Goal: Task Accomplishment & Management: Manage account settings

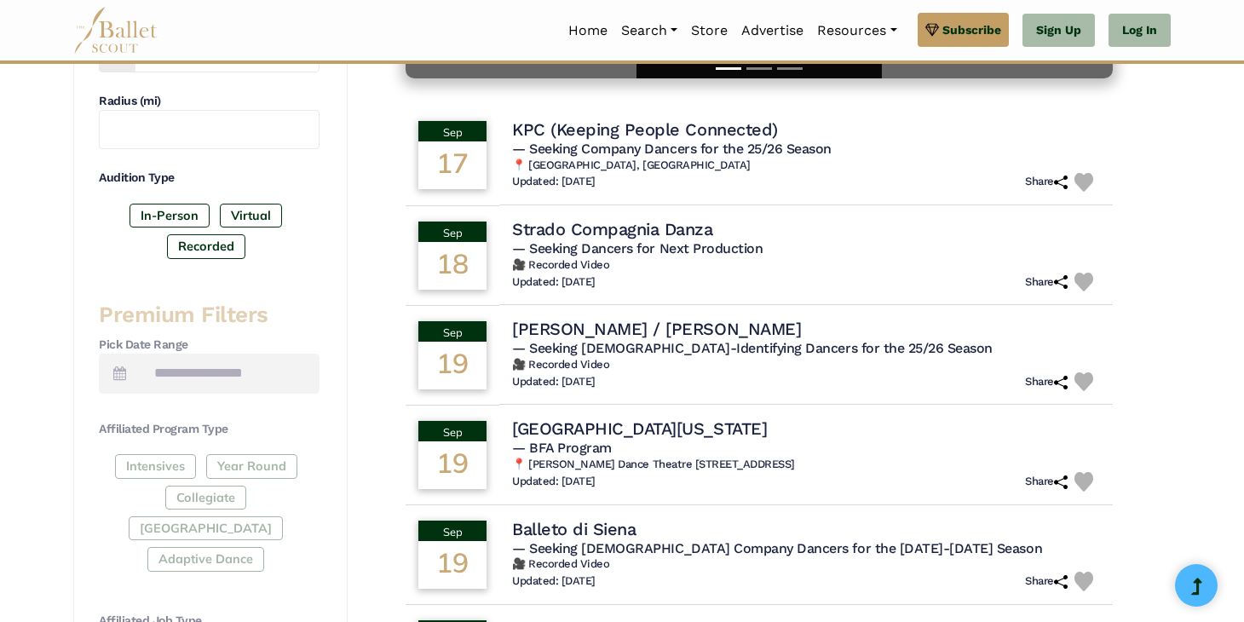
scroll to position [472, 0]
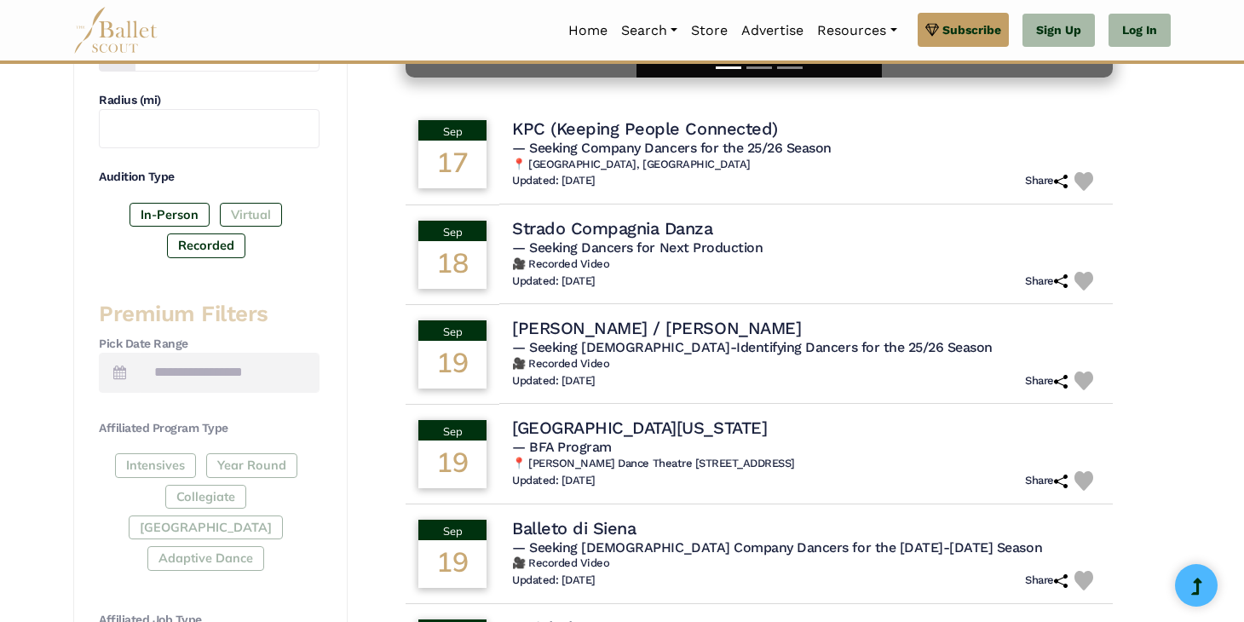
click at [269, 206] on label "Virtual" at bounding box center [251, 215] width 62 height 24
click at [226, 244] on label "Recorded" at bounding box center [206, 245] width 78 height 24
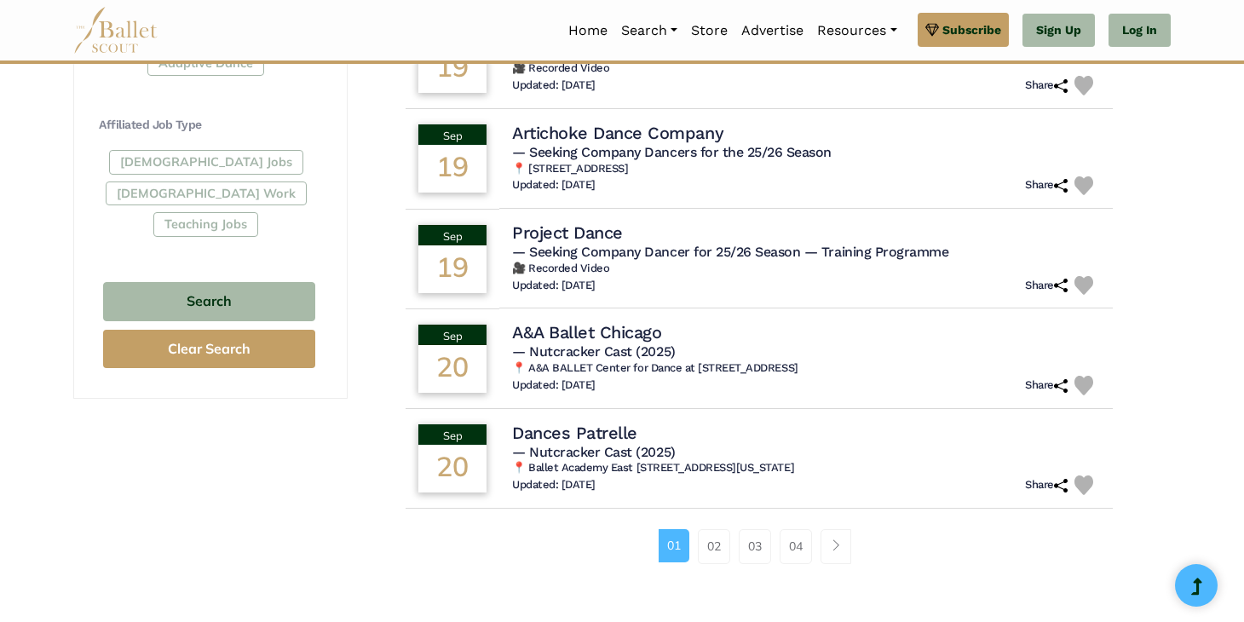
scroll to position [962, 0]
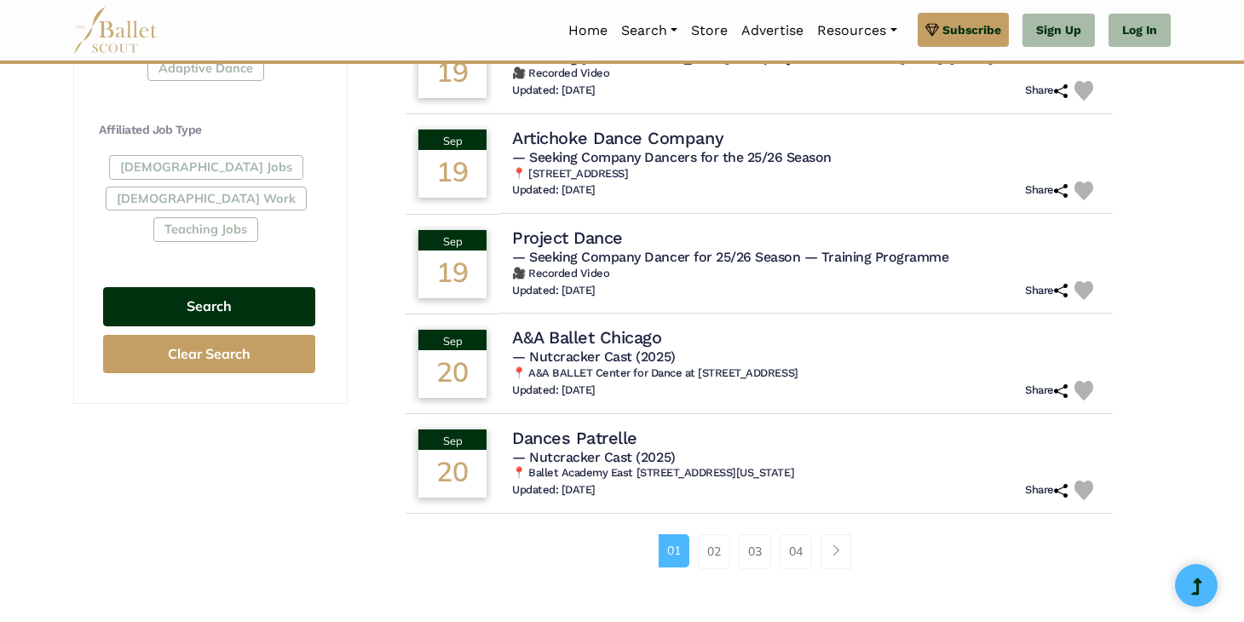
click at [247, 287] on button "Search" at bounding box center [209, 307] width 212 height 40
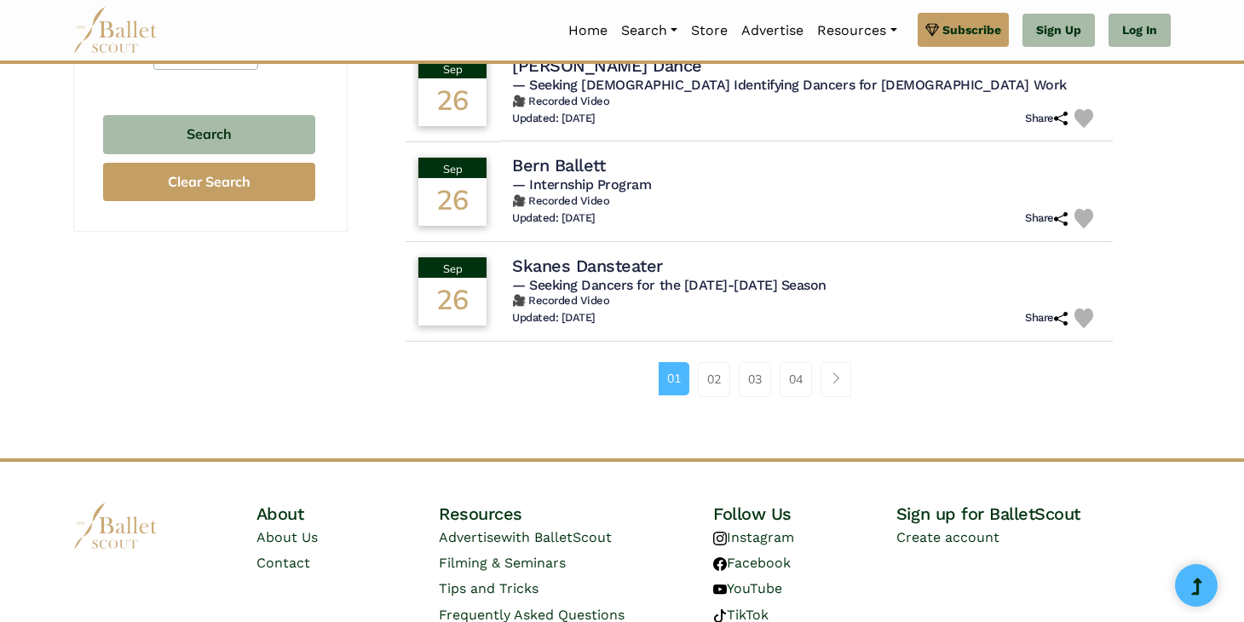
scroll to position [1144, 0]
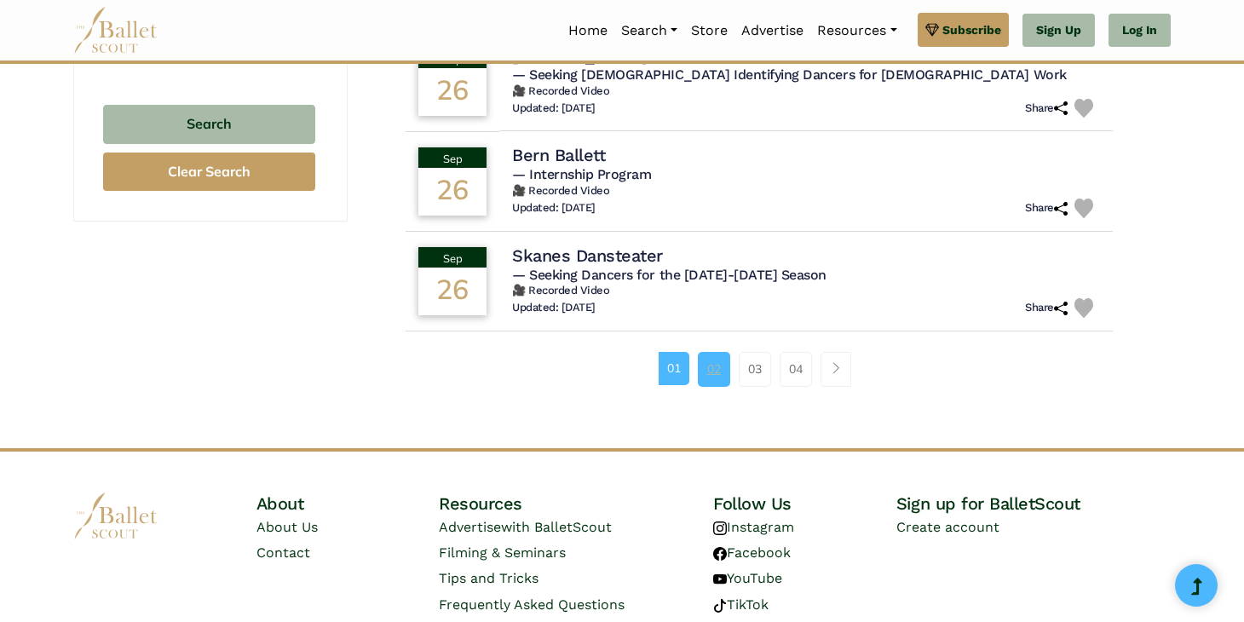
click at [707, 366] on link "02" at bounding box center [714, 369] width 32 height 34
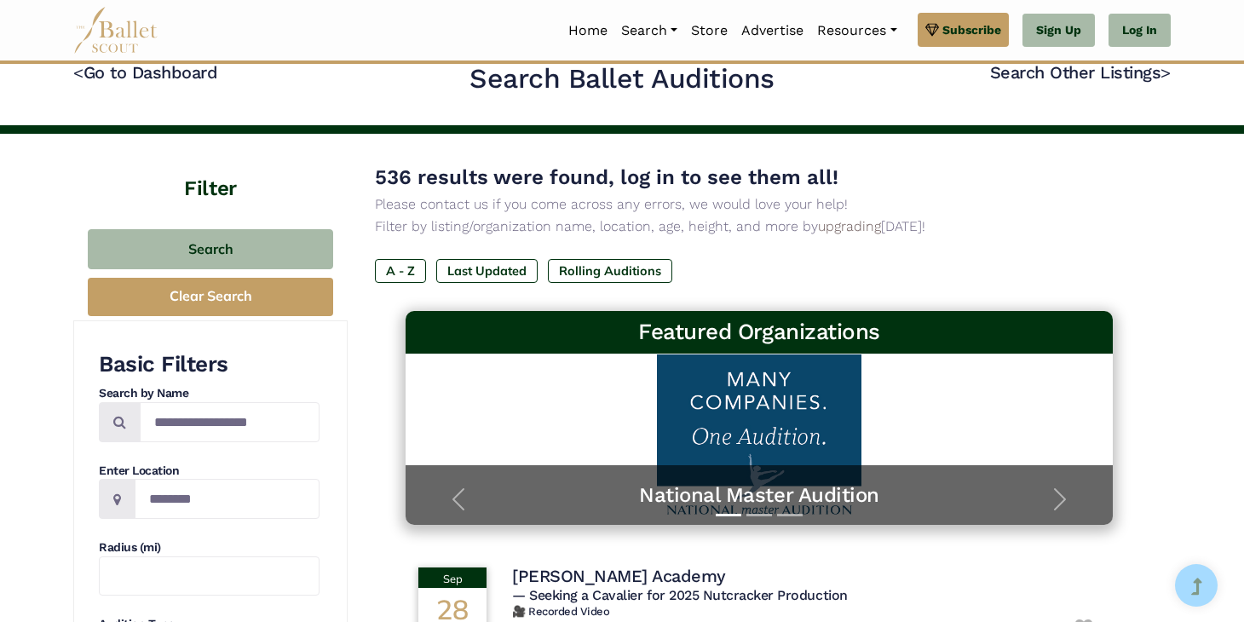
scroll to position [28, 0]
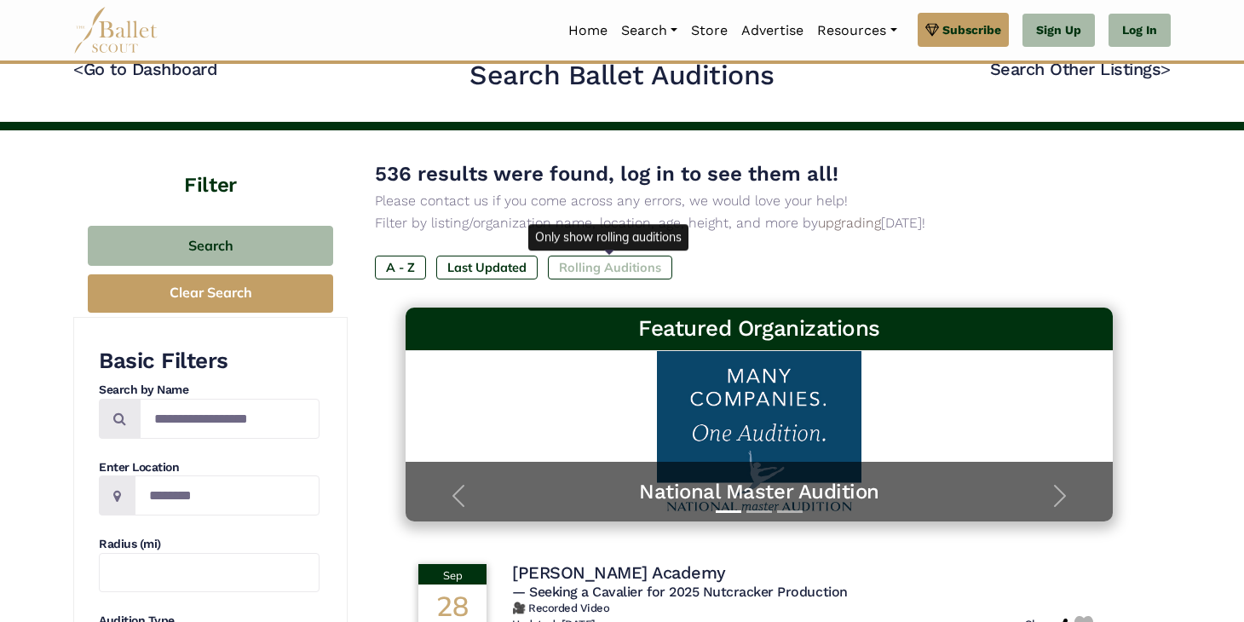
click at [592, 262] on label "Rolling Auditions" at bounding box center [610, 268] width 124 height 24
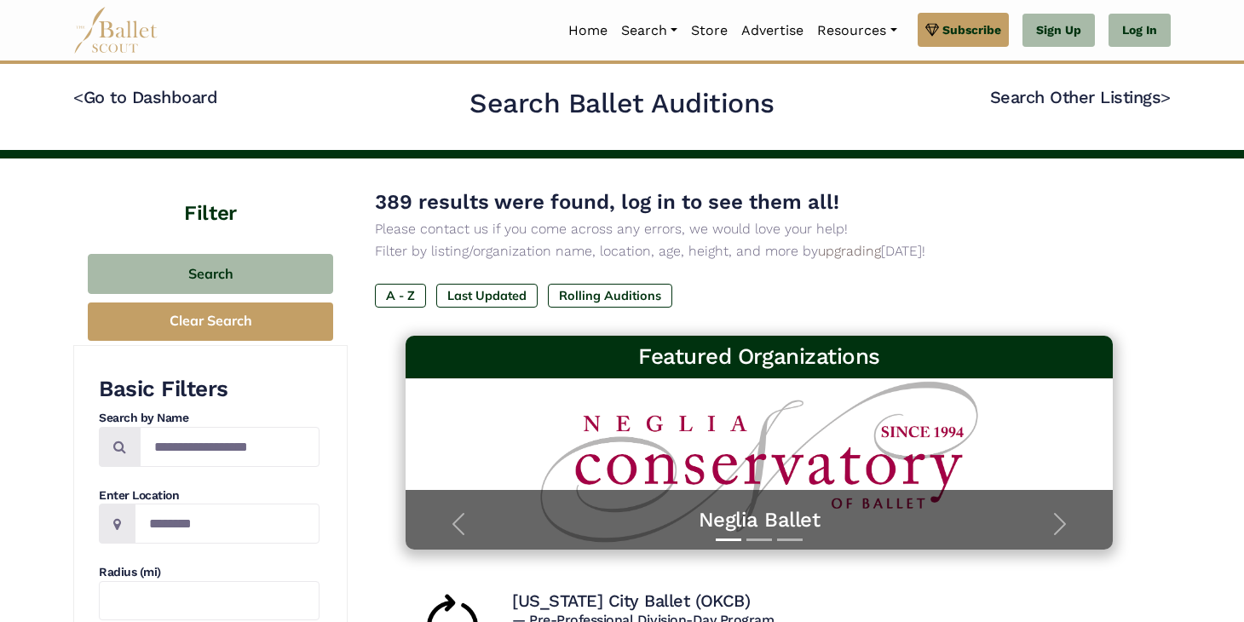
drag, startPoint x: 645, startPoint y: 338, endPoint x: 1151, endPoint y: 67, distance: 574.2
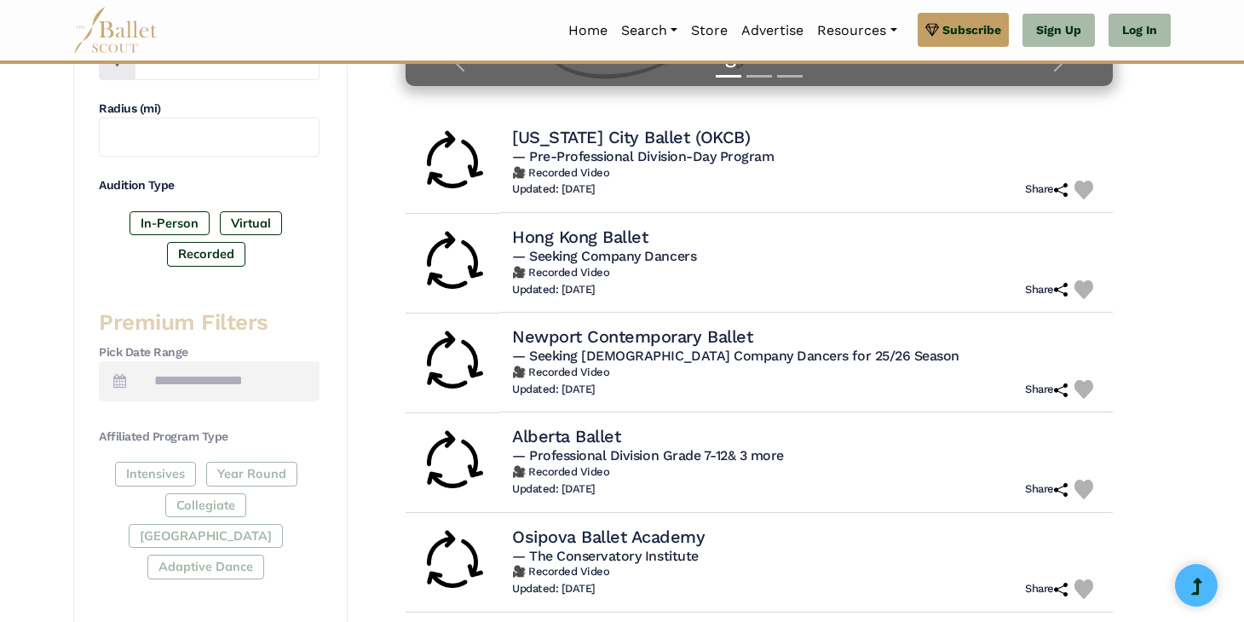
scroll to position [440, 0]
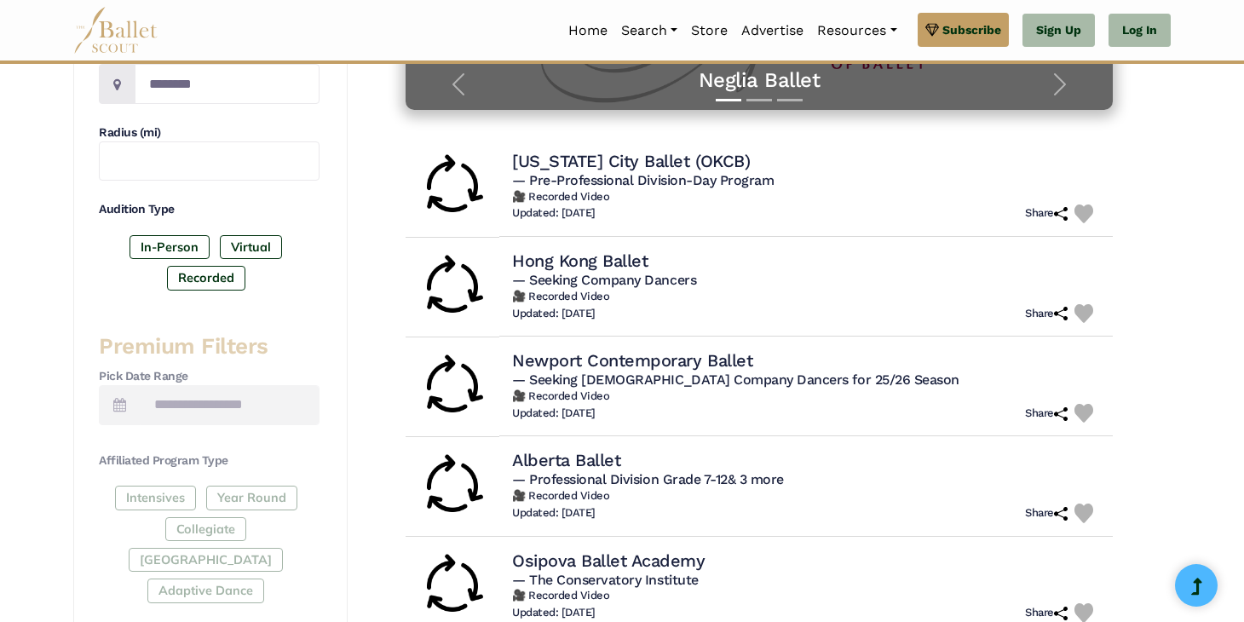
click at [1197, 159] on div "Filter Search Clear Search Basic Filters Search by Name Enter Location Radius (…" at bounding box center [622, 556] width 1244 height 1674
click at [787, 168] on div "Oklahoma City Ballet (OKCB)" at bounding box center [807, 160] width 600 height 23
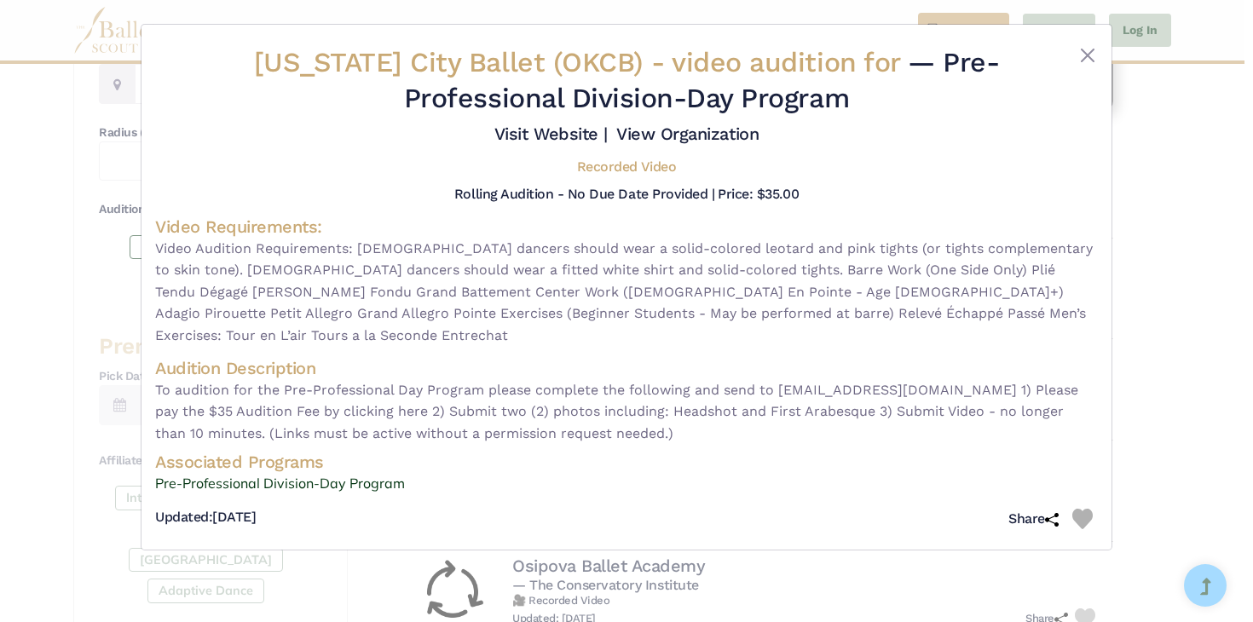
click at [1169, 267] on div "Oklahoma City Ballet (OKCB) - video audition for — Pre-Professional Division-Da…" at bounding box center [626, 311] width 1253 height 622
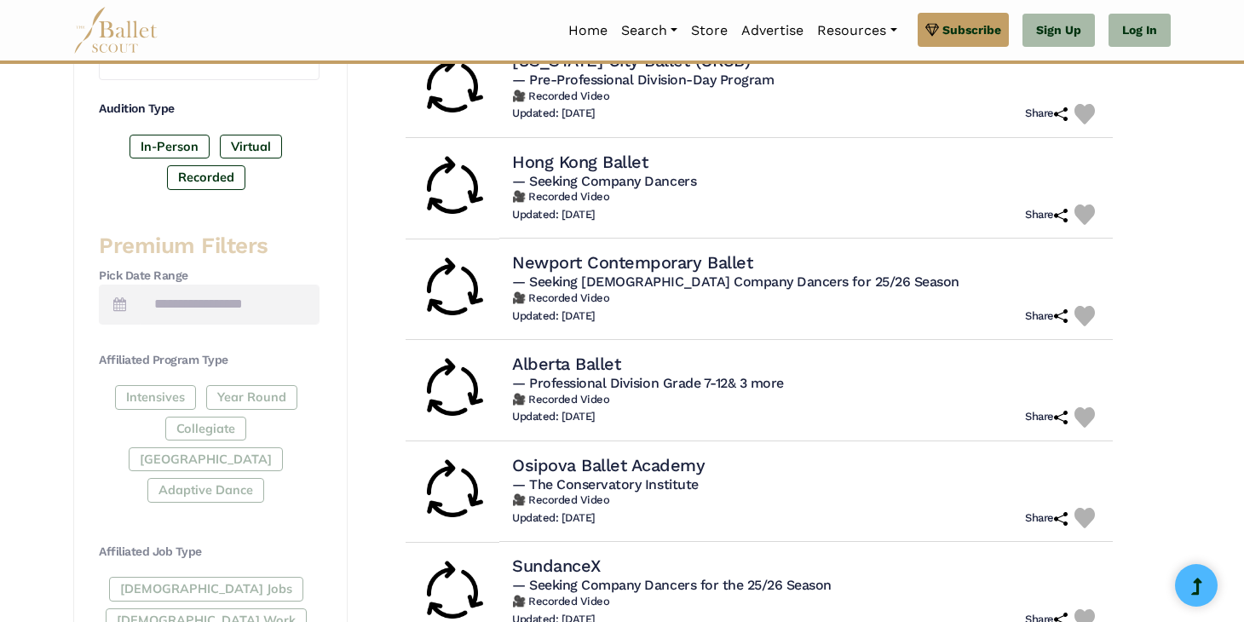
scroll to position [547, 0]
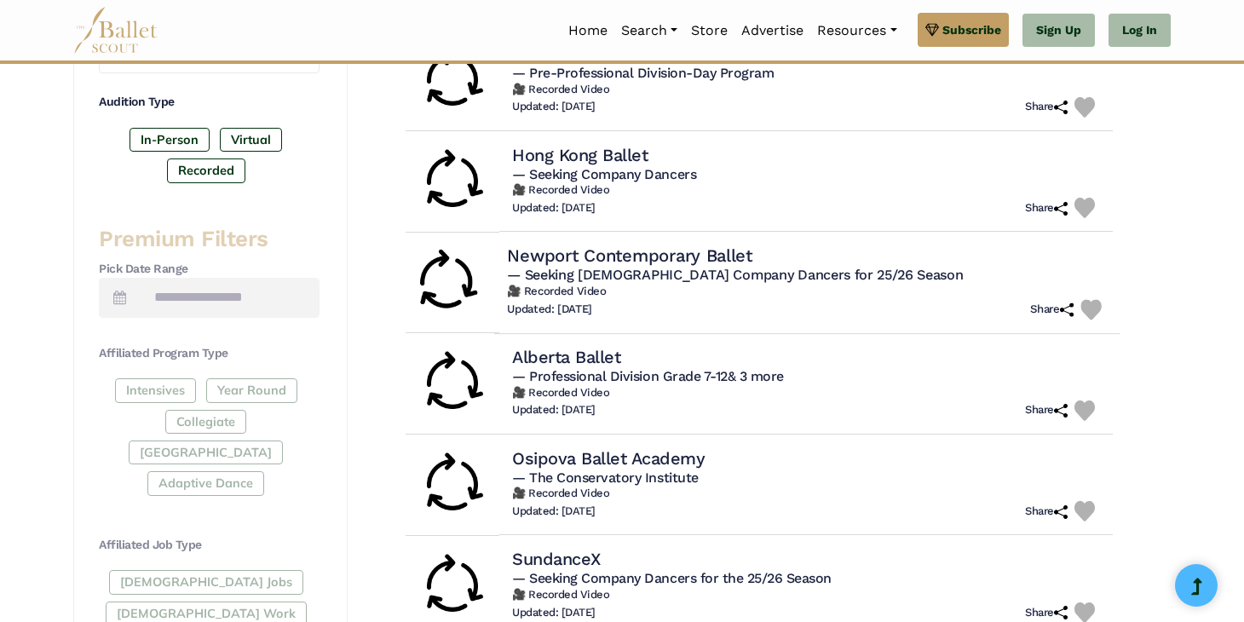
click at [871, 275] on h5 "— Seeking Male Company Dancers for 25/26 Season" at bounding box center [807, 276] width 600 height 18
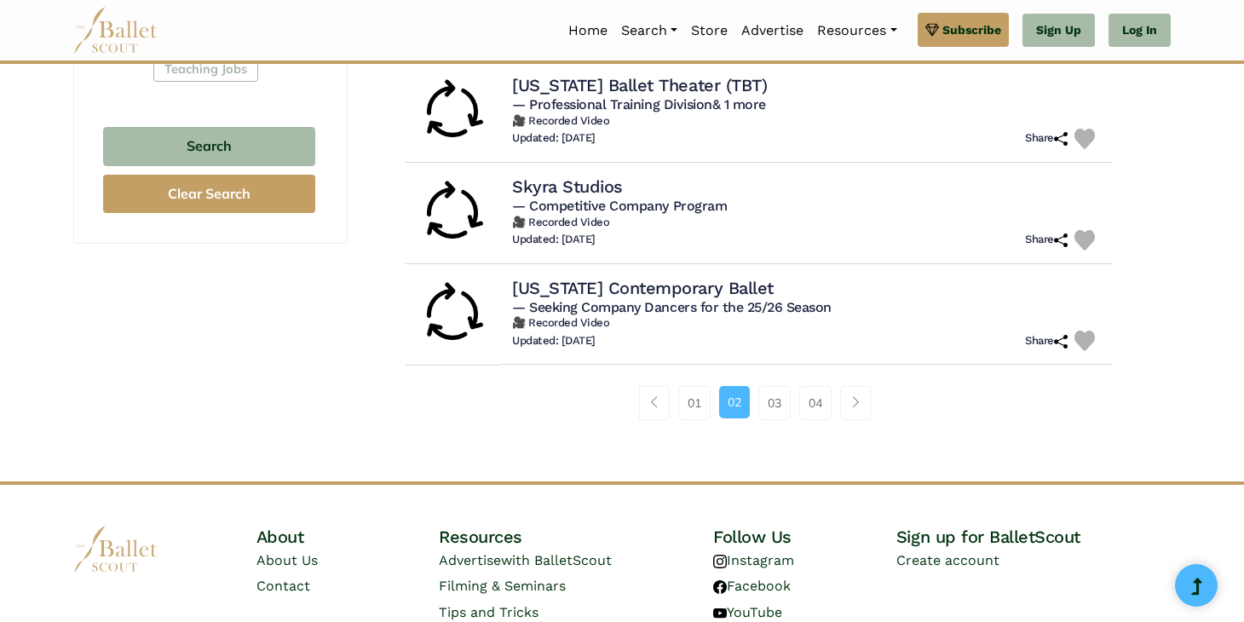
scroll to position [1127, 0]
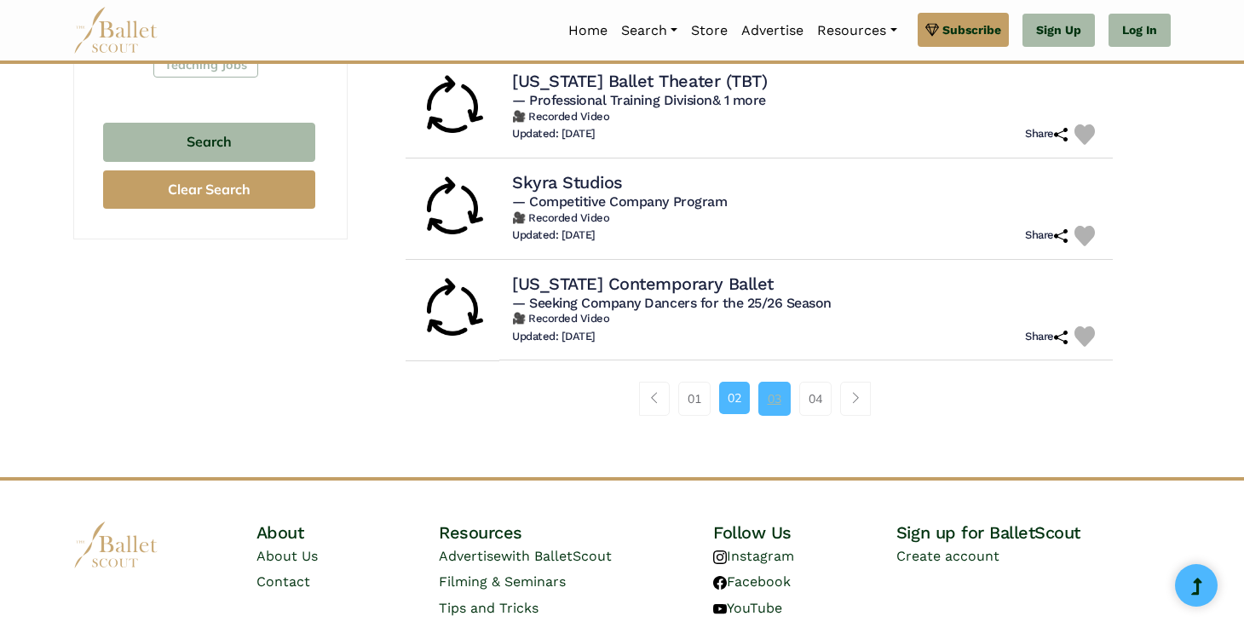
click at [781, 401] on link "03" at bounding box center [774, 399] width 32 height 34
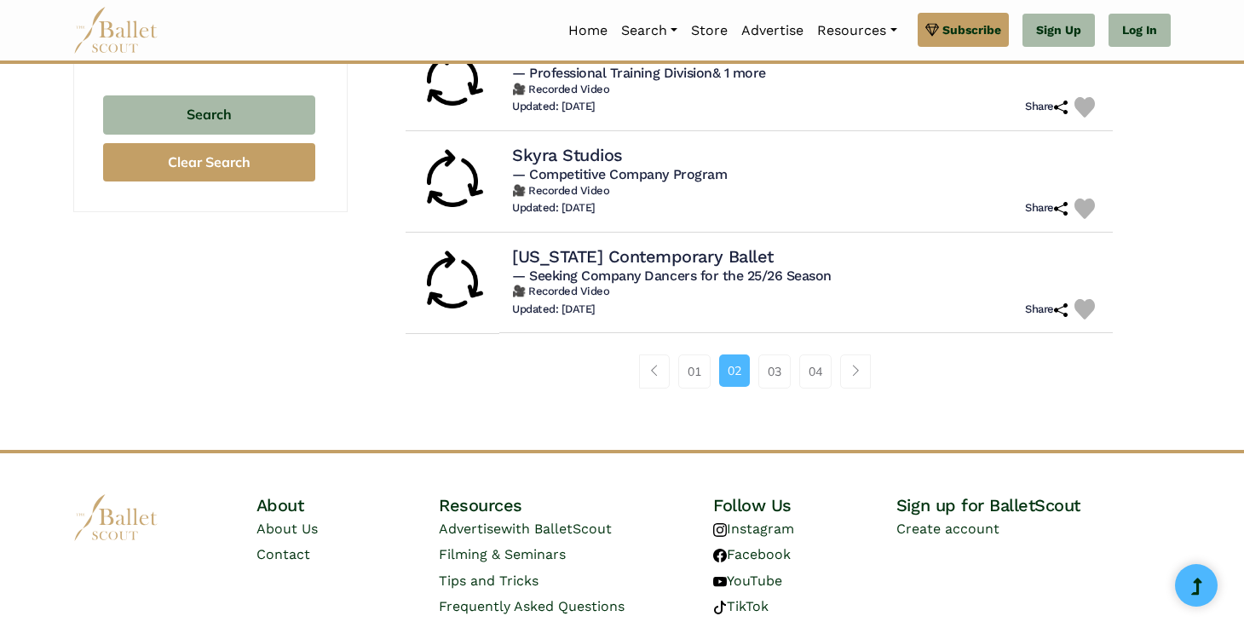
scroll to position [1183, 0]
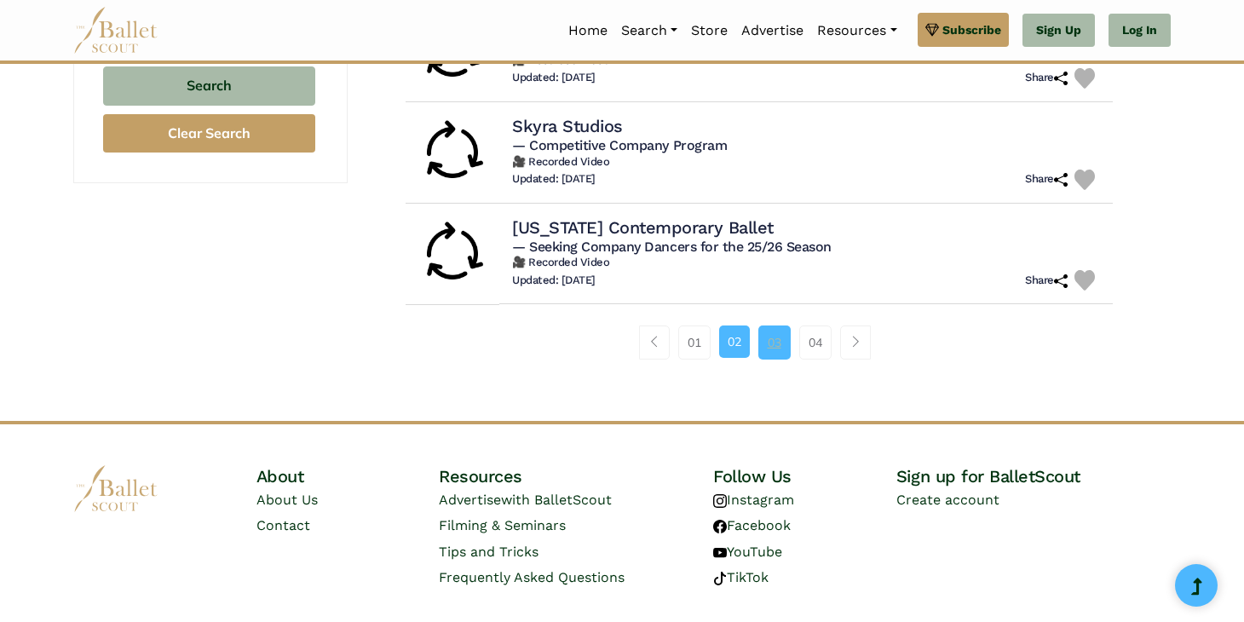
click at [775, 350] on link "03" at bounding box center [774, 343] width 32 height 34
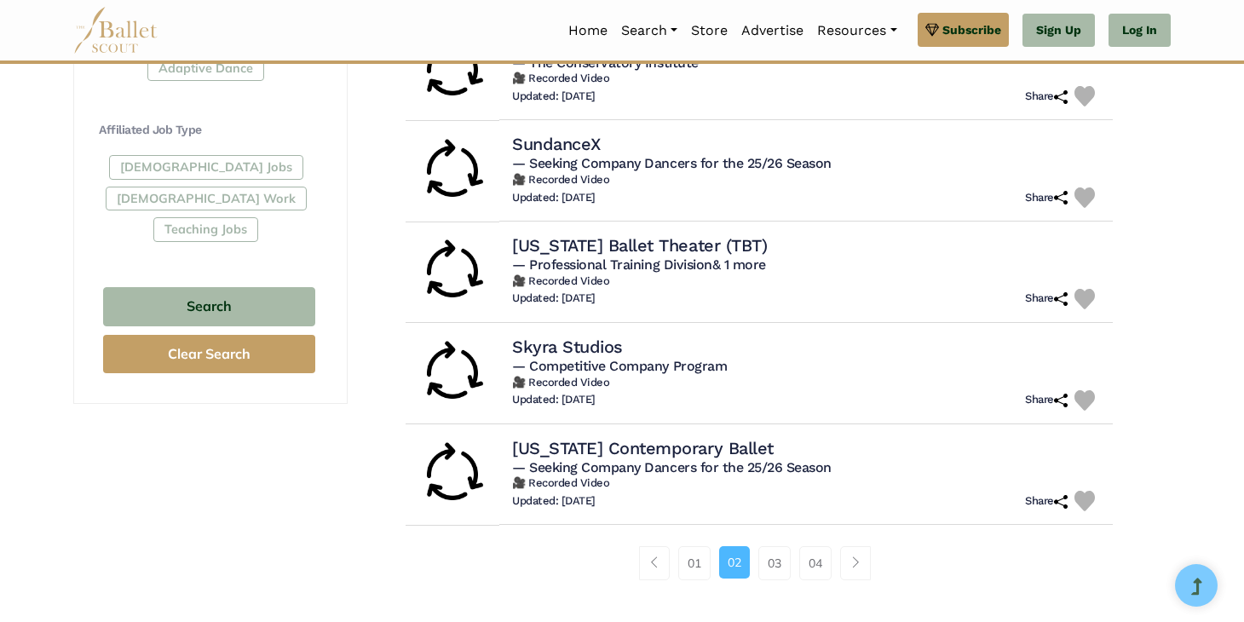
scroll to position [1225, 0]
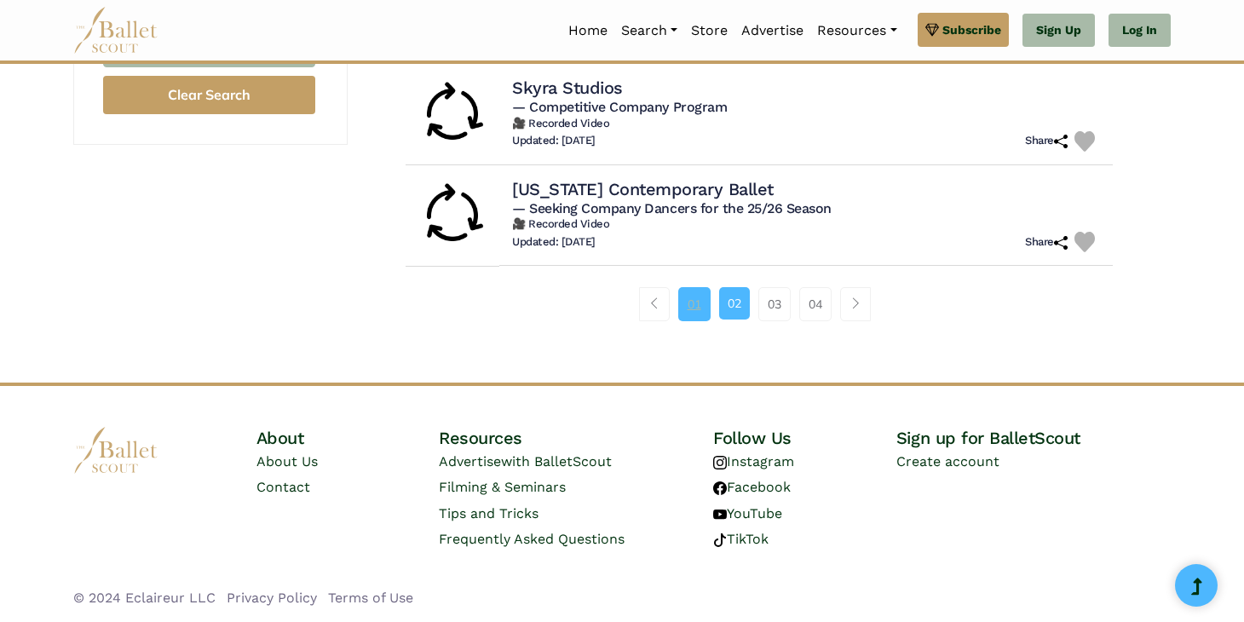
click at [680, 302] on link "01" at bounding box center [694, 304] width 32 height 34
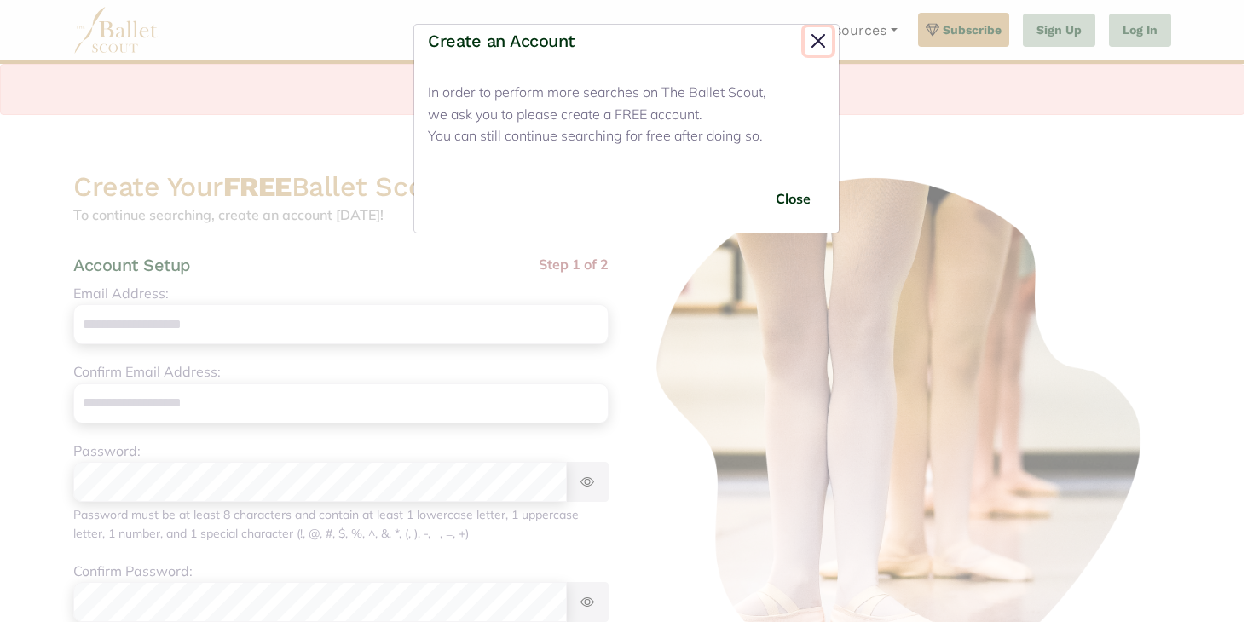
click at [814, 42] on button "Close" at bounding box center [817, 40] width 27 height 27
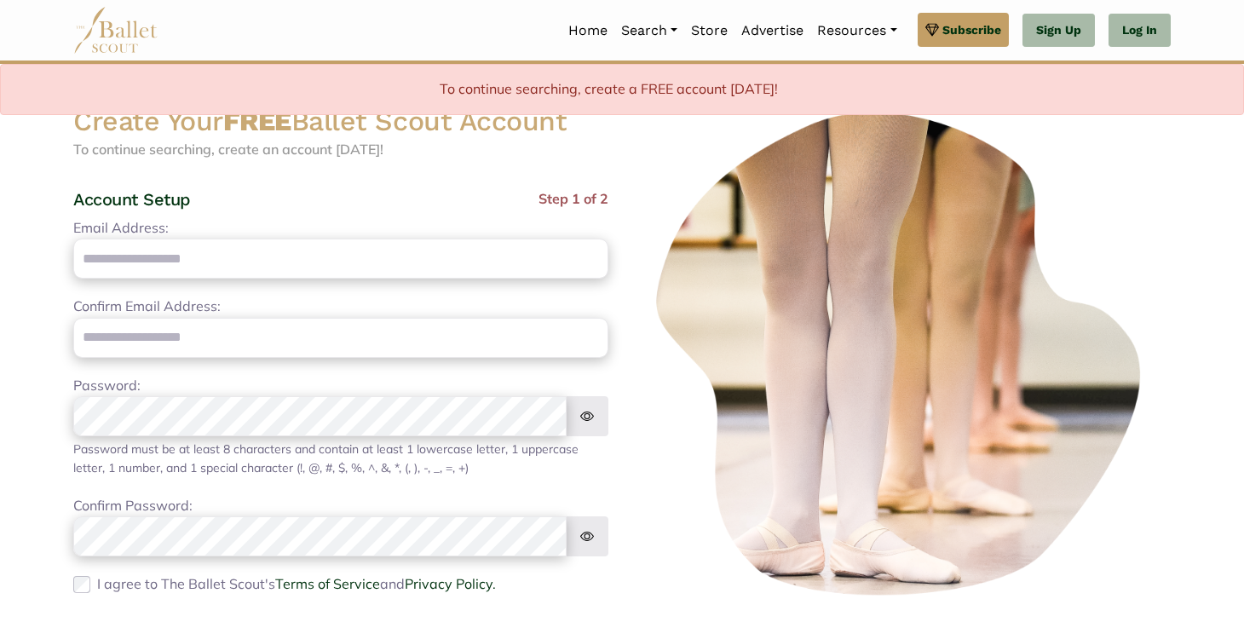
scroll to position [76, 0]
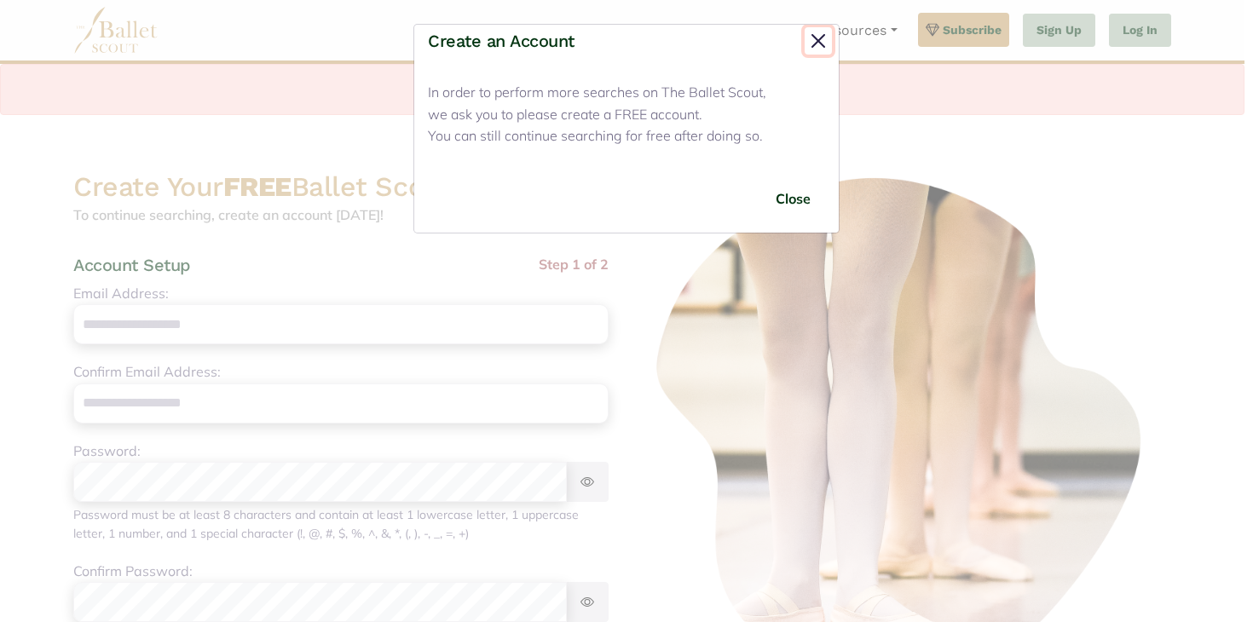
click at [816, 37] on button "Close" at bounding box center [817, 40] width 27 height 27
click at [790, 201] on button "Close" at bounding box center [793, 199] width 64 height 40
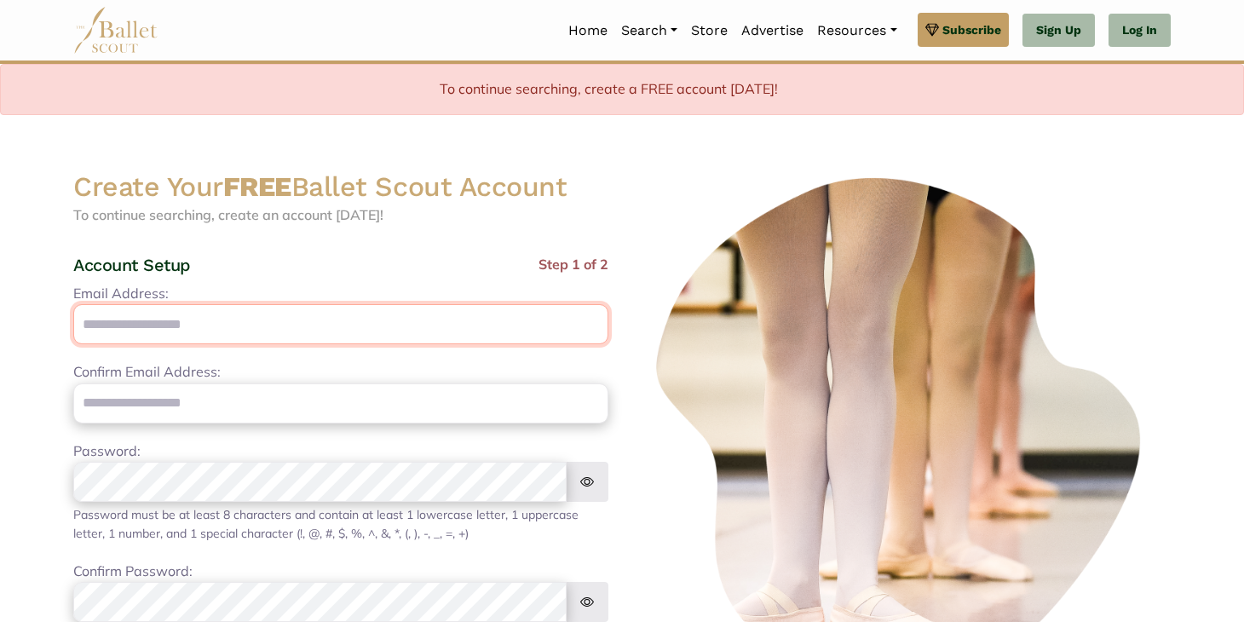
click at [382, 317] on input "Email Address:" at bounding box center [340, 324] width 535 height 40
type input "**********"
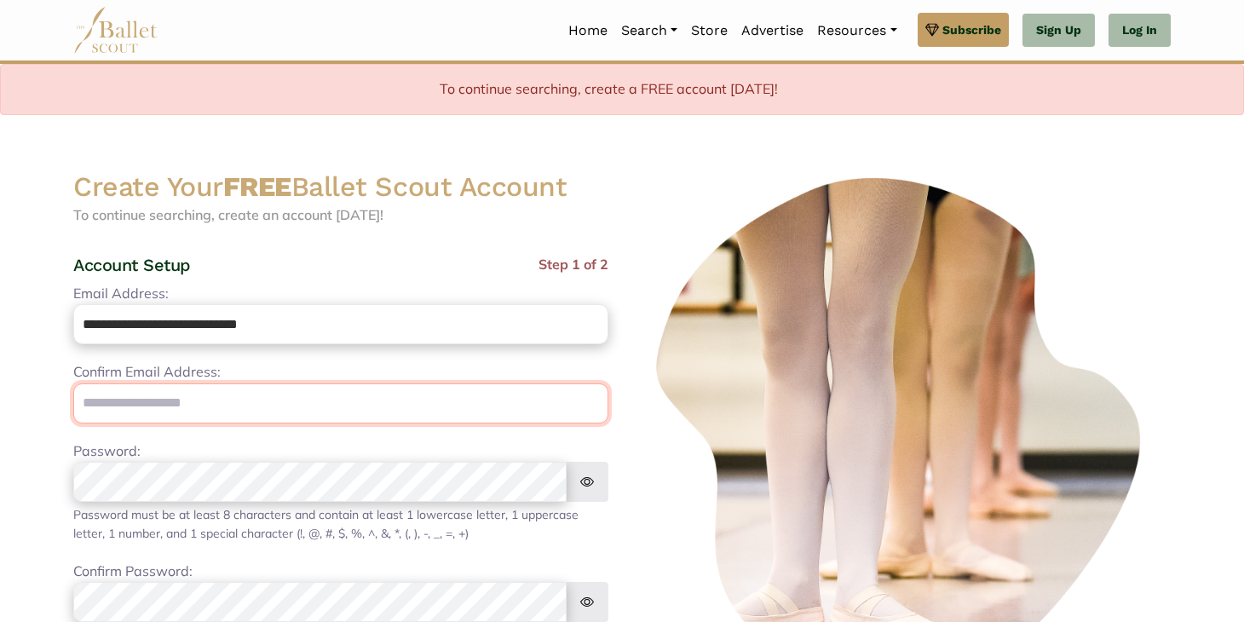
type input "**********"
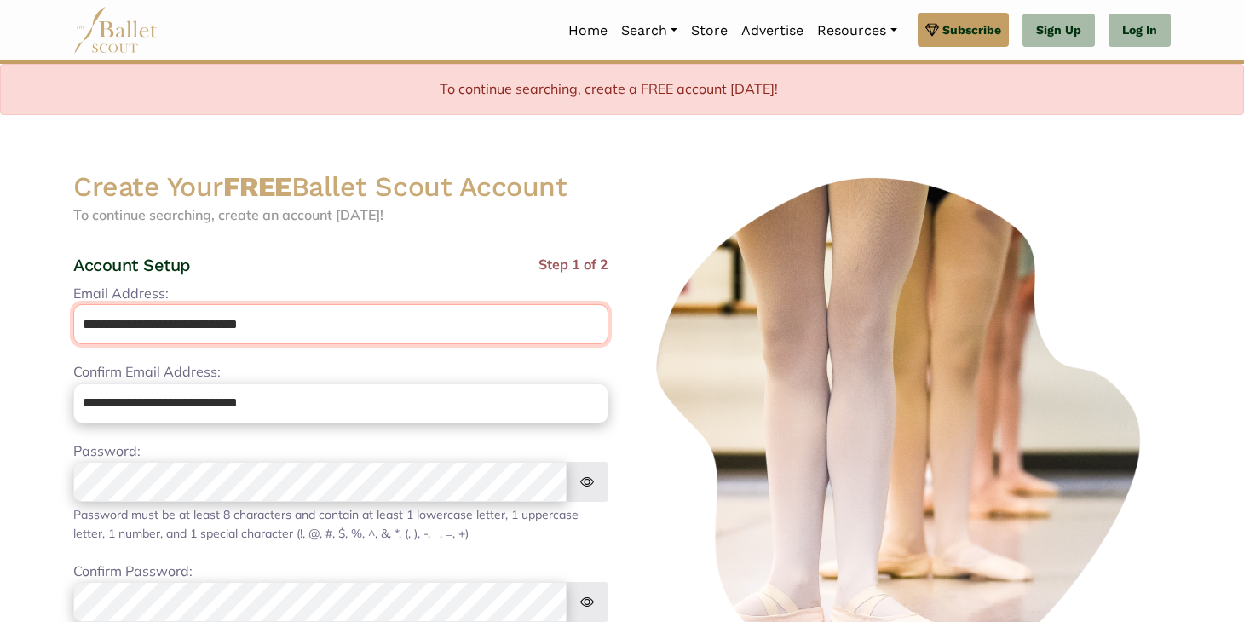
scroll to position [182, 0]
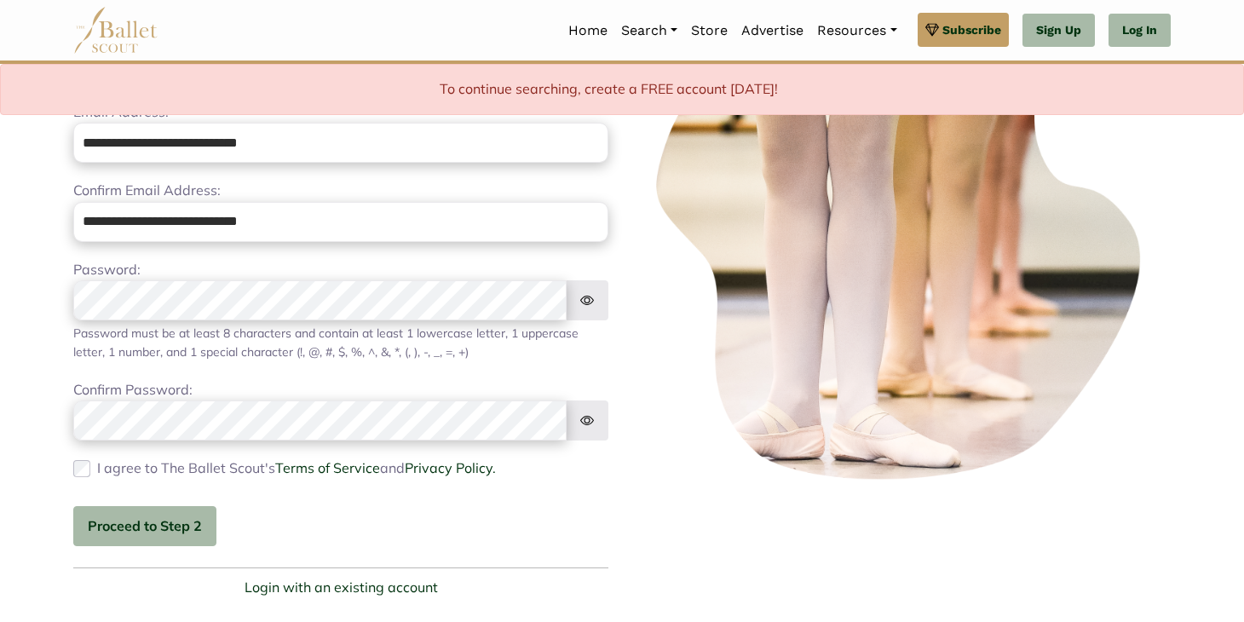
click at [124, 464] on label "I agree to The Ballet Scout's Terms of Service and Privacy Policy." at bounding box center [296, 469] width 399 height 22
click at [157, 513] on button "Proceed to Step 2" at bounding box center [144, 526] width 143 height 40
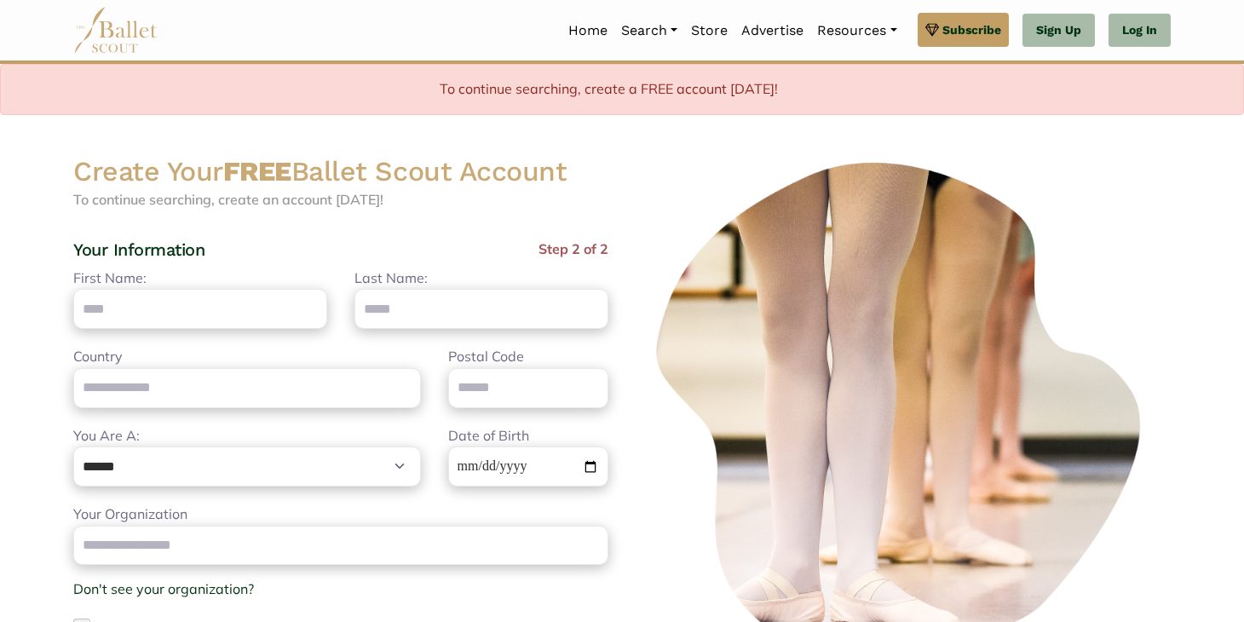
scroll to position [0, 0]
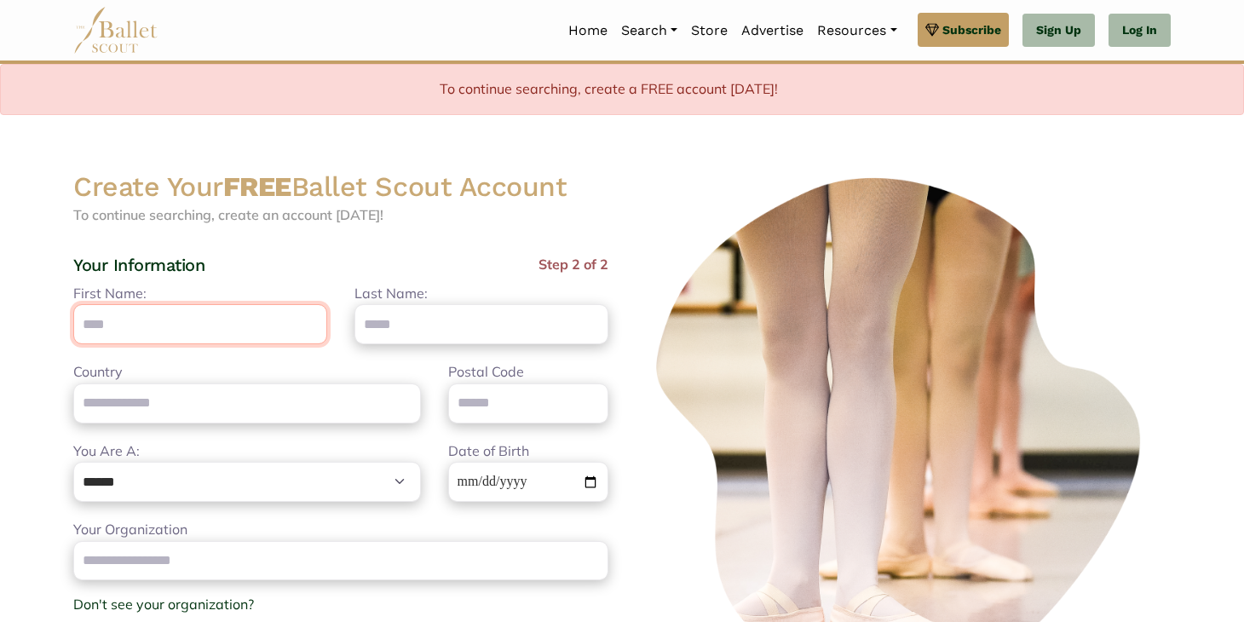
click at [233, 315] on input "First Name:" at bounding box center [200, 324] width 254 height 40
type input "******"
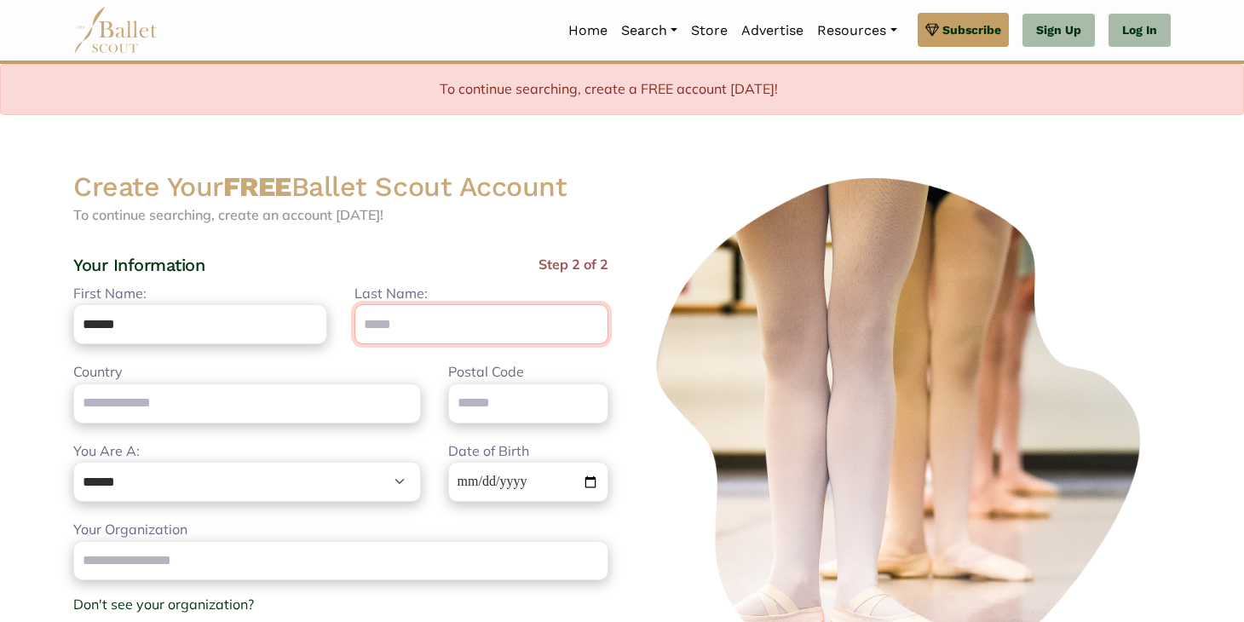
type input "********"
type input "******"
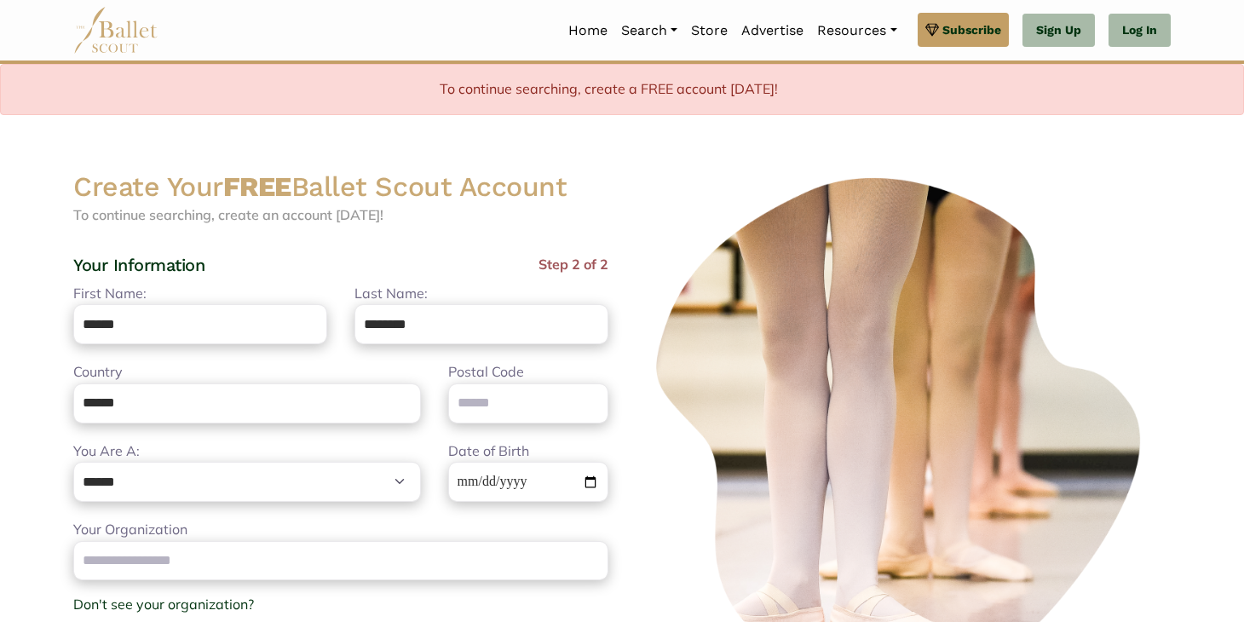
type input "*****"
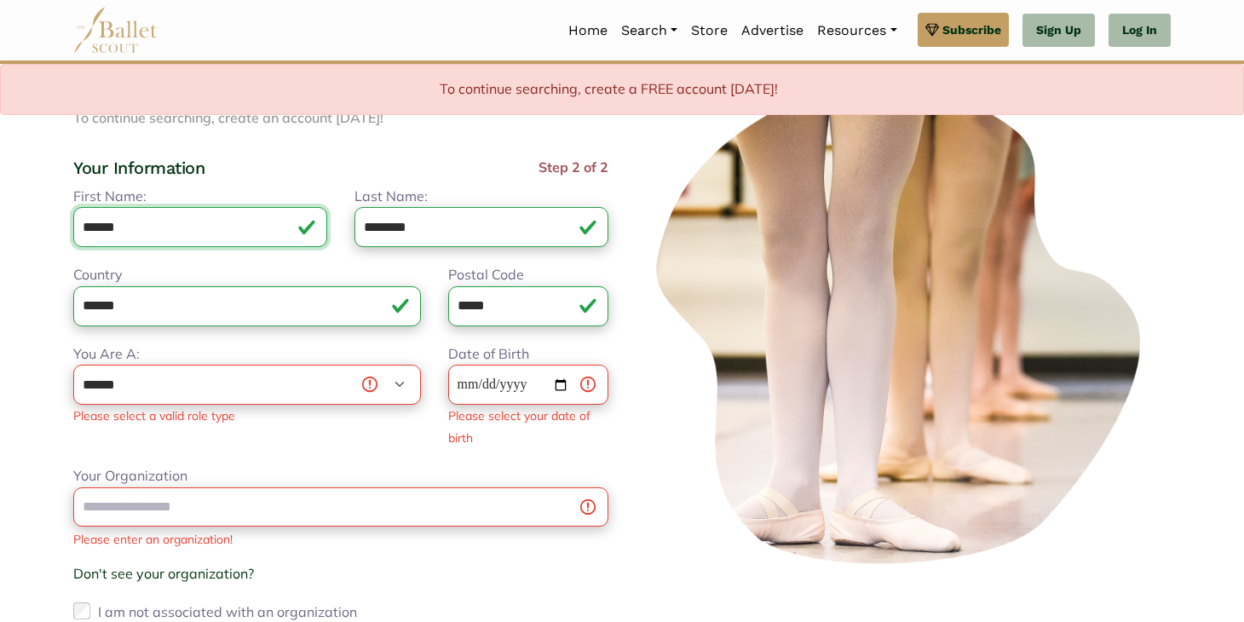
scroll to position [131, 0]
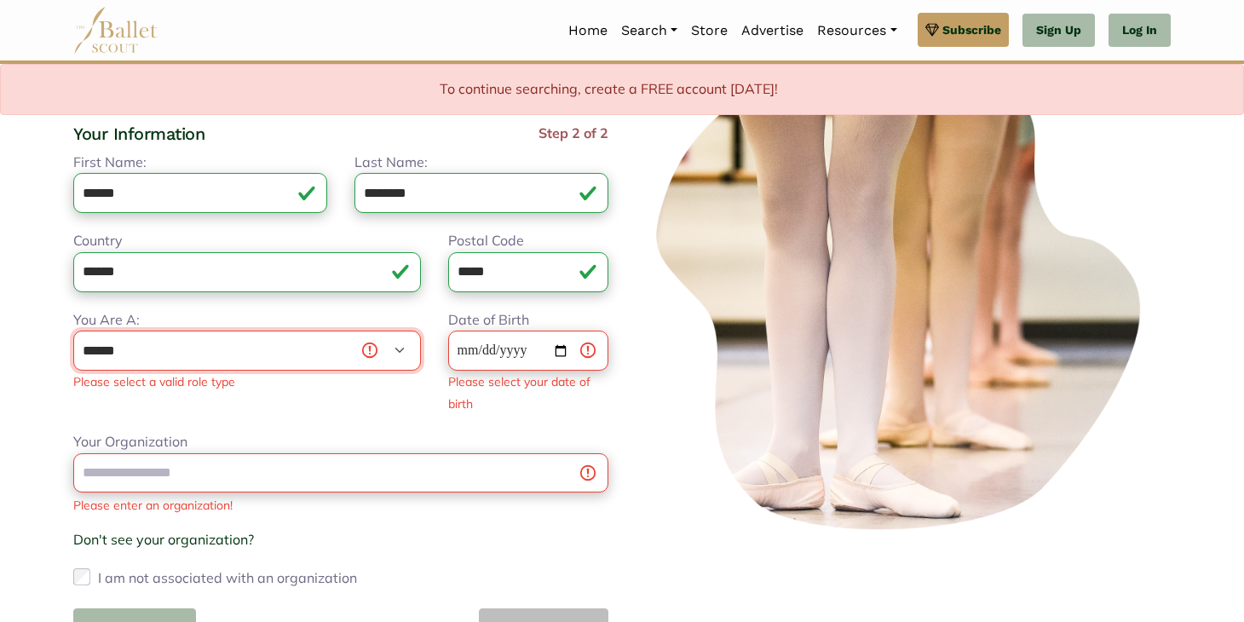
click at [288, 358] on select "**********" at bounding box center [247, 351] width 348 height 40
select select "***"
click at [73, 331] on select "**********" at bounding box center [247, 351] width 348 height 40
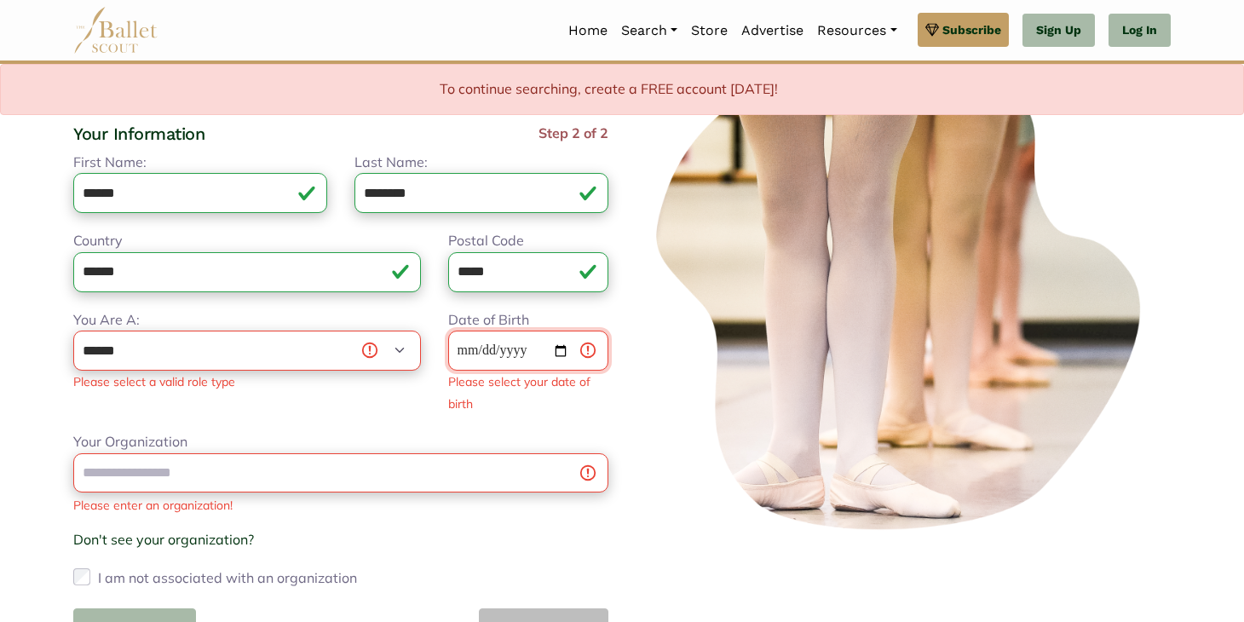
click at [495, 349] on input "Date of Birth" at bounding box center [528, 351] width 160 height 40
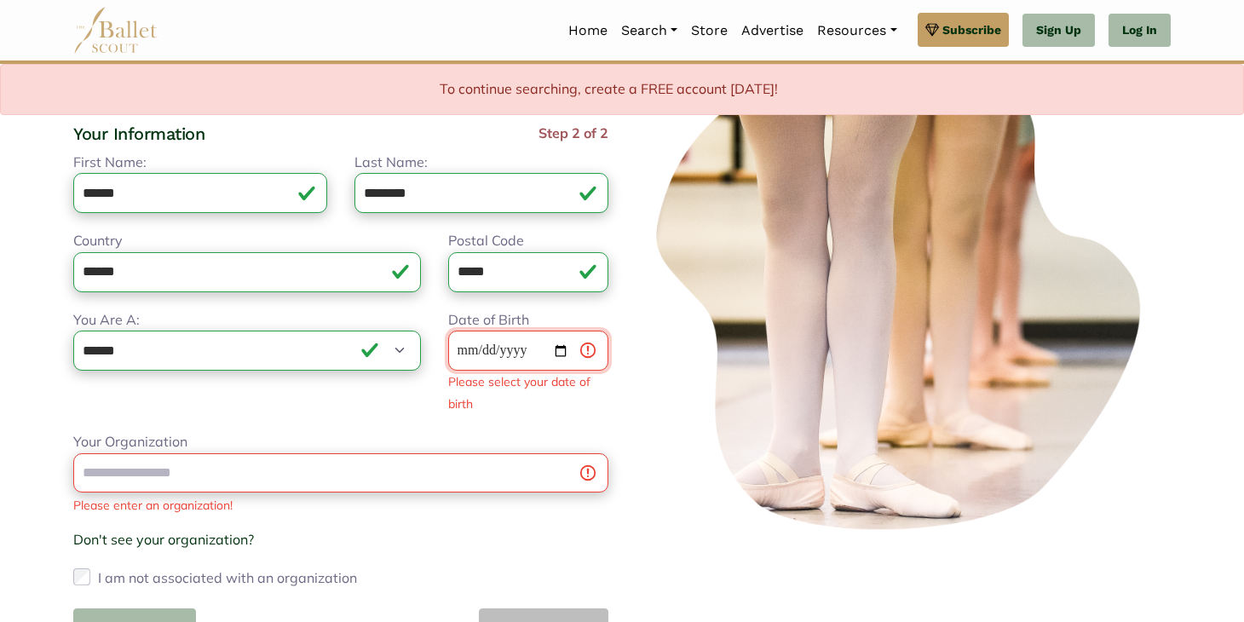
click at [470, 347] on input "Date of Birth" at bounding box center [528, 351] width 160 height 40
type input "**********"
click at [490, 475] on div "Your Organization Please enter an organization! Don't see your organization? × …" at bounding box center [340, 511] width 535 height 160
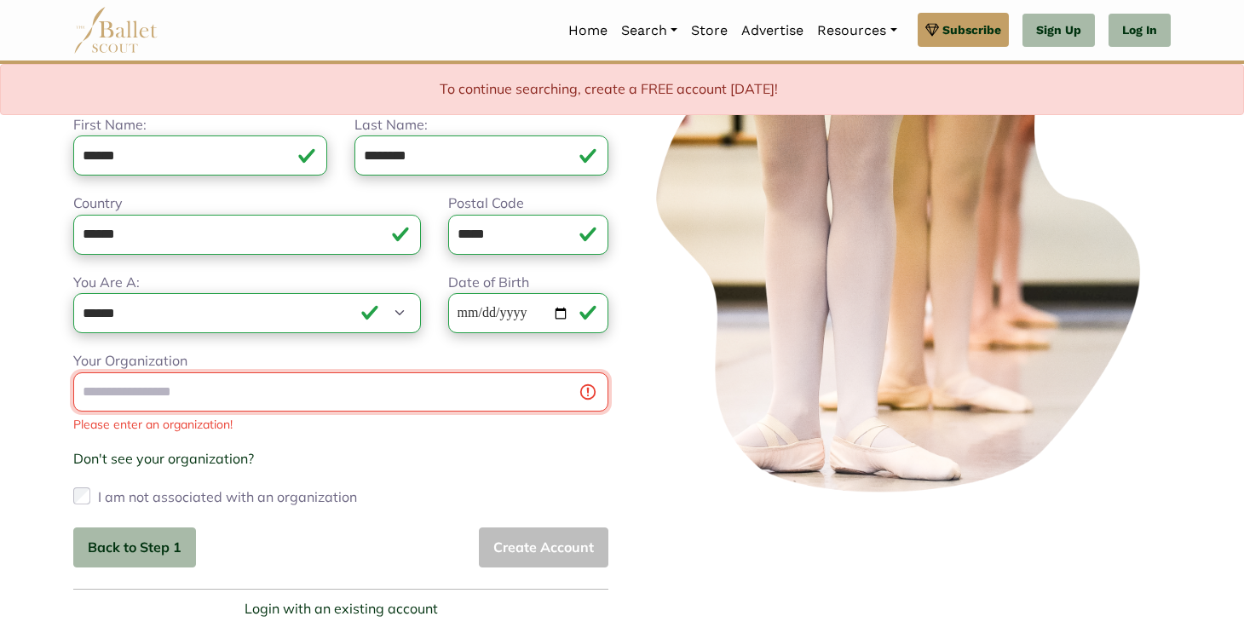
scroll to position [172, 0]
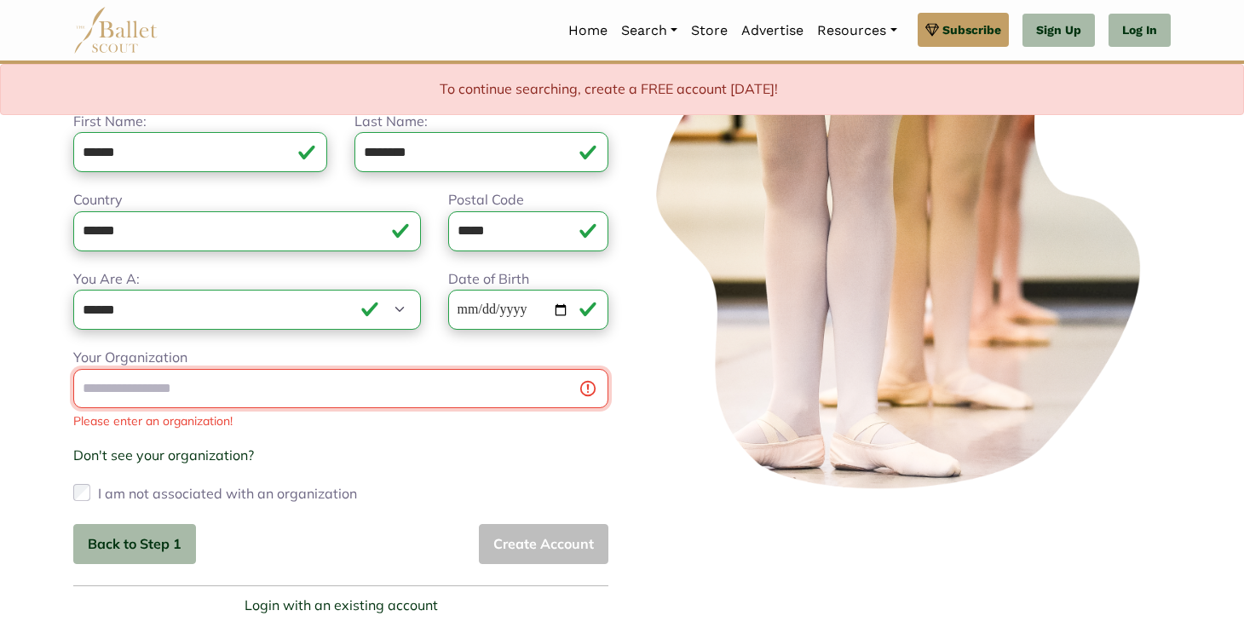
type input "*"
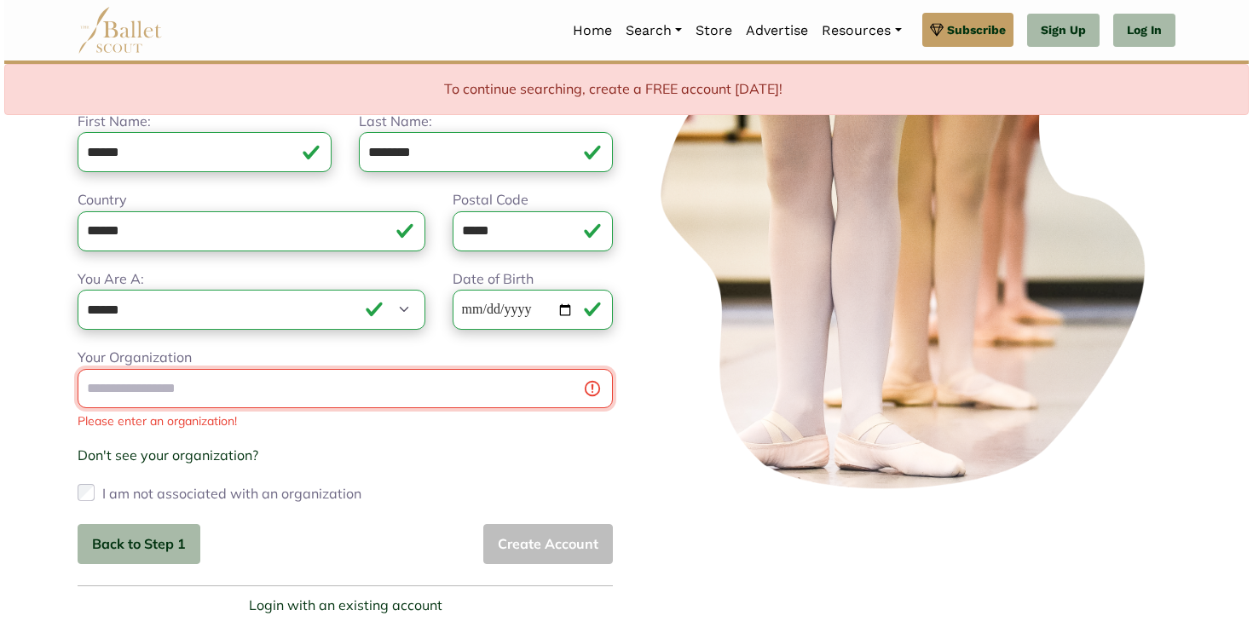
scroll to position [182, 0]
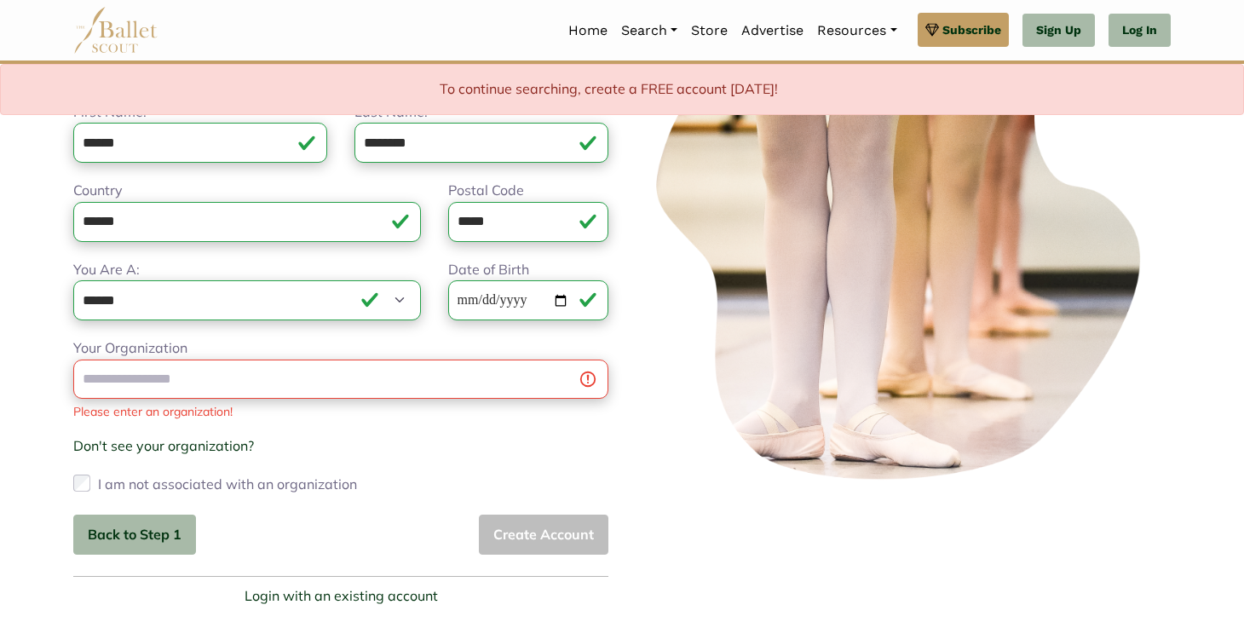
click at [327, 484] on label "I am not associated with an organization" at bounding box center [227, 483] width 259 height 27
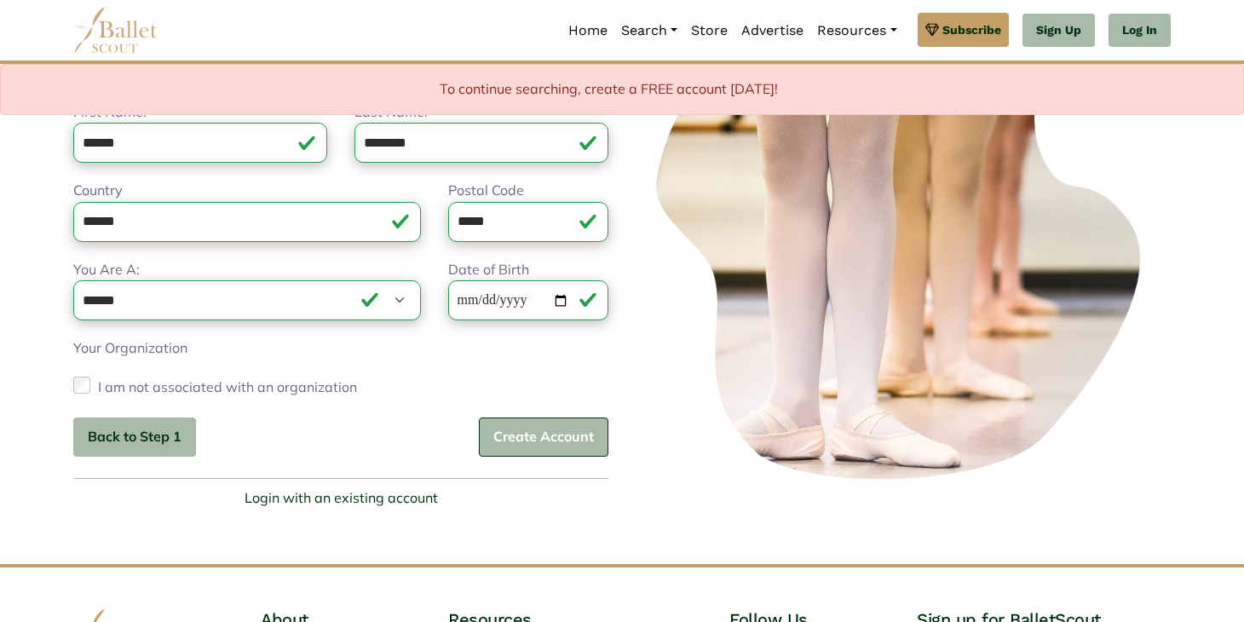
click at [548, 439] on button "Create Account" at bounding box center [544, 438] width 130 height 40
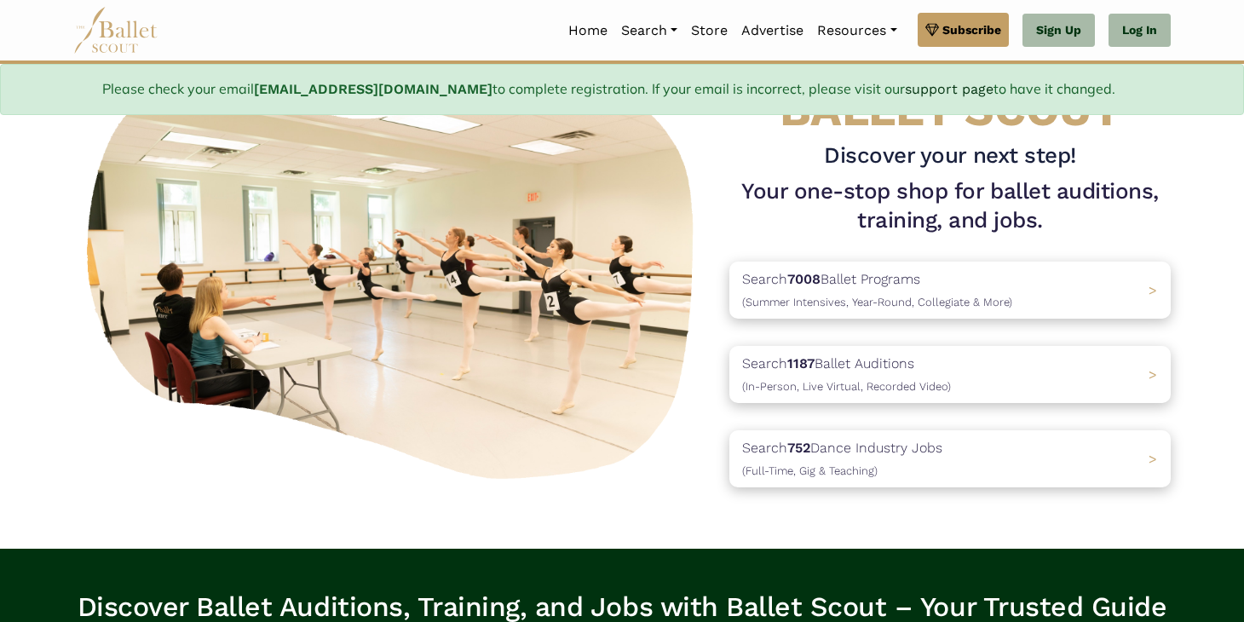
scroll to position [125, 0]
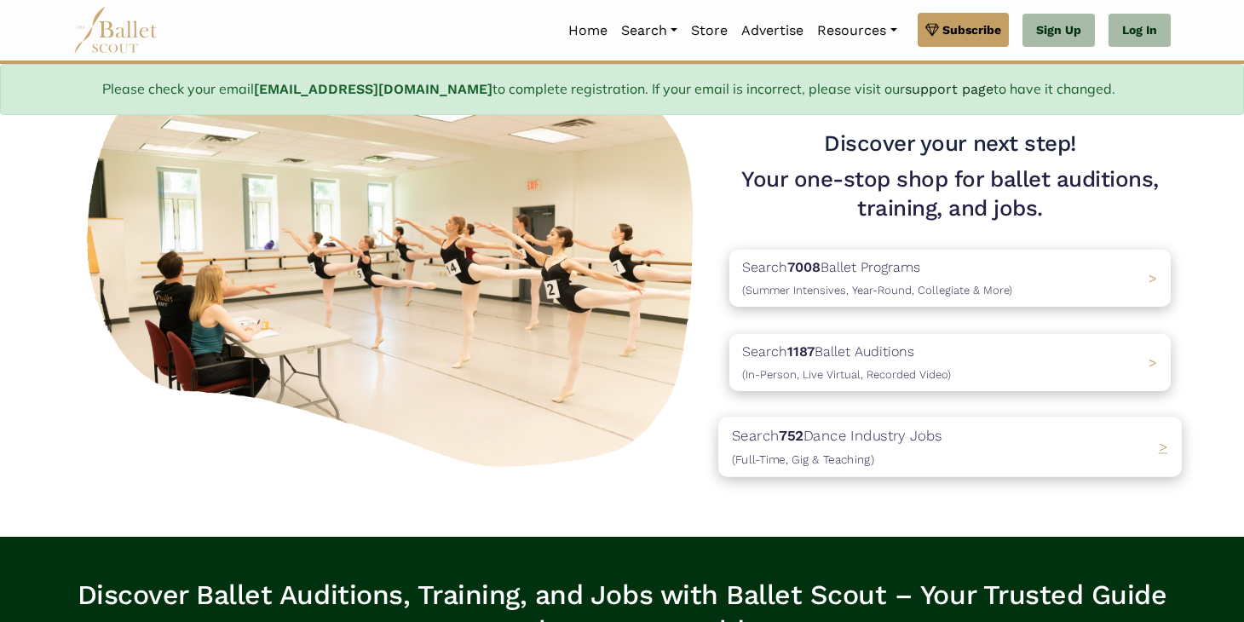
click at [844, 468] on p "Search 752 Dance Industry Jobs (Full-Time, Gig & Teaching)" at bounding box center [837, 447] width 210 height 46
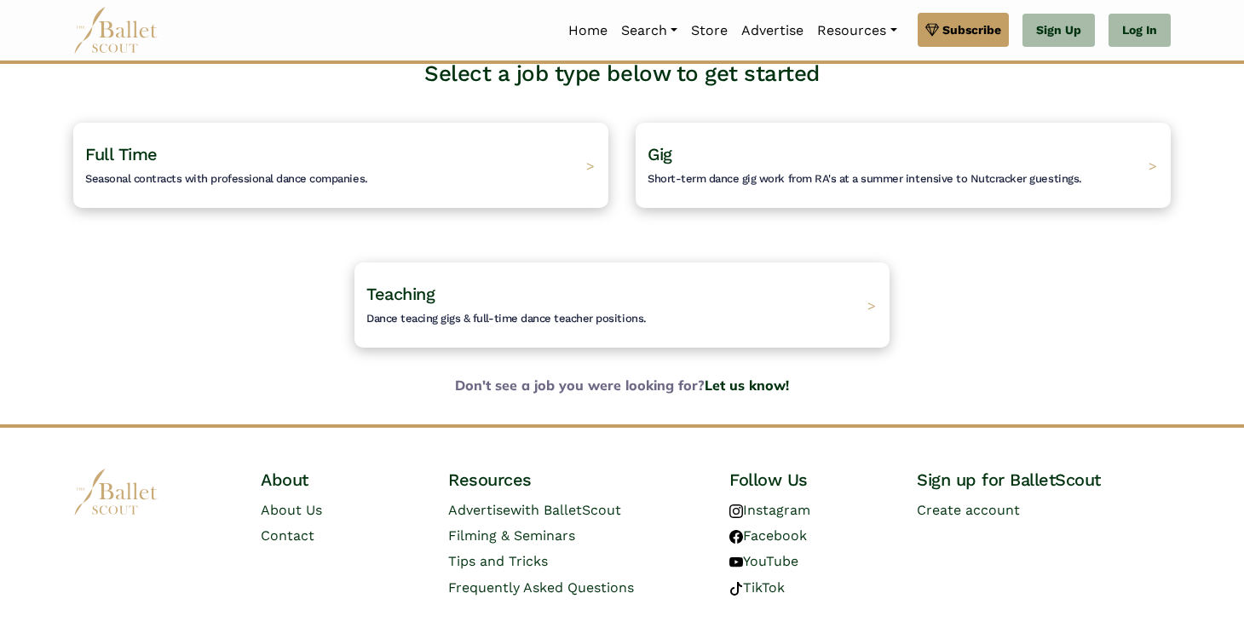
scroll to position [108, 0]
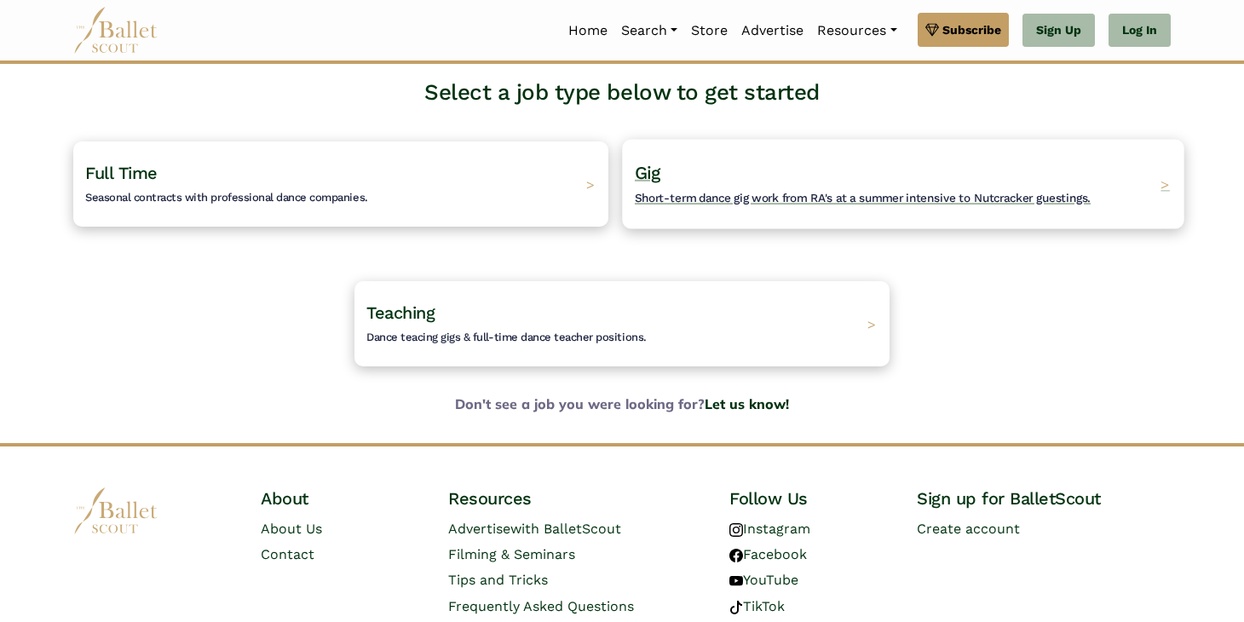
click at [709, 197] on span "Short-term dance gig work from RA's at a summer intensive to Nutcracker guestin…" at bounding box center [863, 198] width 456 height 14
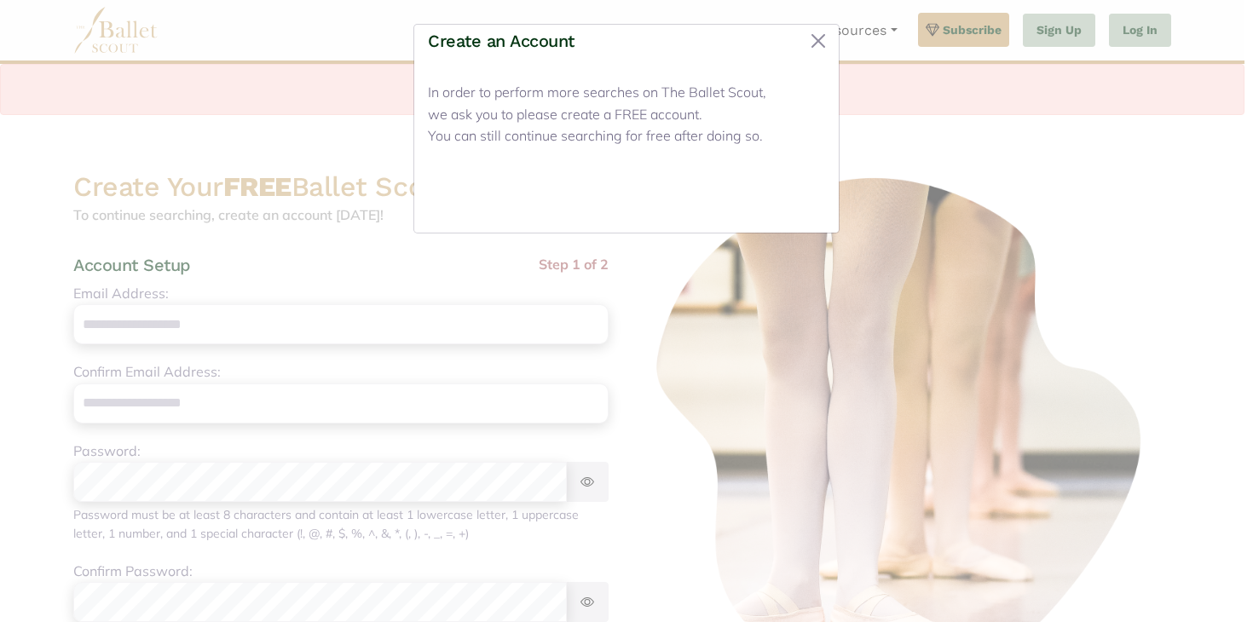
click at [797, 201] on button "Close" at bounding box center [793, 199] width 64 height 40
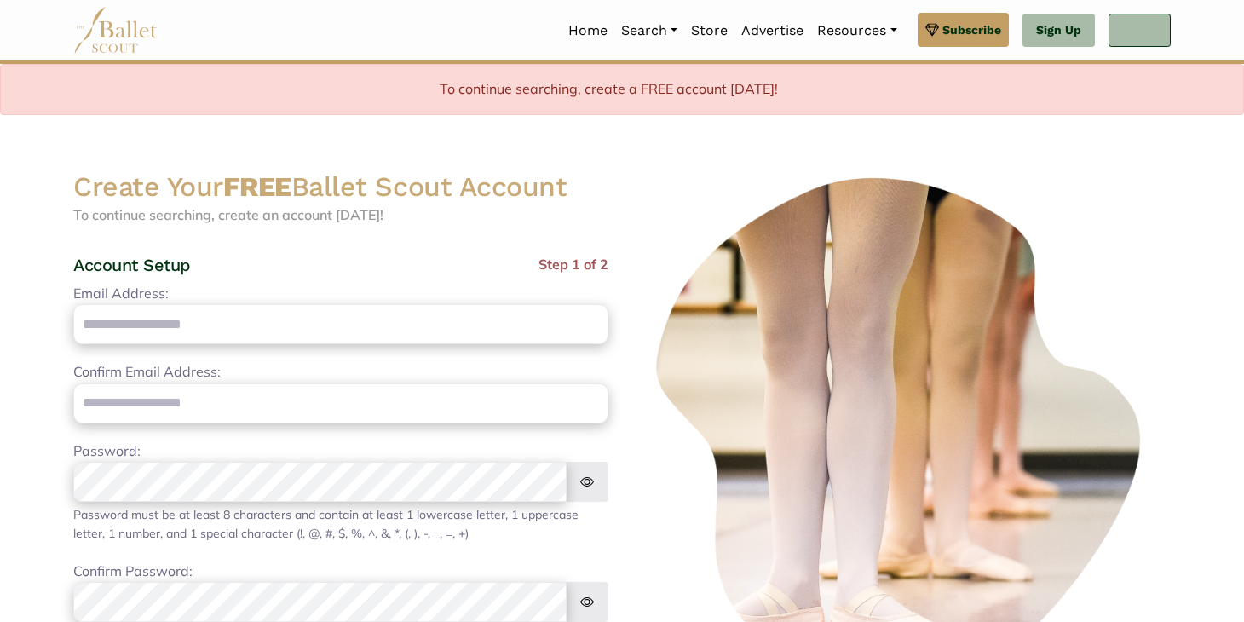
click at [1125, 32] on link "Log In" at bounding box center [1140, 31] width 62 height 34
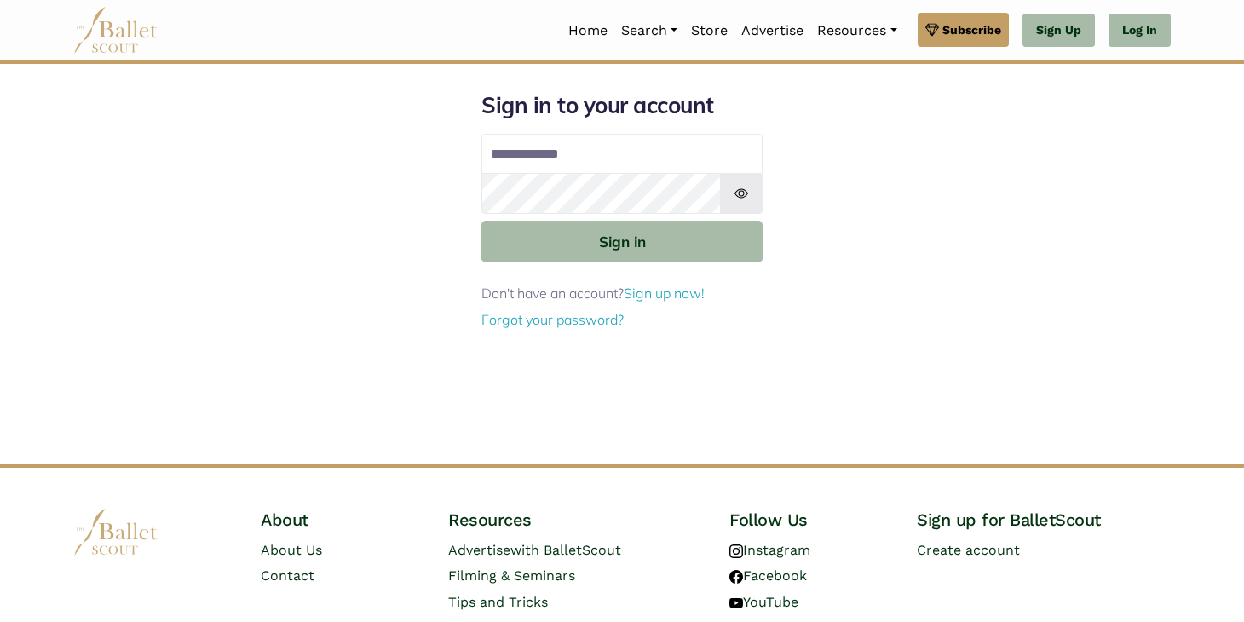
click at [585, 151] on input "Email address" at bounding box center [621, 154] width 281 height 41
type input "**********"
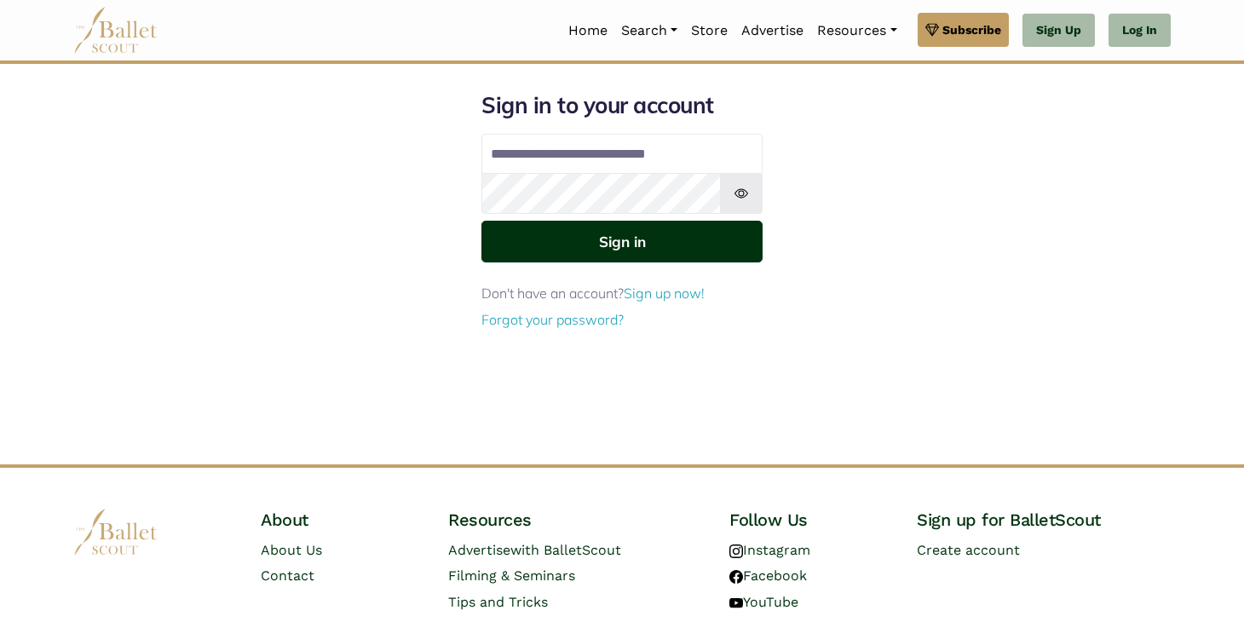
click at [658, 245] on button "Sign in" at bounding box center [621, 242] width 281 height 42
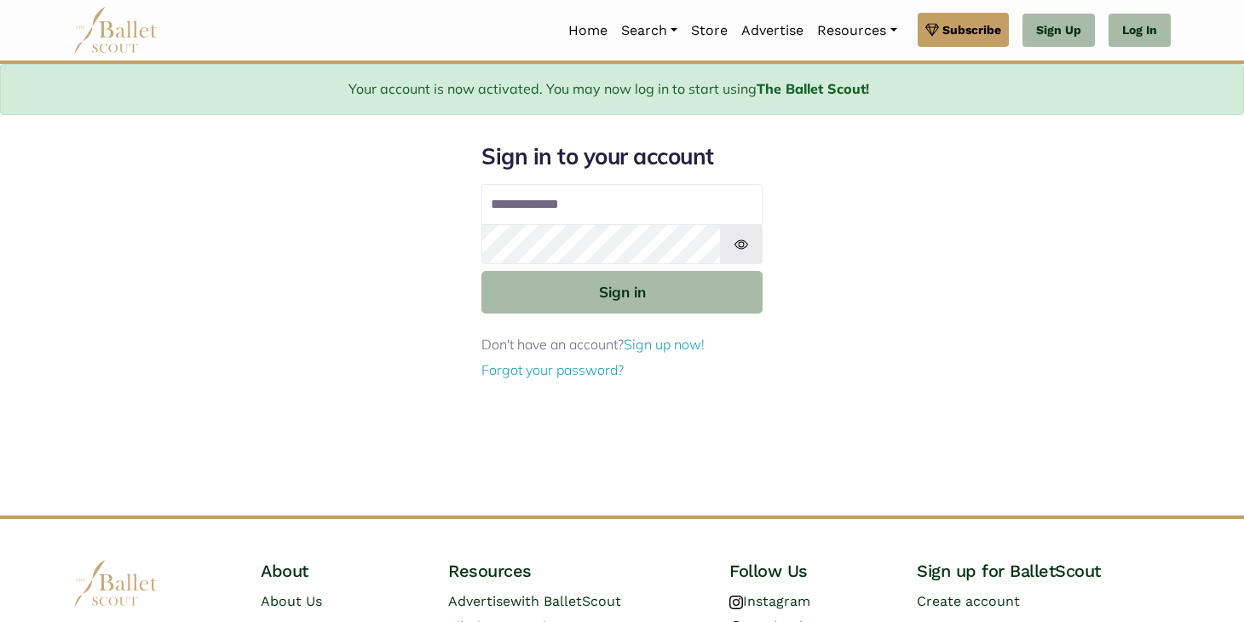
drag, startPoint x: 608, startPoint y: 222, endPoint x: 614, endPoint y: 210, distance: 13.3
click at [608, 222] on input "Email address" at bounding box center [621, 204] width 281 height 41
click at [527, 207] on input "Email address" at bounding box center [621, 204] width 281 height 41
type input "**********"
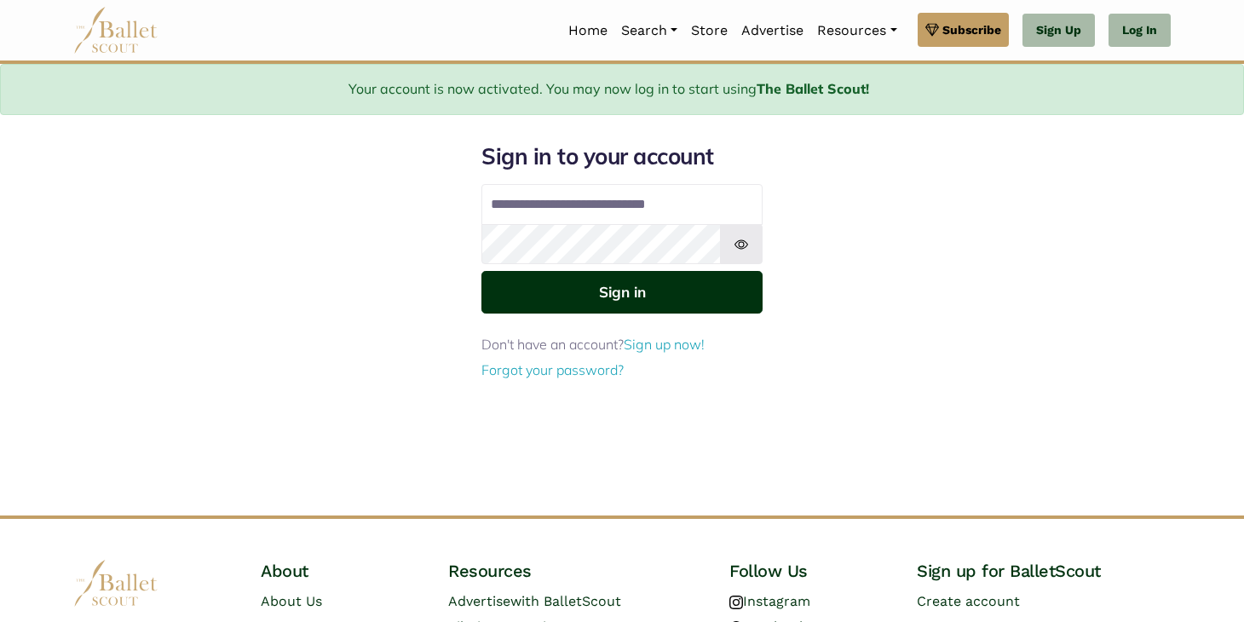
click at [647, 301] on button "Sign in" at bounding box center [621, 292] width 281 height 42
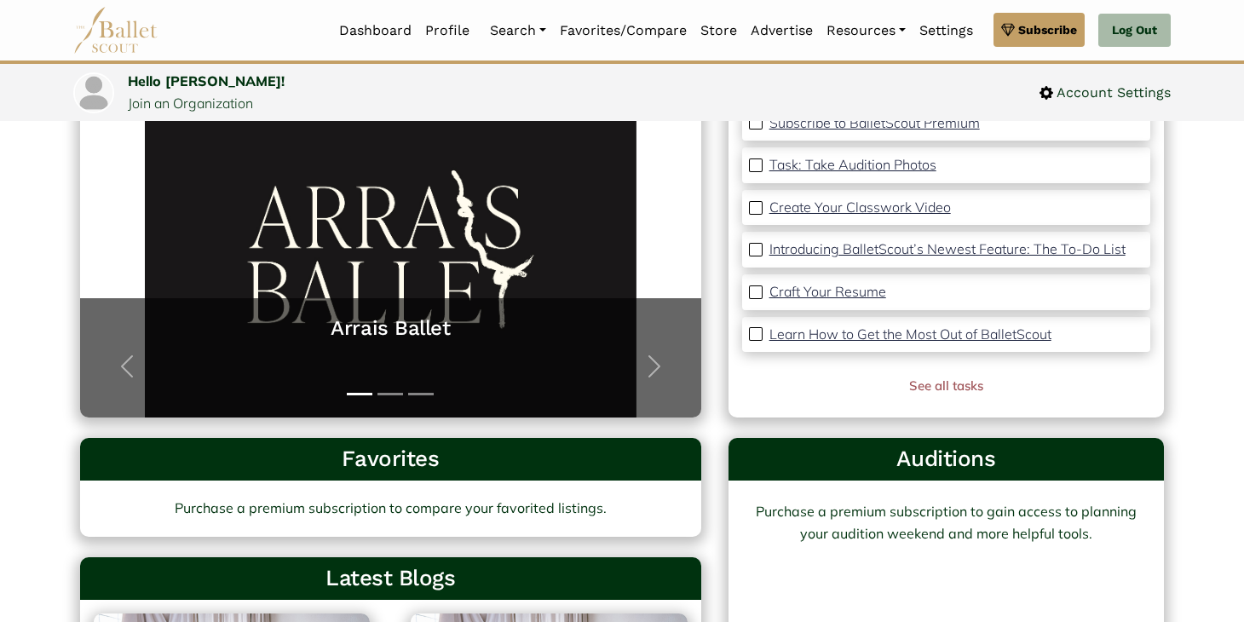
scroll to position [206, 0]
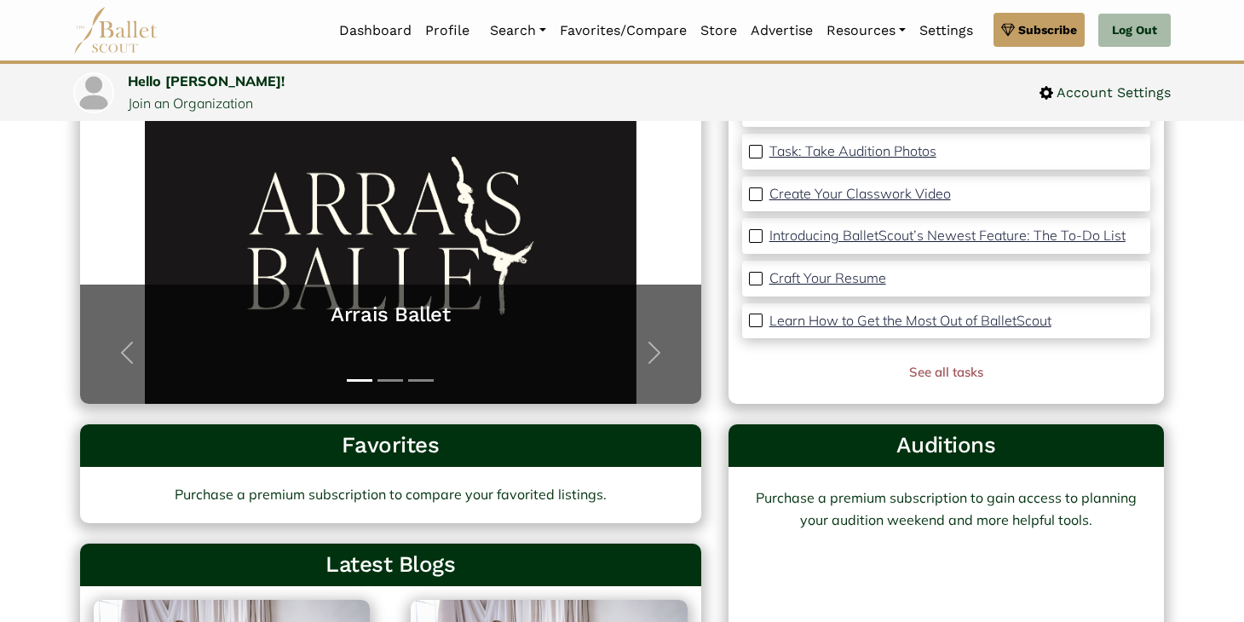
click at [942, 456] on h3 "Auditions" at bounding box center [946, 445] width 408 height 29
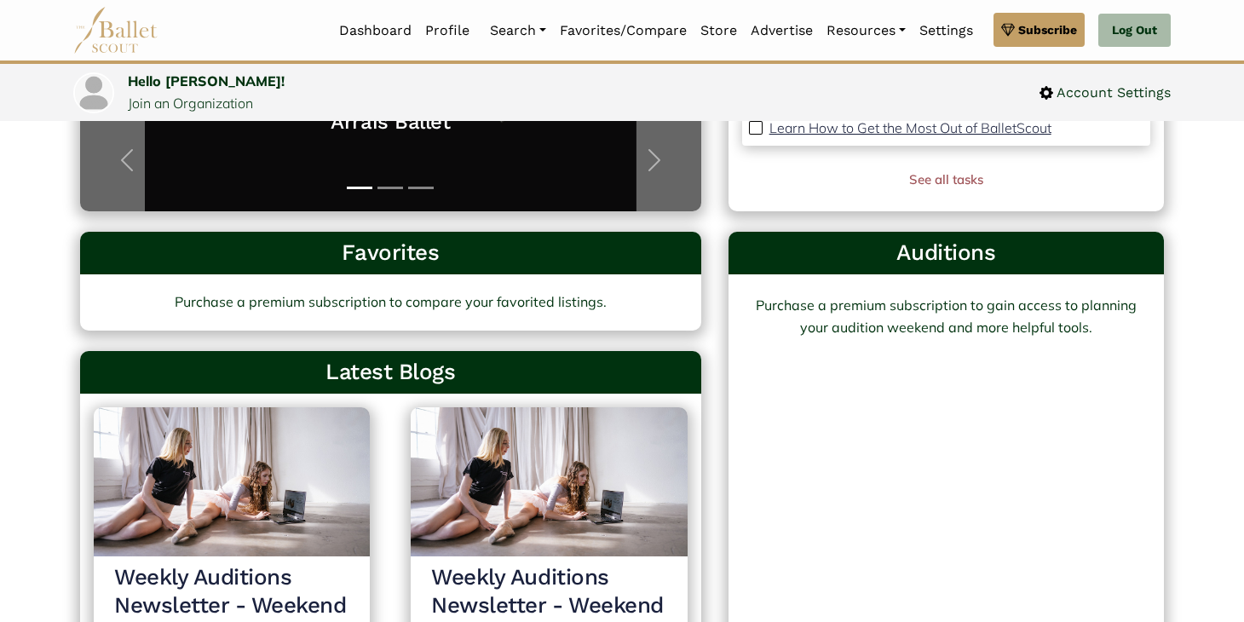
scroll to position [0, 0]
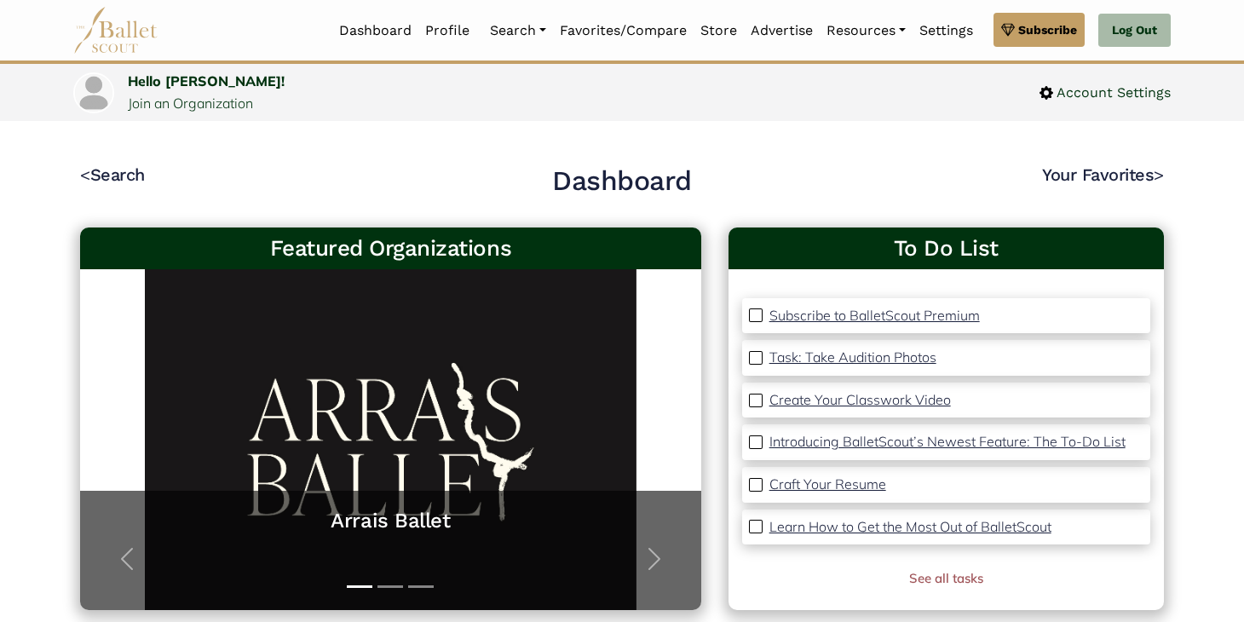
click at [101, 164] on h4 "< Search" at bounding box center [259, 185] width 358 height 43
click at [110, 176] on link "< Search" at bounding box center [112, 174] width 65 height 20
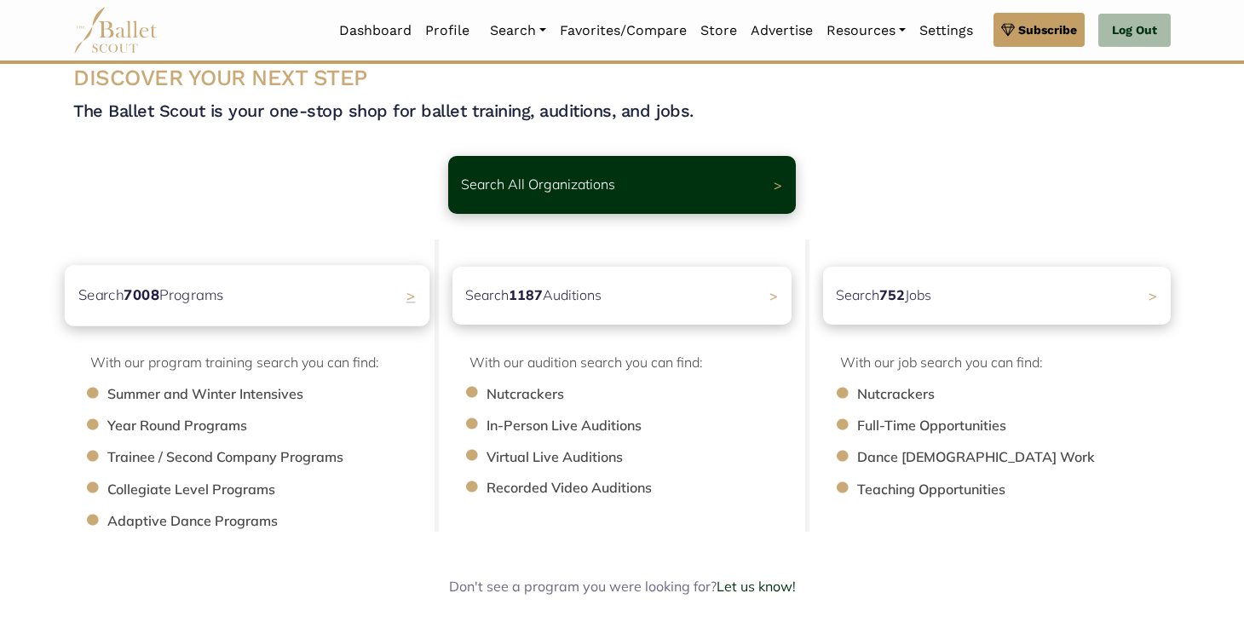
scroll to position [39, 0]
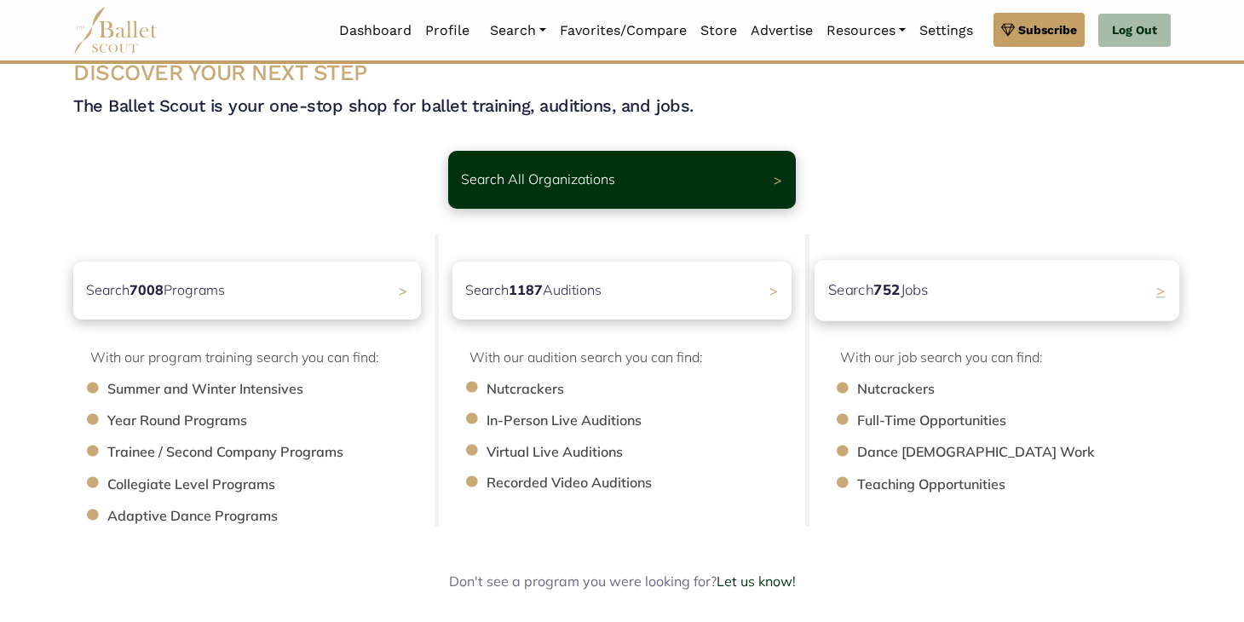
click at [865, 293] on p "Search 752 Jobs" at bounding box center [878, 290] width 101 height 23
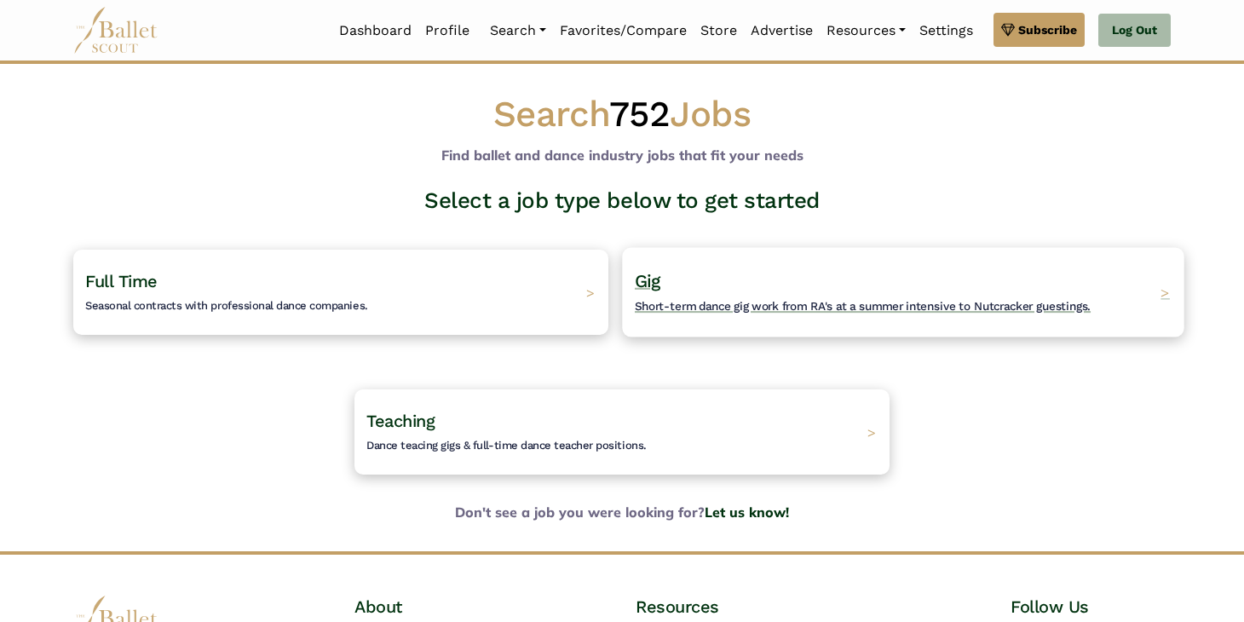
click at [796, 284] on h4 "Gig Short-term dance gig work from RA's at a summer intensive to Nutcracker gue…" at bounding box center [863, 292] width 456 height 47
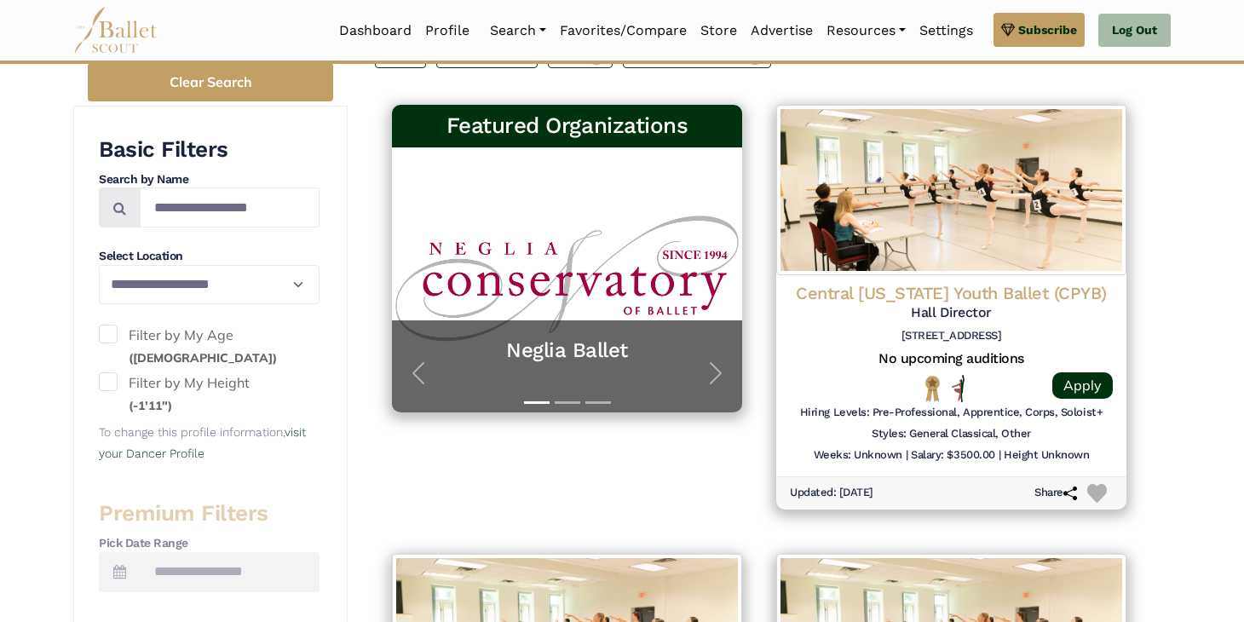
scroll to position [326, 0]
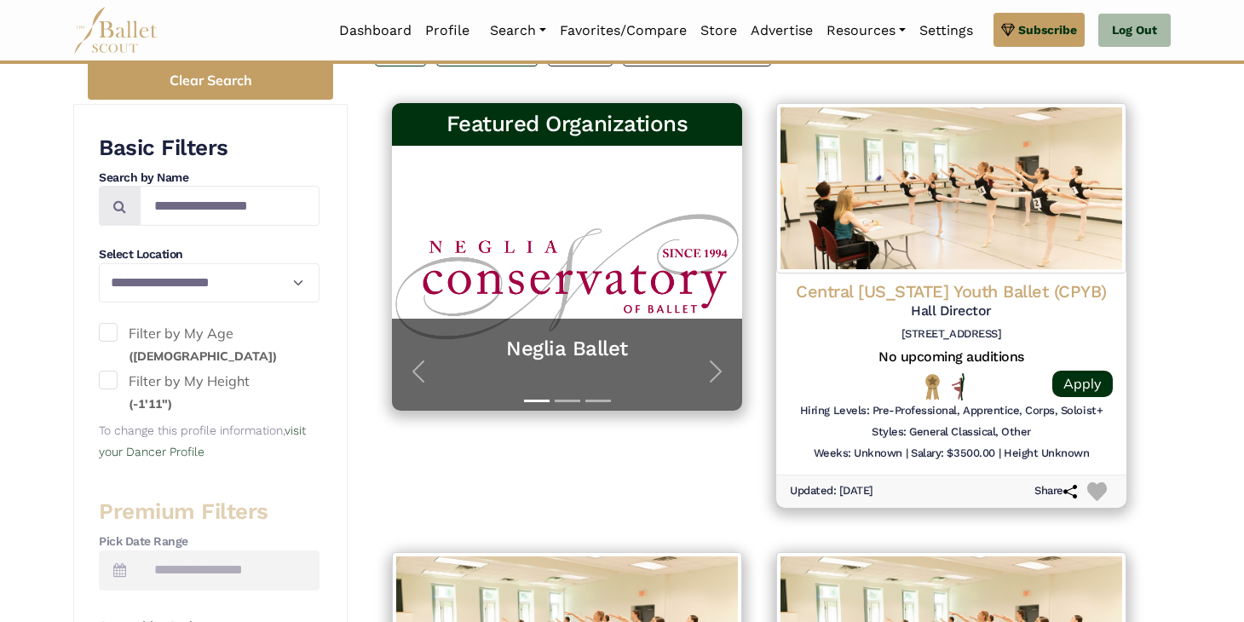
click at [192, 338] on label "Filter by My Age ([DEMOGRAPHIC_DATA] years old)" at bounding box center [209, 344] width 221 height 43
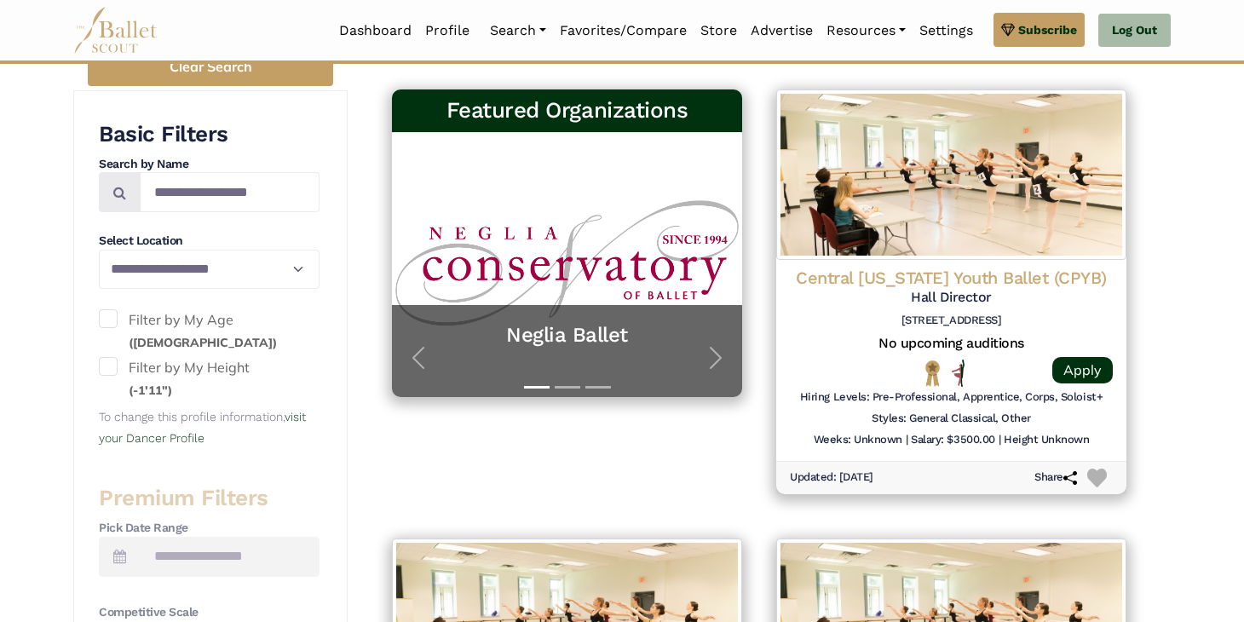
scroll to position [341, 0]
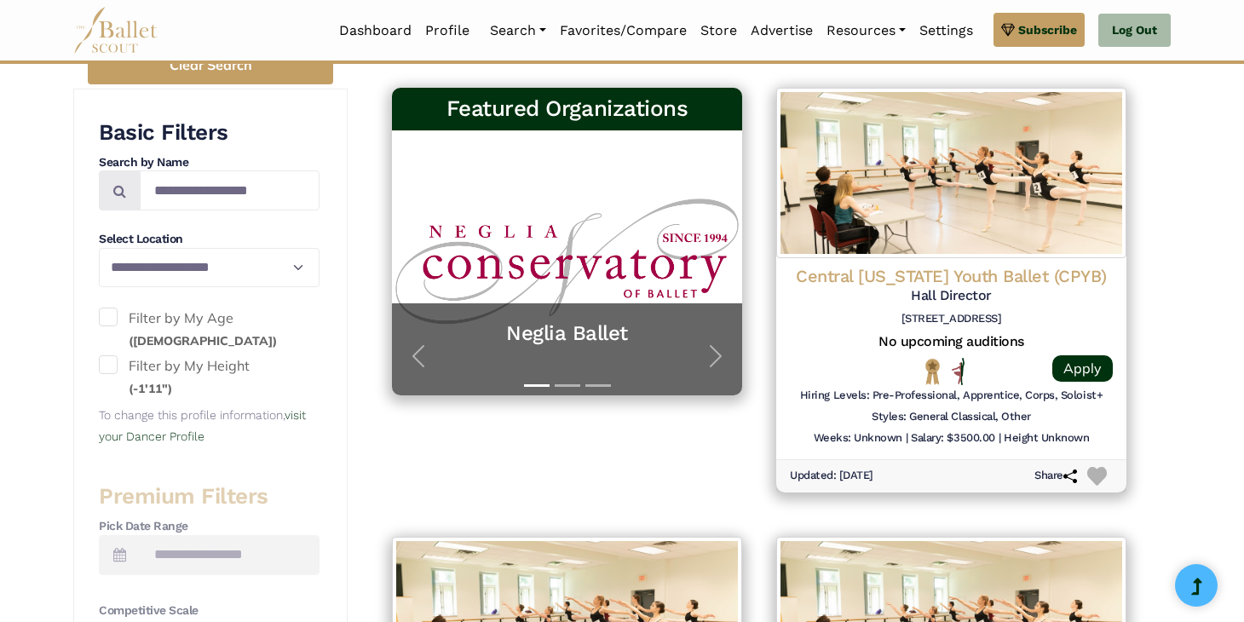
click at [193, 372] on label "Filter by My Height (-1'11")" at bounding box center [209, 376] width 221 height 43
click at [306, 413] on link "visit your Dancer Profile" at bounding box center [202, 426] width 207 height 36
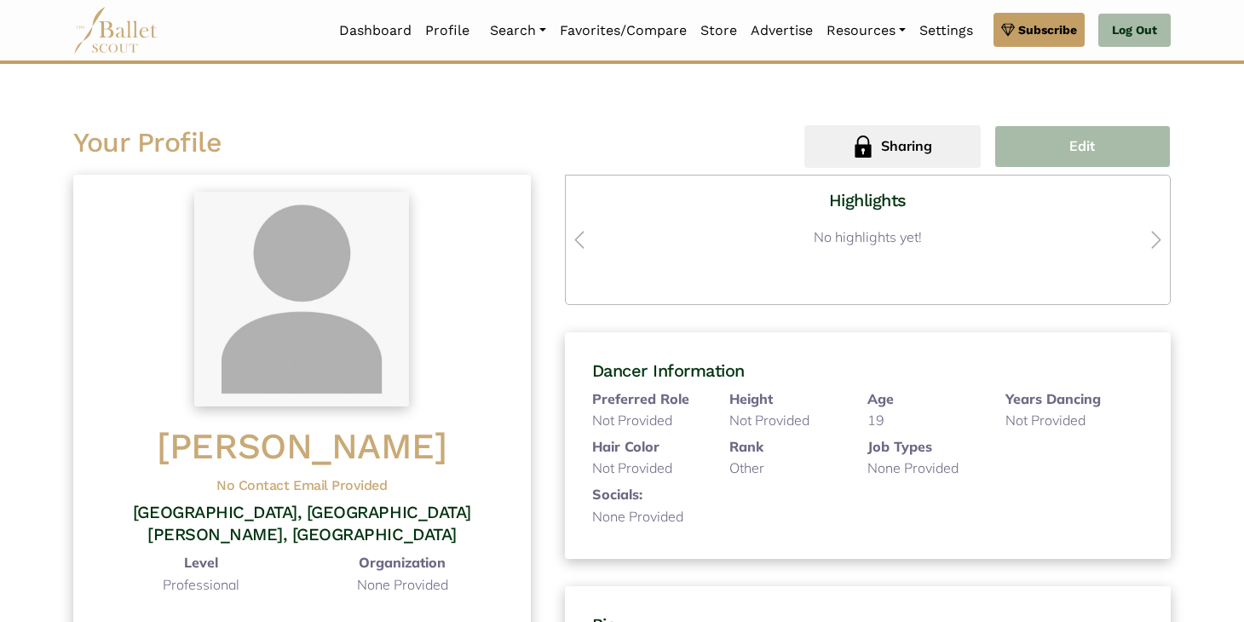
click at [1040, 159] on button "Edit" at bounding box center [1082, 146] width 176 height 43
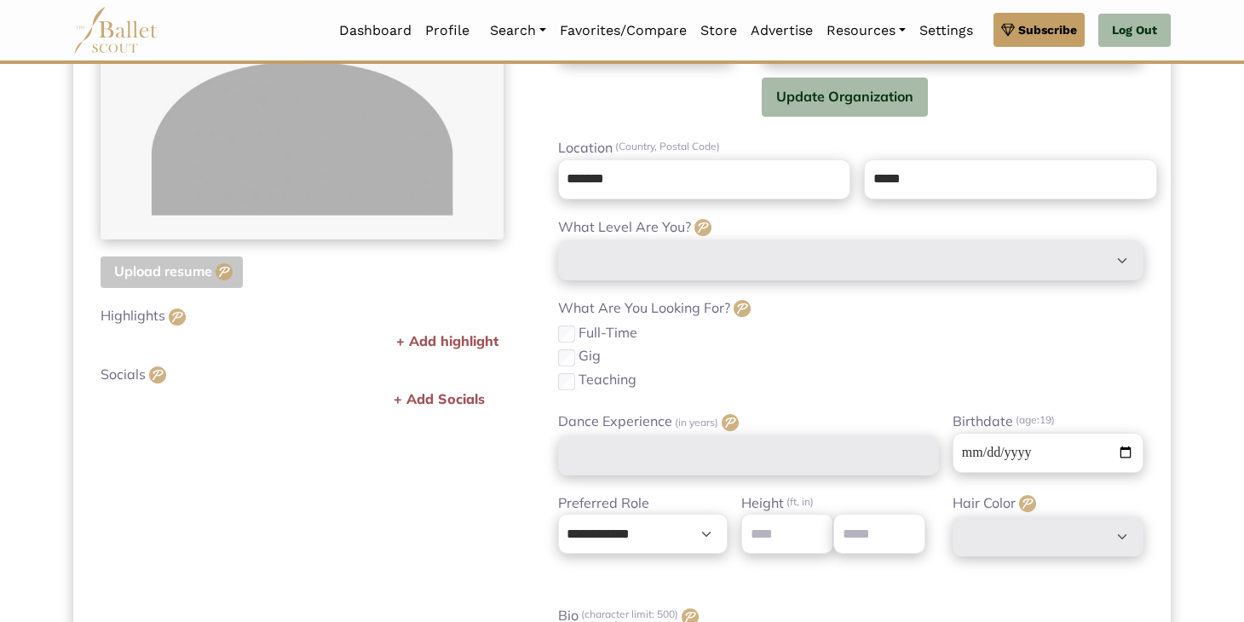
scroll to position [449, 0]
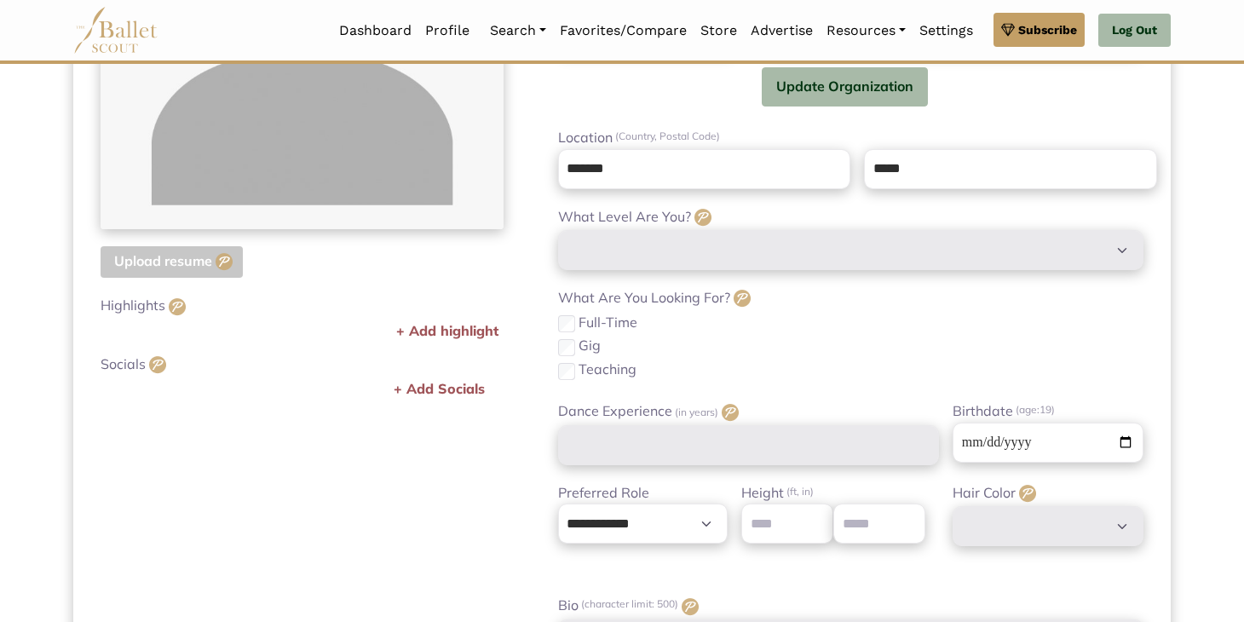
click at [607, 327] on label "Full-Time" at bounding box center [608, 323] width 59 height 22
click at [576, 322] on div "Full-Time" at bounding box center [850, 323] width 585 height 22
click at [577, 337] on div "Gig" at bounding box center [850, 346] width 585 height 22
click at [565, 325] on div "Full-Time" at bounding box center [850, 323] width 585 height 22
click at [570, 337] on div "Gig" at bounding box center [850, 346] width 585 height 22
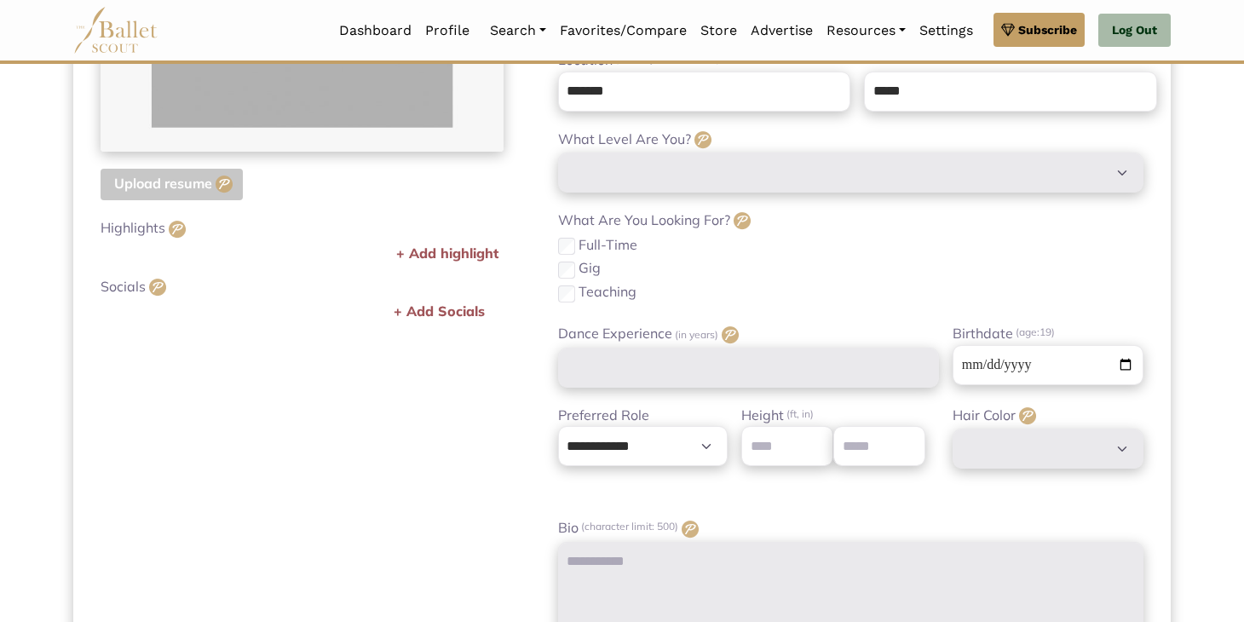
scroll to position [533, 0]
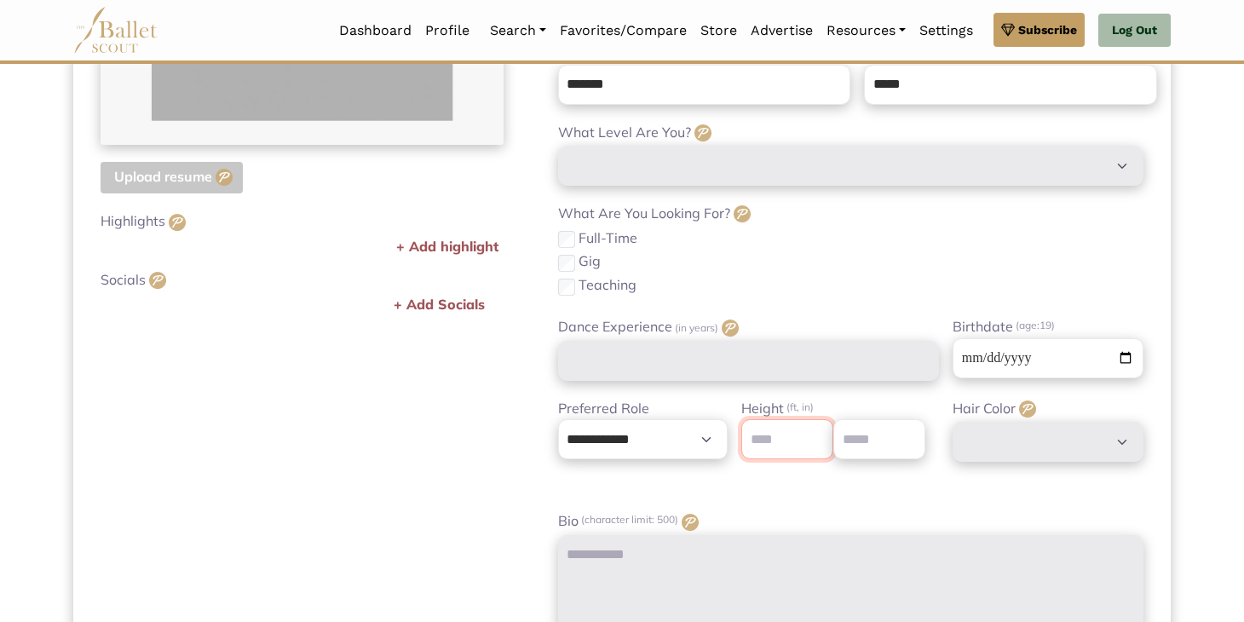
click at [777, 444] on input "number" at bounding box center [787, 439] width 92 height 40
type input "*"
click at [873, 430] on input "number" at bounding box center [879, 439] width 92 height 40
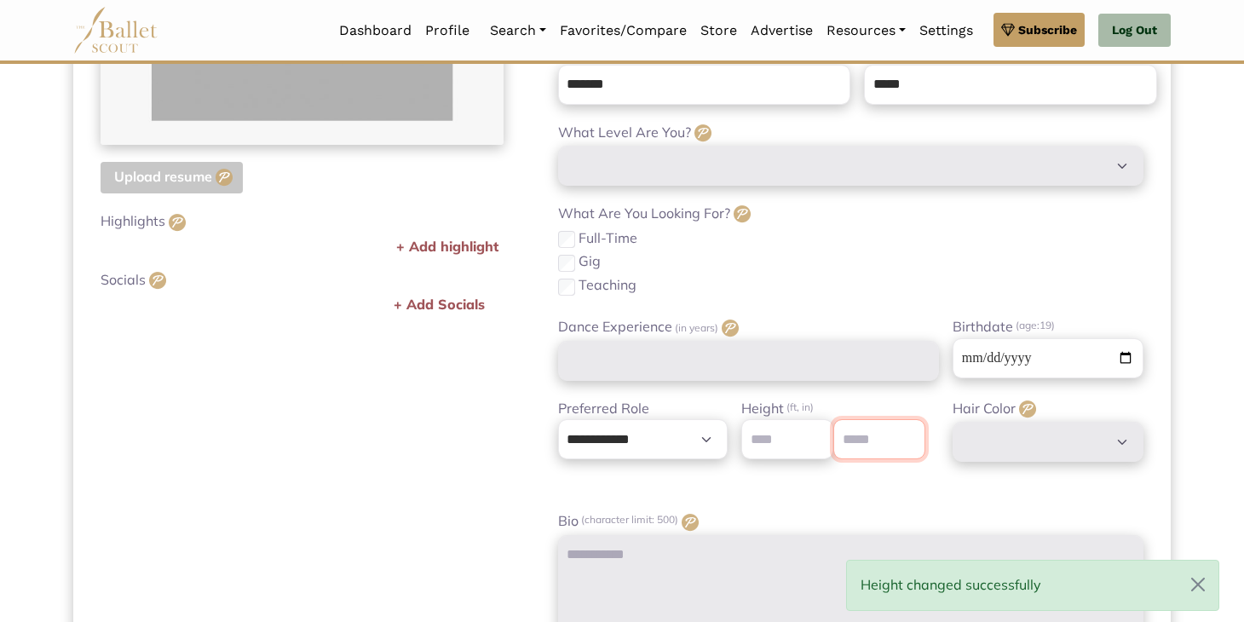
type input "*"
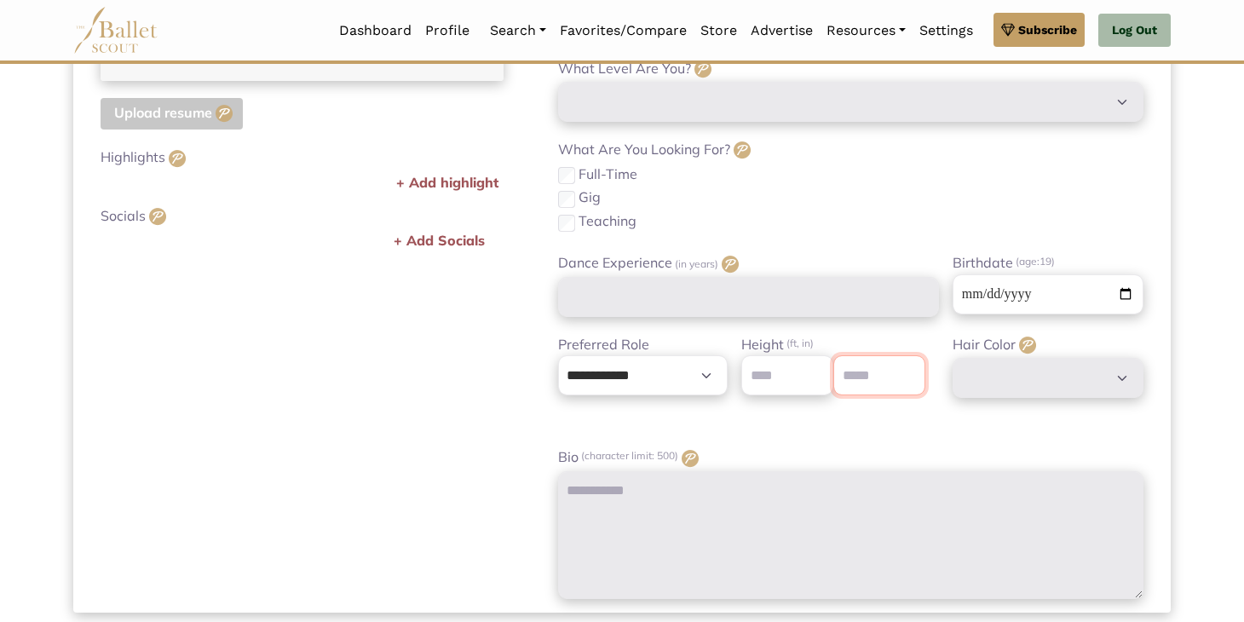
scroll to position [614, 0]
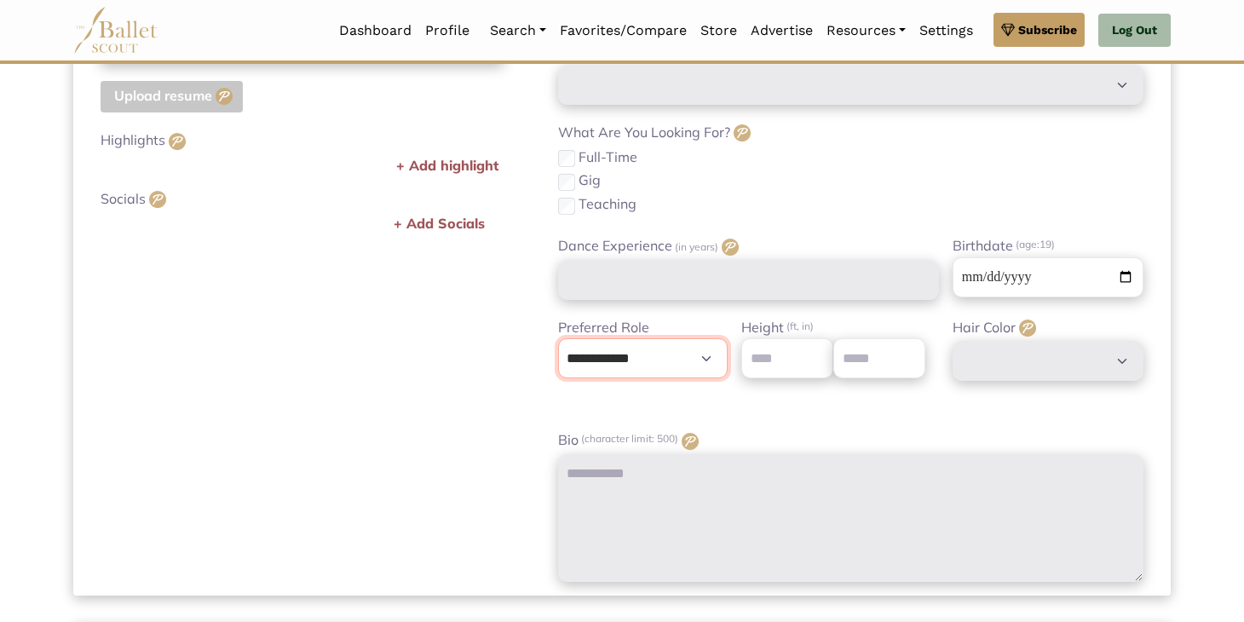
click at [609, 347] on select "**********" at bounding box center [643, 358] width 170 height 40
click at [597, 350] on select "**********" at bounding box center [643, 358] width 170 height 40
select select "*"
click at [558, 338] on select "**********" at bounding box center [643, 358] width 170 height 40
click at [492, 369] on div "Profile Photo Upload photo Upload resume Upgrade to premium for exclusive acces…" at bounding box center [302, 91] width 458 height 981
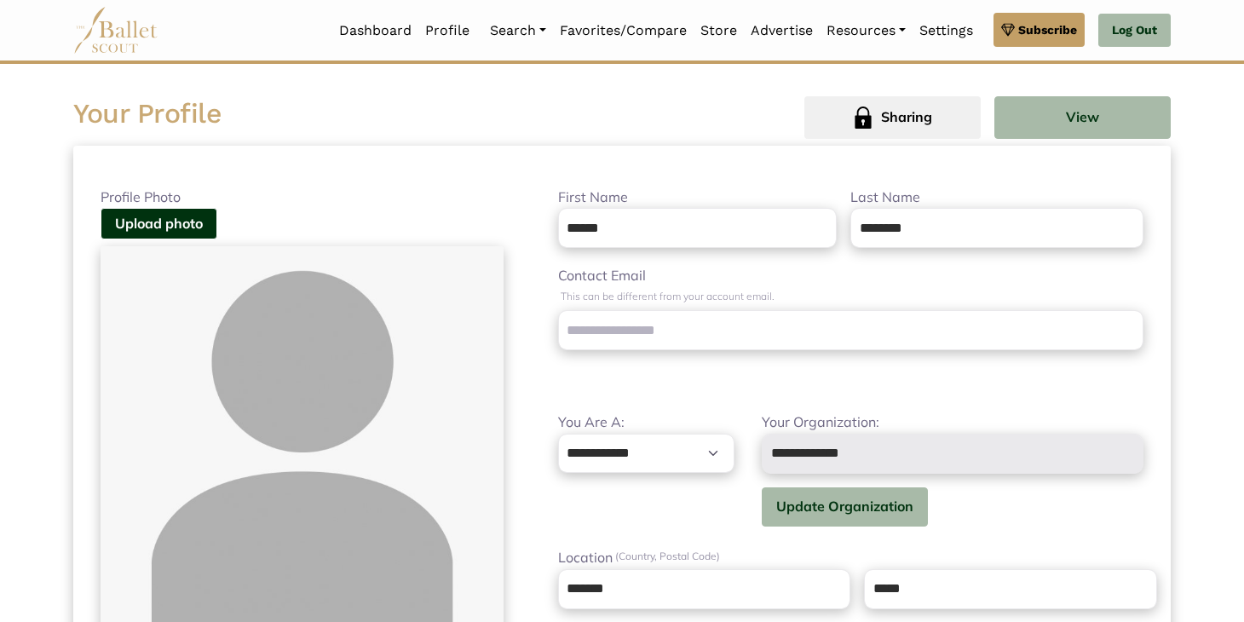
scroll to position [7, 0]
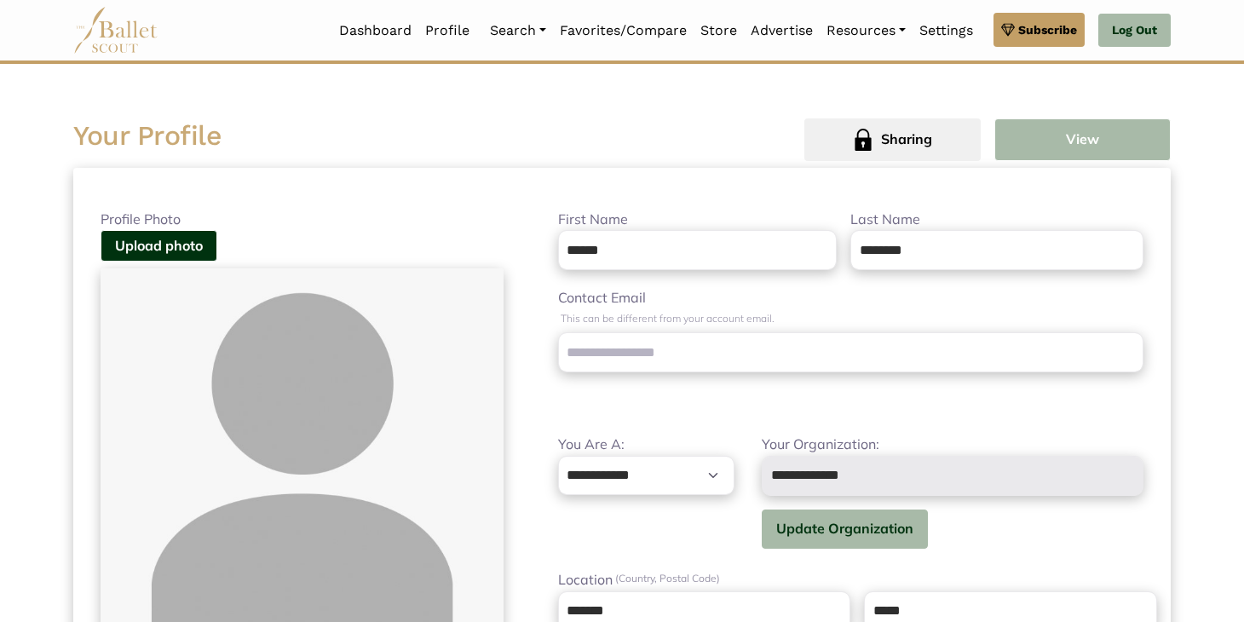
click at [1039, 139] on button "View" at bounding box center [1082, 139] width 176 height 43
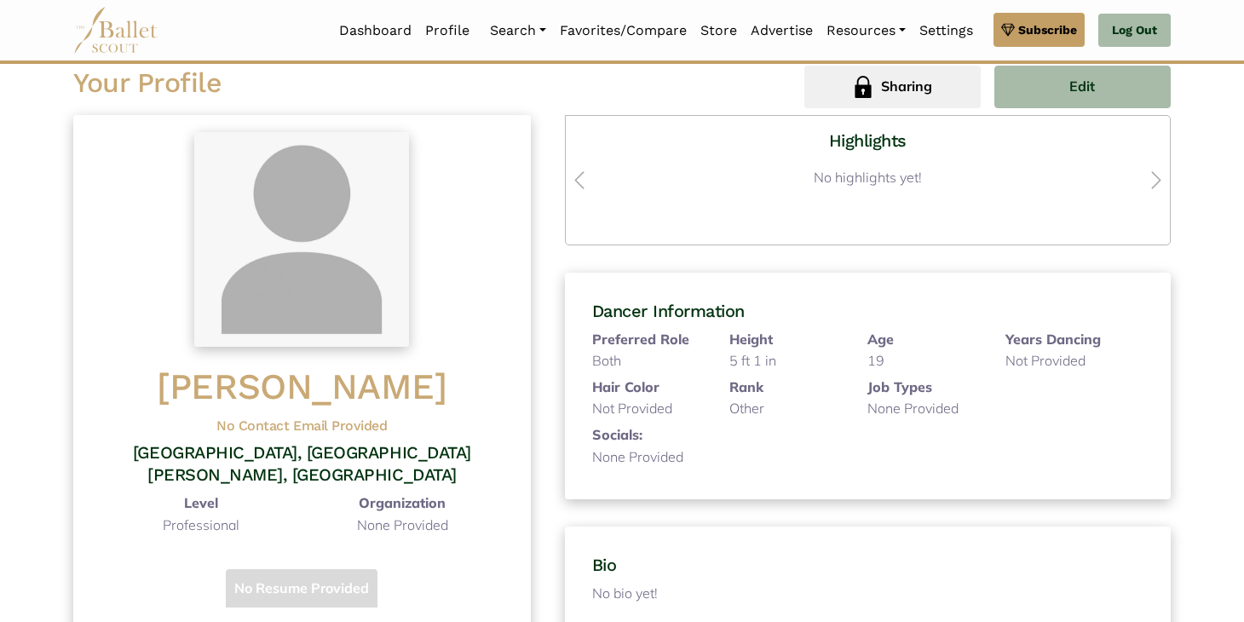
scroll to position [49, 0]
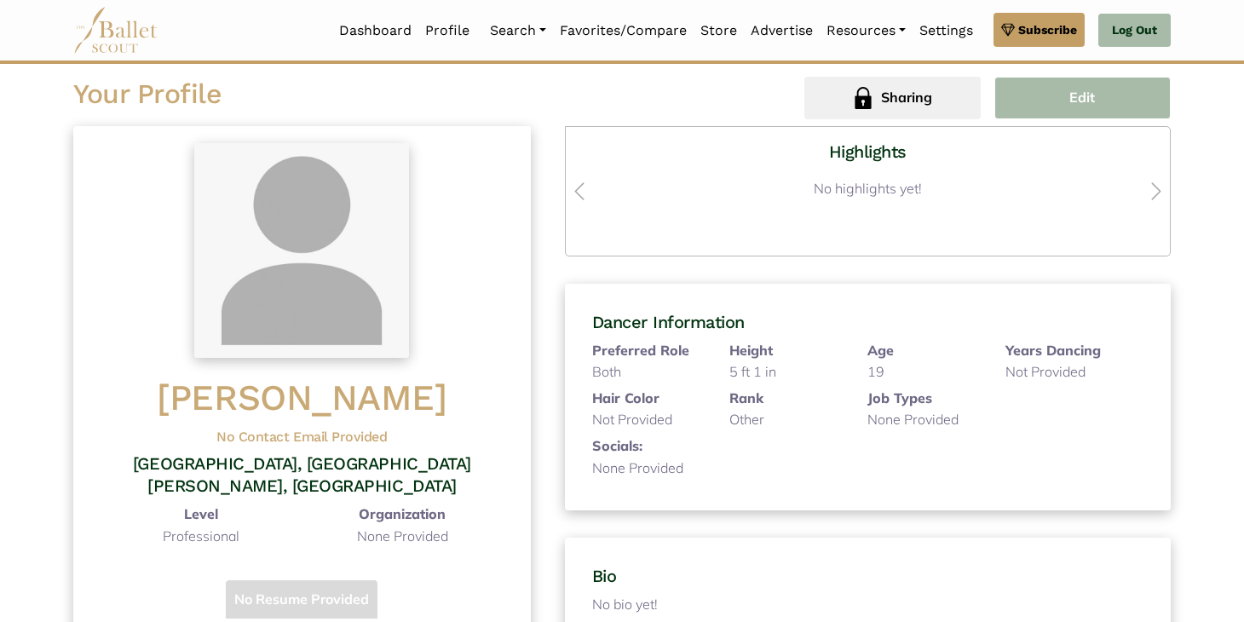
click at [1014, 101] on button "Edit" at bounding box center [1082, 98] width 176 height 43
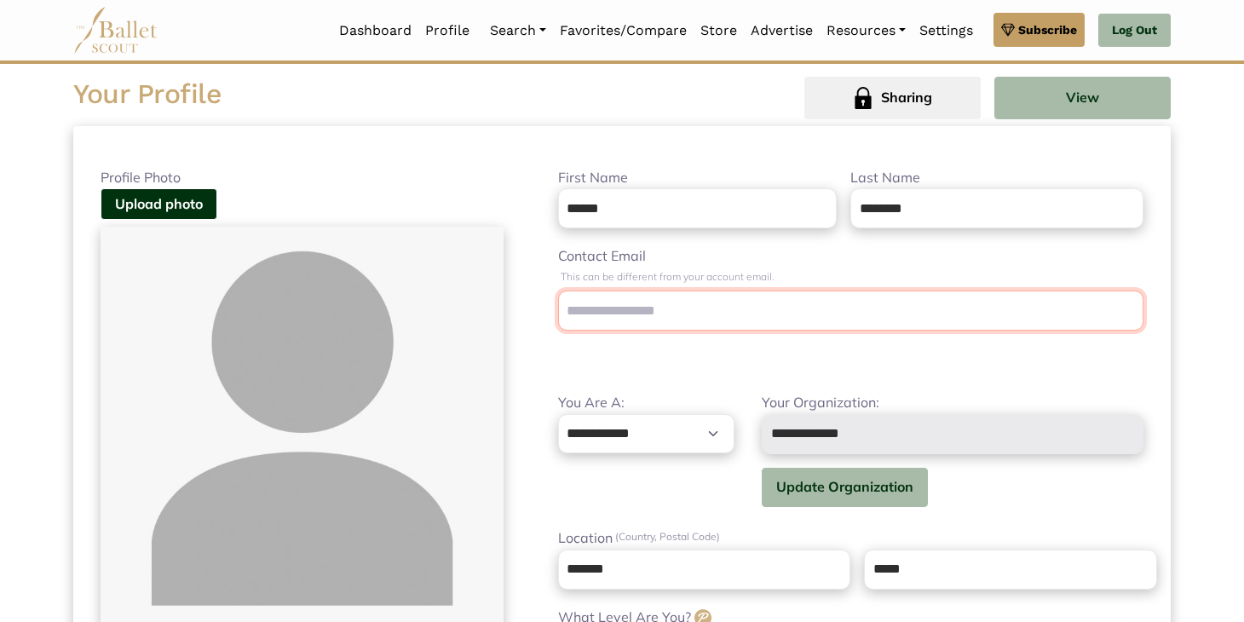
click at [704, 307] on input "Contact Email" at bounding box center [850, 311] width 585 height 40
type input "**********"
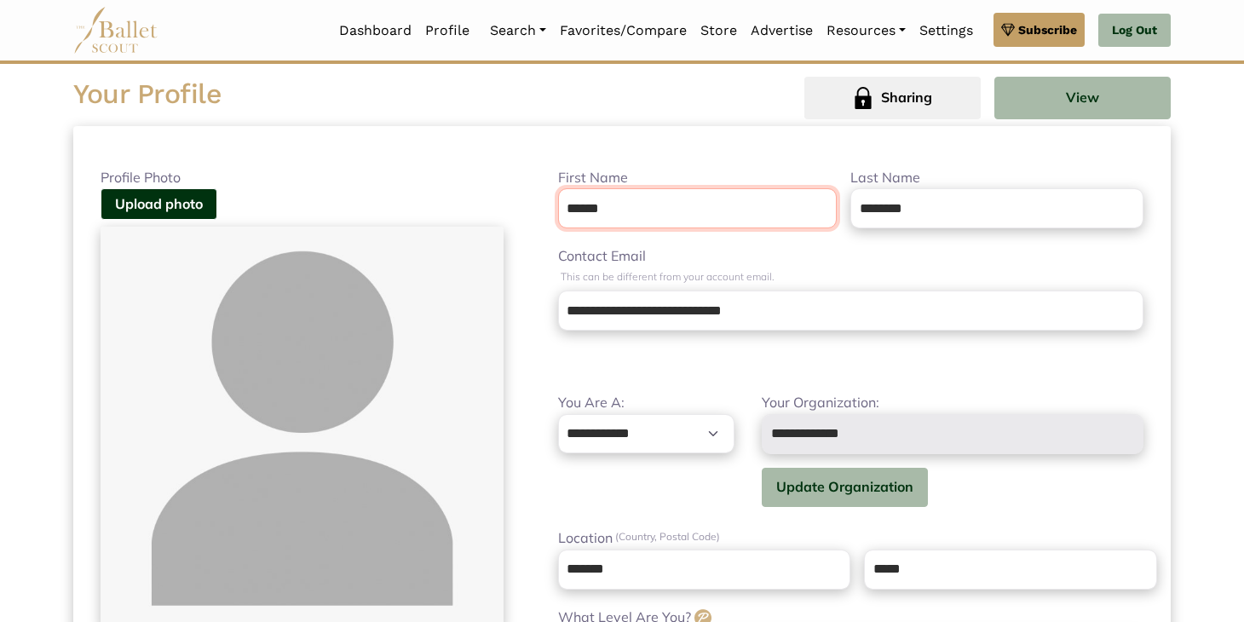
type input "******"
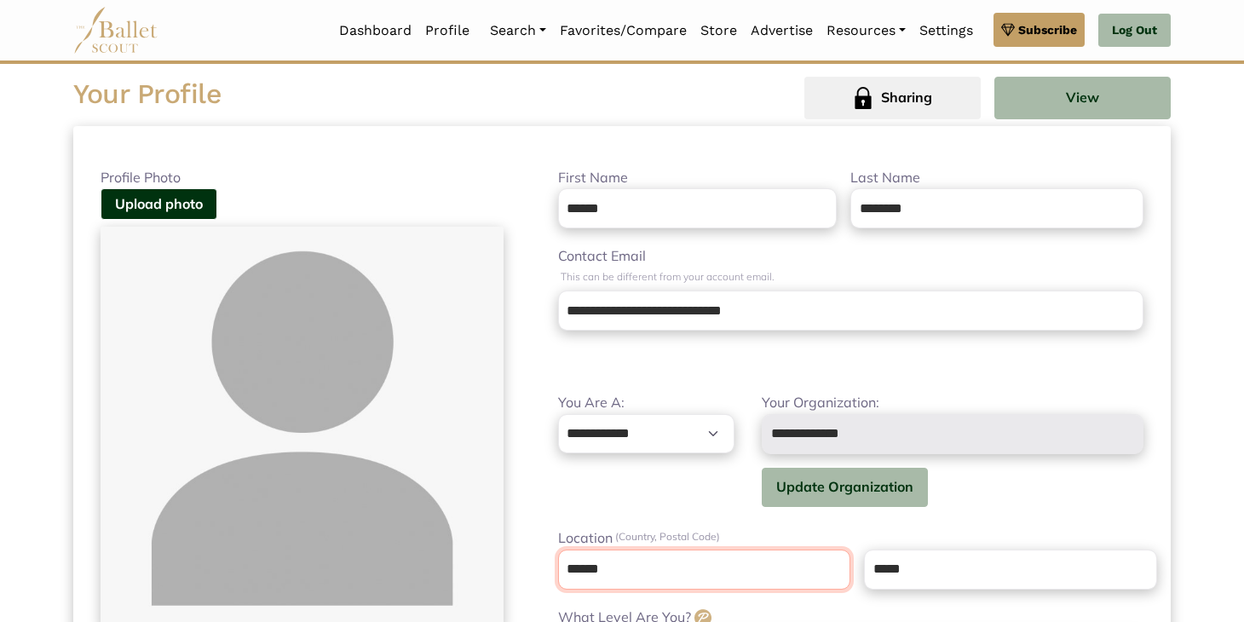
type input "*****"
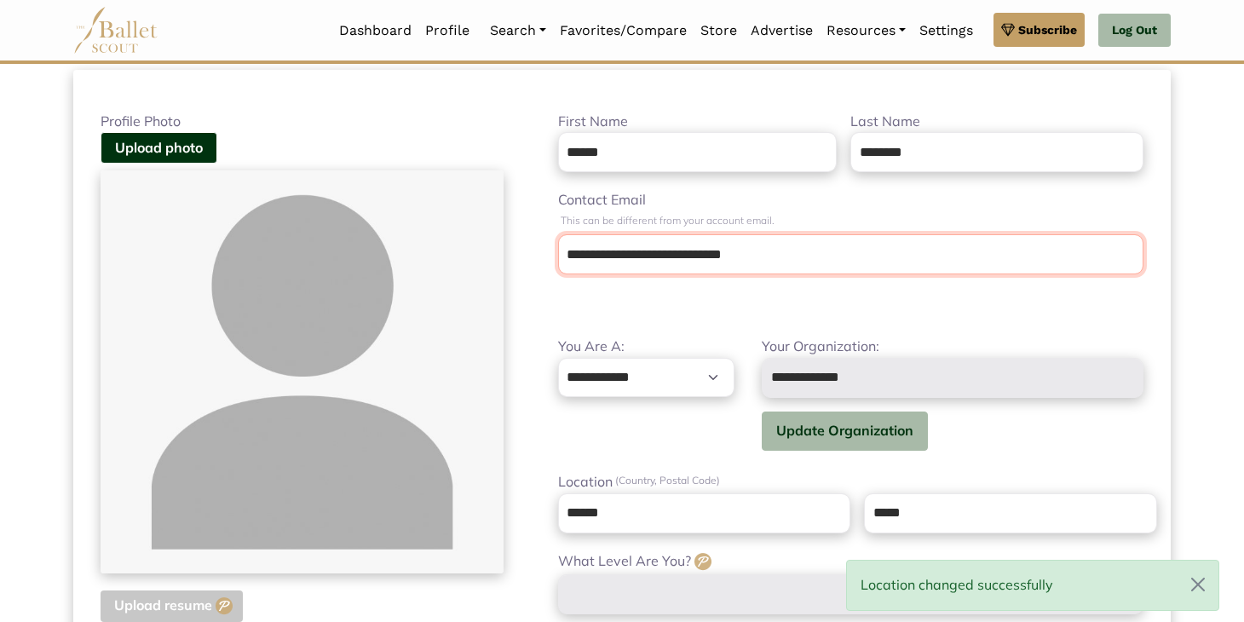
scroll to position [104, 0]
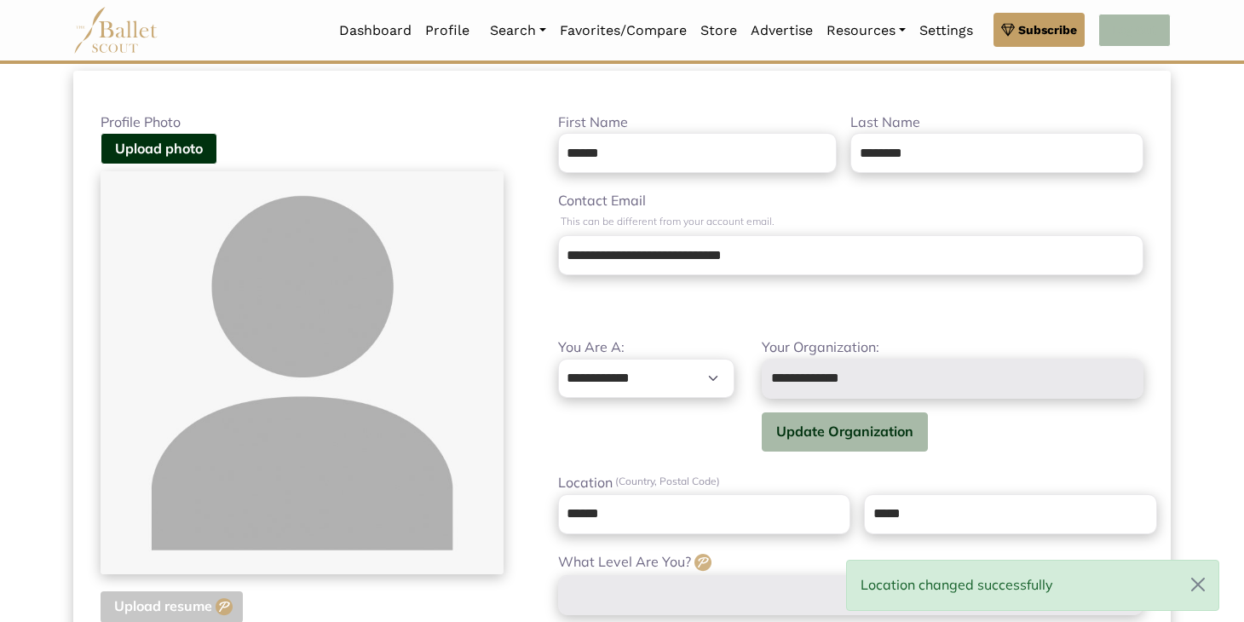
click at [1110, 33] on link "Log Out" at bounding box center [1134, 31] width 72 height 34
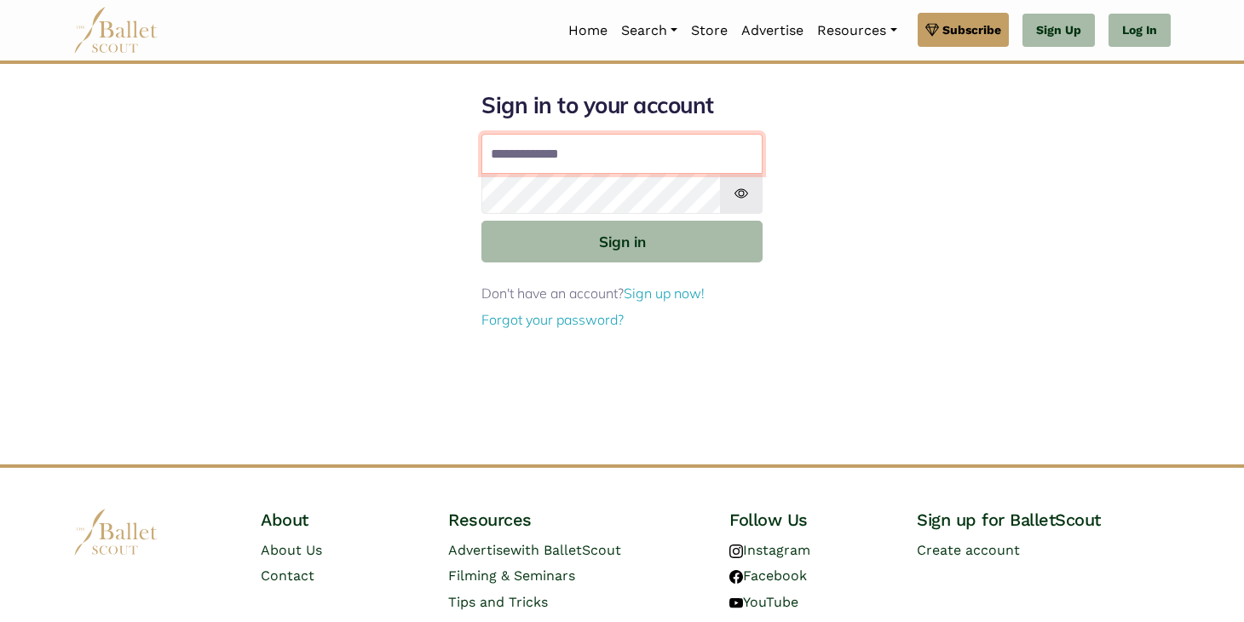
type input "**********"
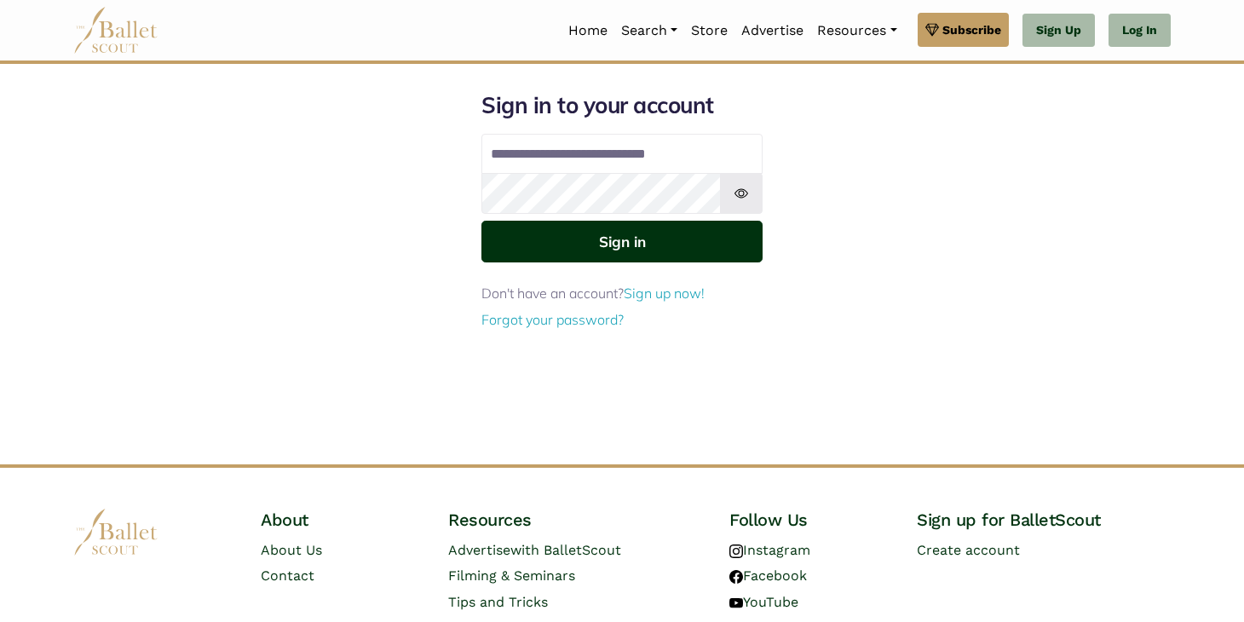
click at [678, 244] on button "Sign in" at bounding box center [621, 242] width 281 height 42
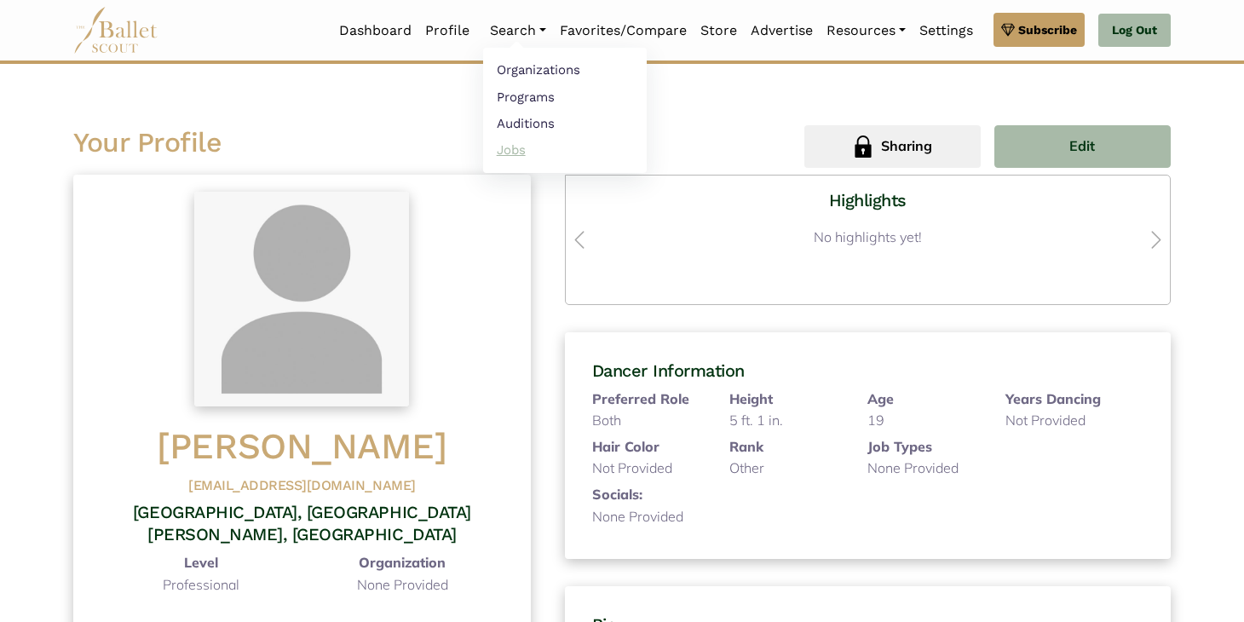
click at [510, 150] on link "Jobs" at bounding box center [565, 149] width 164 height 26
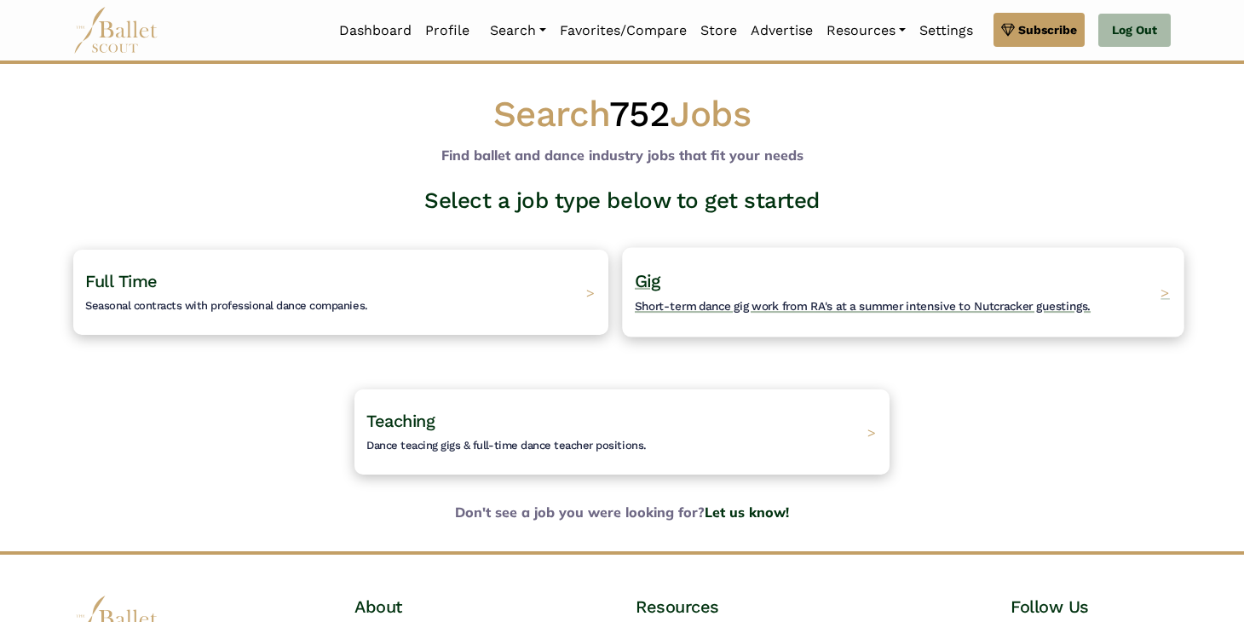
click at [683, 276] on h4 "Gig Short-term dance gig work from RA's at a summer intensive to Nutcracker gue…" at bounding box center [863, 292] width 456 height 47
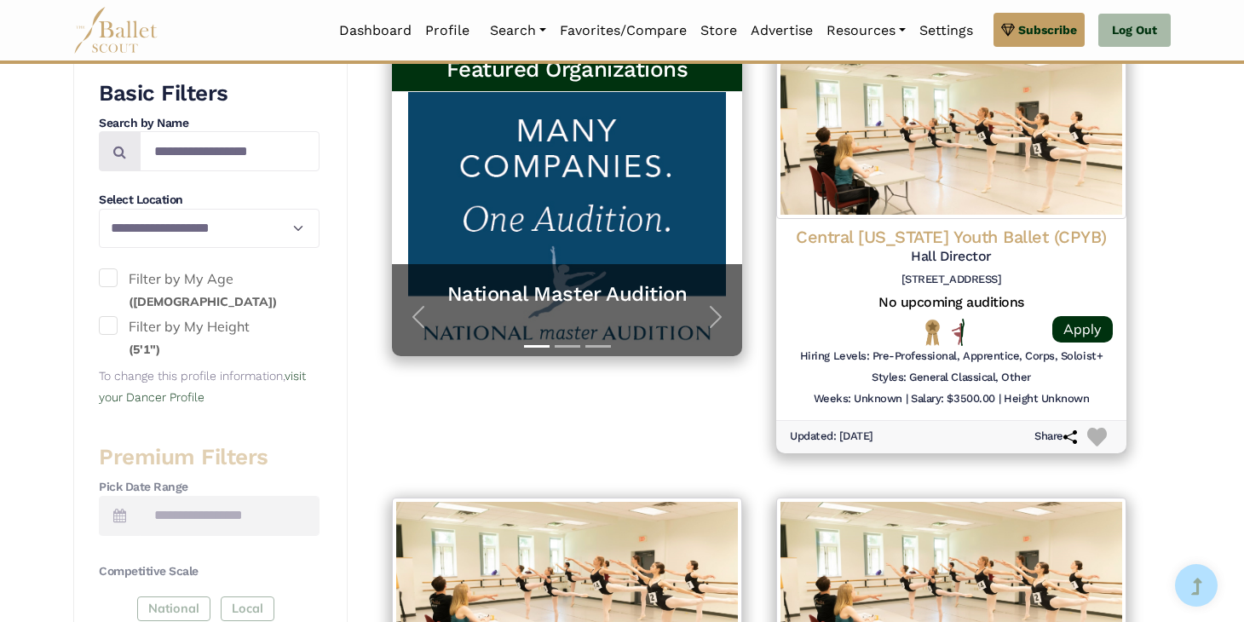
scroll to position [399, 0]
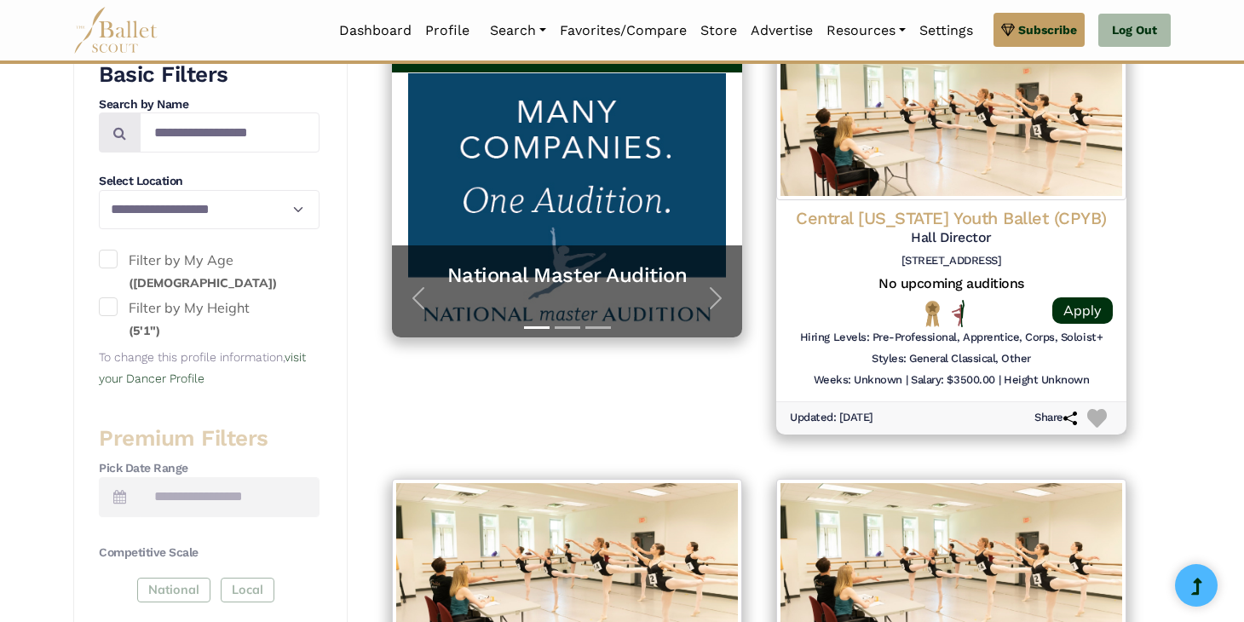
click at [113, 258] on span at bounding box center [108, 259] width 19 height 19
click at [114, 315] on span at bounding box center [108, 306] width 19 height 19
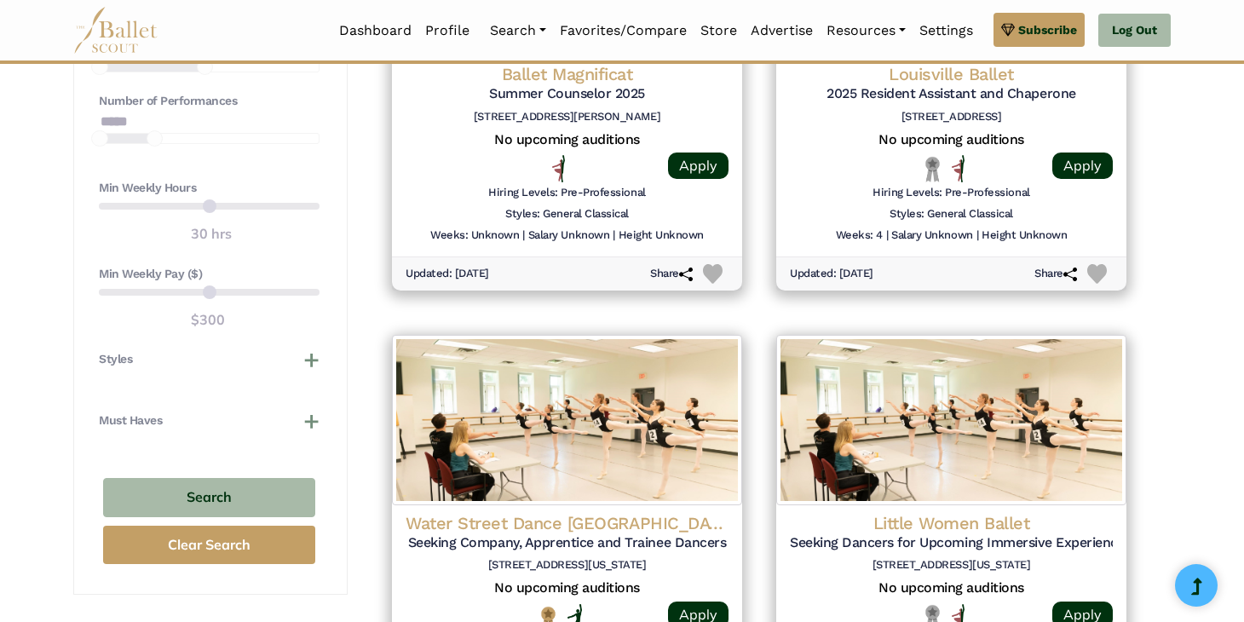
scroll to position [1453, 0]
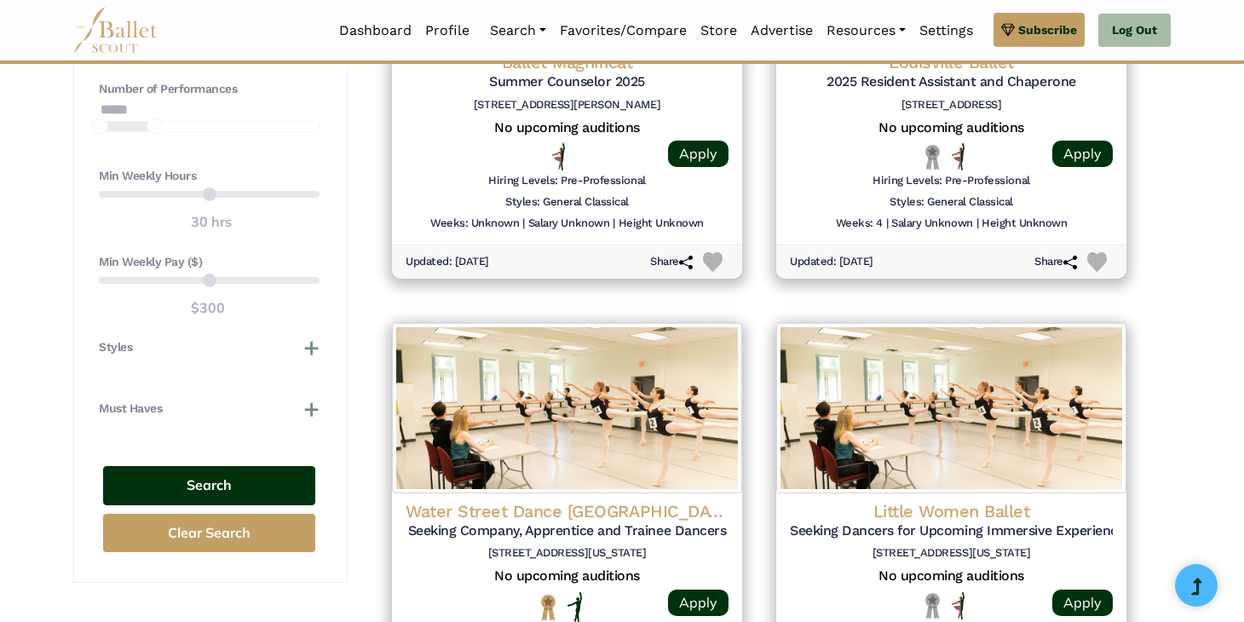
click at [186, 490] on button "Search" at bounding box center [209, 486] width 212 height 40
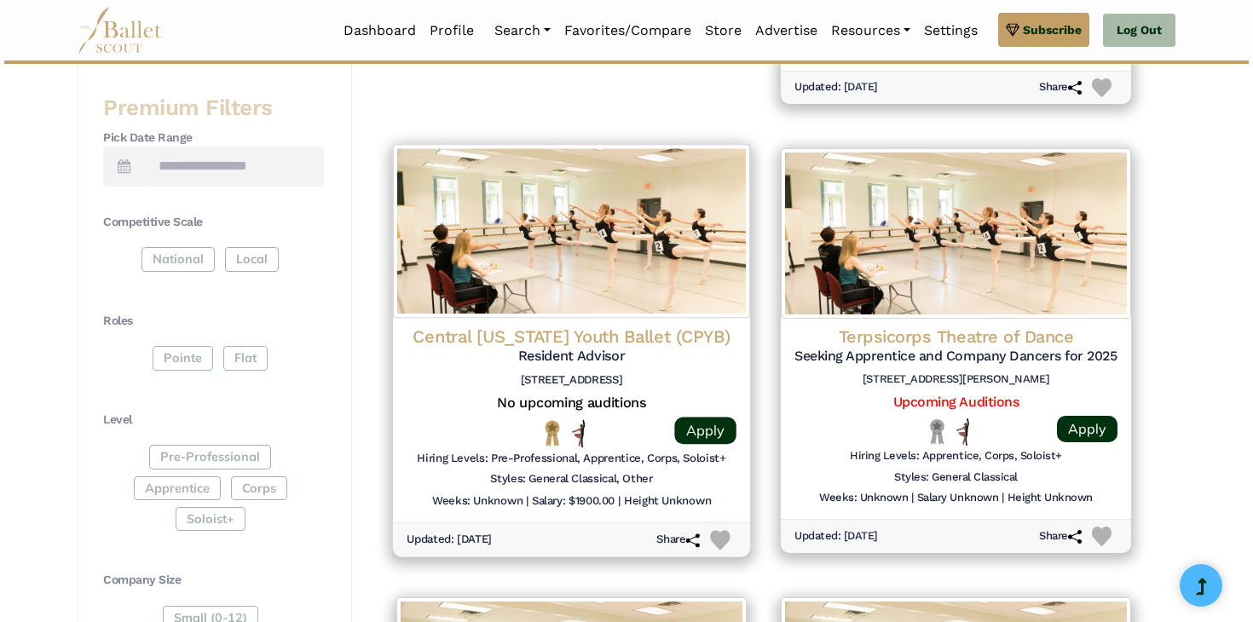
scroll to position [730, 0]
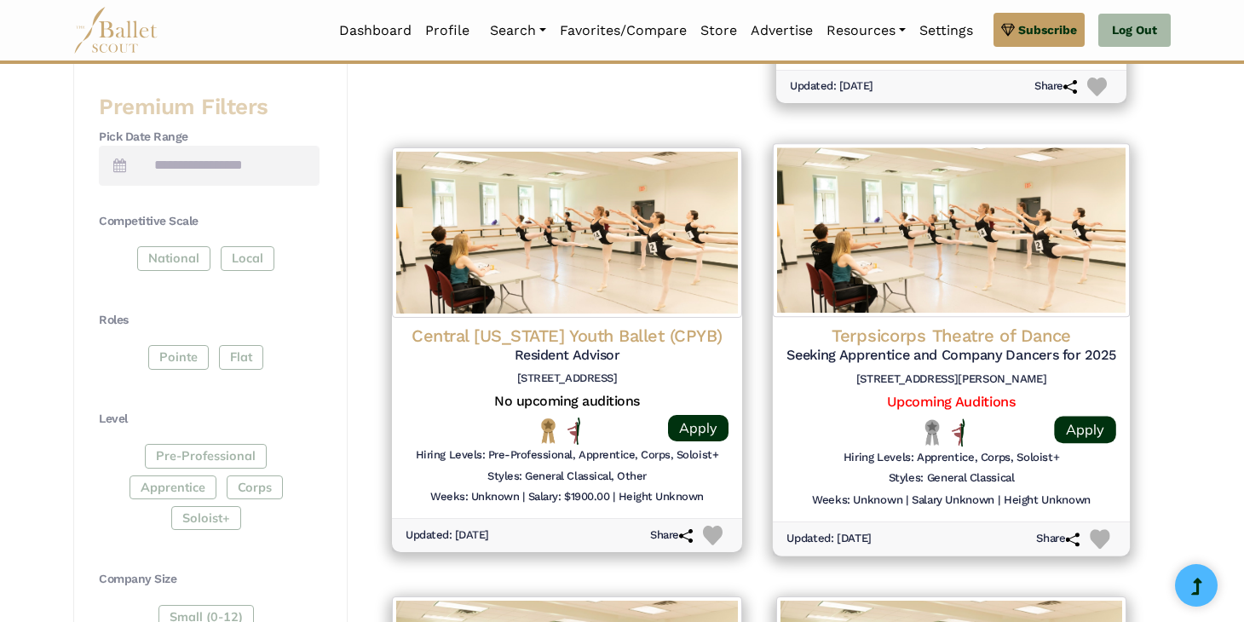
click at [937, 350] on h5 "Seeking Apprentice and Company Dancers for 2025 Summer Season" at bounding box center [952, 356] width 330 height 18
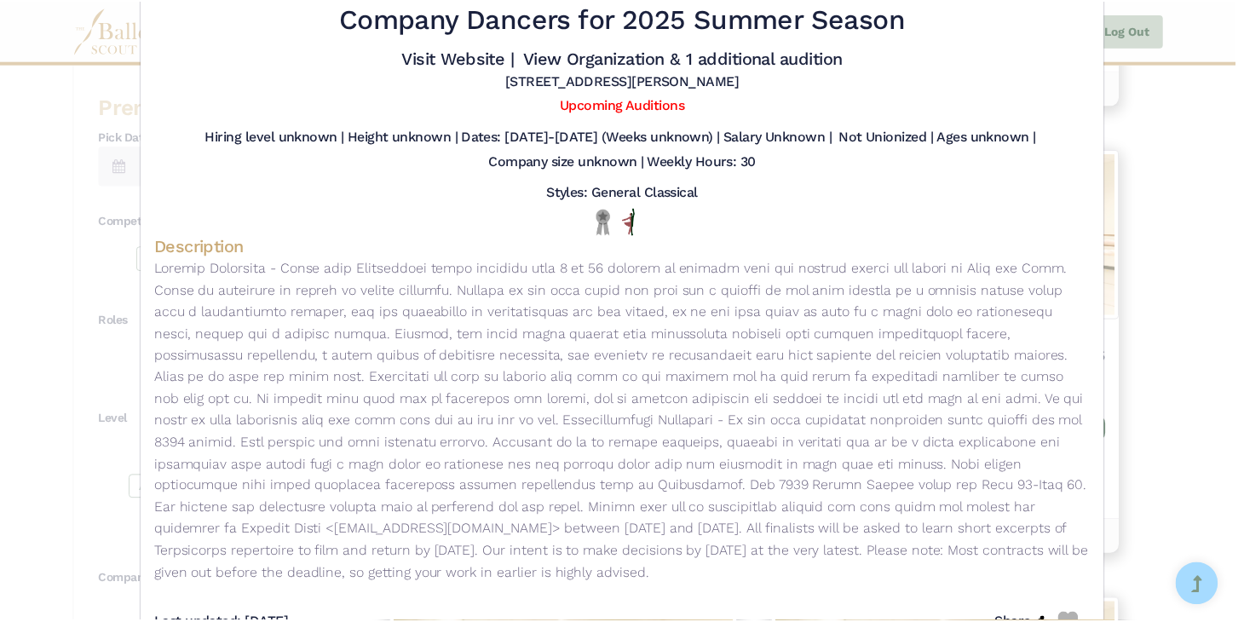
scroll to position [78, 0]
click at [1149, 271] on div "Terpsicorps Theatre of Dance - Gig - Seeking Apprentice and Company Dancers for…" at bounding box center [626, 311] width 1253 height 622
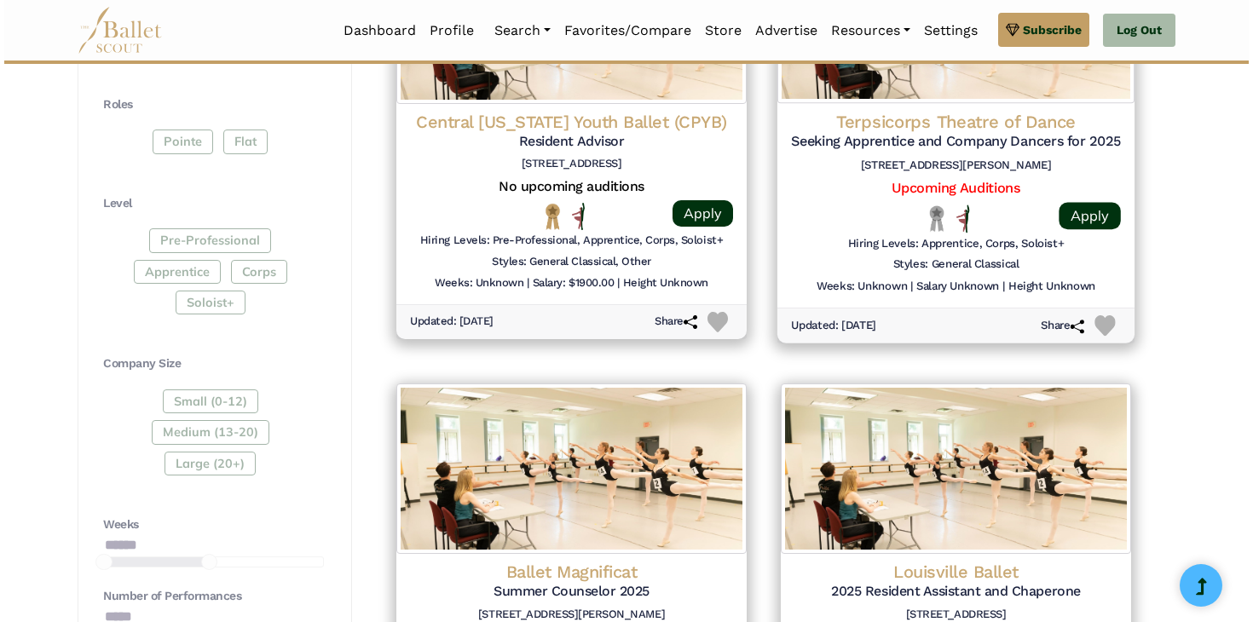
scroll to position [931, 0]
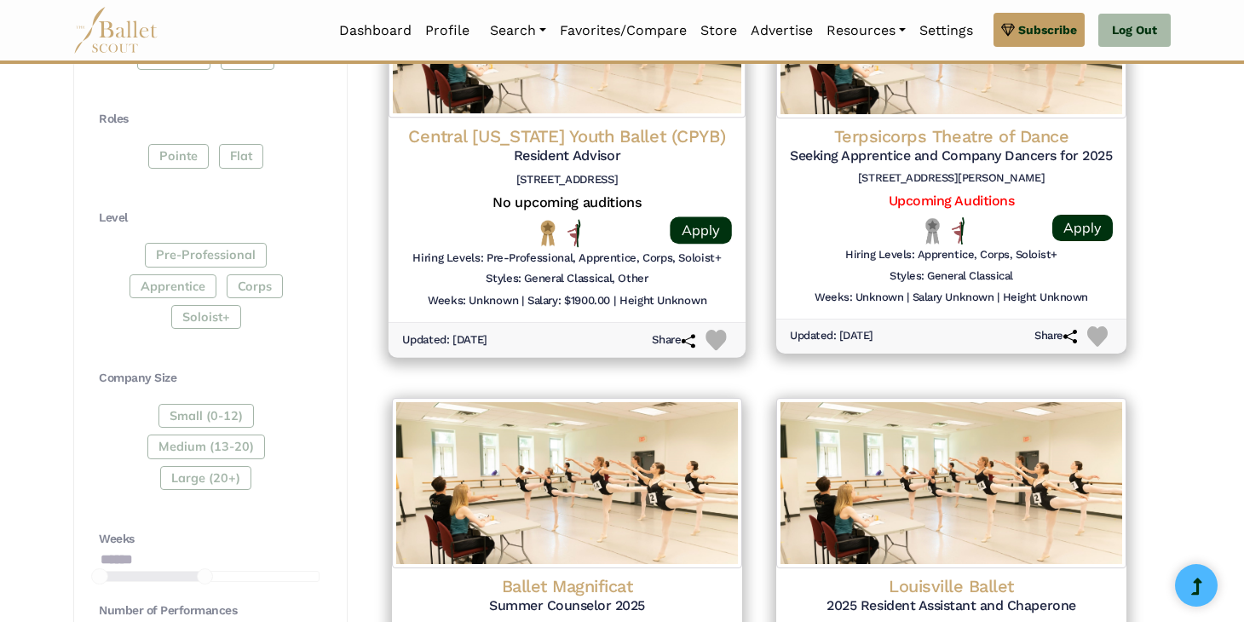
click at [706, 123] on div "Central Pennsylvania Youth Ballet (CPYB) Resident Advisor 5 N Orange St # 3, Ca…" at bounding box center [567, 220] width 357 height 205
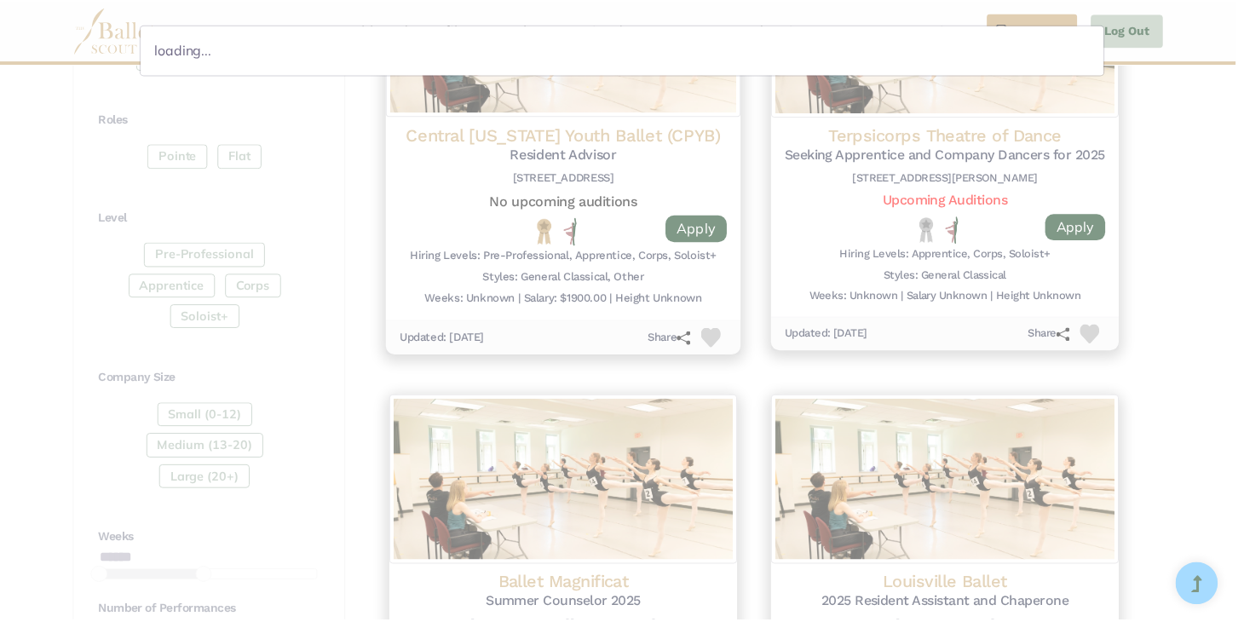
scroll to position [0, 0]
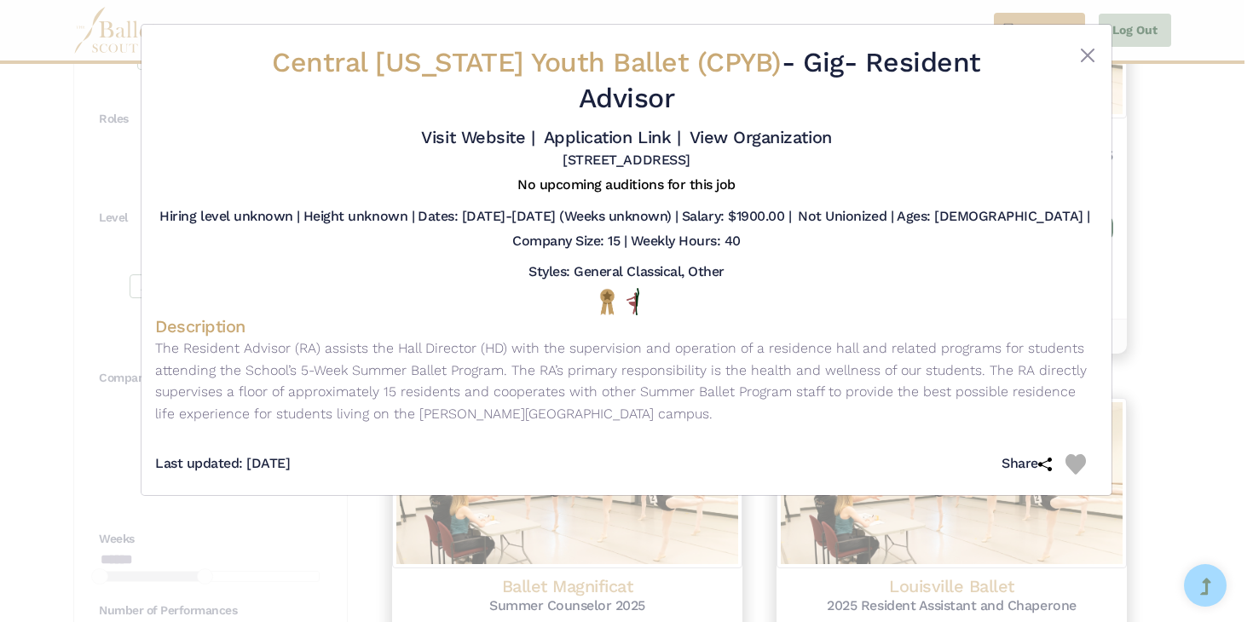
click at [1164, 118] on div "Central Pennsylvania Youth Ballet (CPYB) - Gig - Resident Advisor Visit Website…" at bounding box center [626, 311] width 1253 height 622
click at [1086, 54] on button "Close" at bounding box center [1087, 55] width 20 height 20
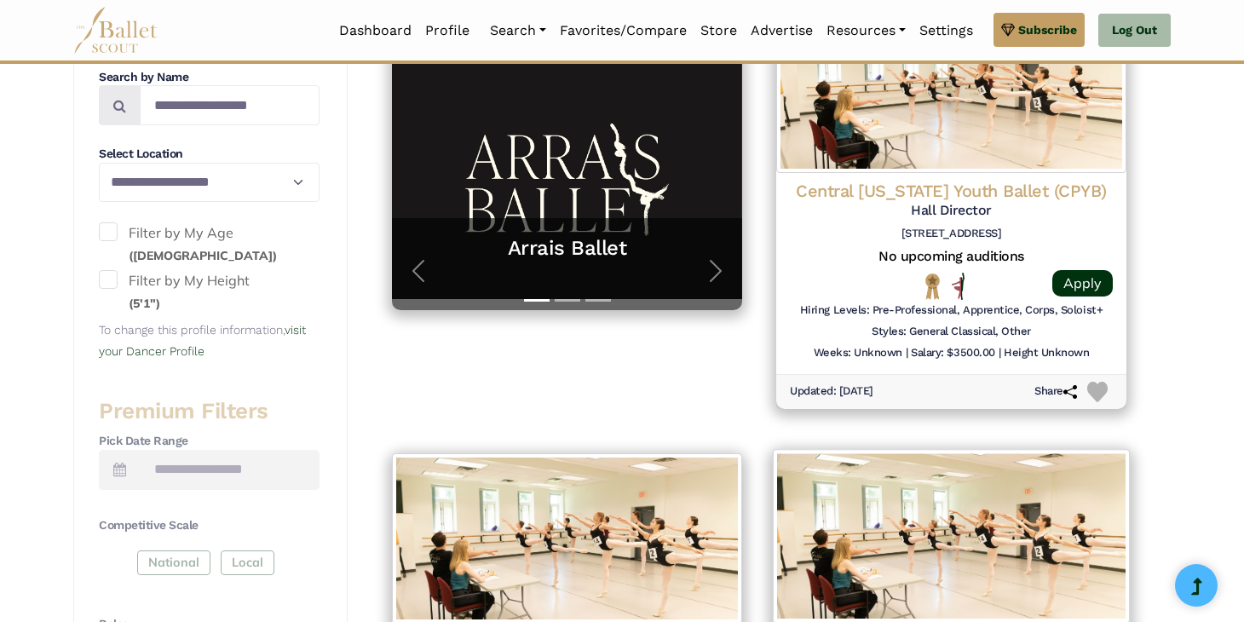
scroll to position [425, 0]
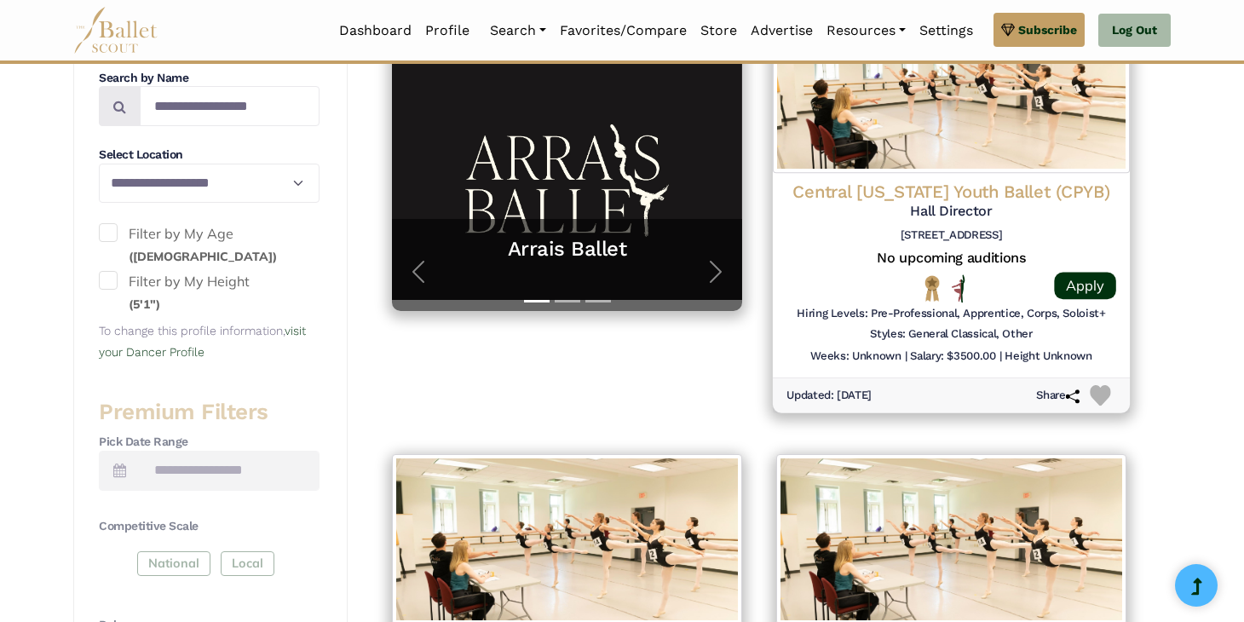
click at [1052, 193] on h4 "Central Pennsylvania Youth Ballet (CPYB)" at bounding box center [952, 192] width 330 height 23
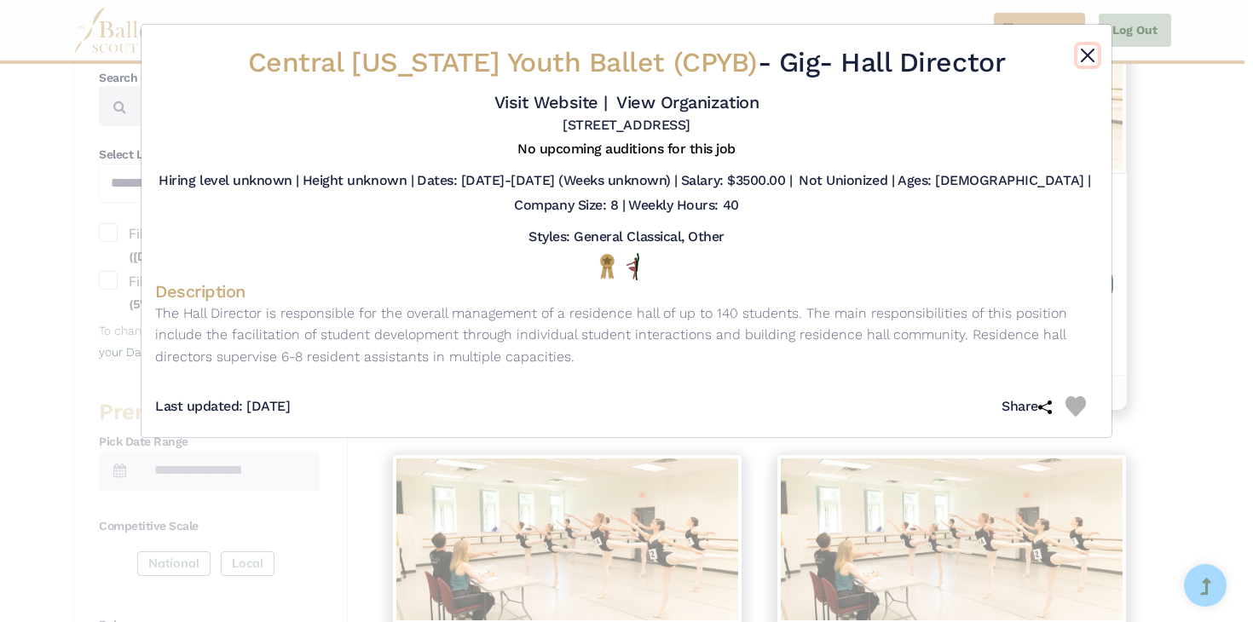
click at [1090, 56] on button "Close" at bounding box center [1087, 55] width 20 height 20
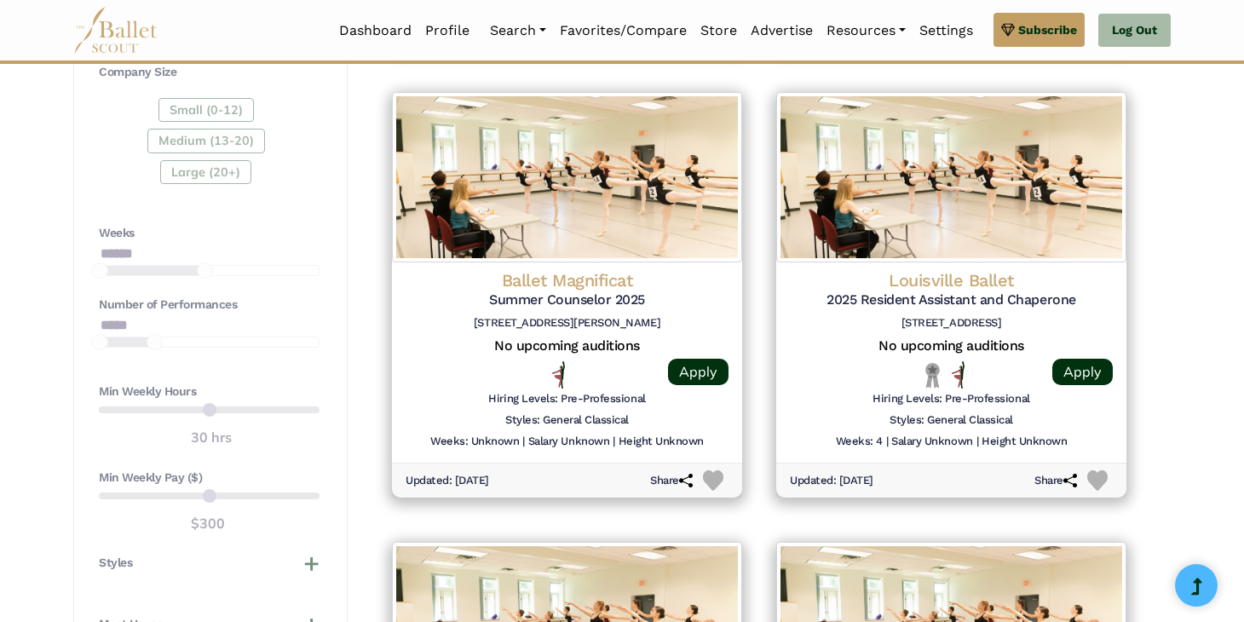
scroll to position [1239, 0]
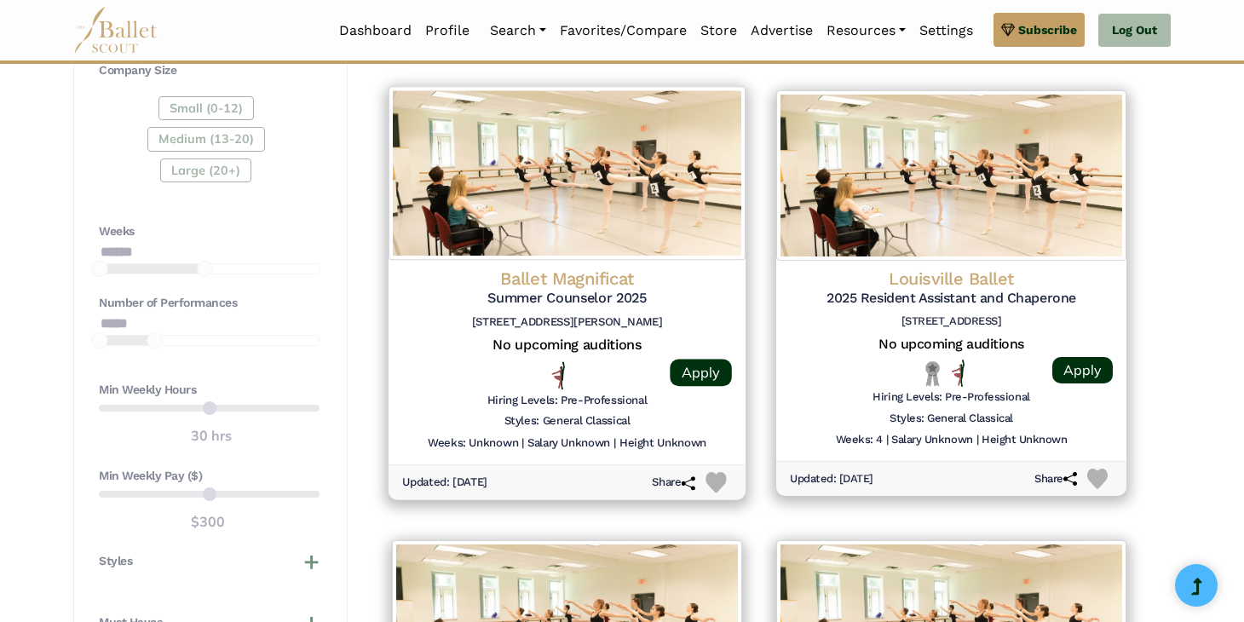
click at [659, 276] on h4 "Ballet Magnificat" at bounding box center [567, 278] width 330 height 23
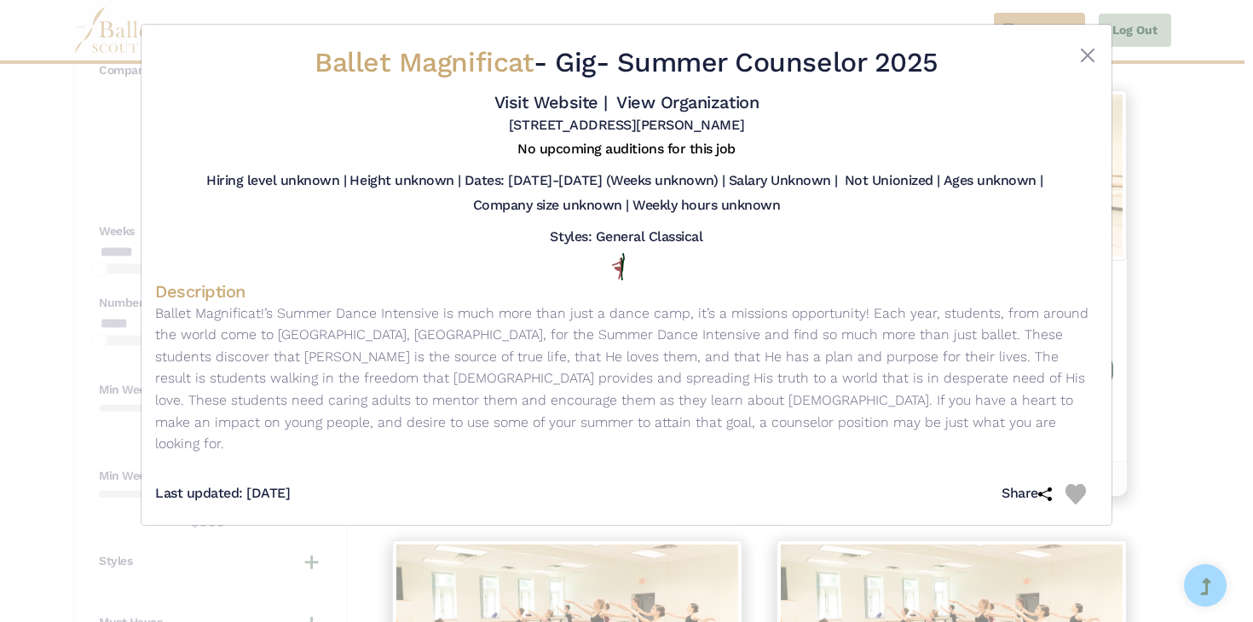
click at [1141, 202] on div "Ballet Magnificat - Gig - Summer Counselor 2025 Visit Website | View Organizati…" at bounding box center [626, 311] width 1253 height 622
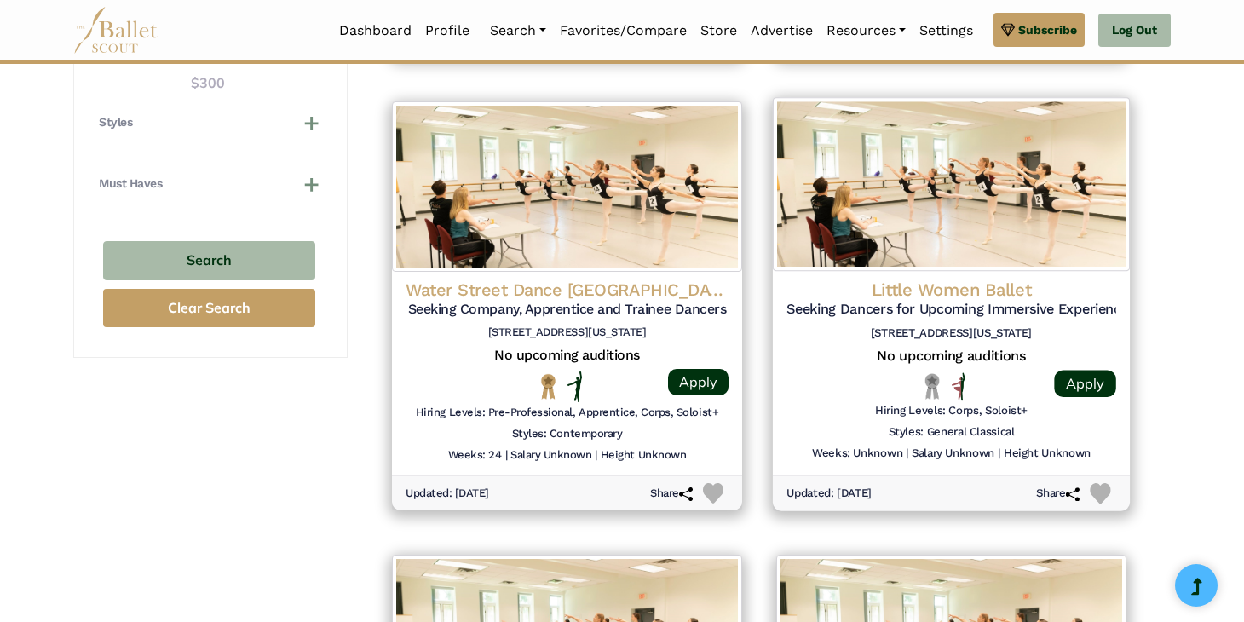
scroll to position [1680, 0]
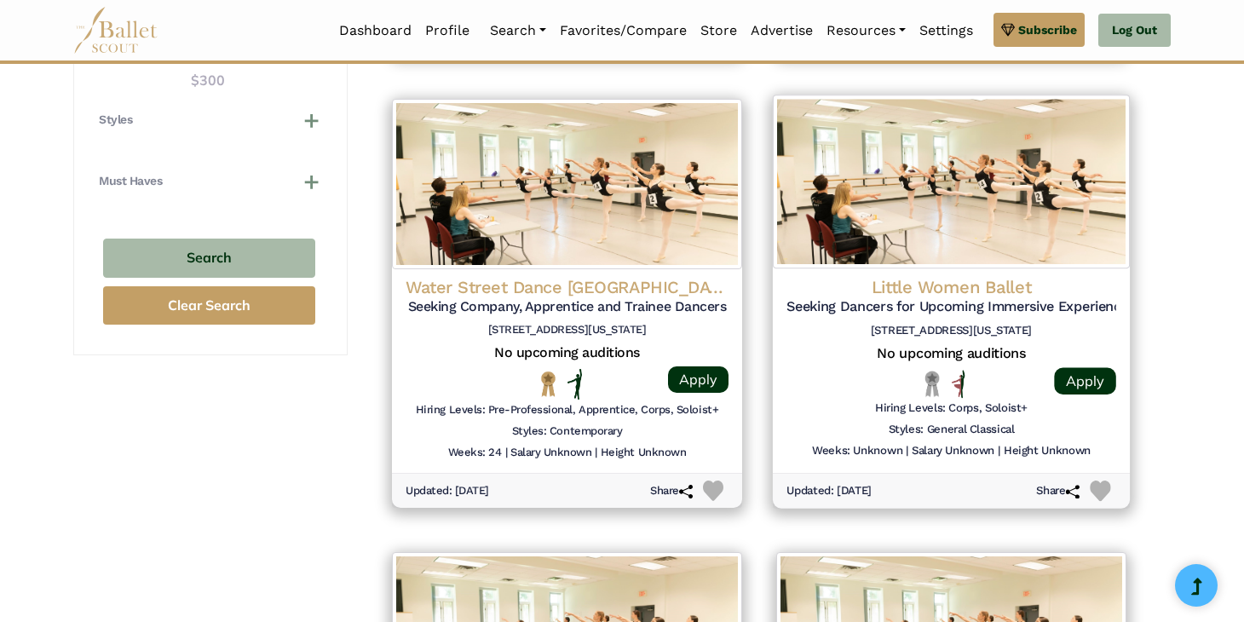
click at [1021, 241] on img at bounding box center [951, 182] width 357 height 174
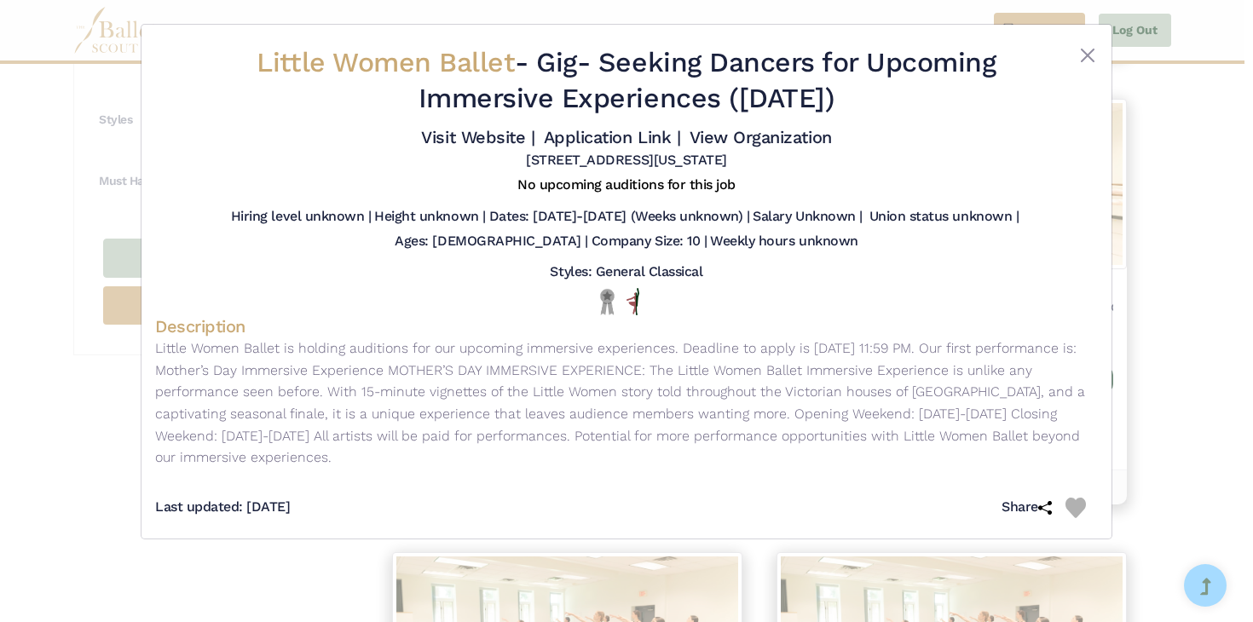
click at [1186, 183] on div "Little Women Ballet - Gig - Seeking Dancers for Upcoming Immersive Experiences …" at bounding box center [626, 311] width 1253 height 622
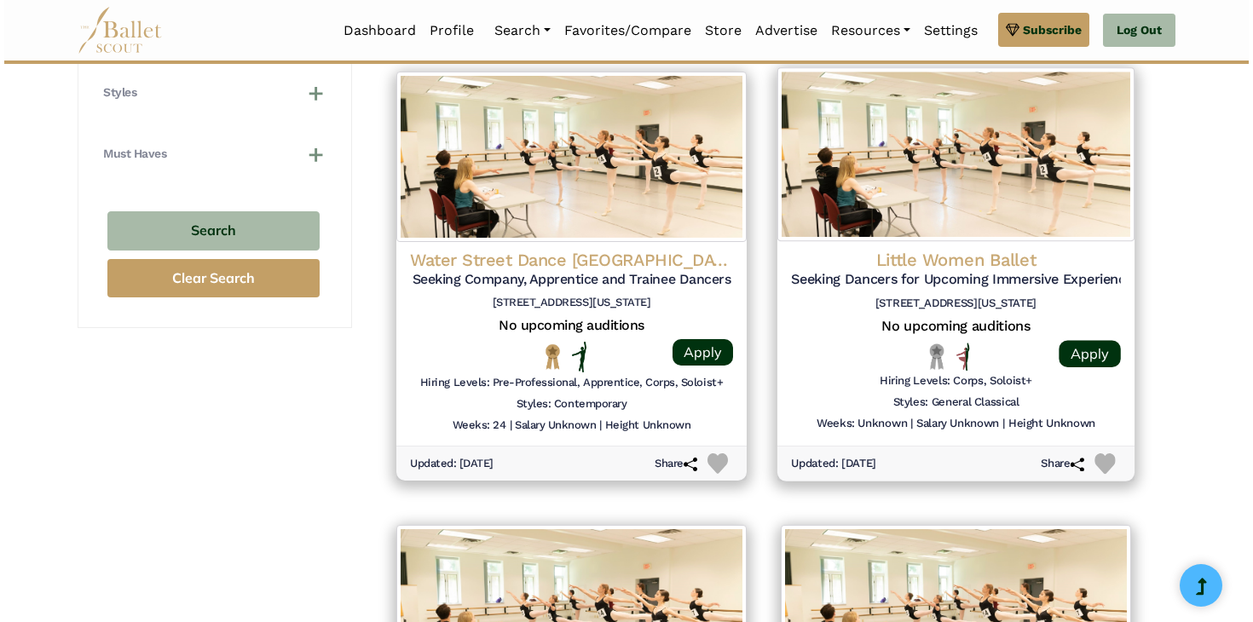
scroll to position [1720, 0]
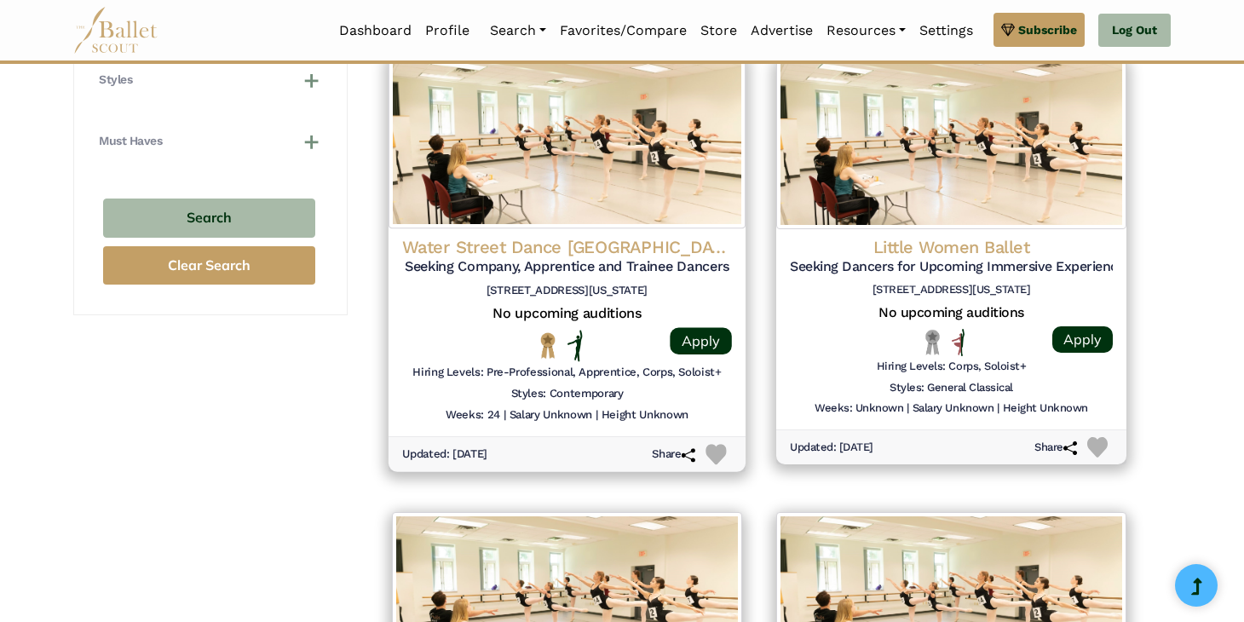
click at [668, 255] on h4 "Water Street Dance Milwaukee" at bounding box center [567, 246] width 330 height 23
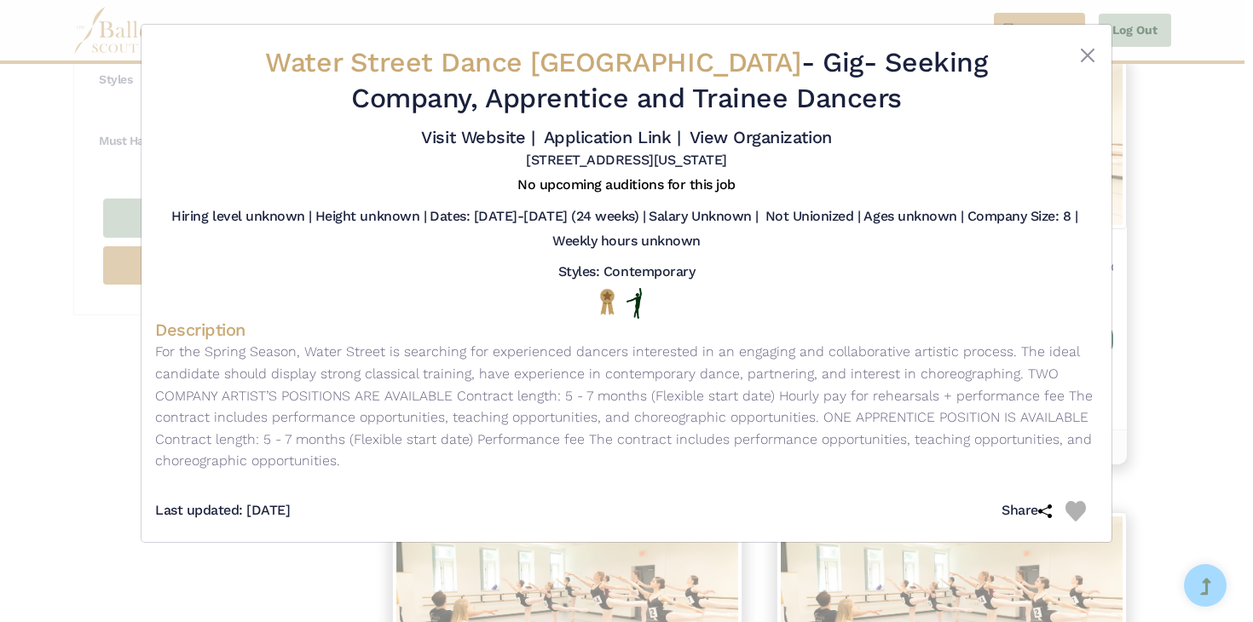
click at [1141, 218] on div "Water Street Dance Milwaukee - Gig - Seeking Company, Apprentice and Trainee Da…" at bounding box center [626, 311] width 1253 height 622
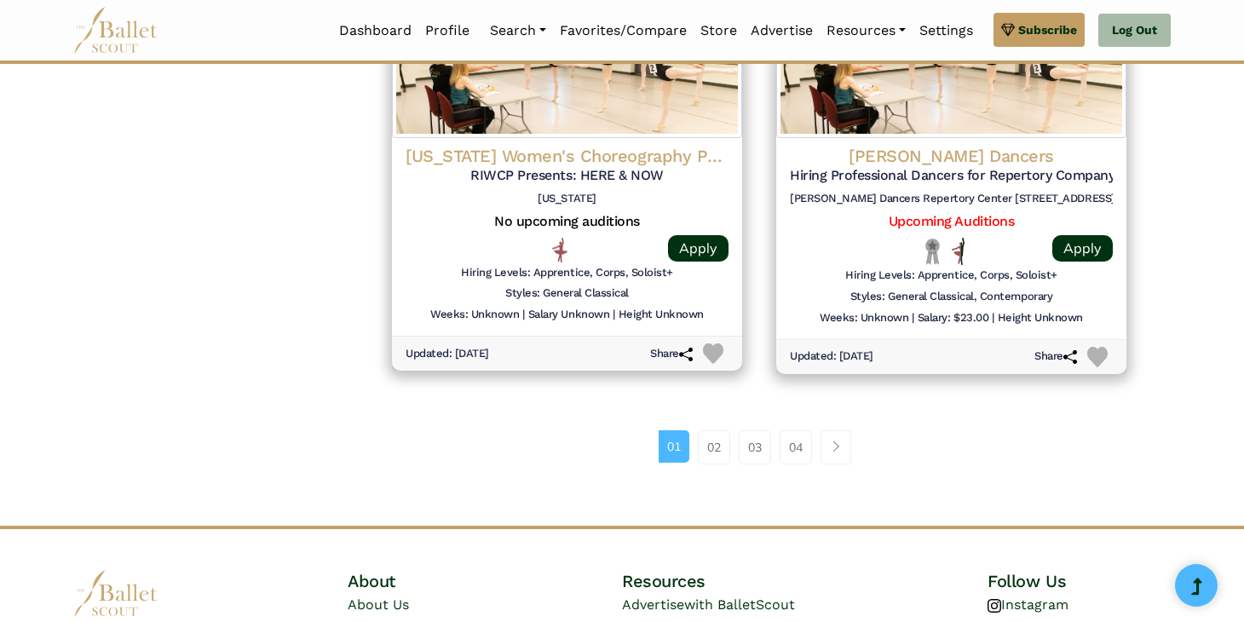
scroll to position [2260, 0]
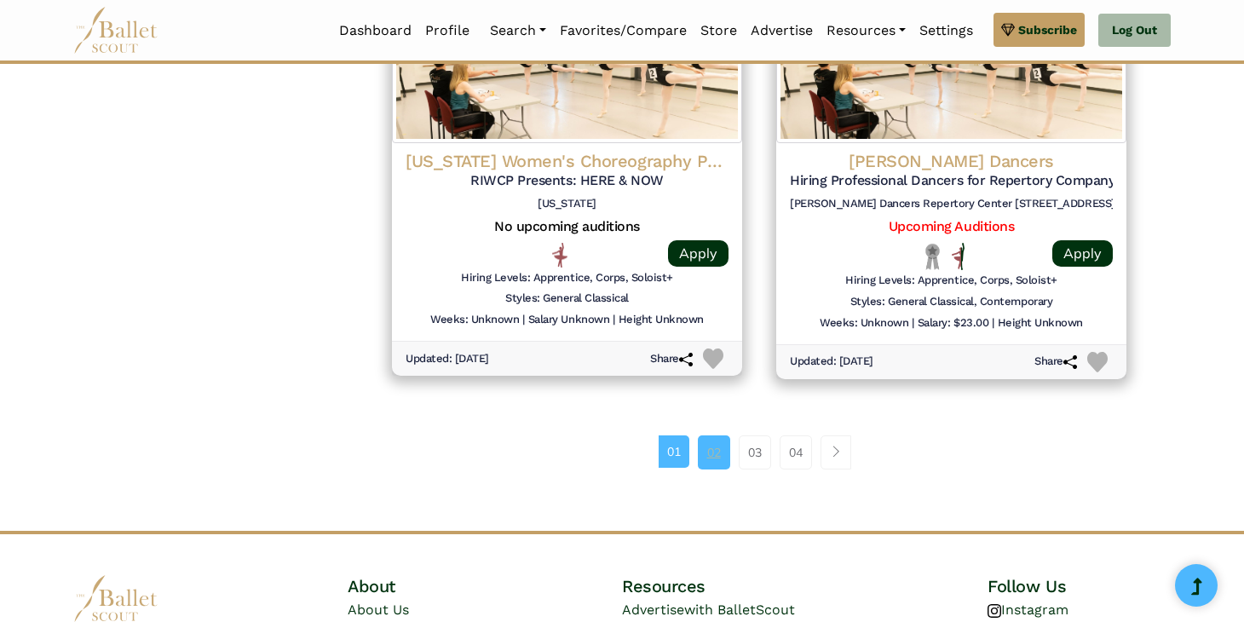
click at [712, 442] on link "02" at bounding box center [714, 452] width 32 height 34
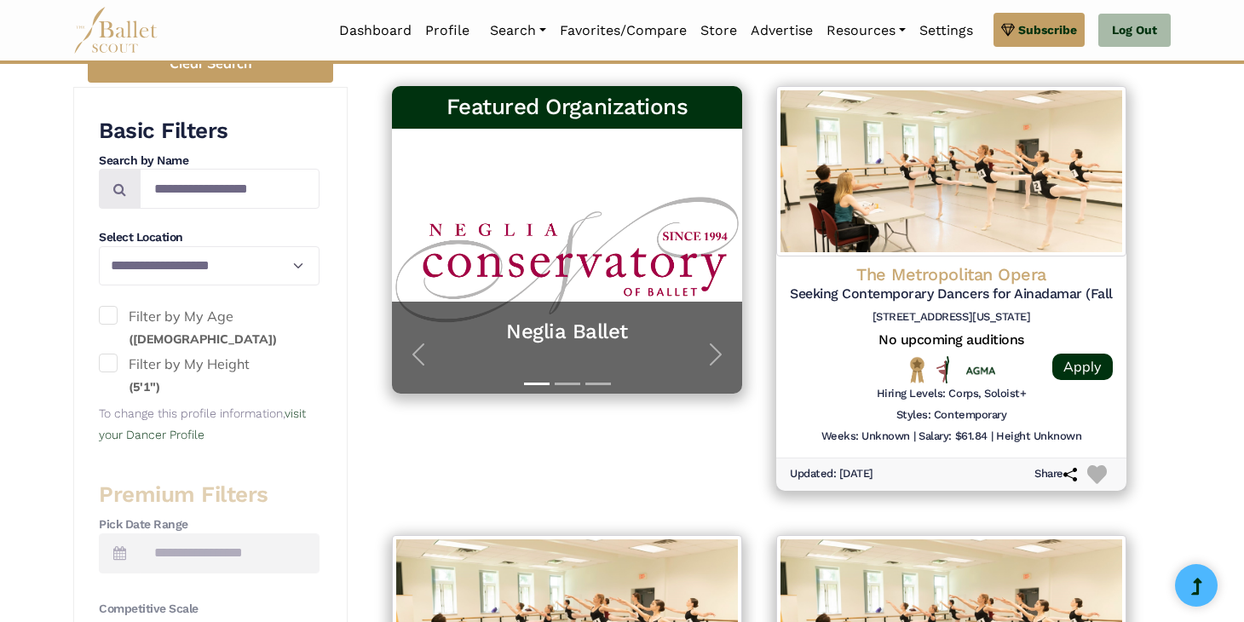
scroll to position [342, 0]
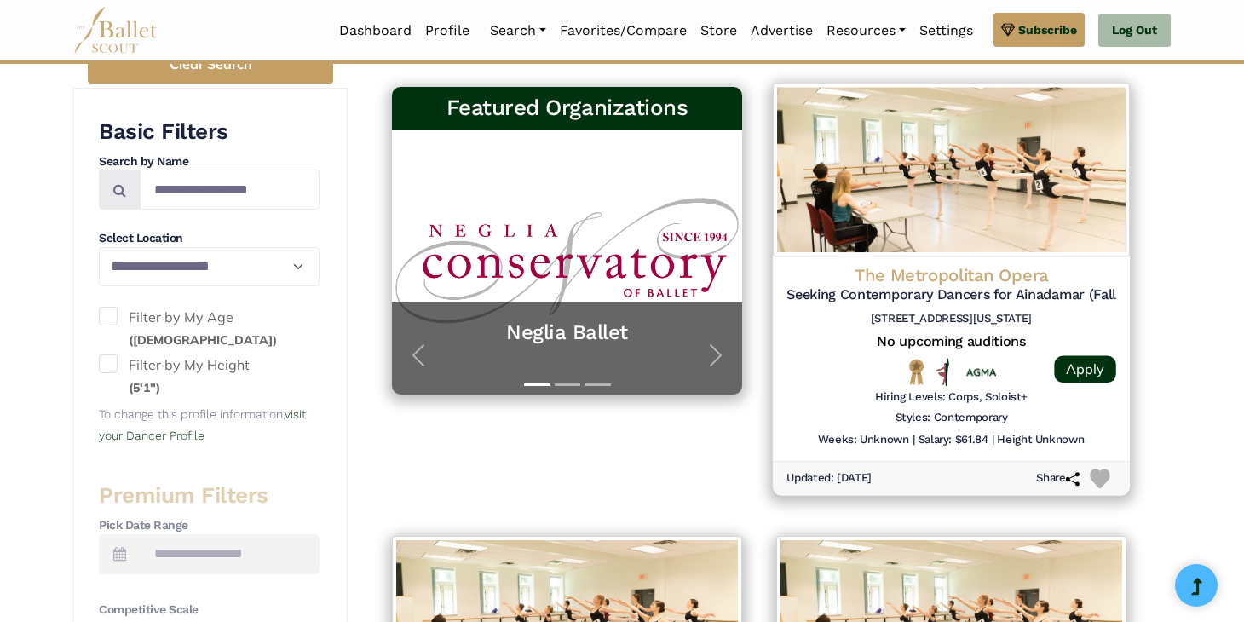
click at [1030, 285] on h4 "The Metropolitan Opera" at bounding box center [952, 275] width 330 height 23
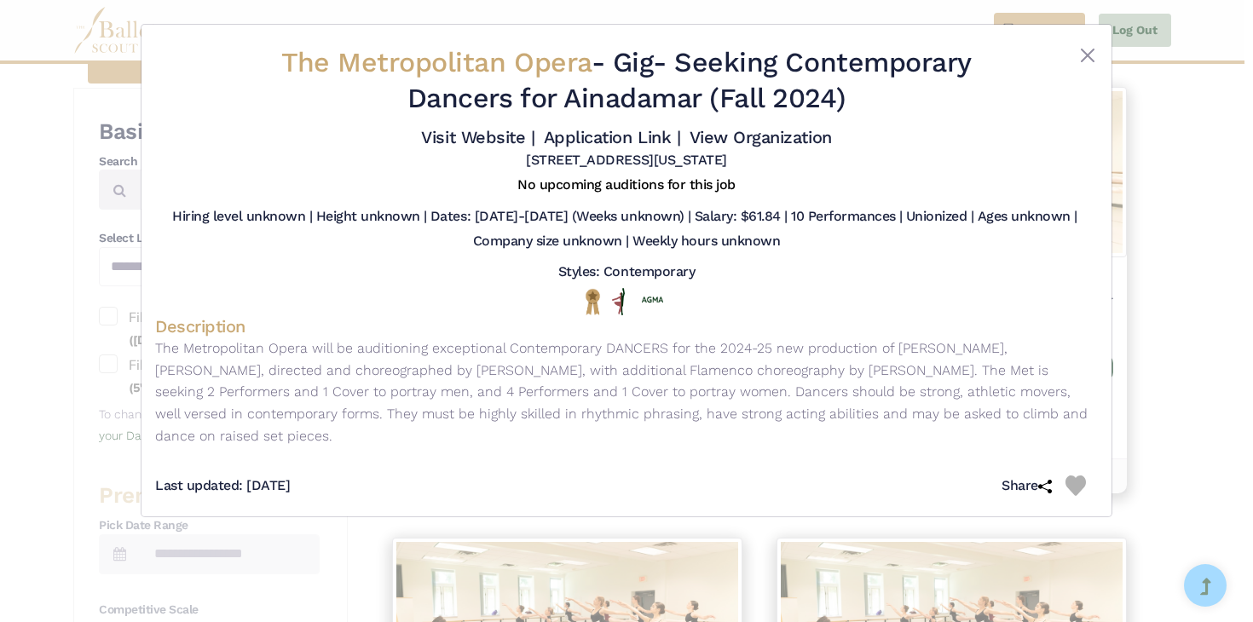
click at [1144, 130] on div "The Metropolitan Opera - Gig - Seeking Contemporary Dancers for Ainadamar (Fall…" at bounding box center [626, 311] width 1253 height 622
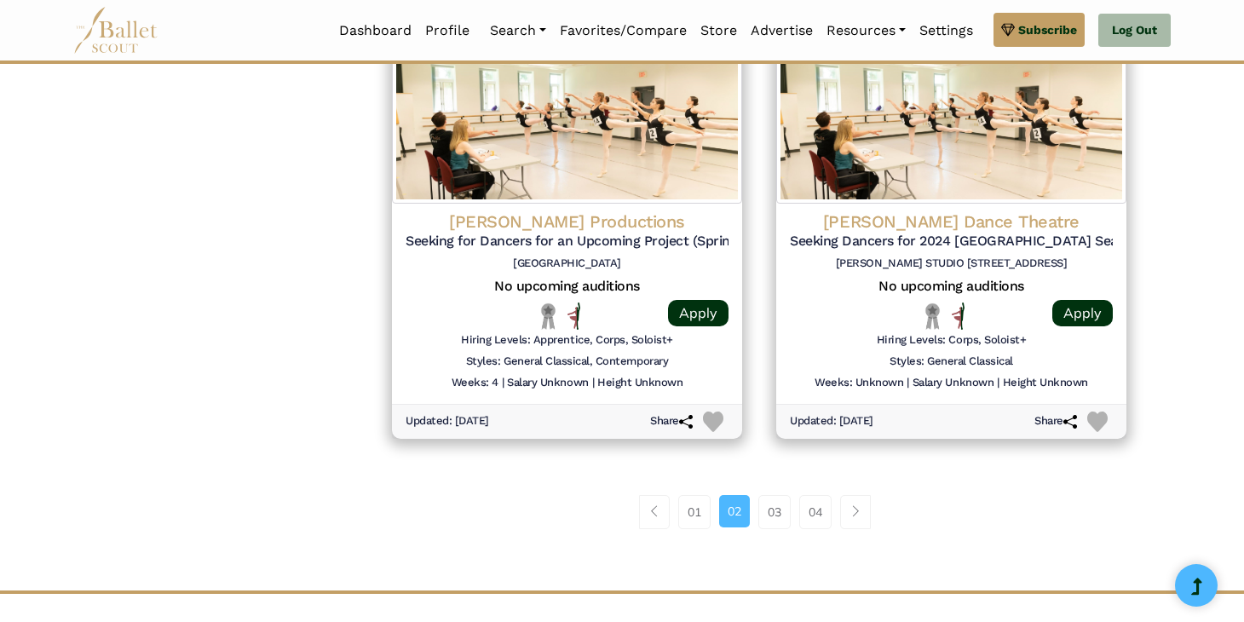
scroll to position [2215, 0]
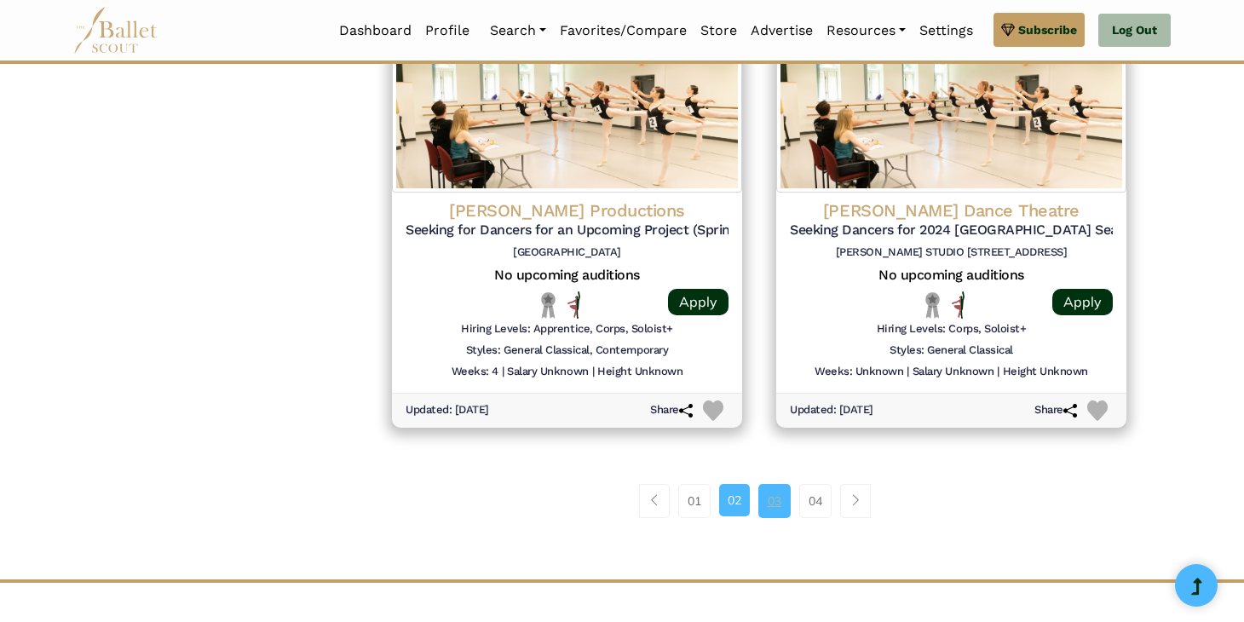
click at [781, 499] on link "03" at bounding box center [774, 501] width 32 height 34
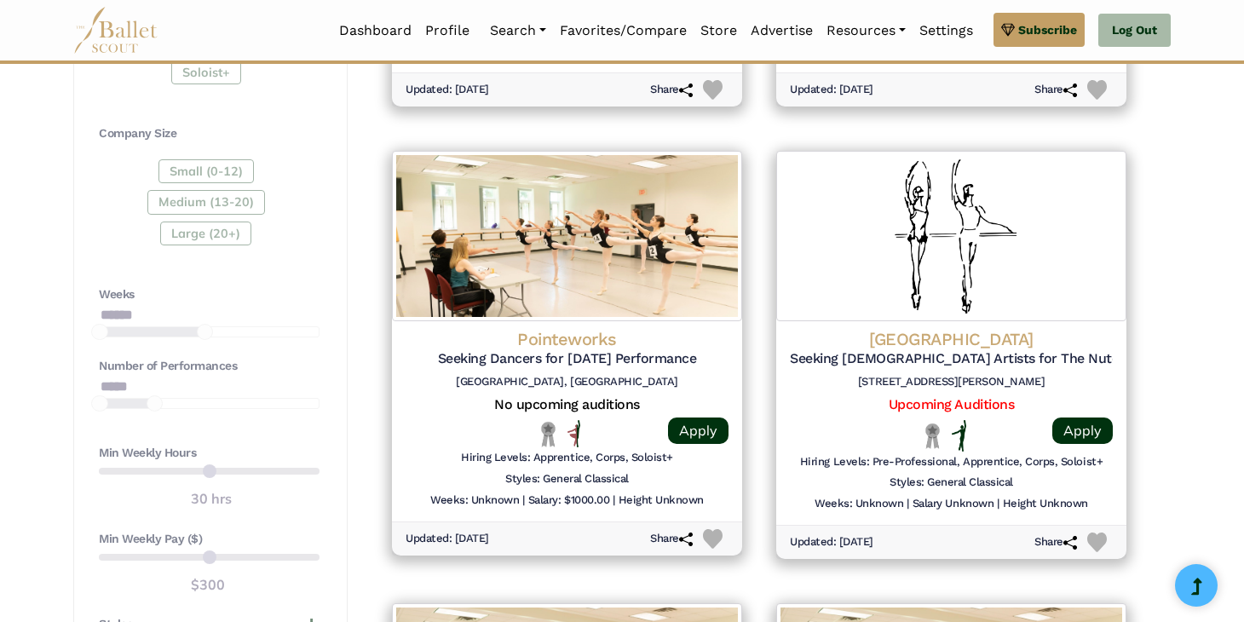
scroll to position [1196, 0]
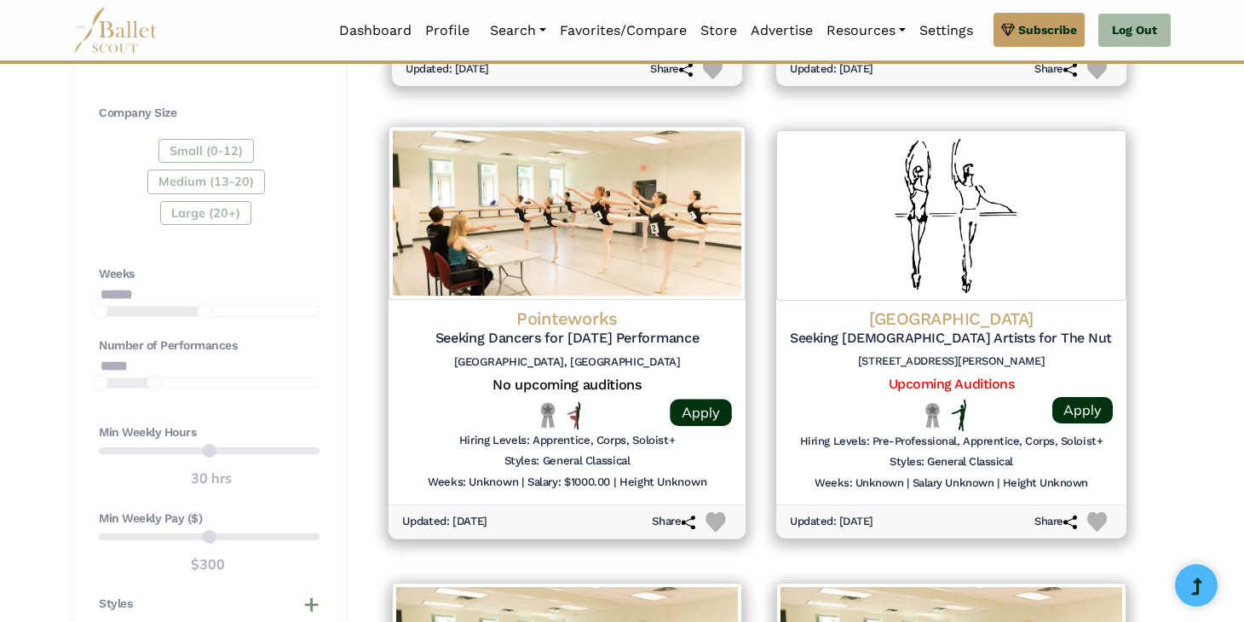
click at [614, 222] on img at bounding box center [567, 213] width 357 height 174
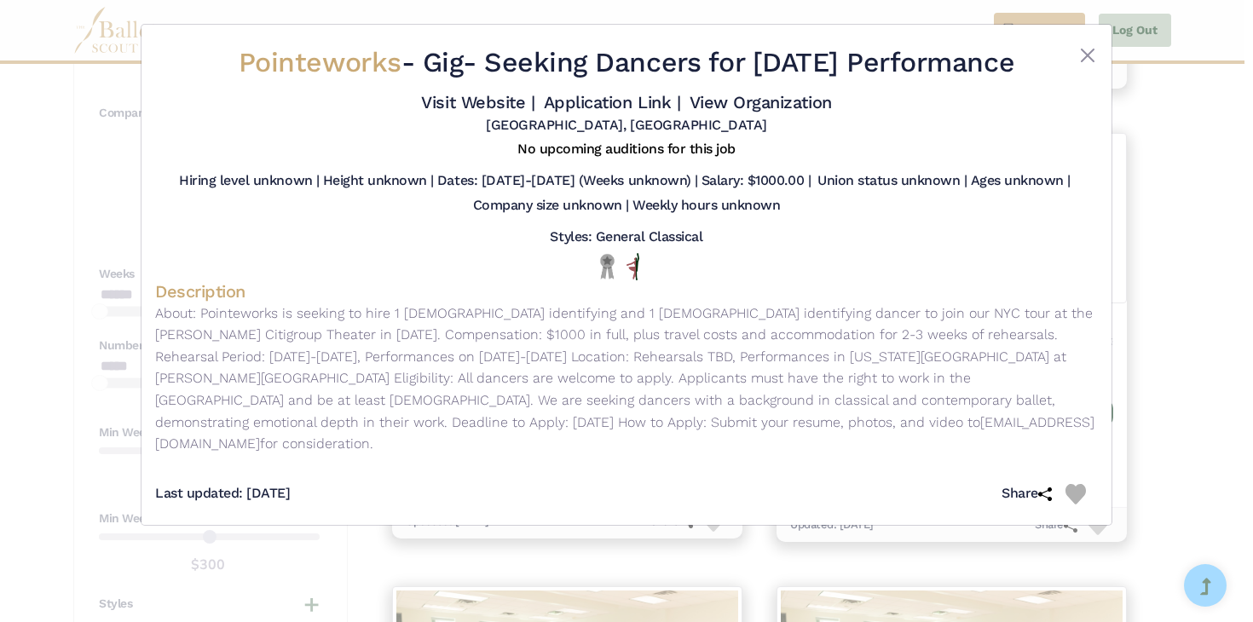
click at [1191, 320] on div "Pointeworks - Gig - Seeking Dancers for 2025 March Performance Visit Website | …" at bounding box center [626, 311] width 1253 height 622
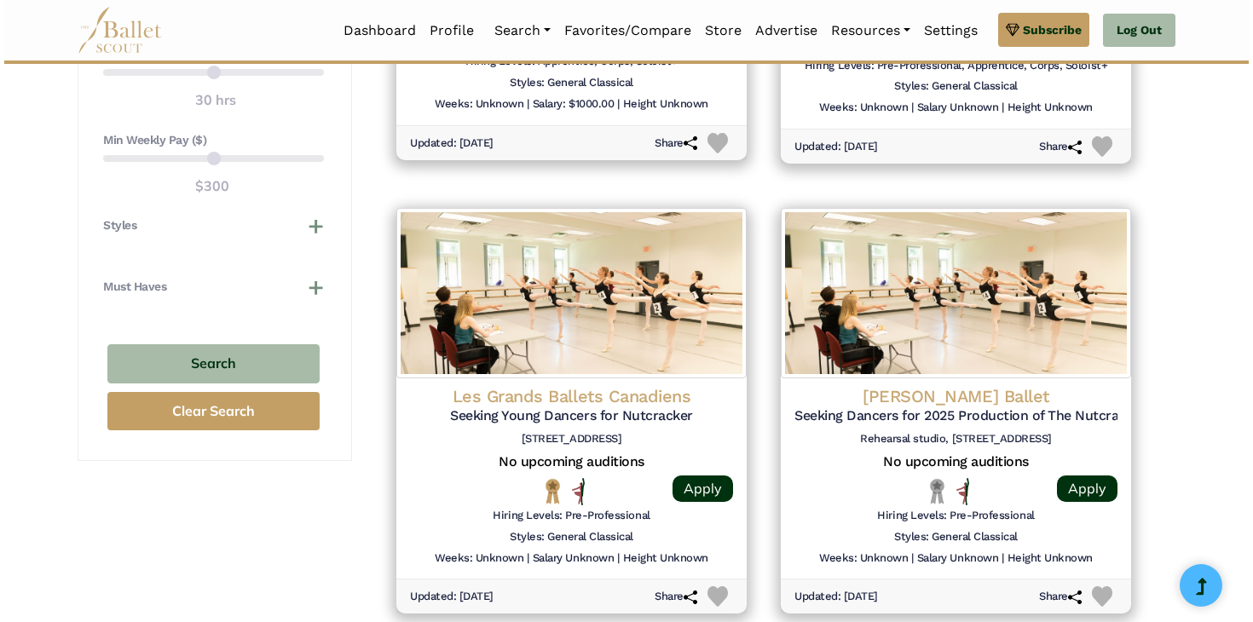
scroll to position [1581, 0]
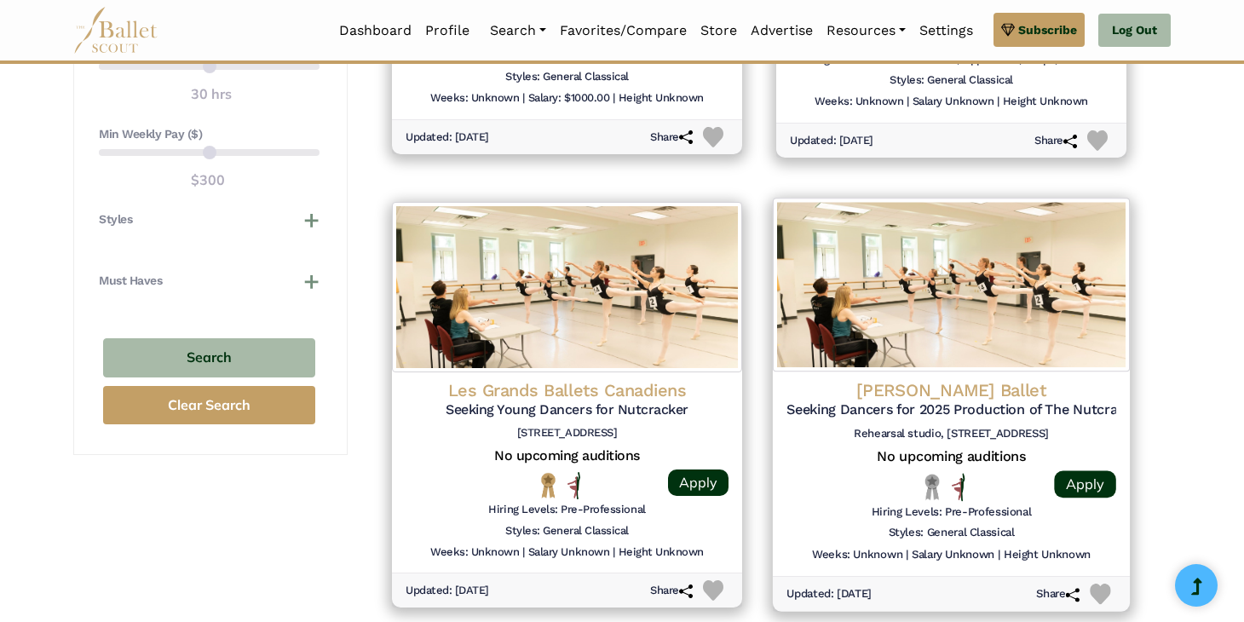
click at [1028, 411] on h5 "Seeking Dancers for 2025 Production of The Nutcracker" at bounding box center [952, 410] width 330 height 18
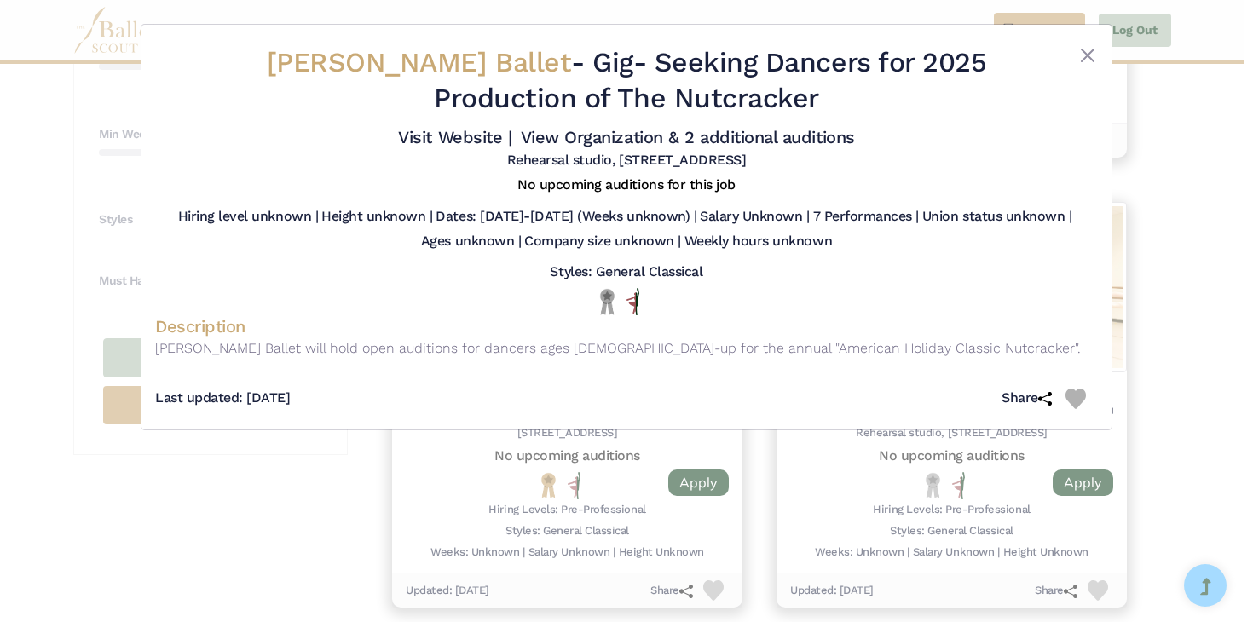
click at [1123, 283] on div "Roxey Ballet - Gig - Seeking Dancers for 2025 Production of The Nutcracker Visi…" at bounding box center [626, 311] width 1253 height 622
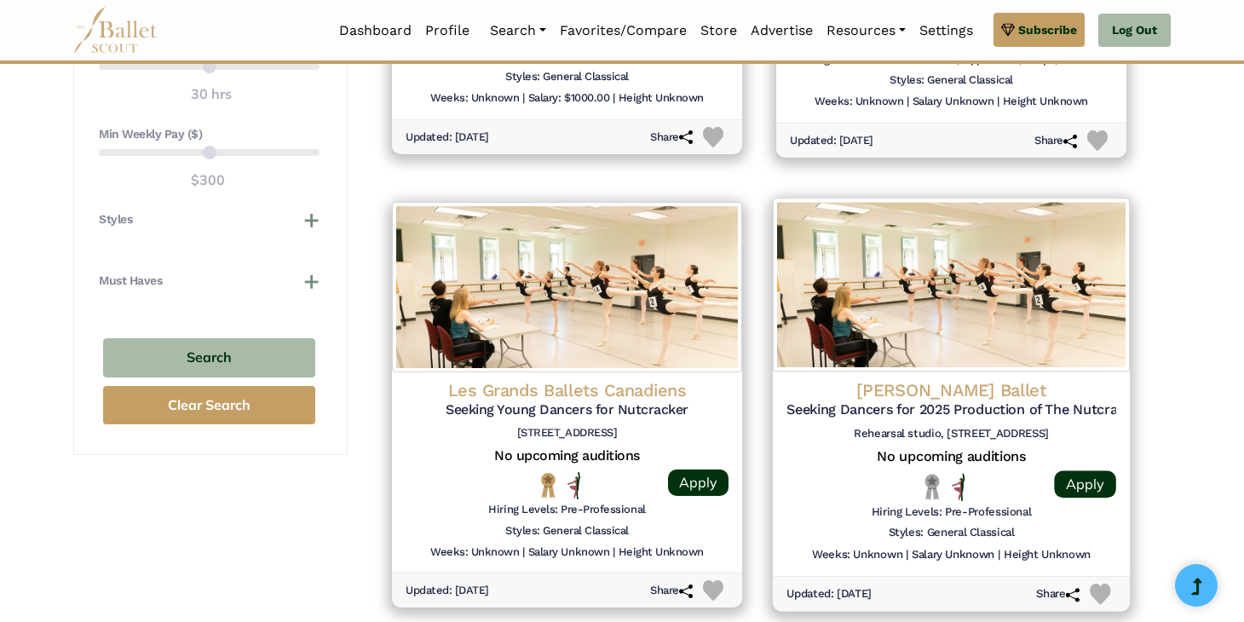
click at [902, 397] on h4 "Roxey Ballet" at bounding box center [952, 390] width 330 height 23
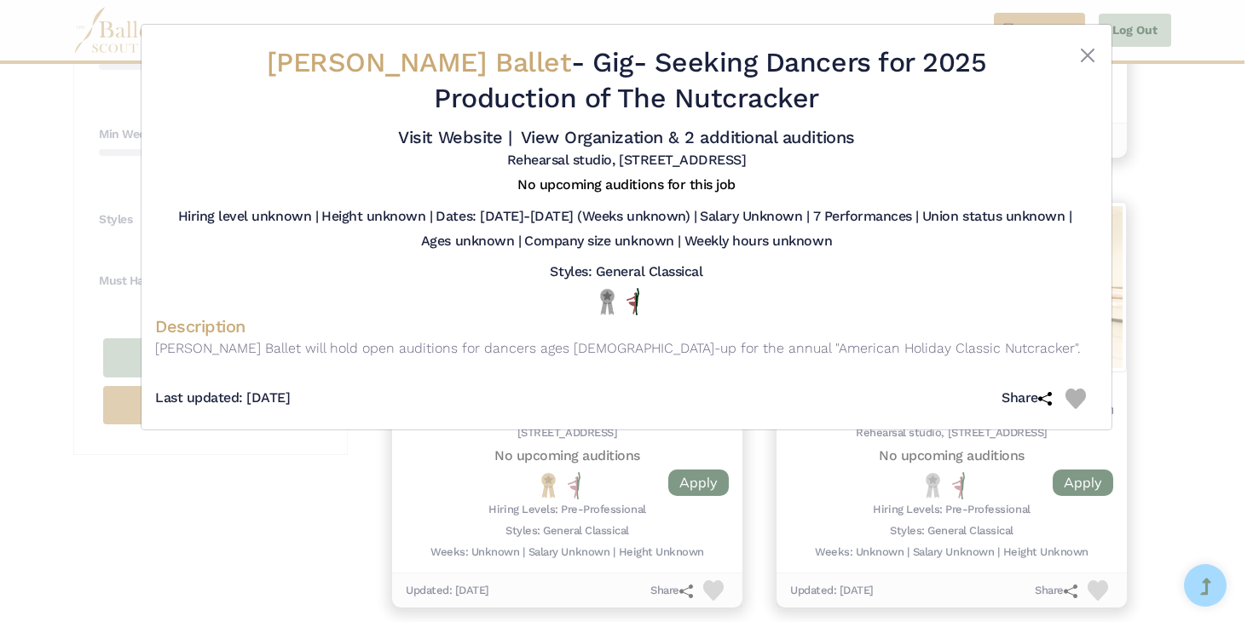
click at [1148, 336] on div "Roxey Ballet - Gig - Seeking Dancers for 2025 Production of The Nutcracker Visi…" at bounding box center [626, 311] width 1253 height 622
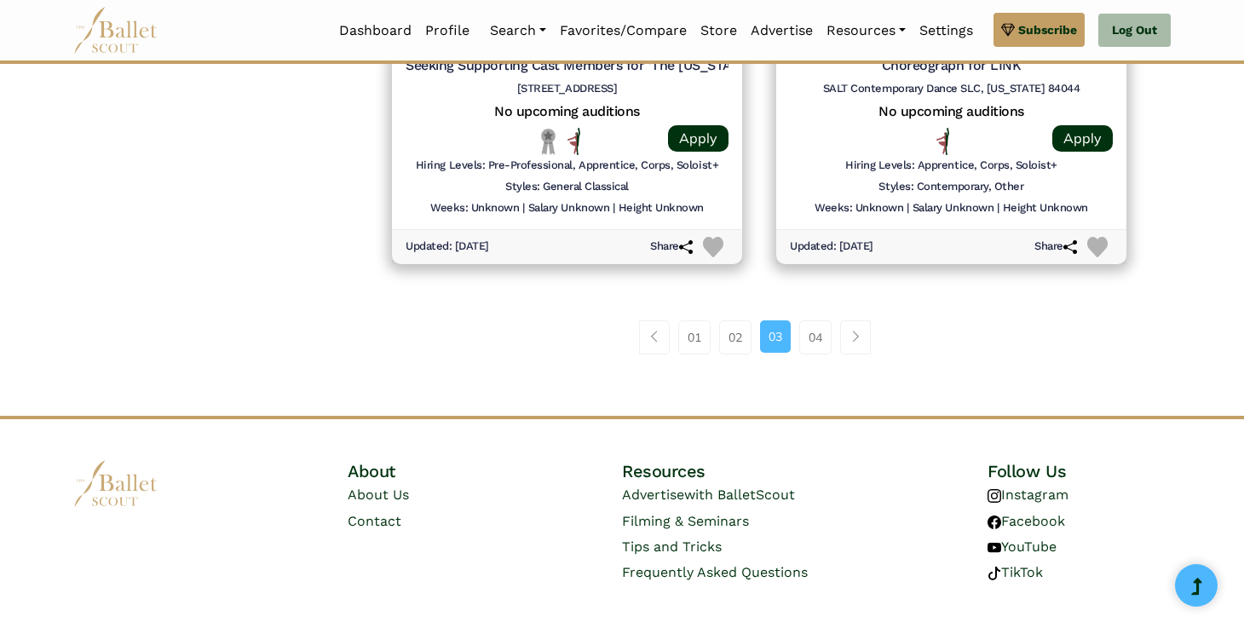
scroll to position [2355, 0]
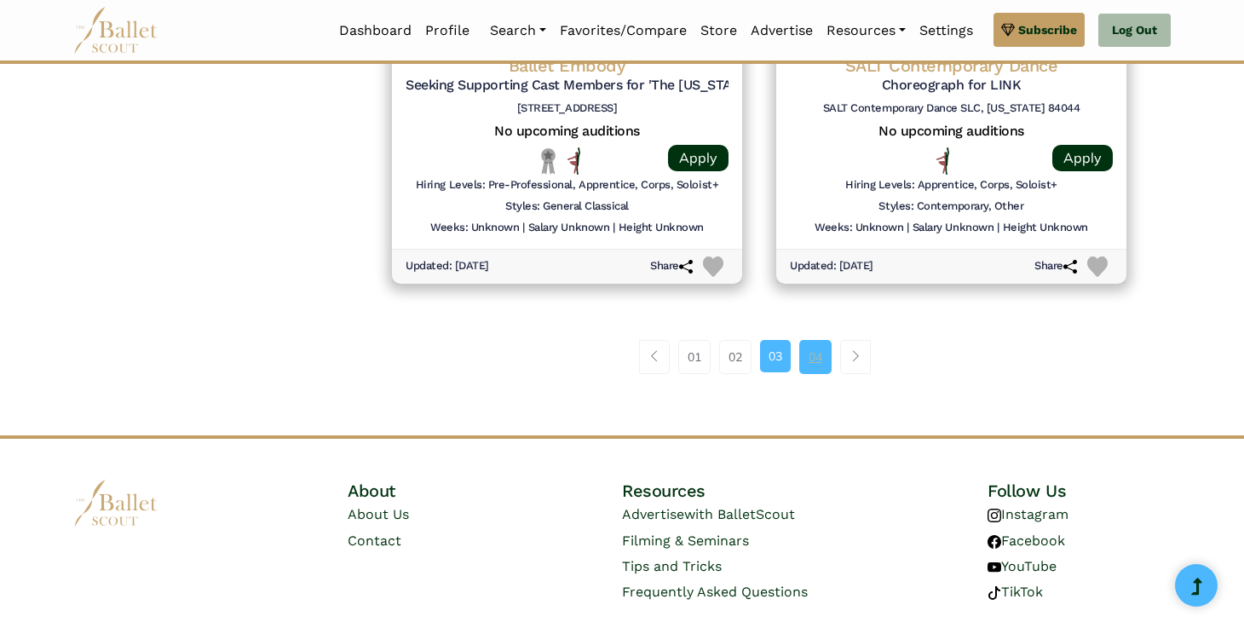
click at [818, 346] on link "04" at bounding box center [815, 357] width 32 height 34
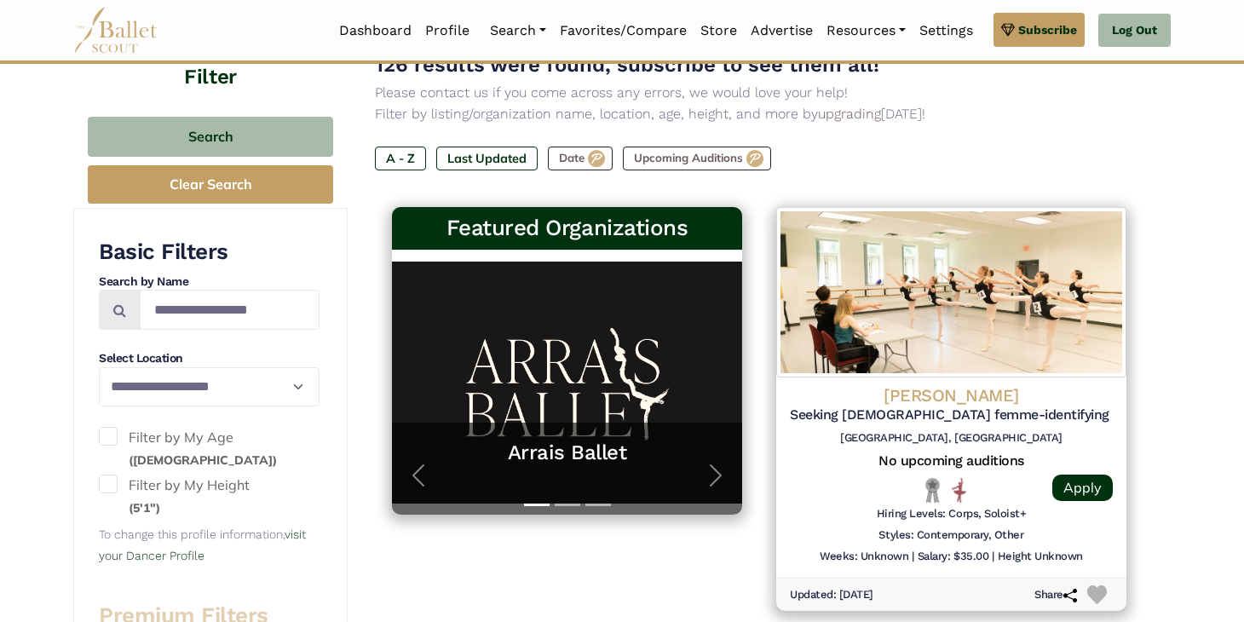
scroll to position [222, 0]
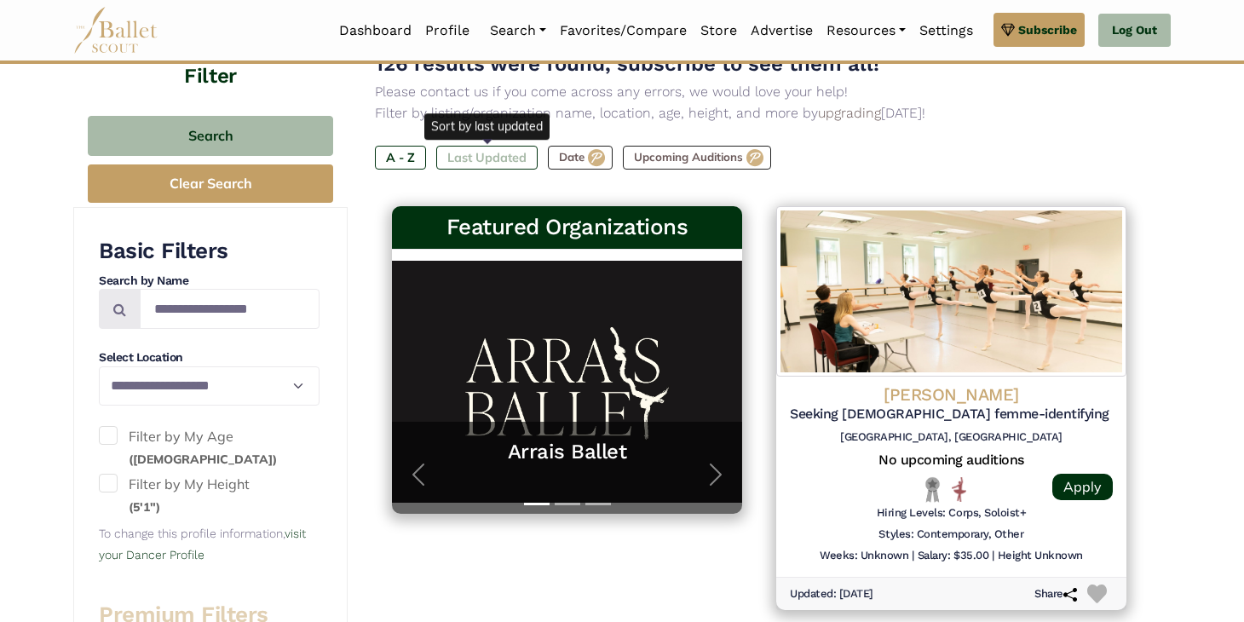
click at [475, 159] on label "Last Updated" at bounding box center [486, 158] width 101 height 24
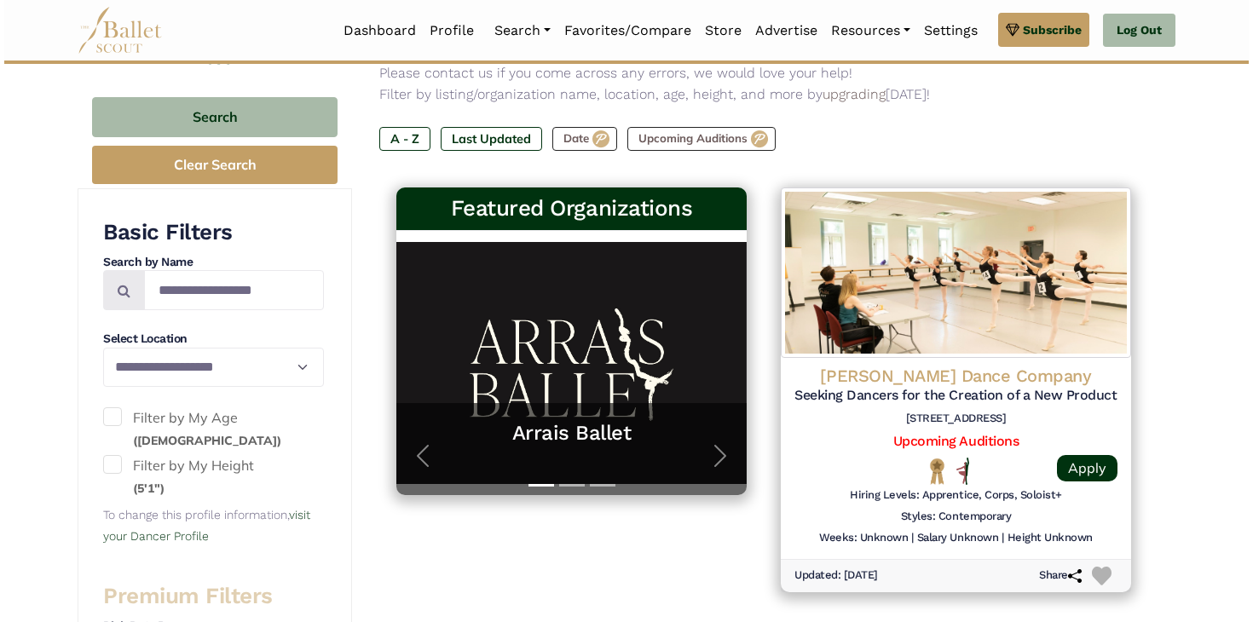
scroll to position [265, 0]
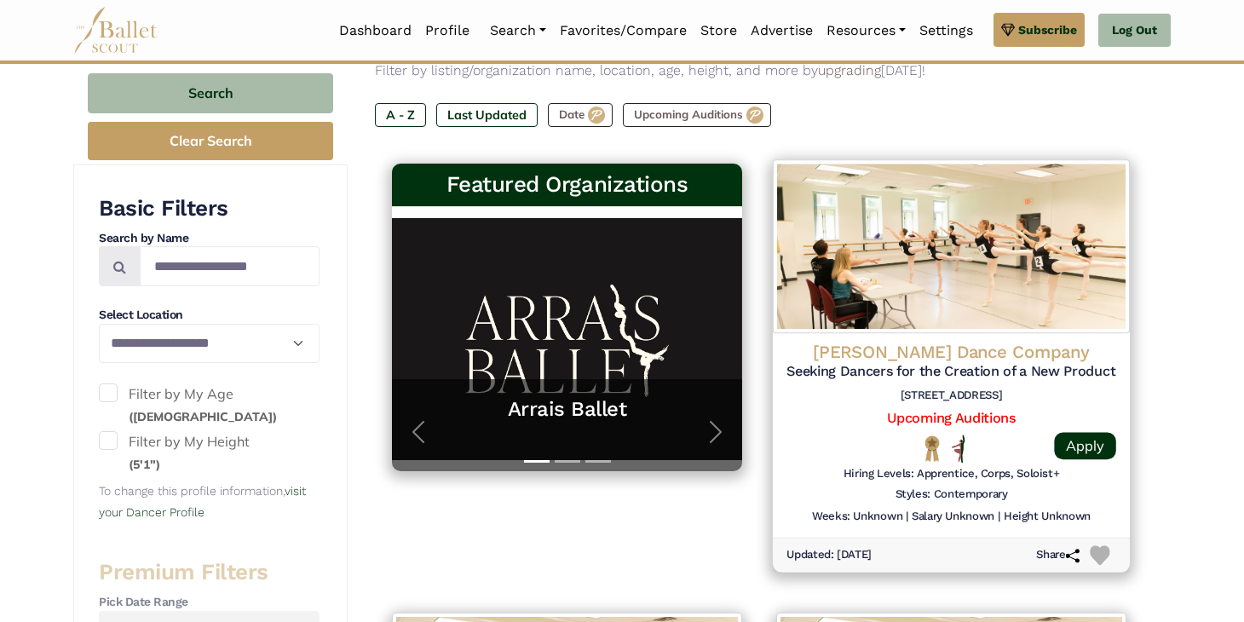
click at [907, 269] on img at bounding box center [951, 247] width 357 height 174
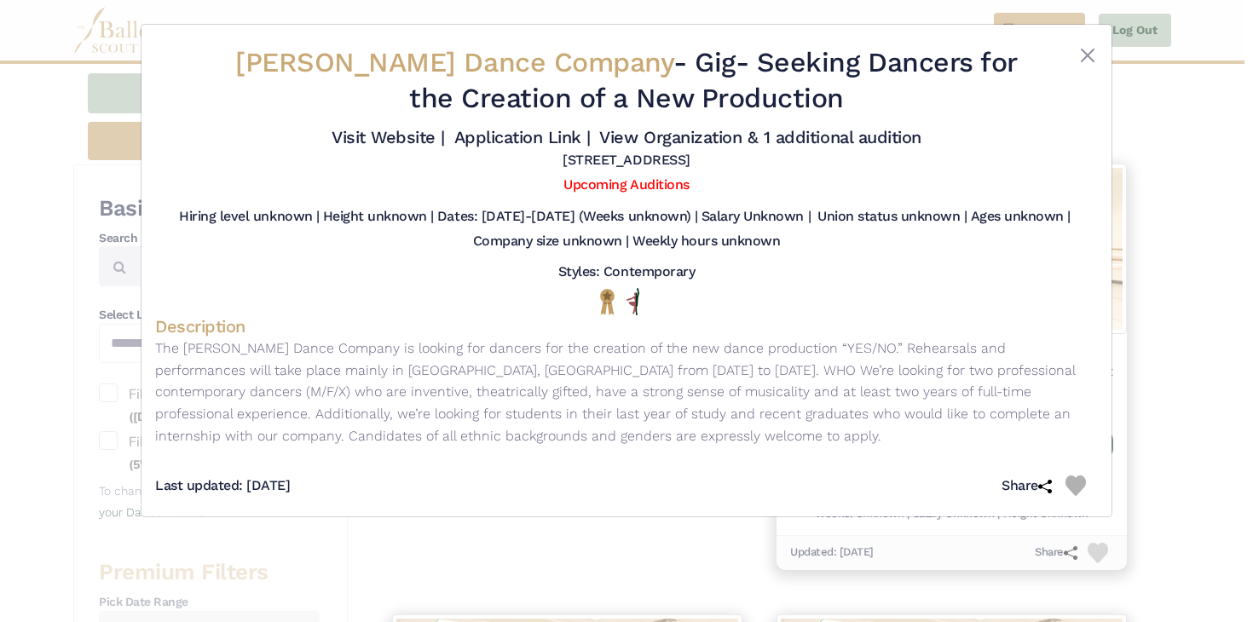
click at [1167, 241] on div "Joshua Monten Dance Company - Gig - Seeking Dancers for the Creation of a New P…" at bounding box center [626, 311] width 1253 height 622
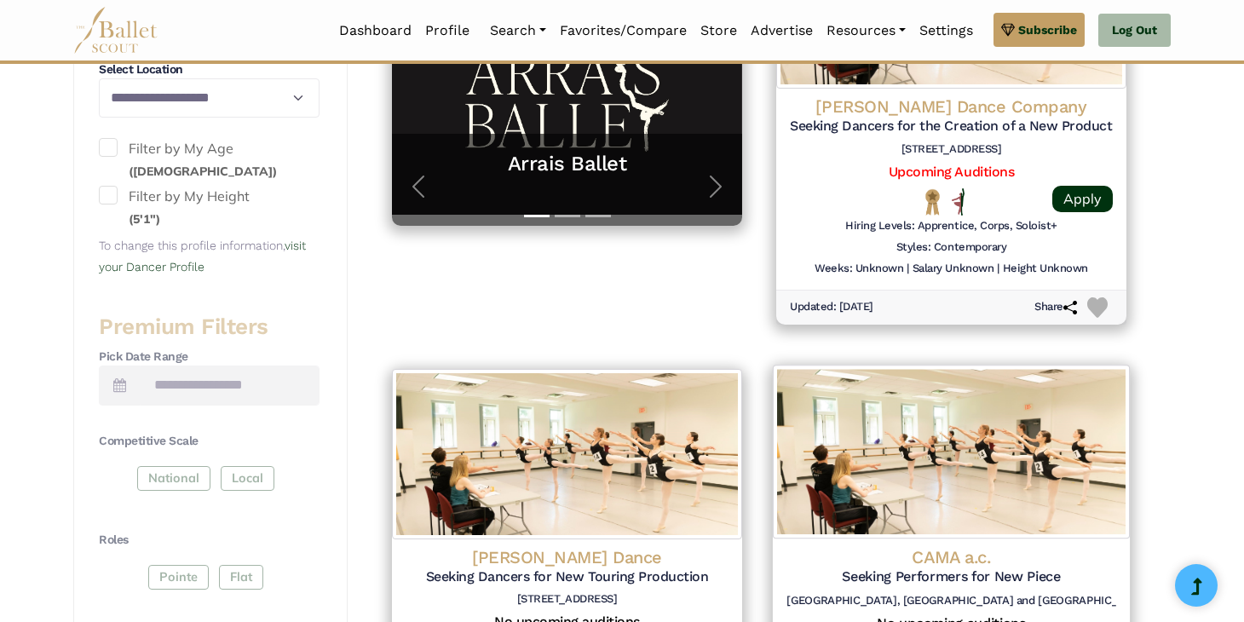
scroll to position [499, 0]
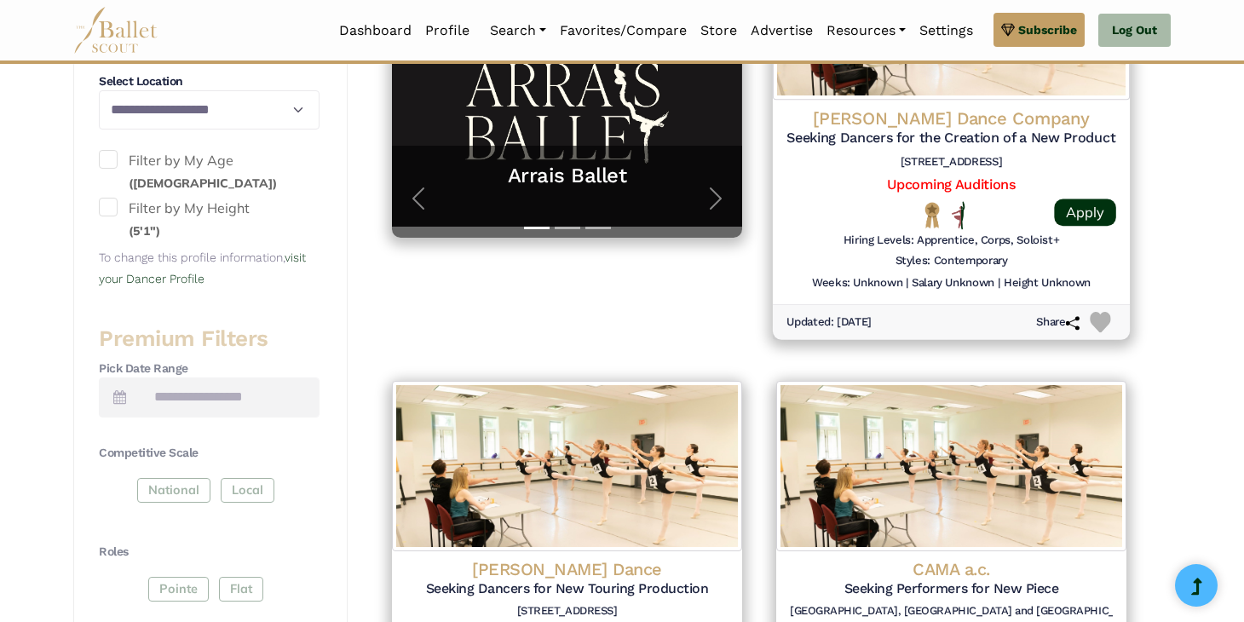
click at [1031, 190] on h5 "Upcoming Auditions" at bounding box center [952, 185] width 330 height 18
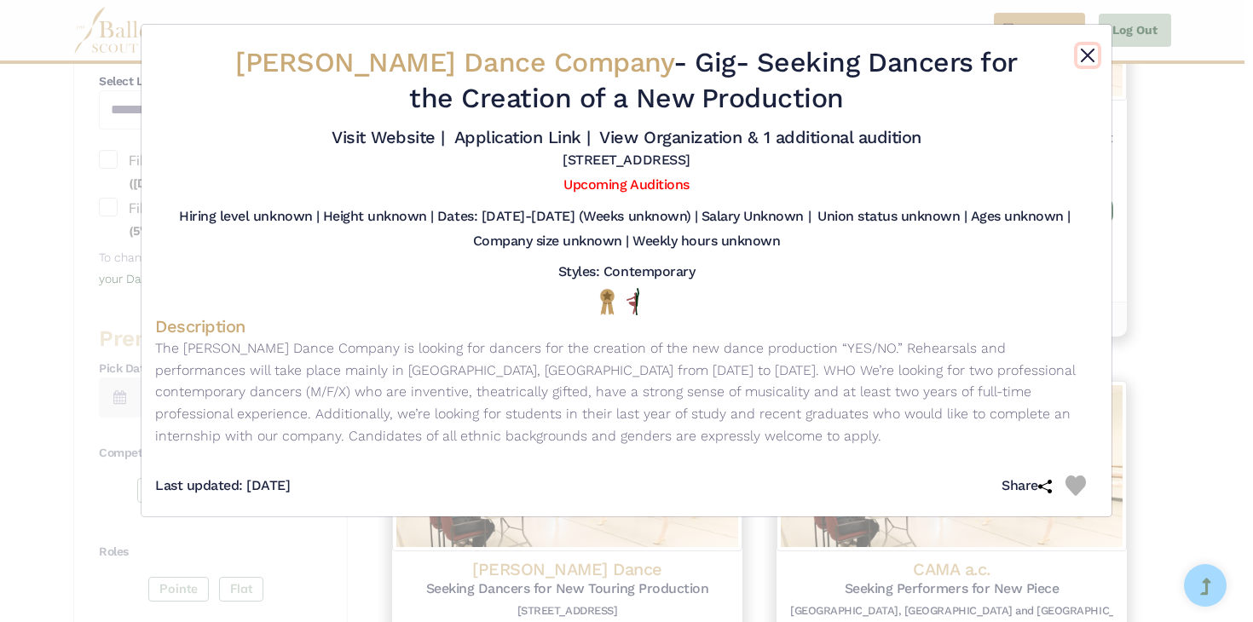
click at [1089, 51] on button "Close" at bounding box center [1087, 55] width 20 height 20
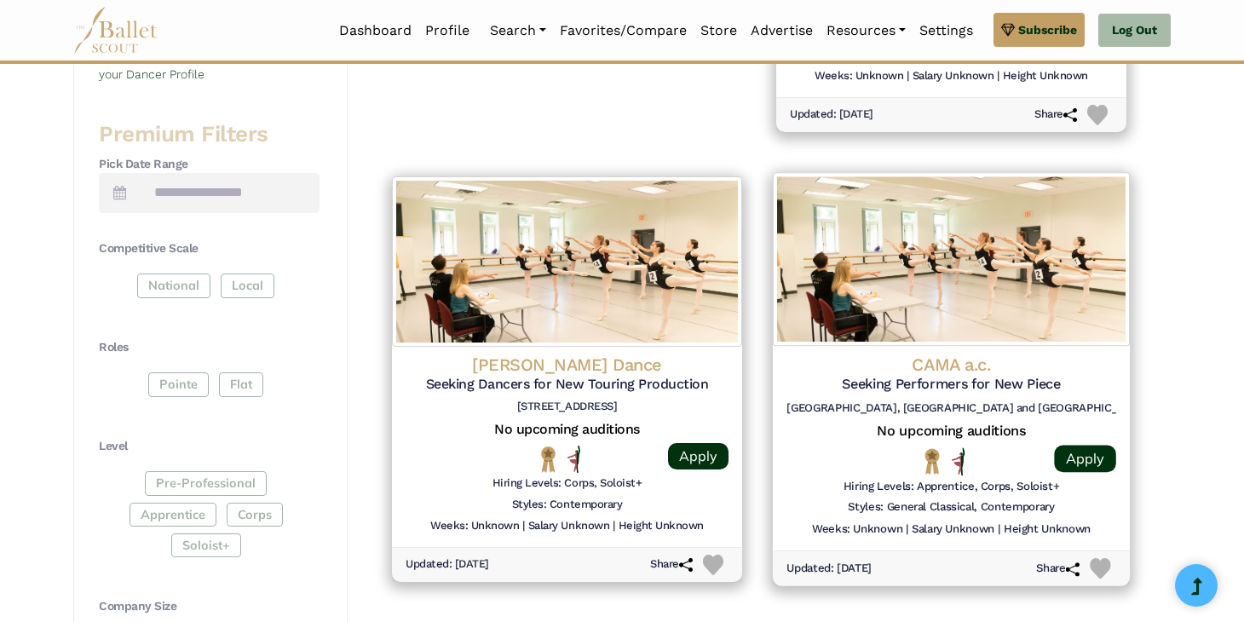
scroll to position [704, 0]
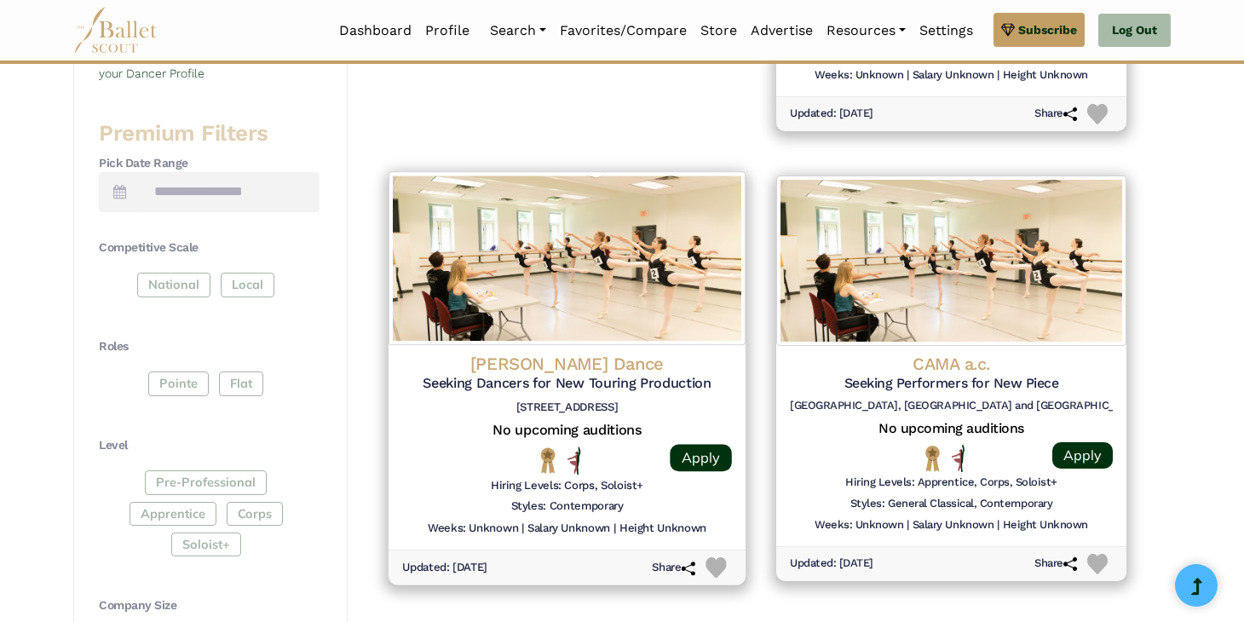
click at [653, 352] on h4 "Jelena Kostic Dance" at bounding box center [567, 363] width 330 height 23
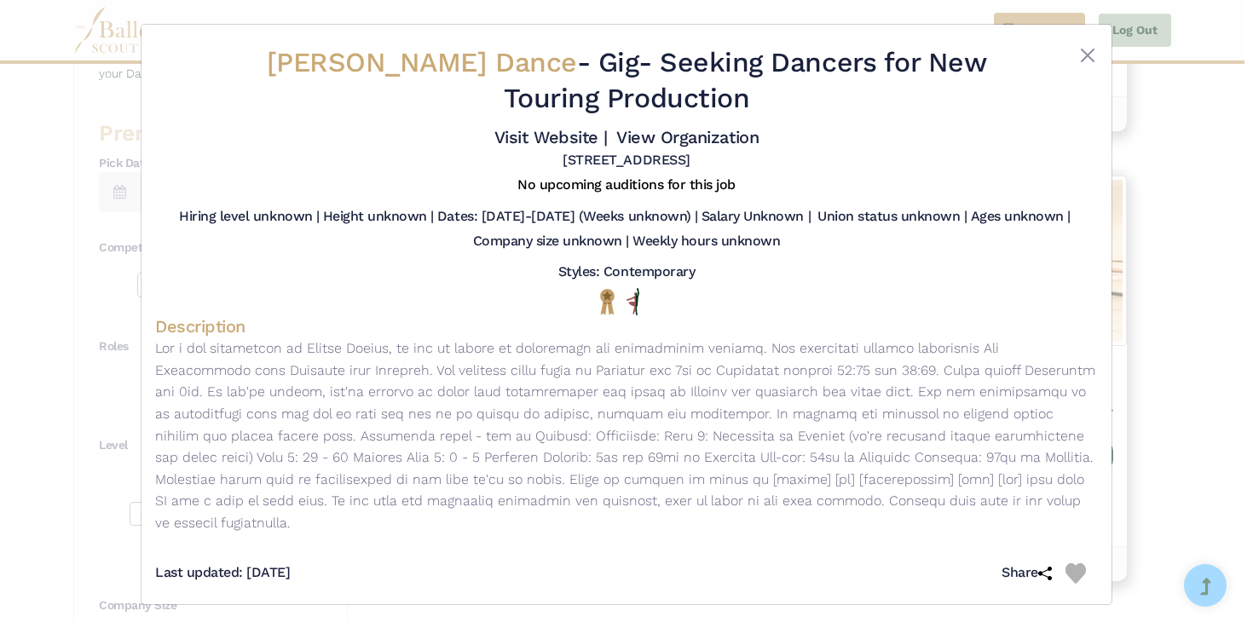
click at [1142, 146] on div "Jelena Kostic Dance - Gig - Seeking Dancers for New Touring Production Visit We…" at bounding box center [626, 311] width 1253 height 622
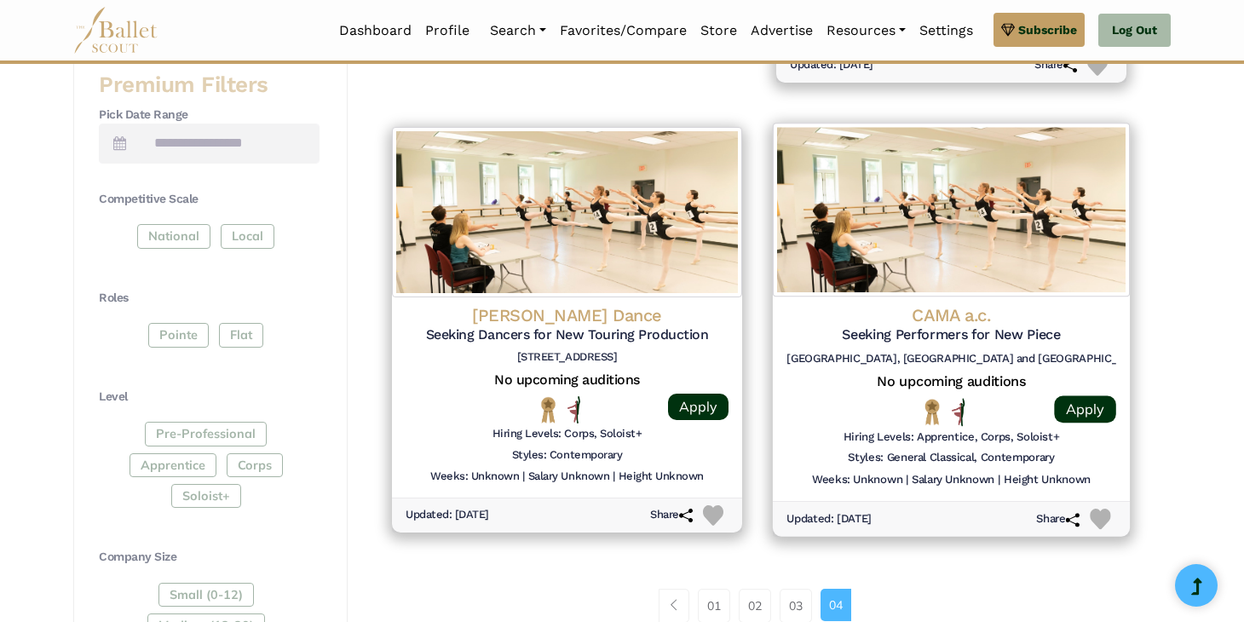
scroll to position [756, 0]
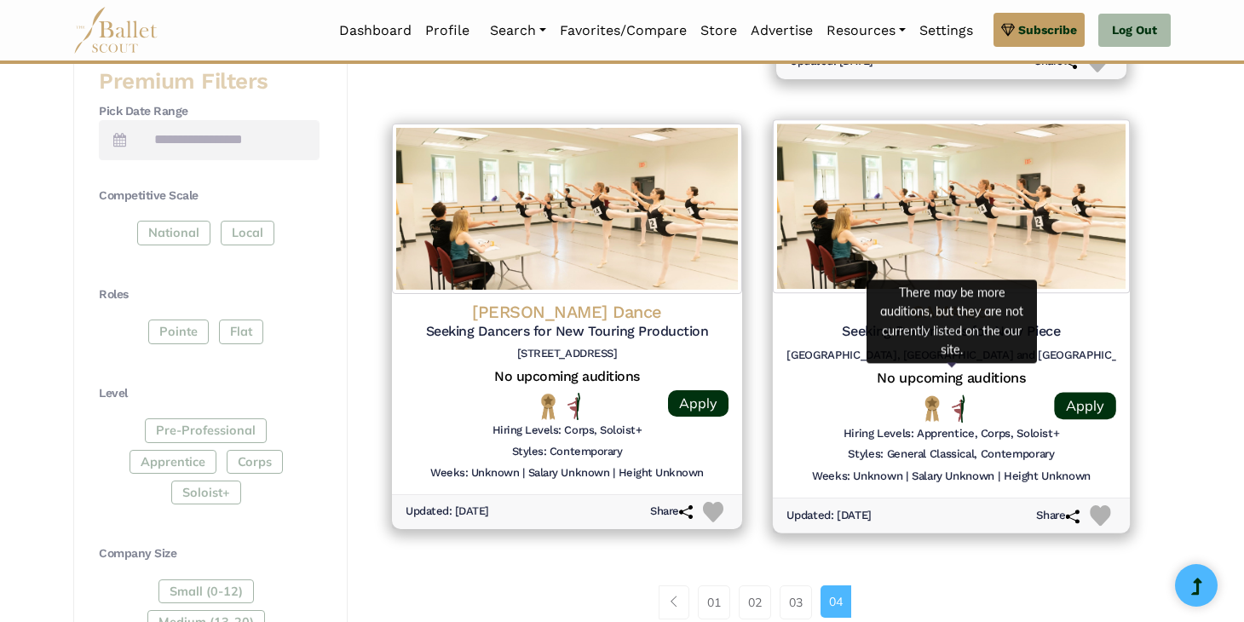
click at [957, 377] on h5 "No upcoming auditions" at bounding box center [952, 378] width 330 height 18
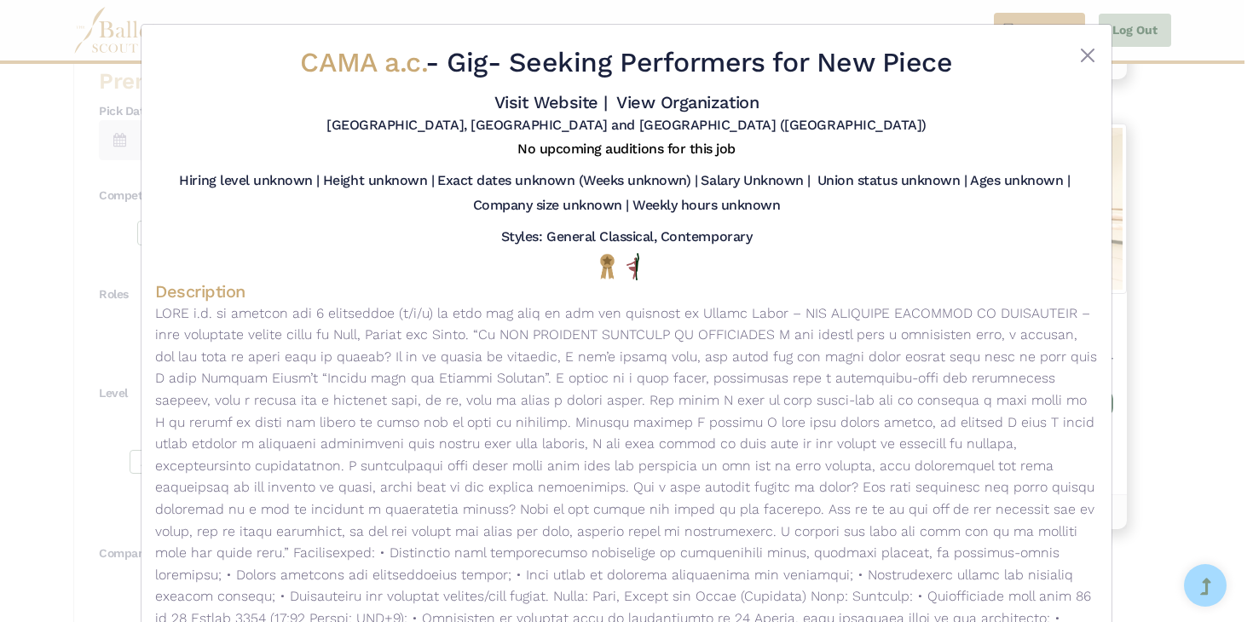
click at [1133, 155] on div "CAMA a.c. - Gig - Seeking Performers for New Piece Visit Website | View Organiz…" at bounding box center [626, 311] width 1253 height 622
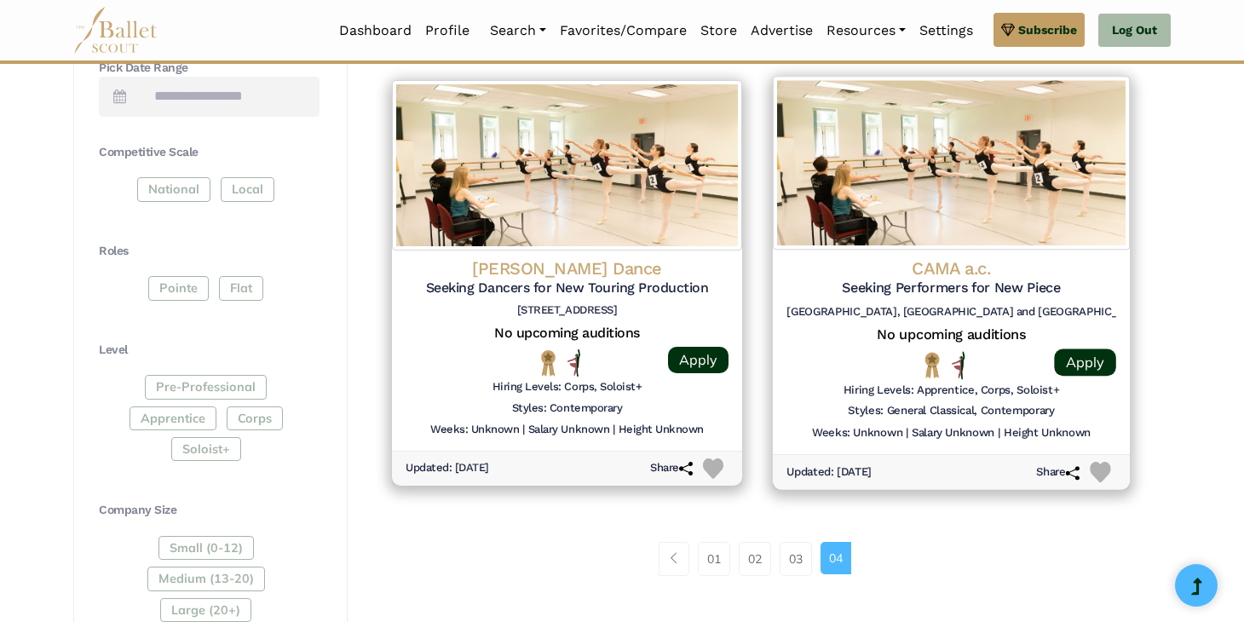
scroll to position [834, 0]
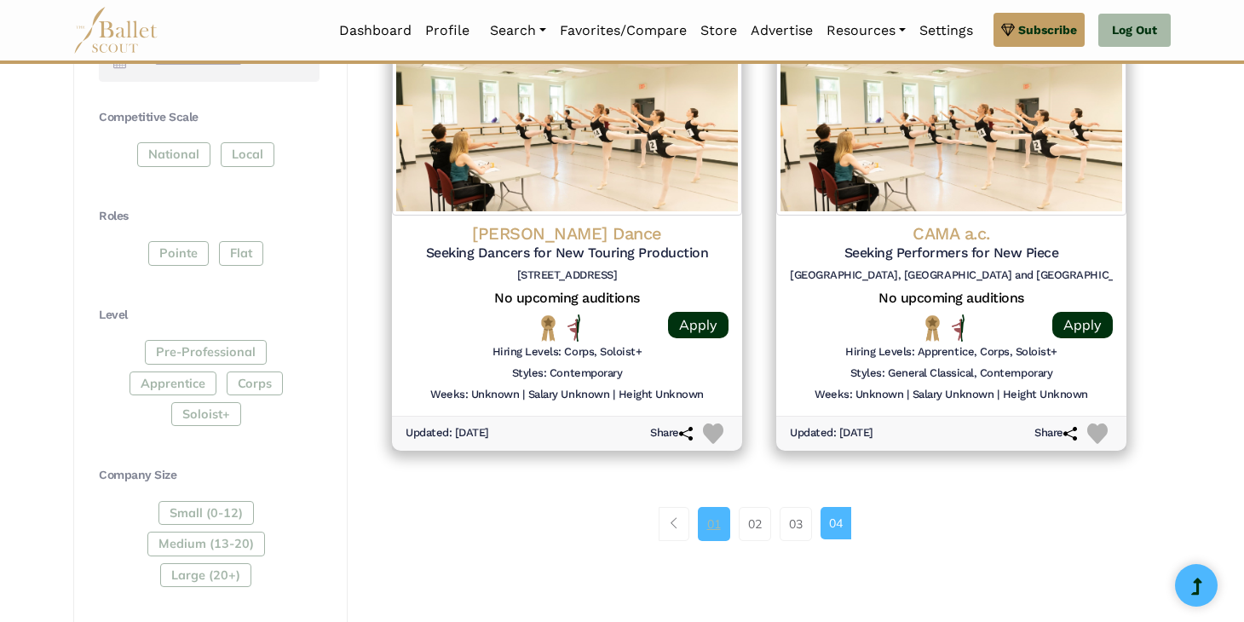
click at [711, 531] on link "01" at bounding box center [714, 524] width 32 height 34
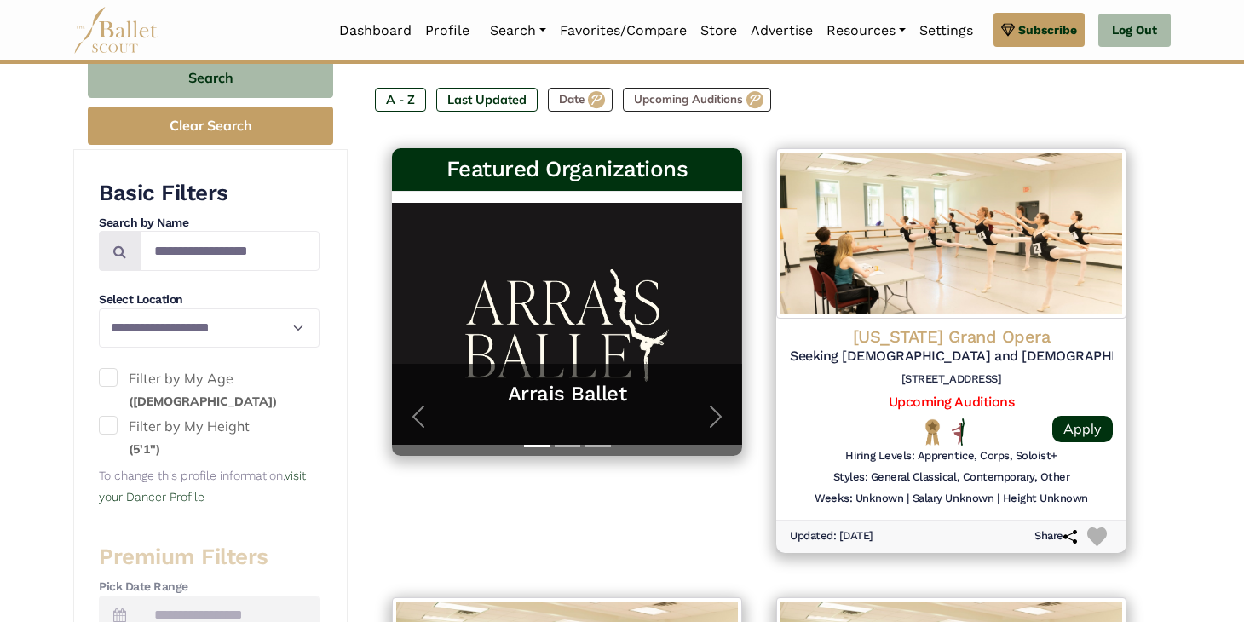
scroll to position [319, 0]
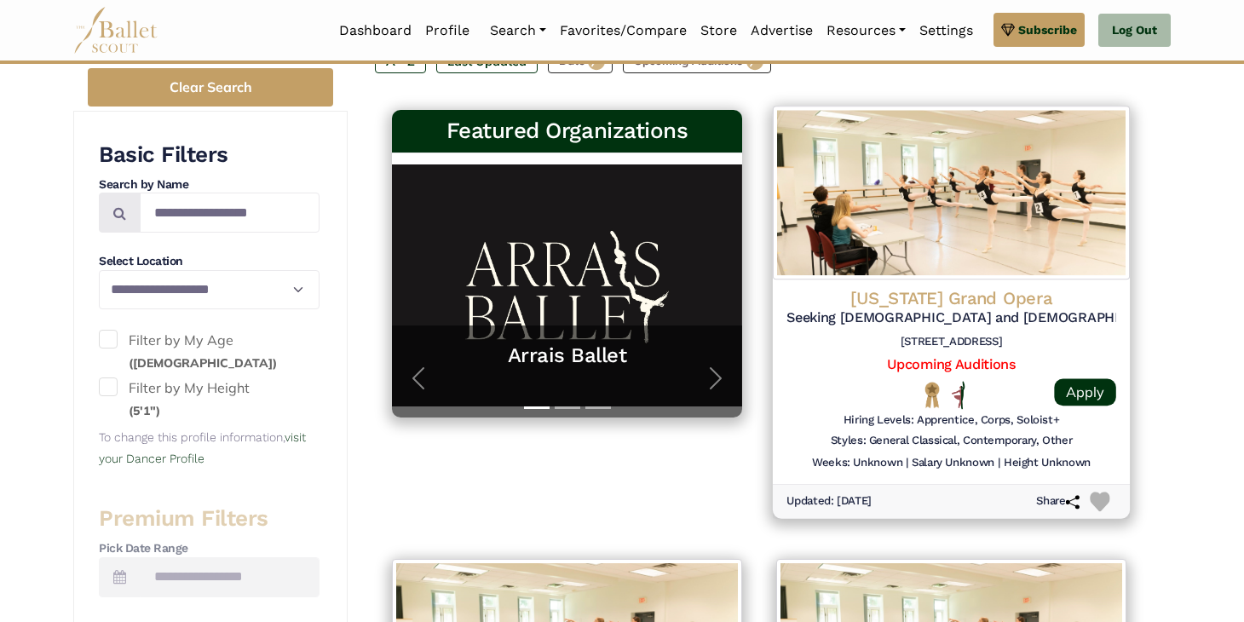
click at [816, 425] on div "Hiring Levels: Apprentice, Corps, Soloist+" at bounding box center [952, 422] width 330 height 21
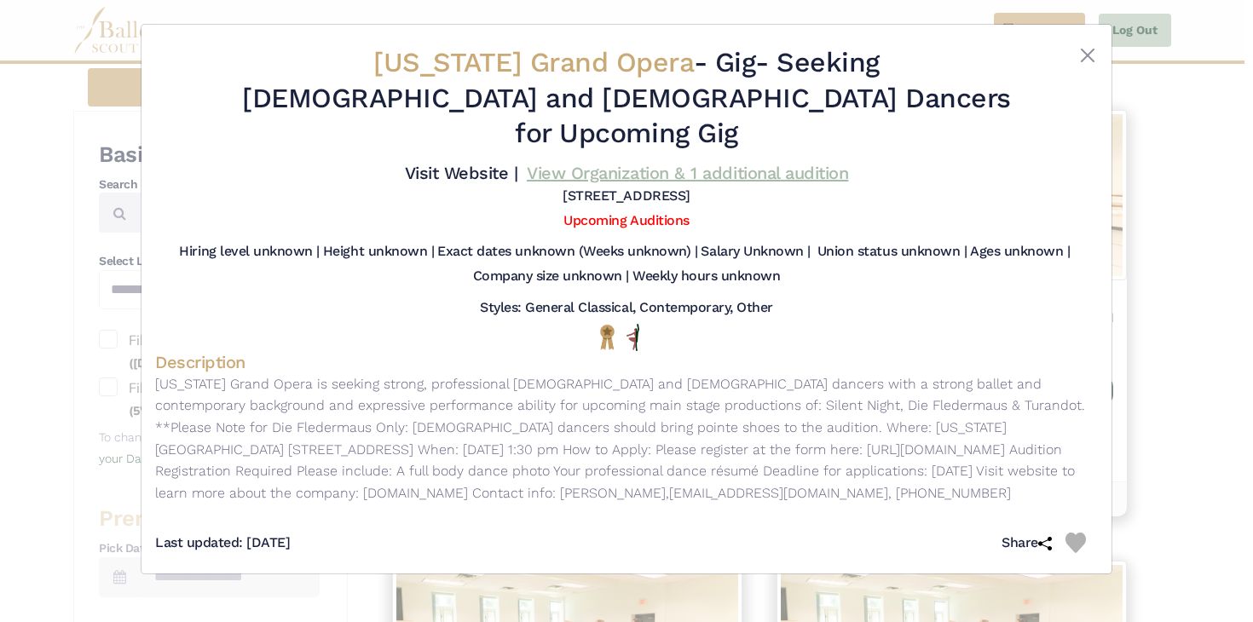
click at [679, 163] on link "View Organization & 1 additional audition" at bounding box center [687, 173] width 321 height 20
click at [1139, 225] on div "Florida Grand Opera - Gig - Seeking Male and Female Dancers for Upcoming Gig Vi…" at bounding box center [626, 311] width 1253 height 622
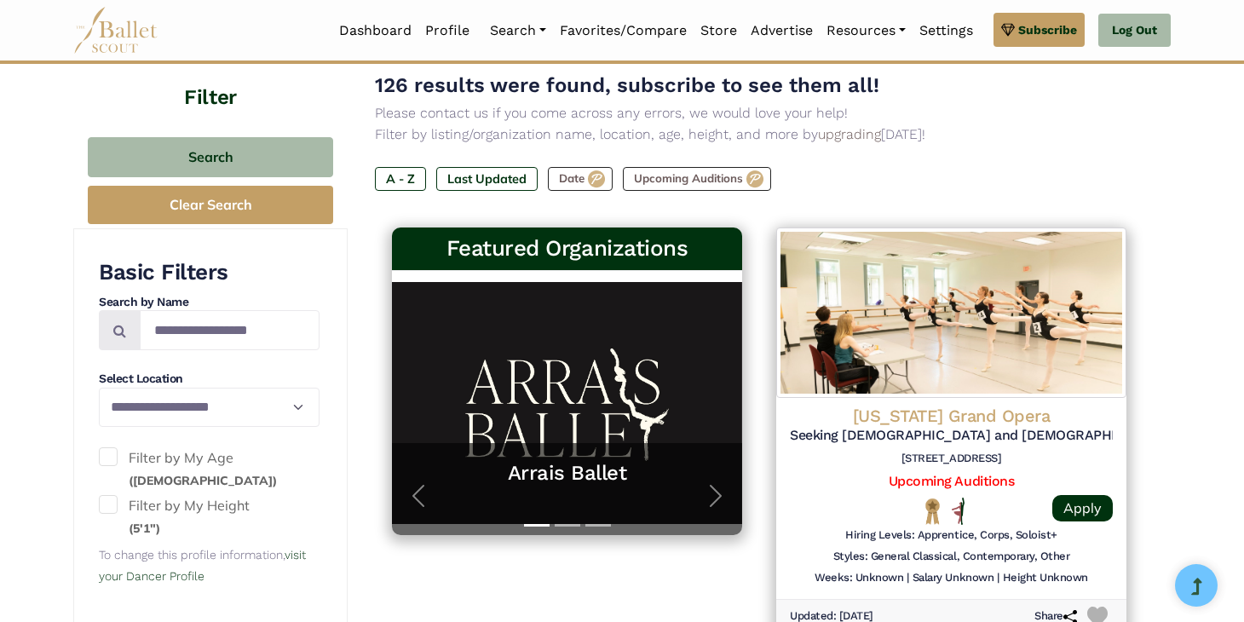
scroll to position [0, 0]
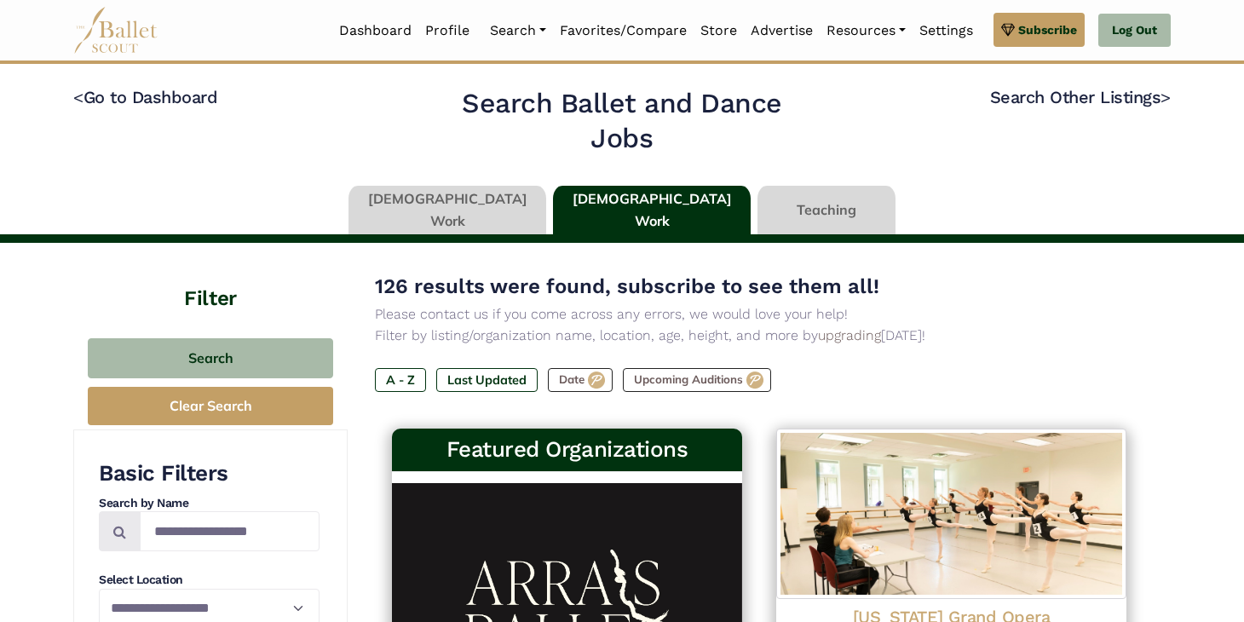
click at [495, 222] on link at bounding box center [448, 210] width 198 height 49
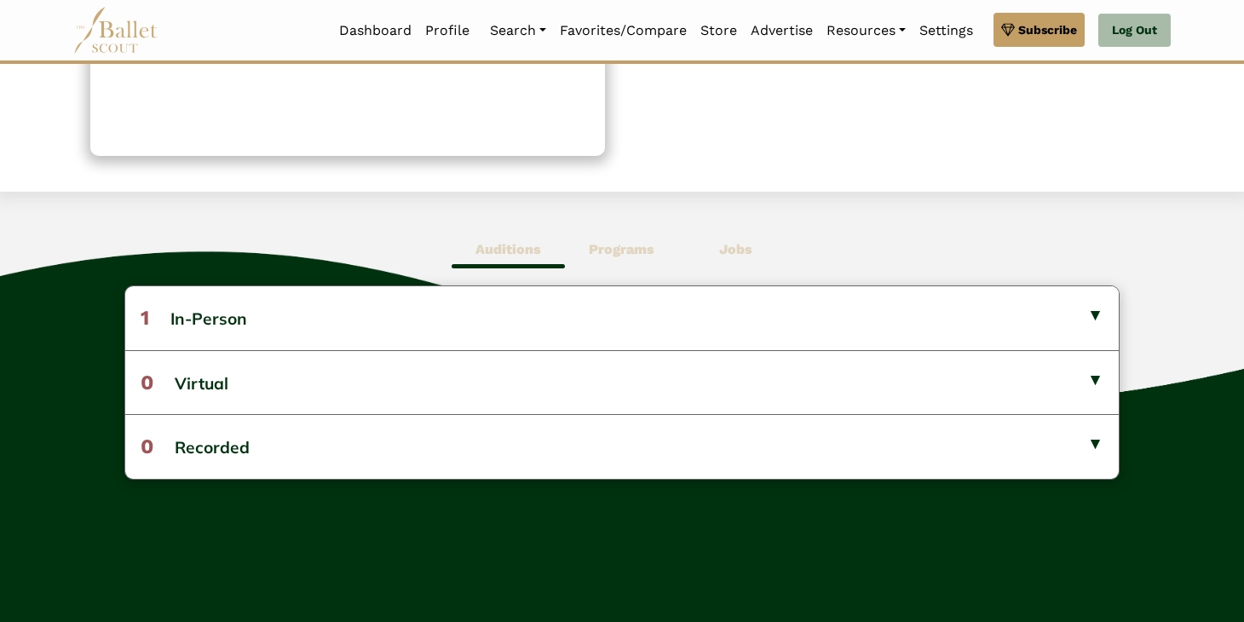
scroll to position [335, 0]
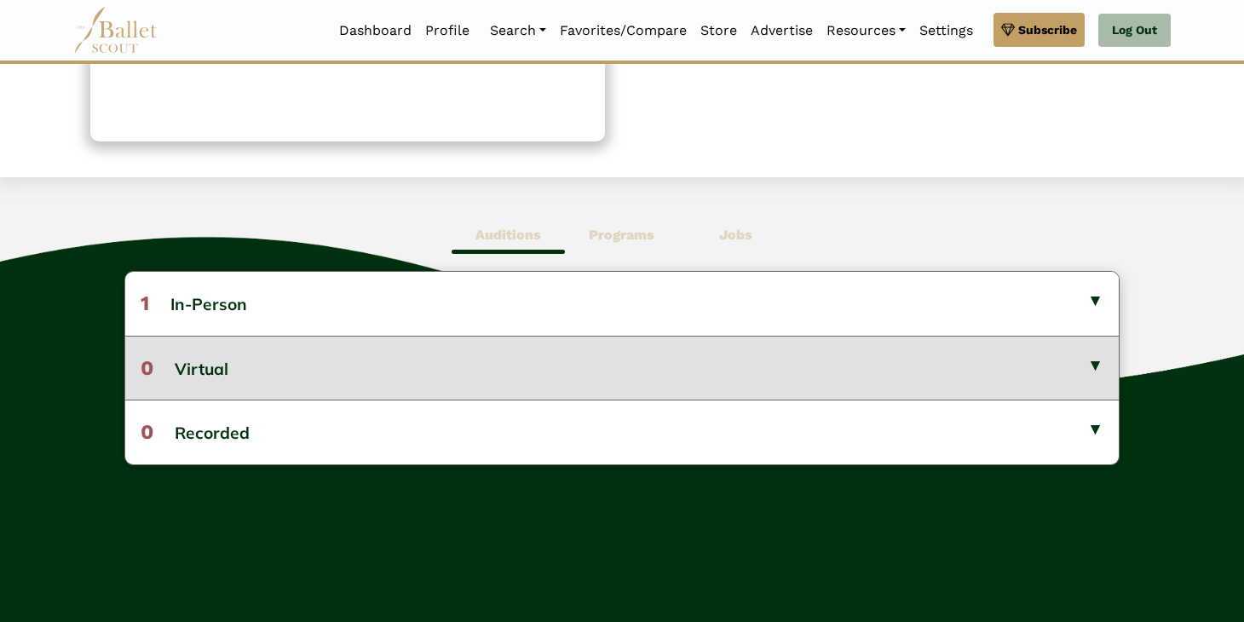
click at [648, 349] on button "0 Virtual" at bounding box center [622, 368] width 994 height 64
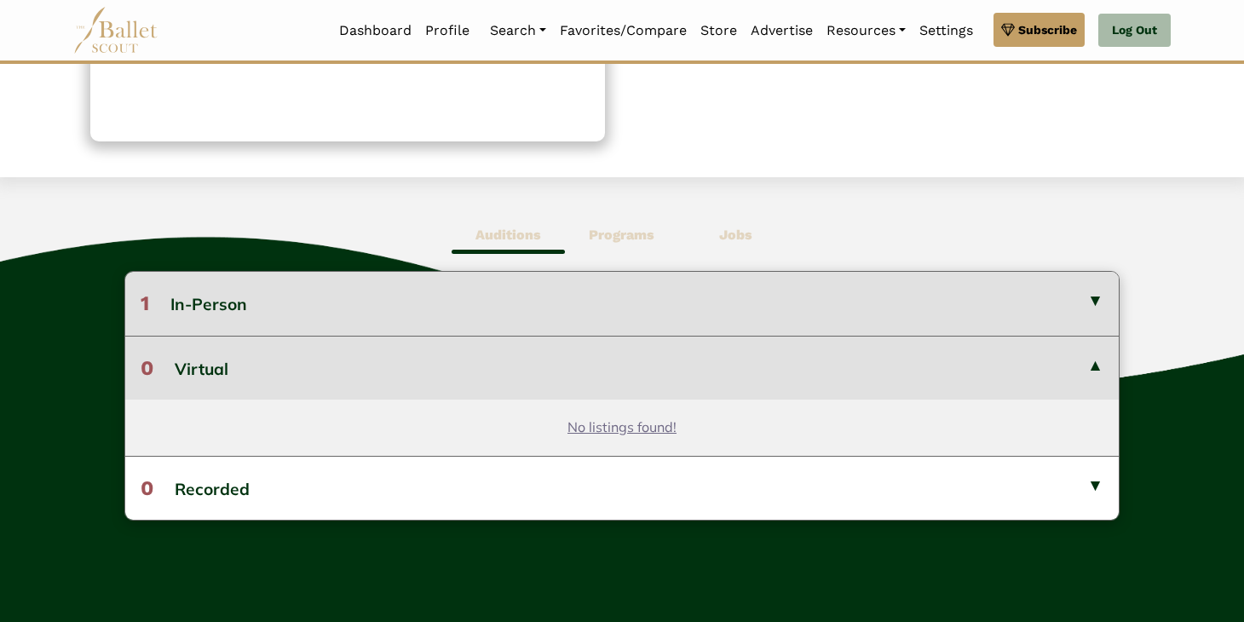
click at [642, 306] on button "1 In-Person" at bounding box center [622, 303] width 994 height 63
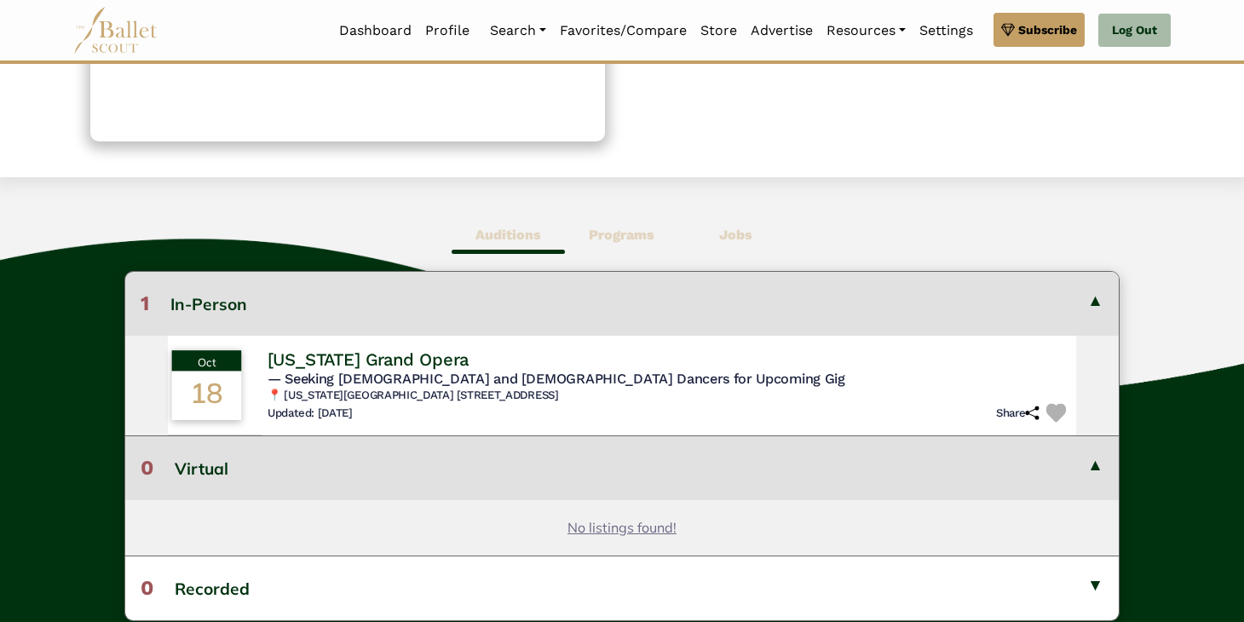
click at [517, 365] on div "[US_STATE] Grand Opera" at bounding box center [670, 359] width 805 height 23
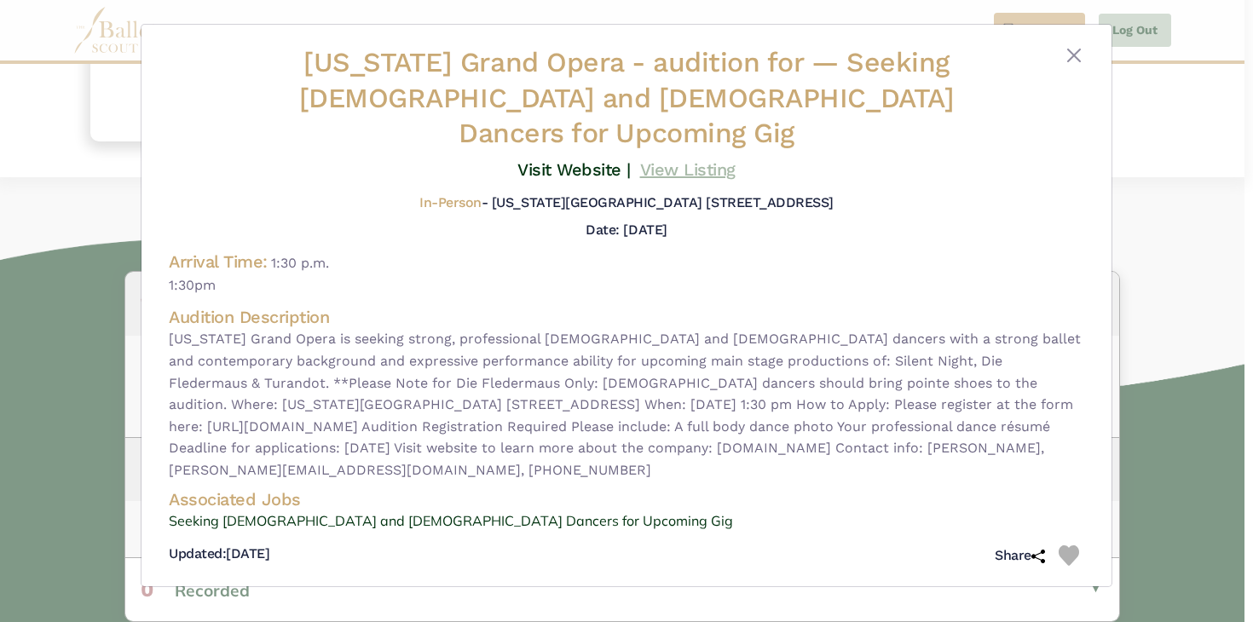
click at [656, 159] on link "View Listing" at bounding box center [687, 169] width 95 height 20
click at [1074, 55] on button "Close" at bounding box center [1073, 55] width 20 height 20
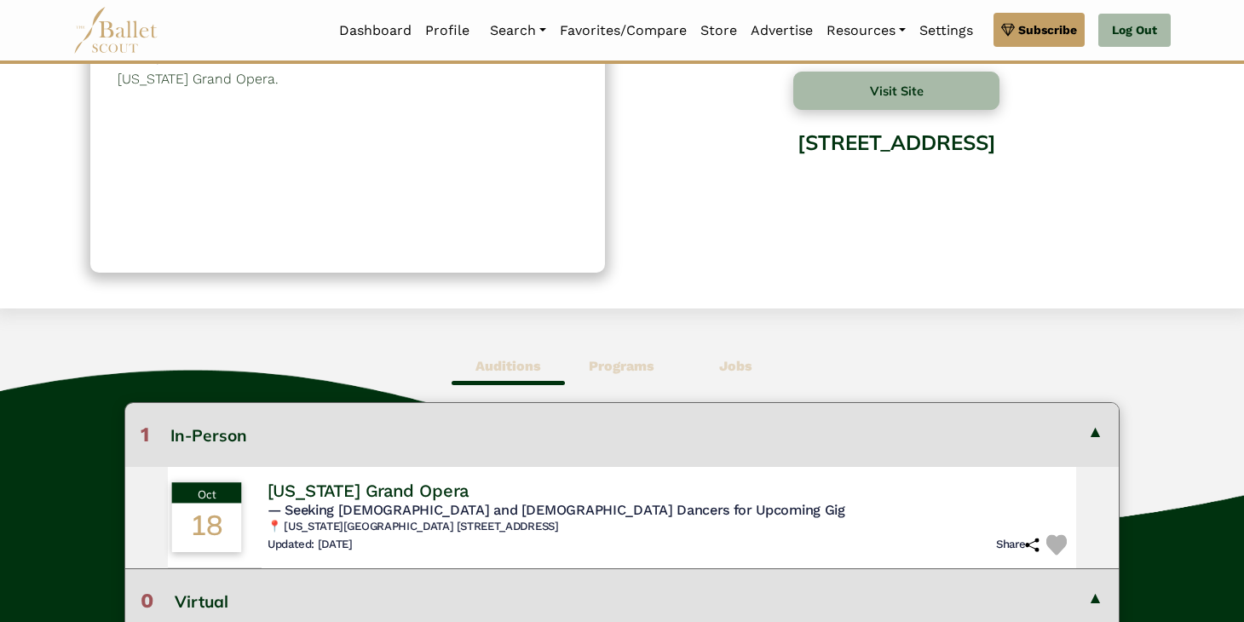
scroll to position [0, 0]
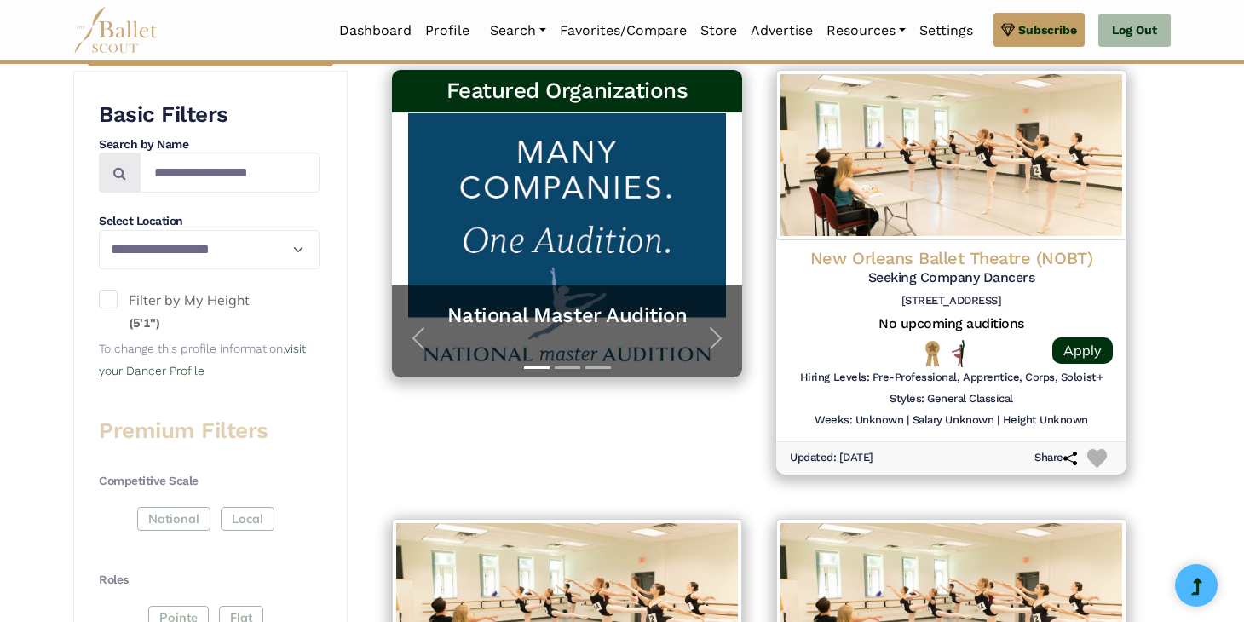
scroll to position [360, 0]
click at [111, 296] on span at bounding box center [108, 298] width 19 height 19
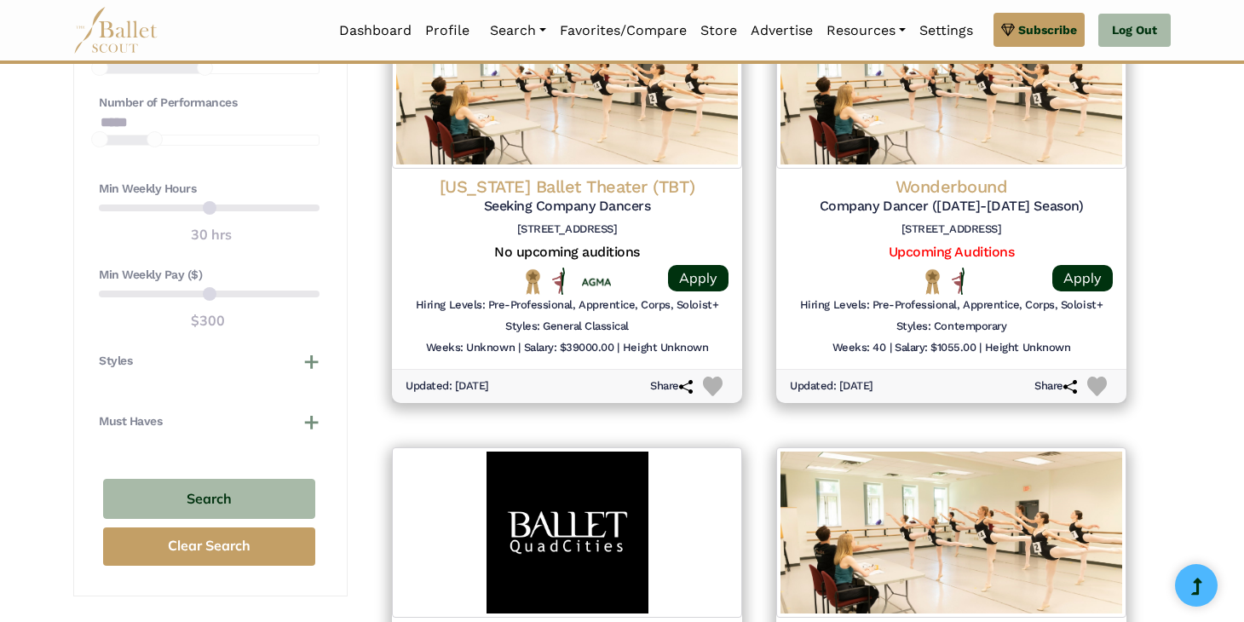
scroll to position [1407, 0]
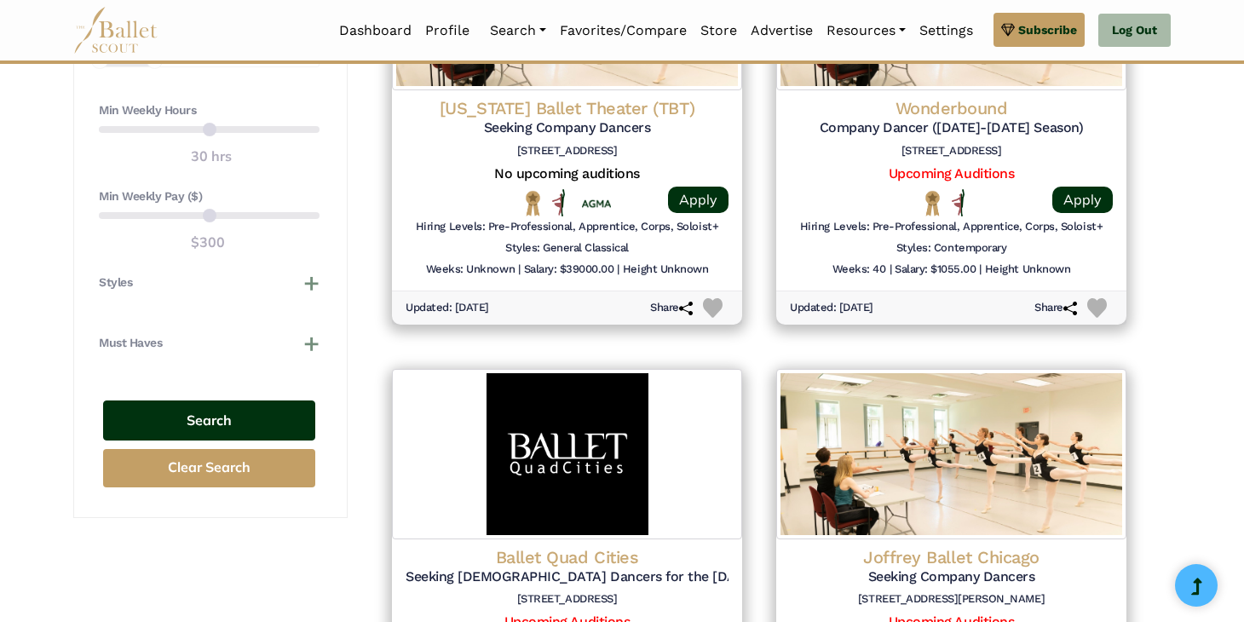
click at [236, 429] on button "Search" at bounding box center [209, 421] width 212 height 40
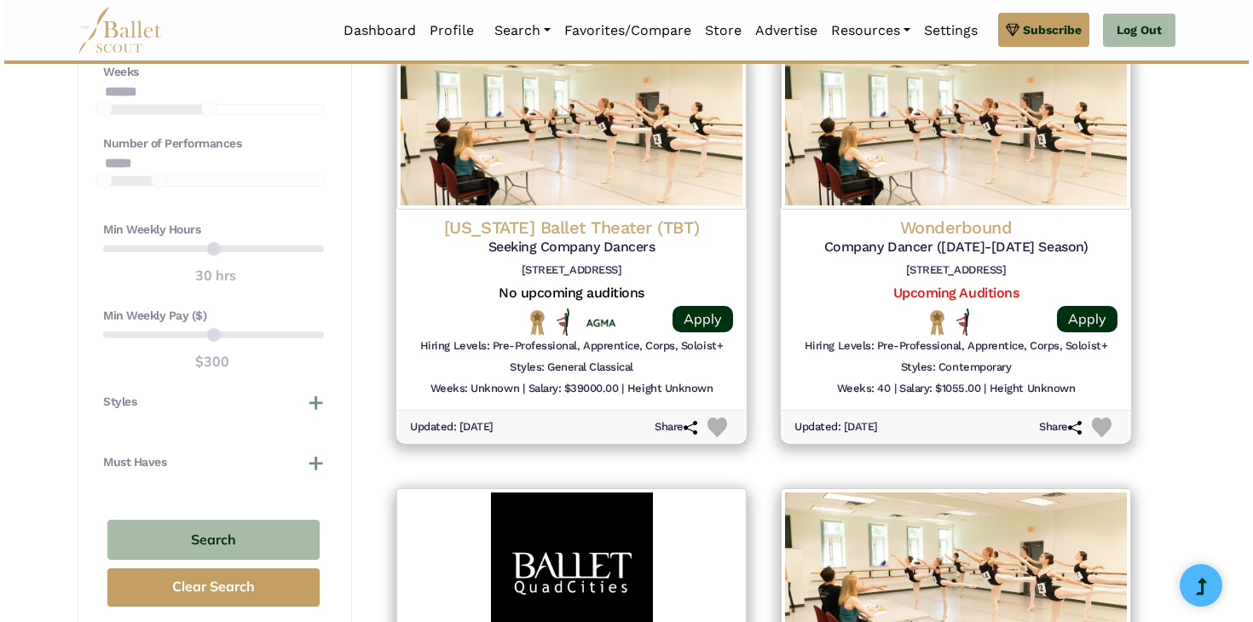
scroll to position [1290, 0]
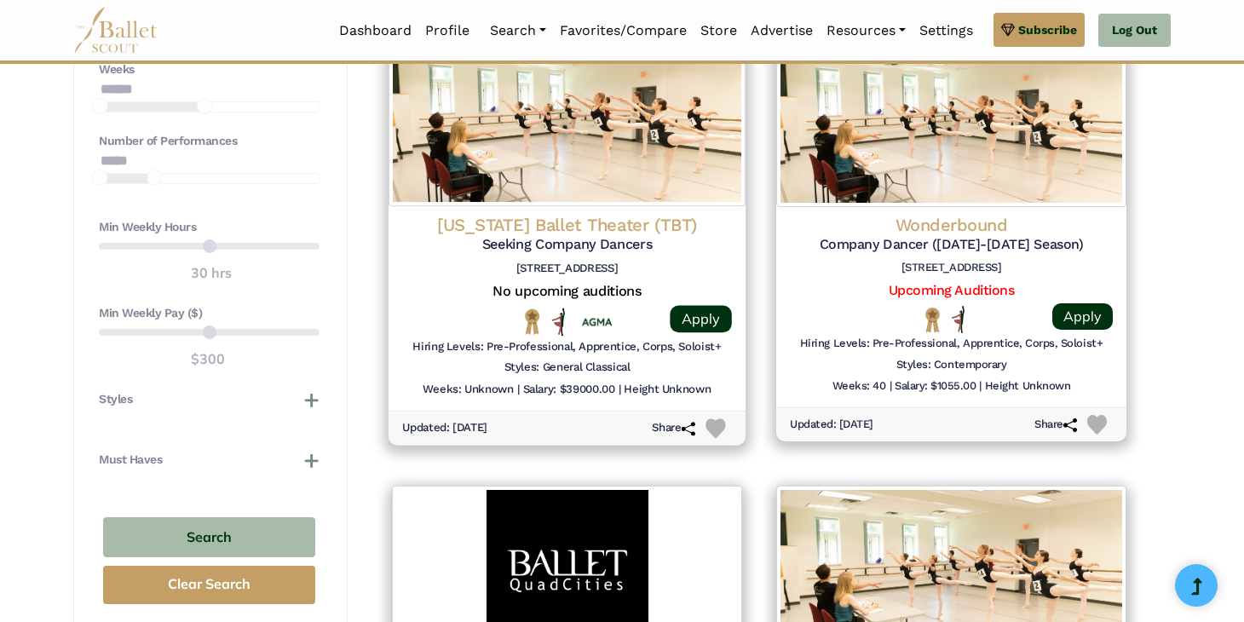
click at [604, 225] on h4 "[US_STATE] Ballet Theater (TBT)" at bounding box center [567, 224] width 330 height 23
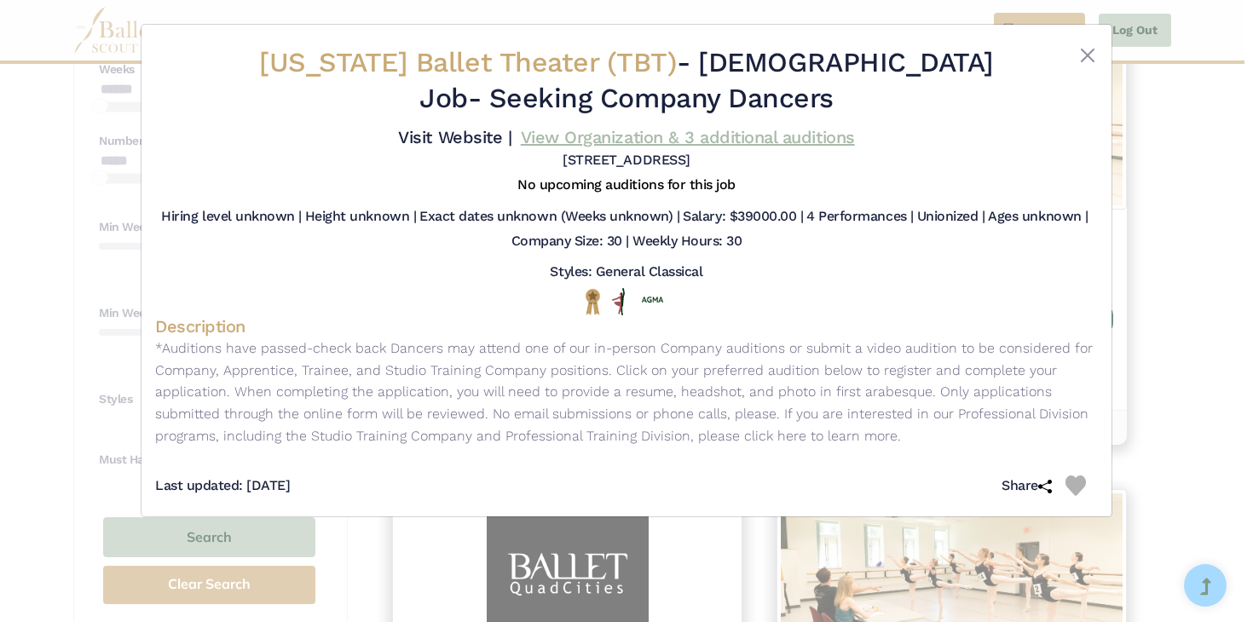
click at [610, 135] on link "View Organization & 3 additional auditions" at bounding box center [688, 137] width 334 height 20
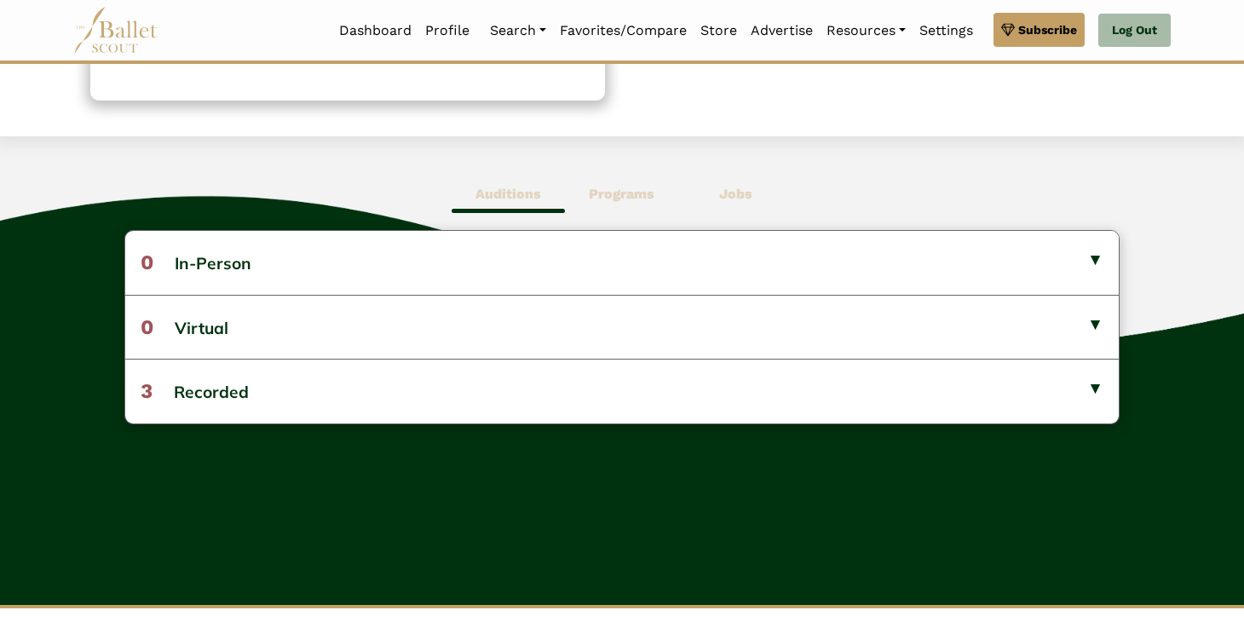
scroll to position [387, 0]
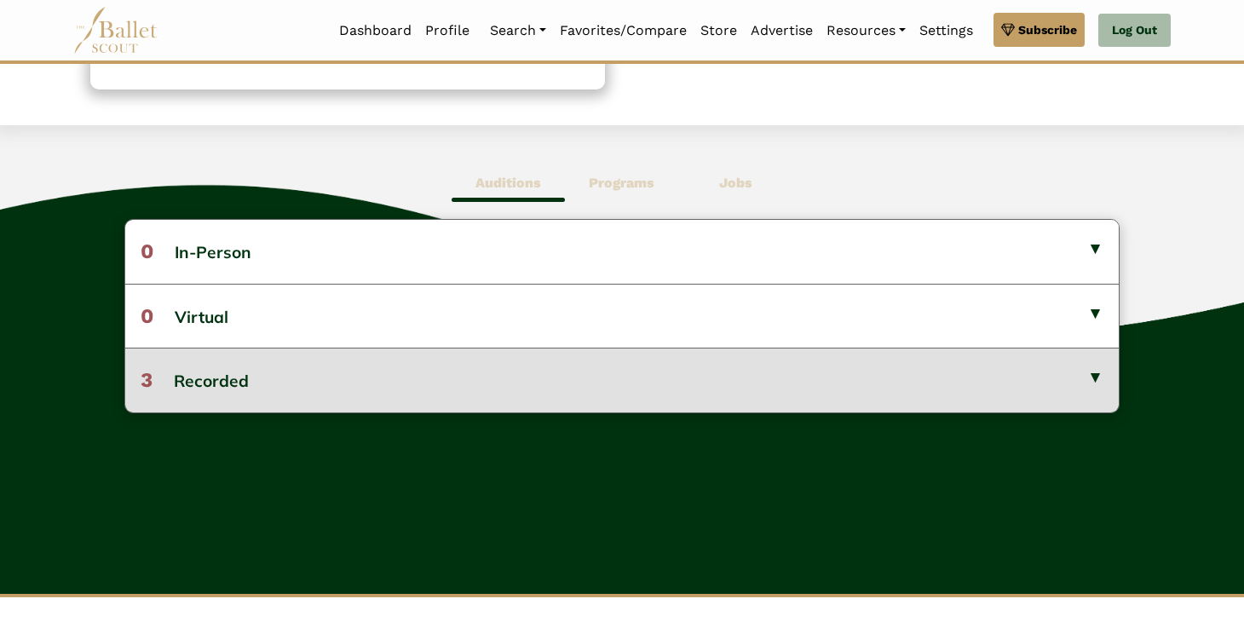
click at [710, 381] on button "3 Recorded" at bounding box center [622, 380] width 994 height 64
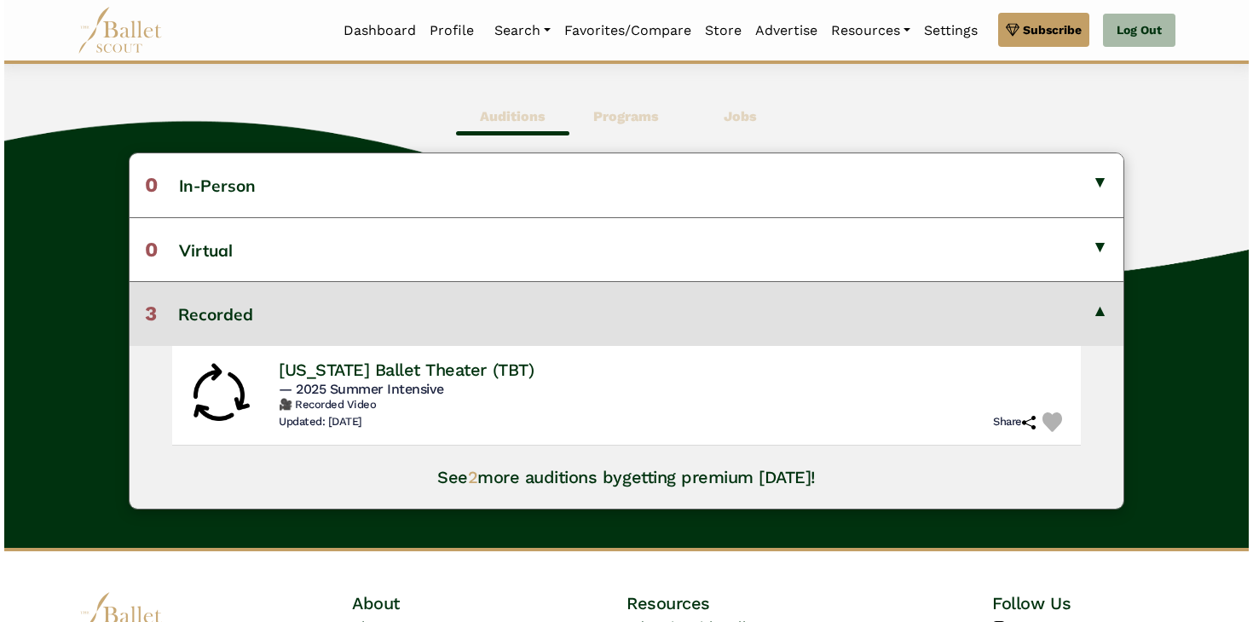
scroll to position [481, 0]
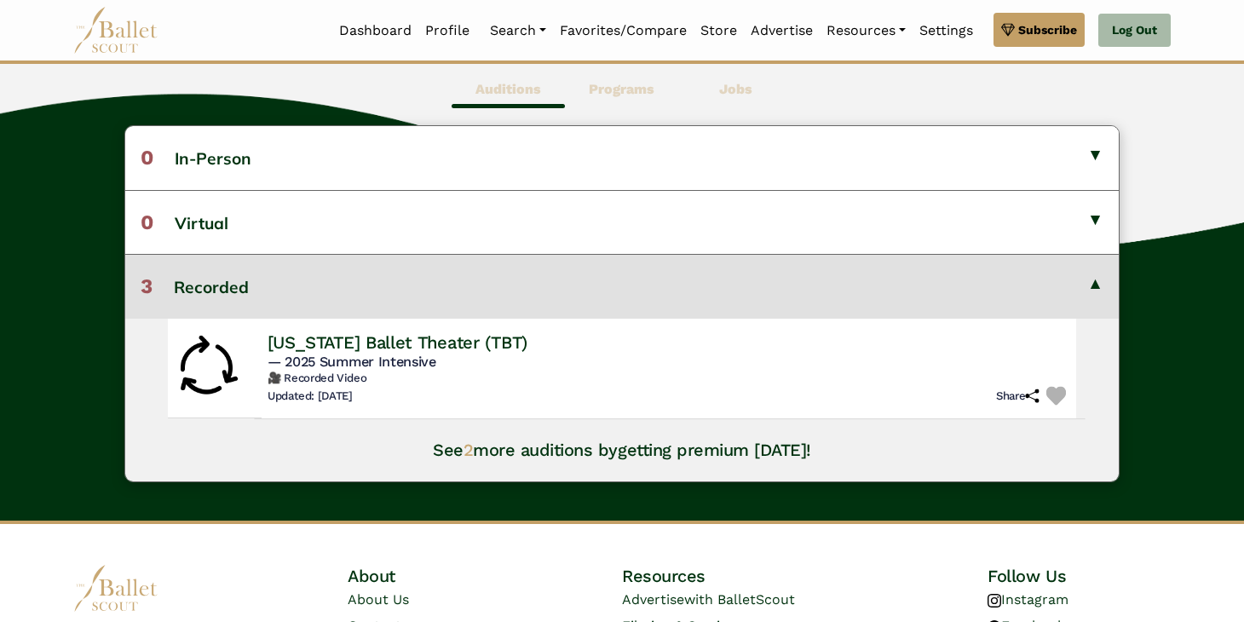
click at [631, 347] on div "[US_STATE] Ballet Theater (TBT)" at bounding box center [670, 342] width 805 height 23
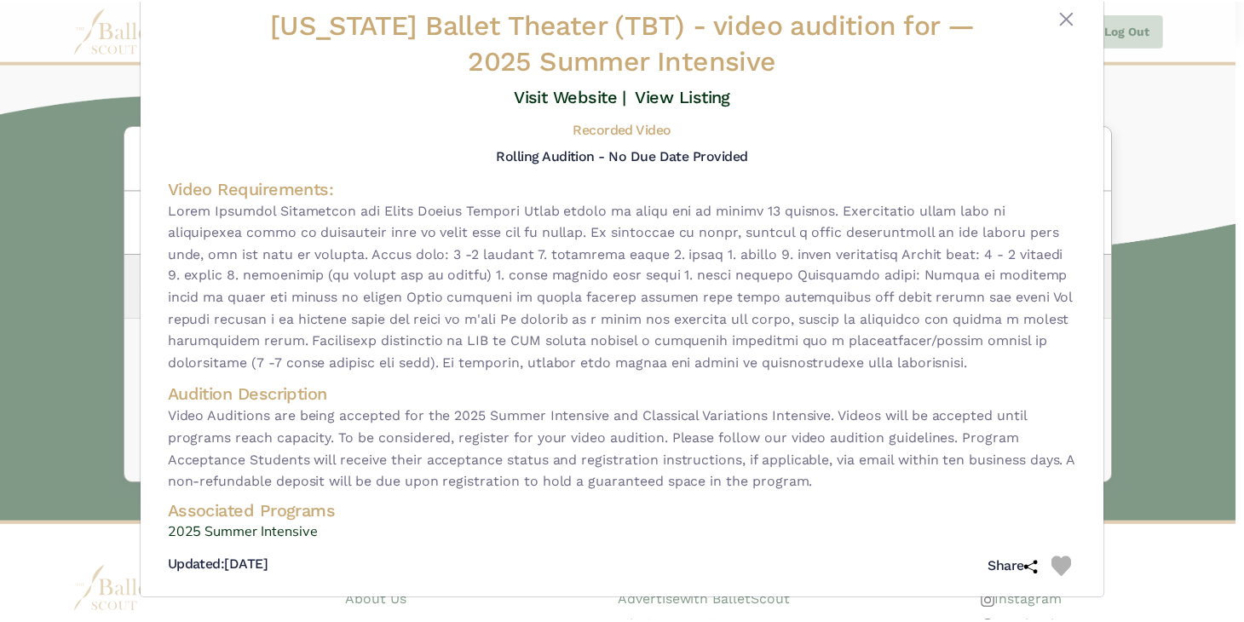
scroll to position [39, 0]
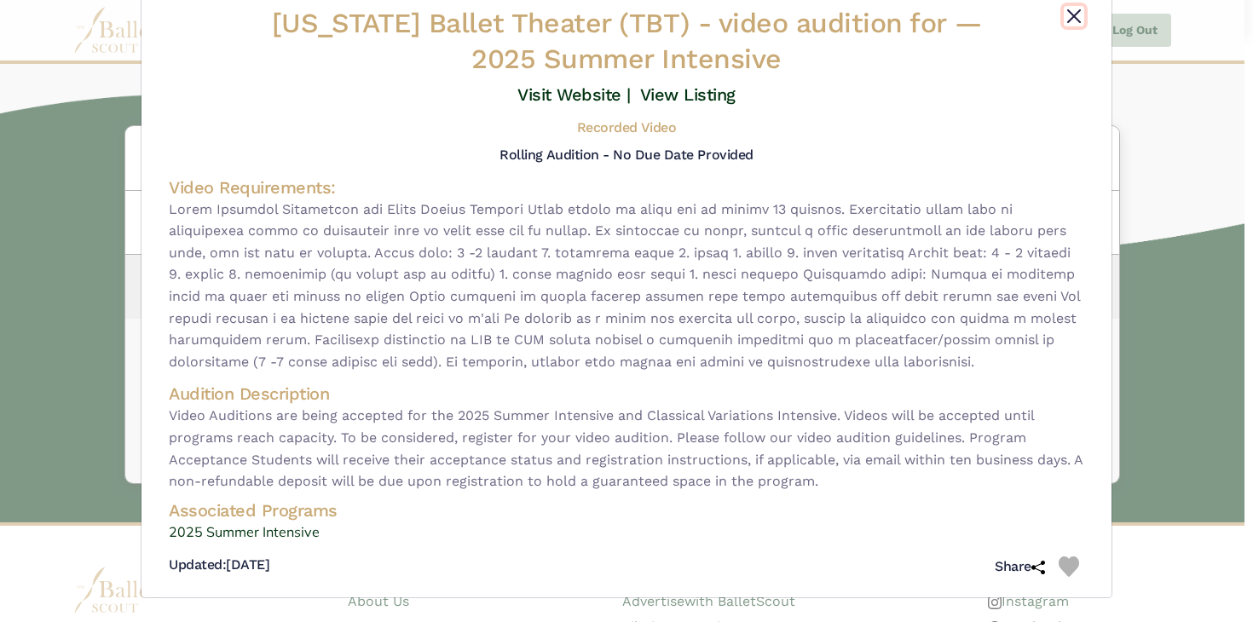
click at [1071, 17] on button "Close" at bounding box center [1073, 16] width 20 height 20
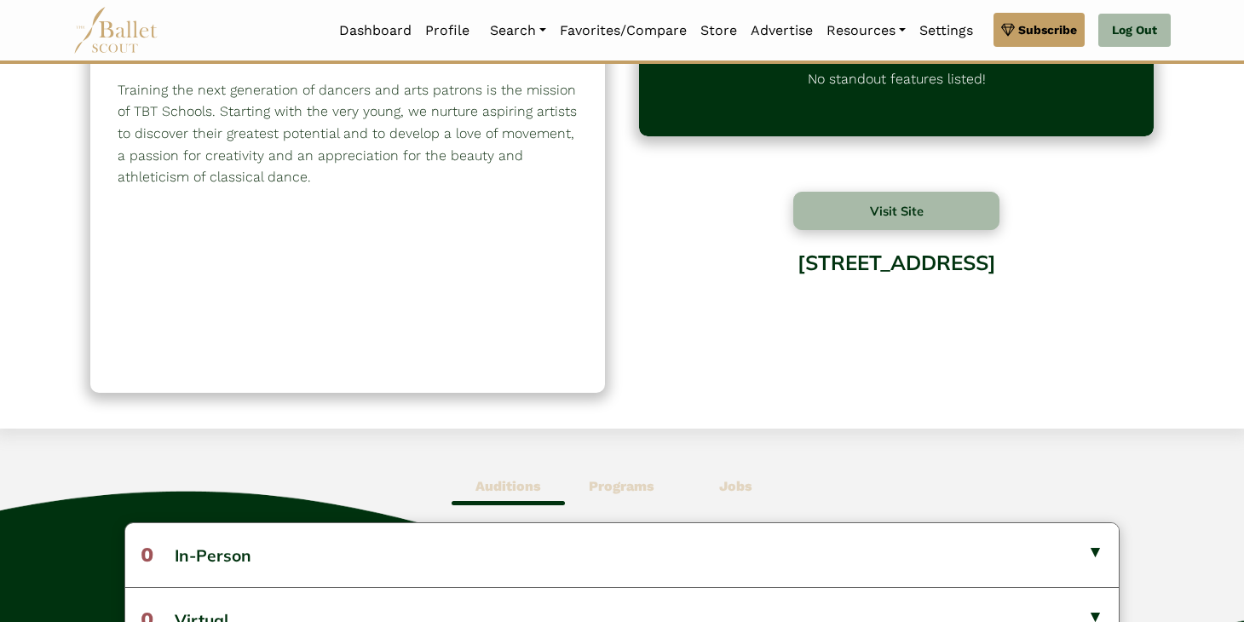
scroll to position [0, 0]
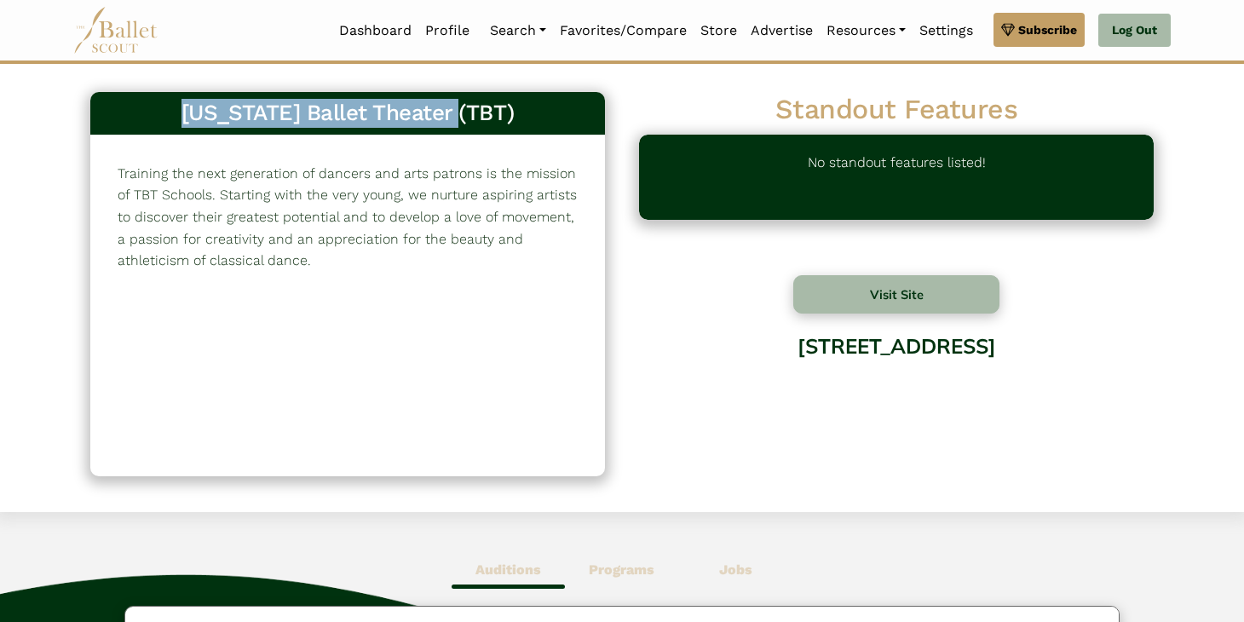
drag, startPoint x: 514, startPoint y: 113, endPoint x: 202, endPoint y: 108, distance: 311.9
click at [202, 108] on h3 "[US_STATE] Ballet Theater (TBT)" at bounding box center [347, 113] width 487 height 29
copy h3 "[US_STATE] Ballet Theater (TBT)"
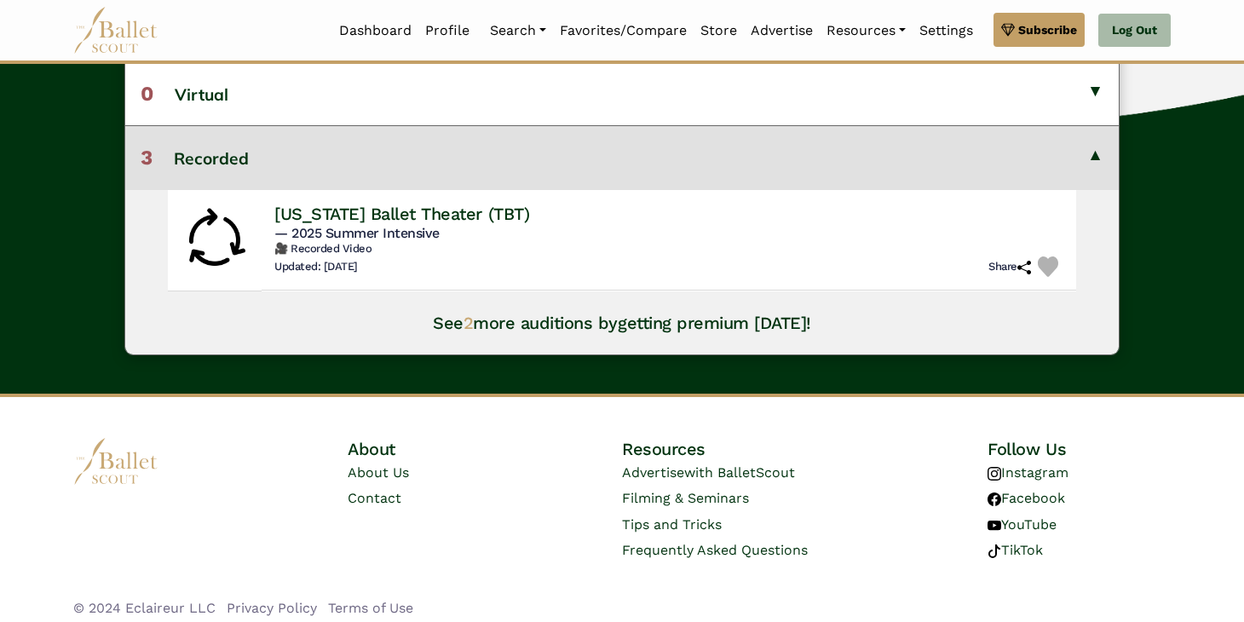
scroll to position [620, 0]
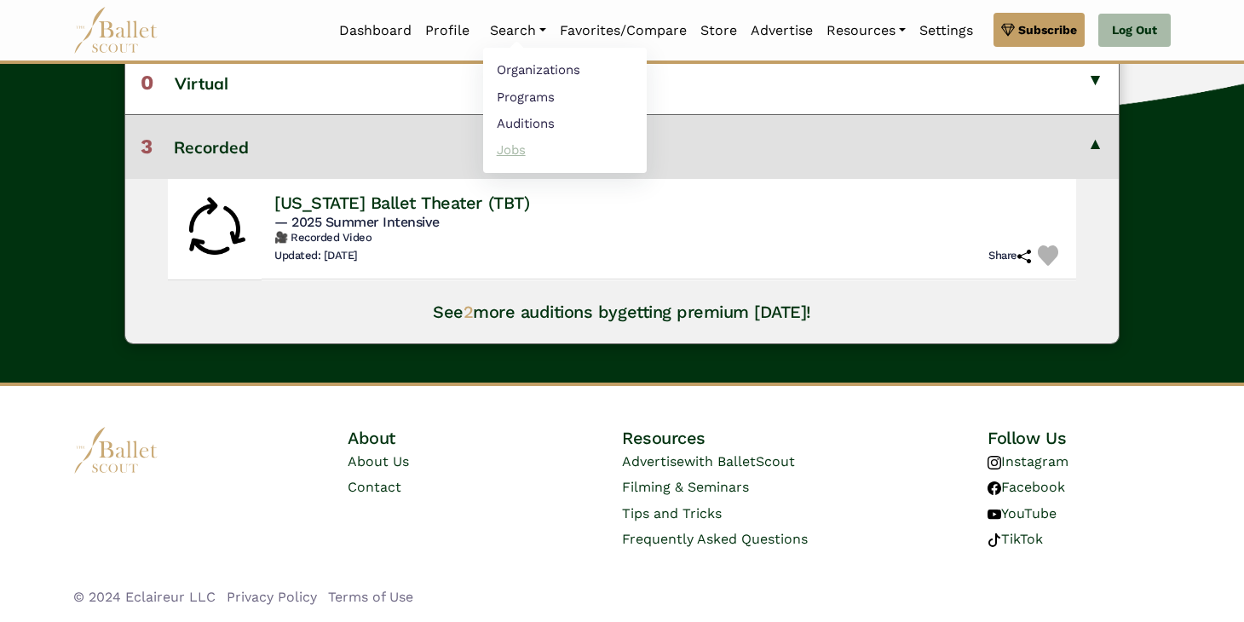
click at [512, 146] on link "Jobs" at bounding box center [565, 149] width 164 height 26
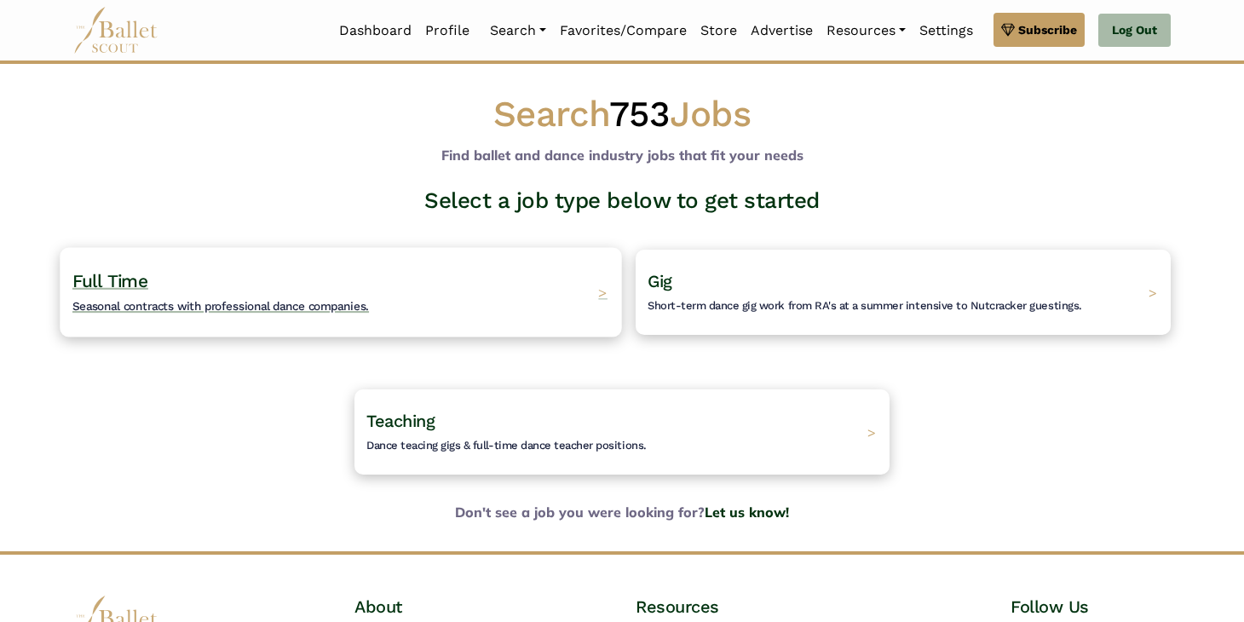
click at [509, 308] on div "Full Time Seasonal contracts with professional dance companies. >" at bounding box center [341, 291] width 562 height 89
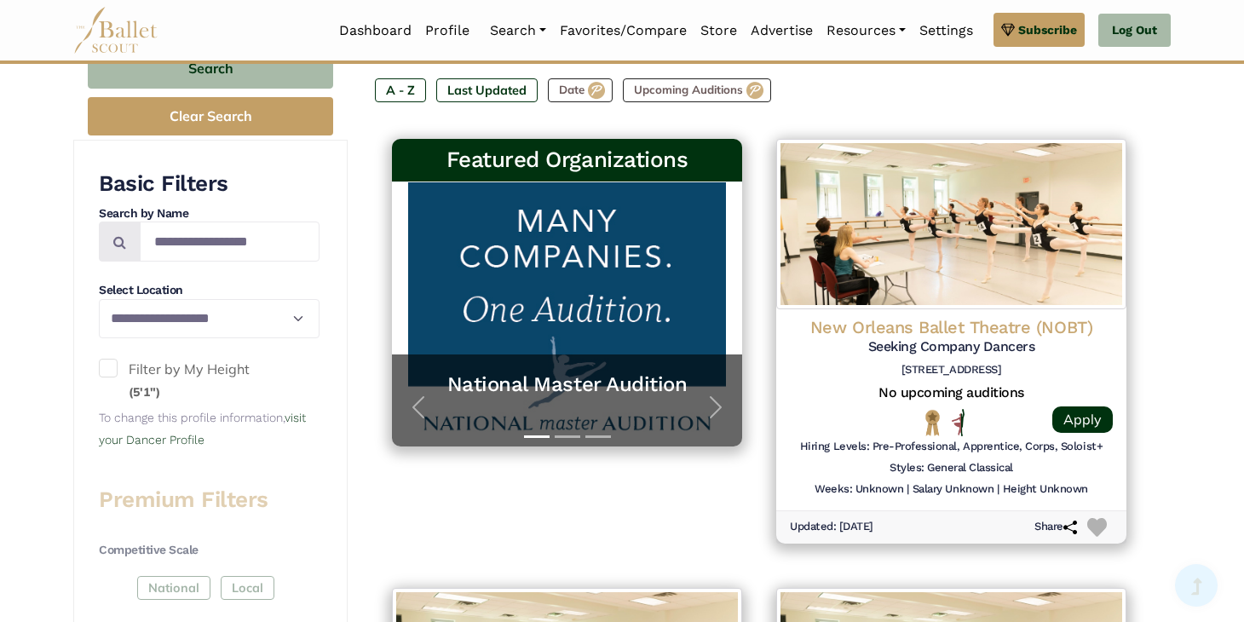
scroll to position [12, 0]
click at [105, 374] on span at bounding box center [108, 368] width 19 height 19
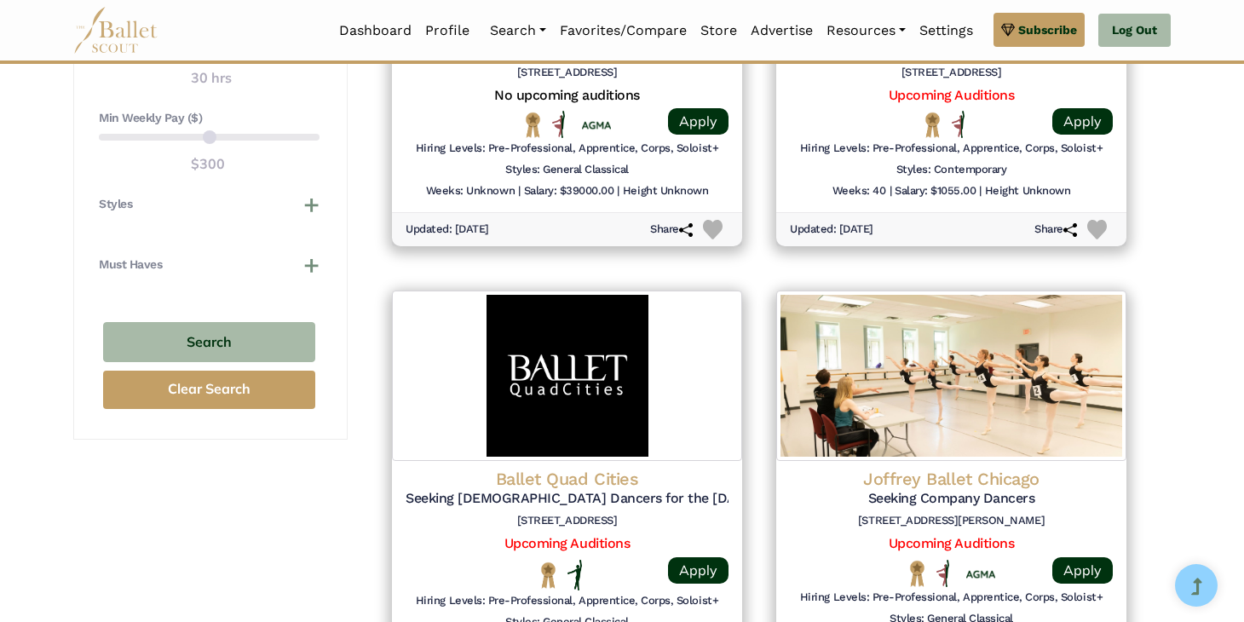
scroll to position [1726, 0]
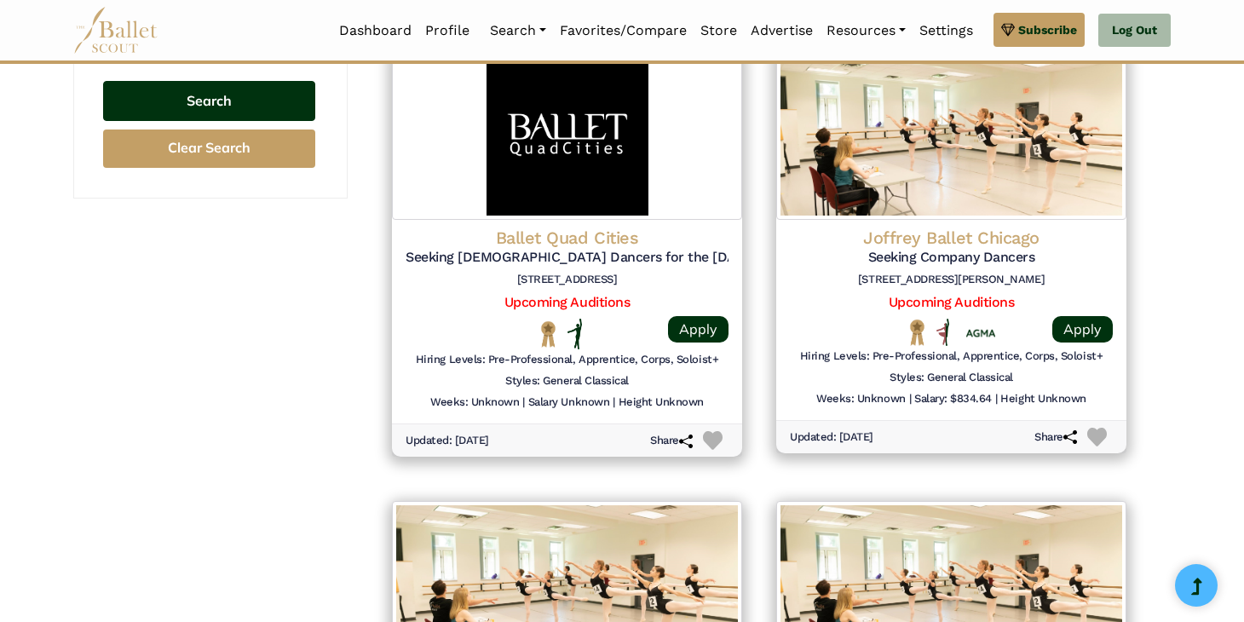
click at [241, 100] on button "Search" at bounding box center [209, 101] width 212 height 40
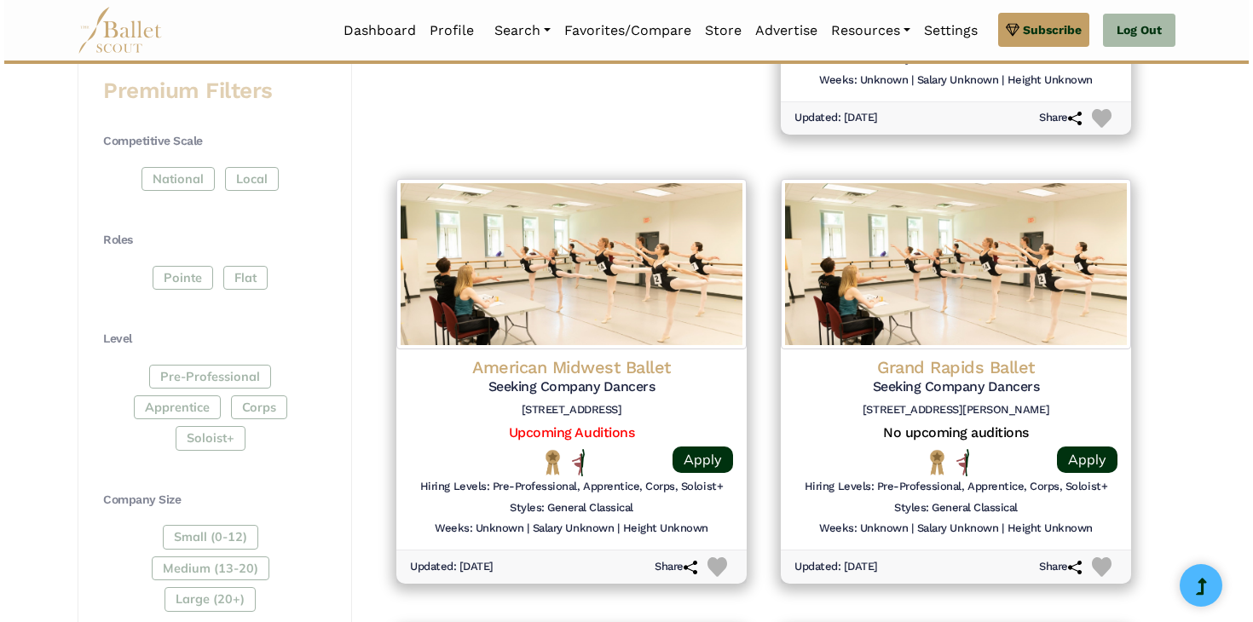
scroll to position [698, 0]
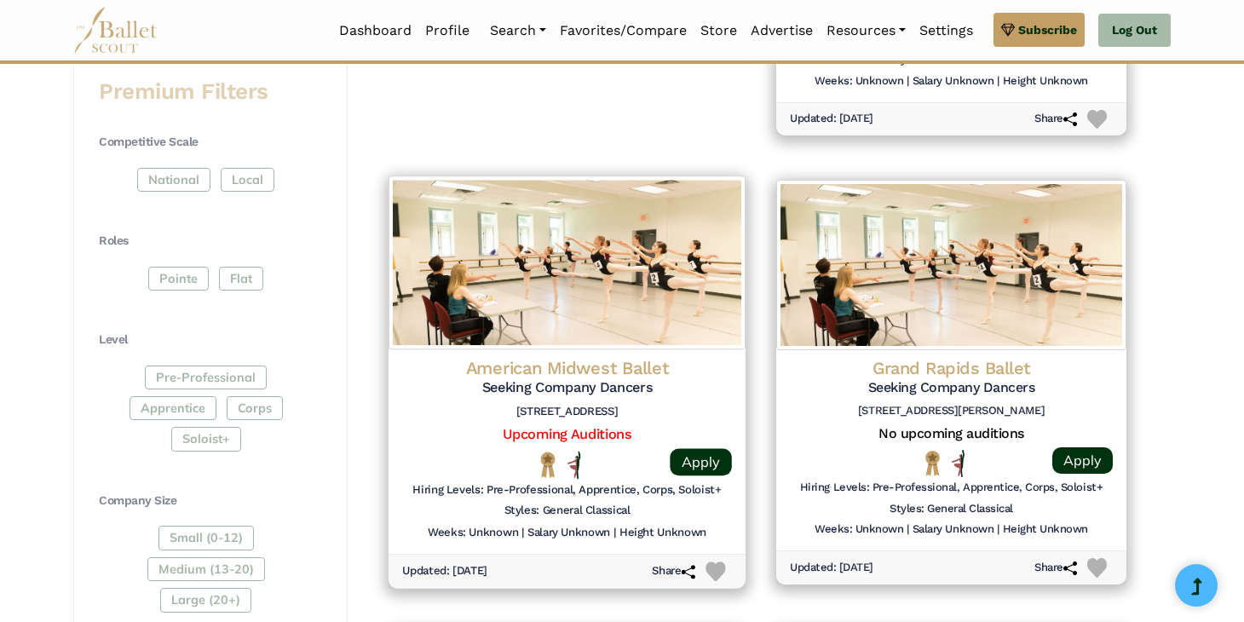
click at [579, 361] on h4 "American Midwest Ballet" at bounding box center [567, 368] width 330 height 23
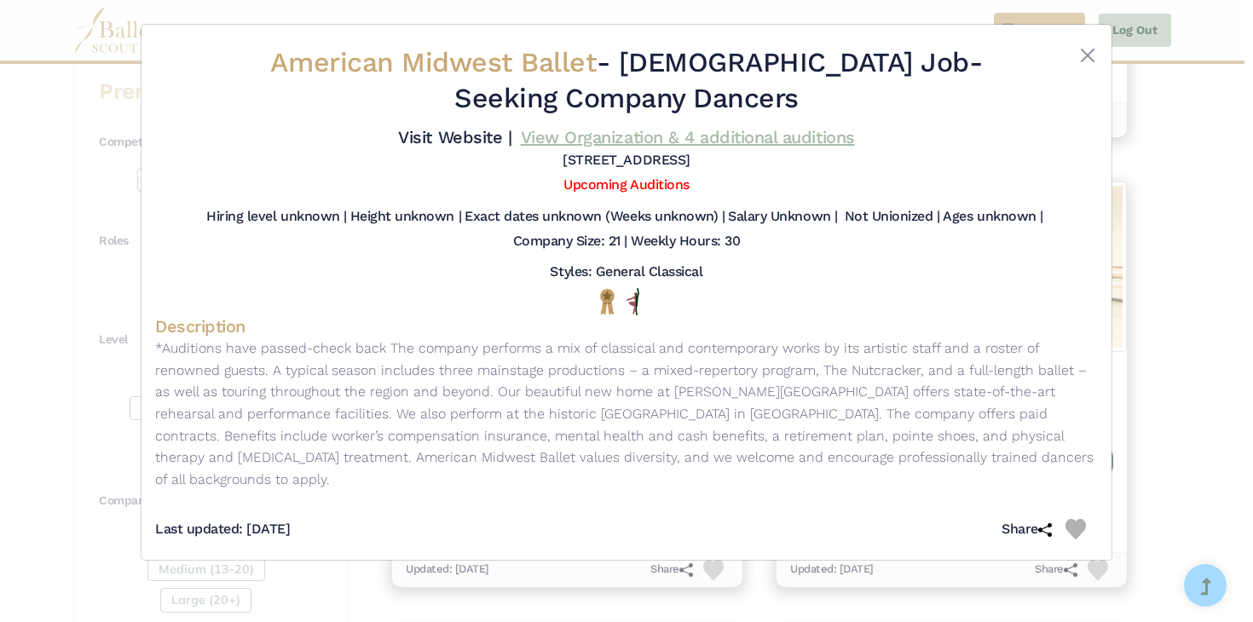
click at [609, 140] on link "View Organization & 4 additional auditions" at bounding box center [688, 137] width 334 height 20
click at [1225, 198] on div "American Midwest Ballet - [DEMOGRAPHIC_DATA] Job - Seeking Company Dancers Visi…" at bounding box center [626, 311] width 1253 height 622
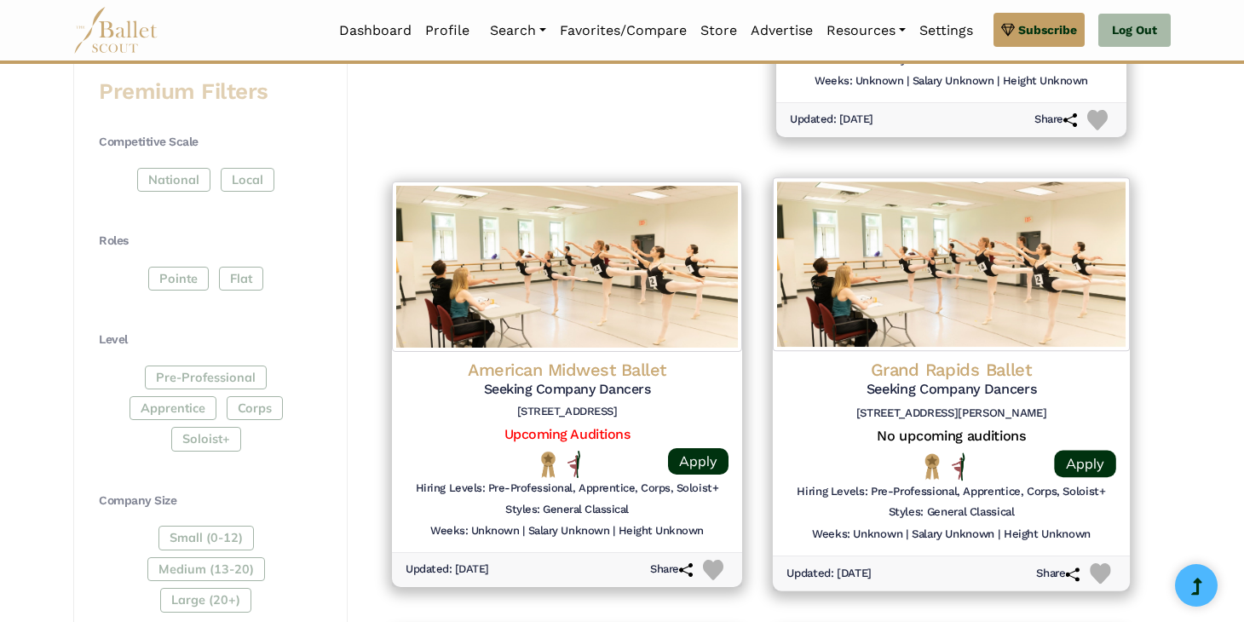
click at [1013, 420] on div "Grand Rapids Ballet Seeking Company Dancers 341 Ellsworth Ave SW, Grand Rapids,…" at bounding box center [952, 392] width 330 height 69
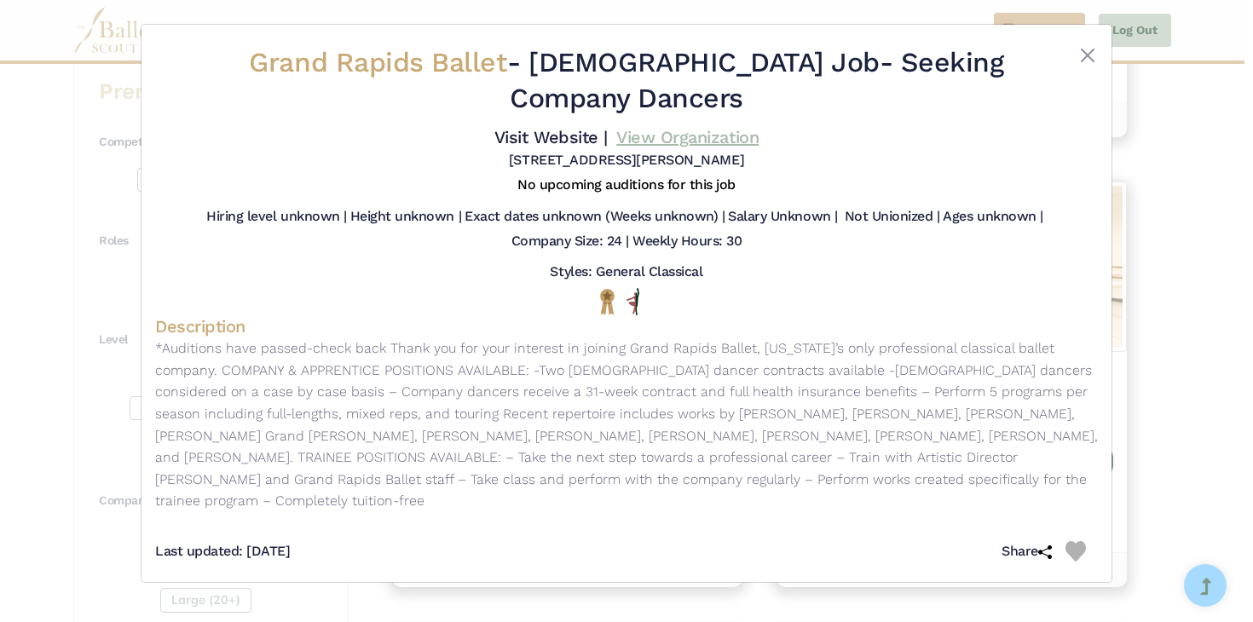
click at [669, 137] on link "View Organization" at bounding box center [687, 137] width 142 height 20
click at [1151, 293] on div "Grand Rapids Ballet - Full Time Job - Seeking Company Dancers Visit Website | V…" at bounding box center [626, 311] width 1253 height 622
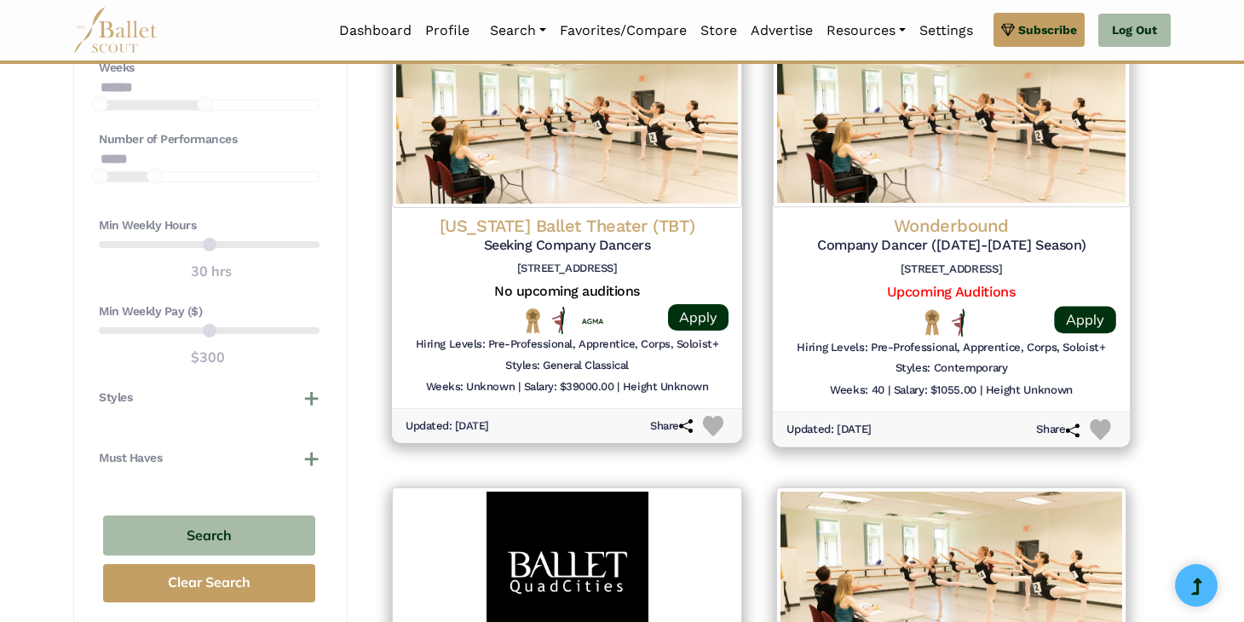
scroll to position [1287, 0]
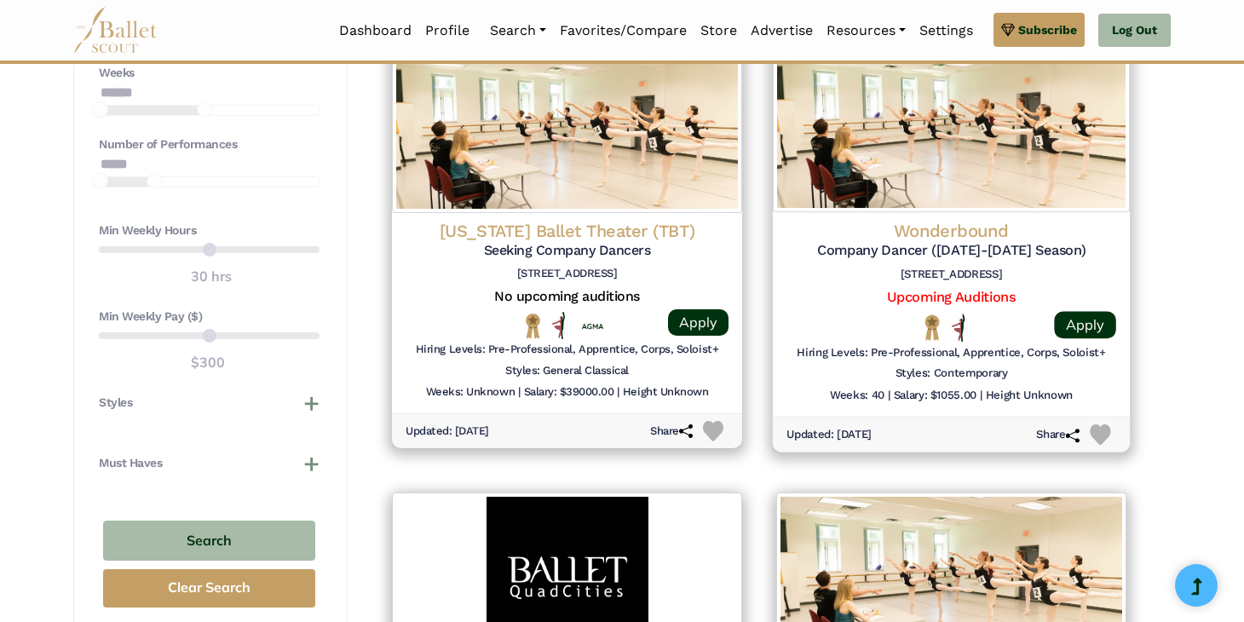
click at [1001, 269] on h6 "2535 E 40th Ave, Denver, CO 80205" at bounding box center [952, 274] width 330 height 14
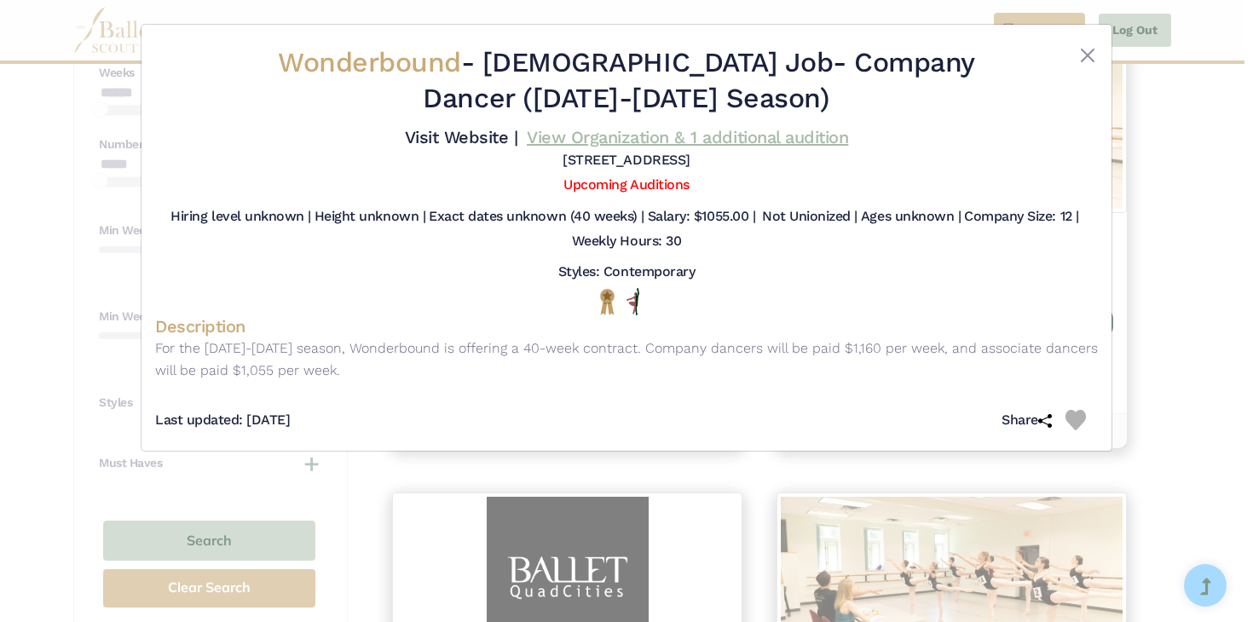
click at [697, 131] on link "View Organization & 1 additional audition" at bounding box center [687, 137] width 321 height 20
click at [1199, 341] on div "Wonderbound - Full Time Job - Company Dancer (2025-2026 Season) Visit Website |…" at bounding box center [626, 311] width 1253 height 622
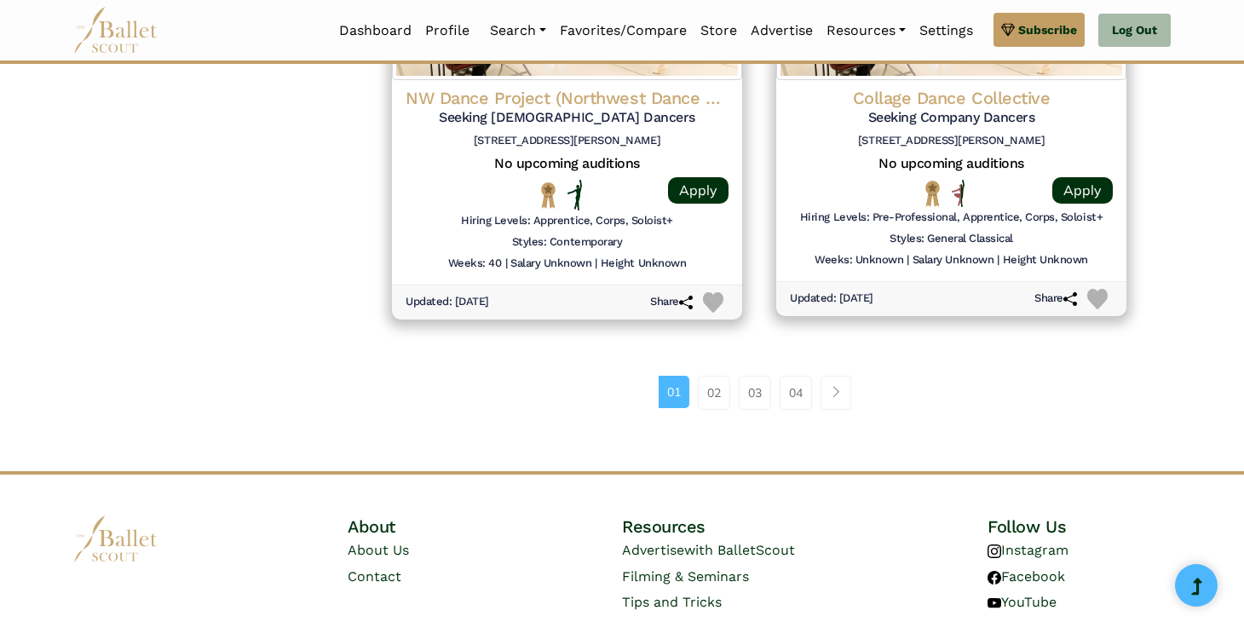
scroll to position [2361, 0]
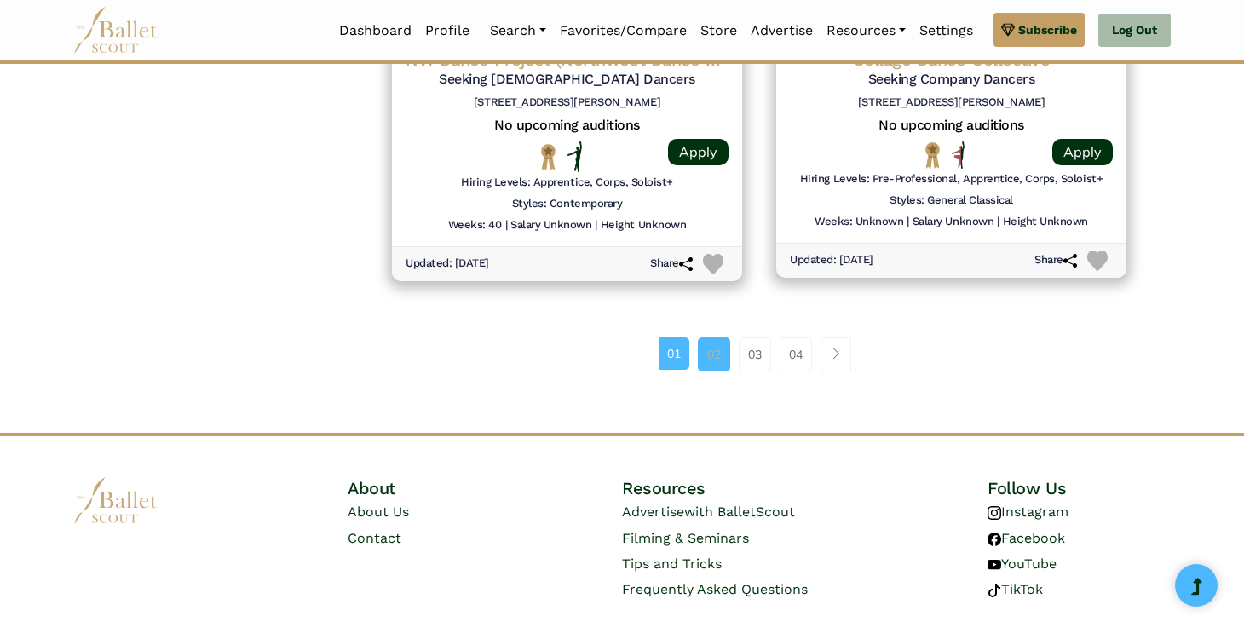
click at [717, 356] on link "02" at bounding box center [714, 354] width 32 height 34
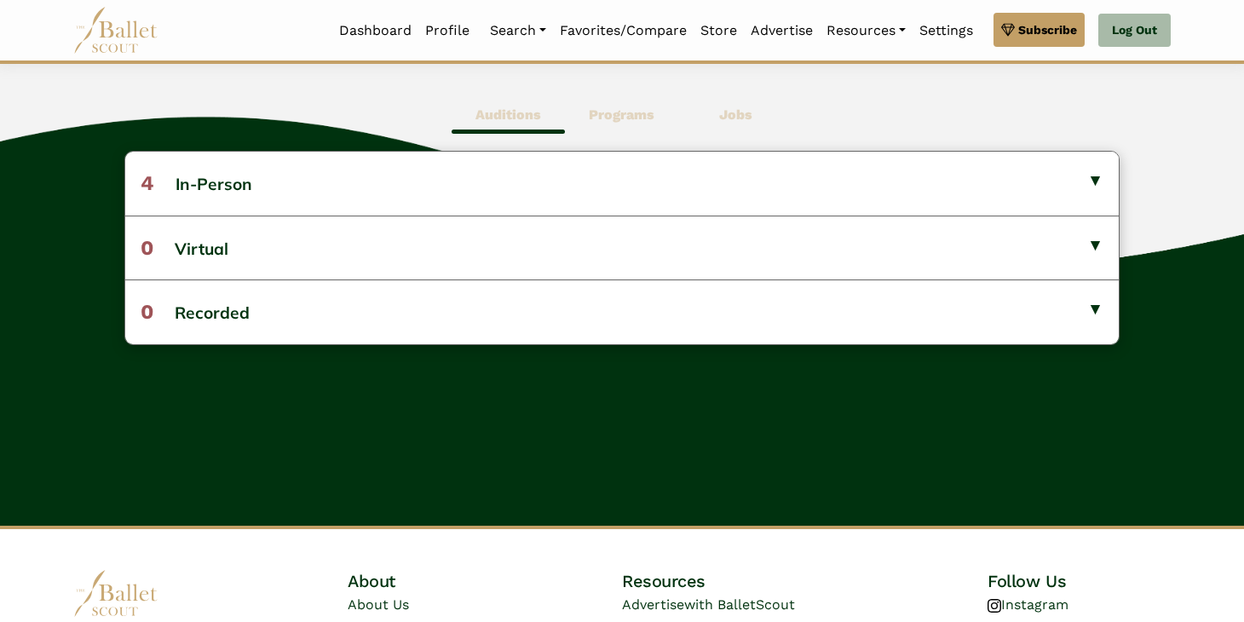
scroll to position [456, 0]
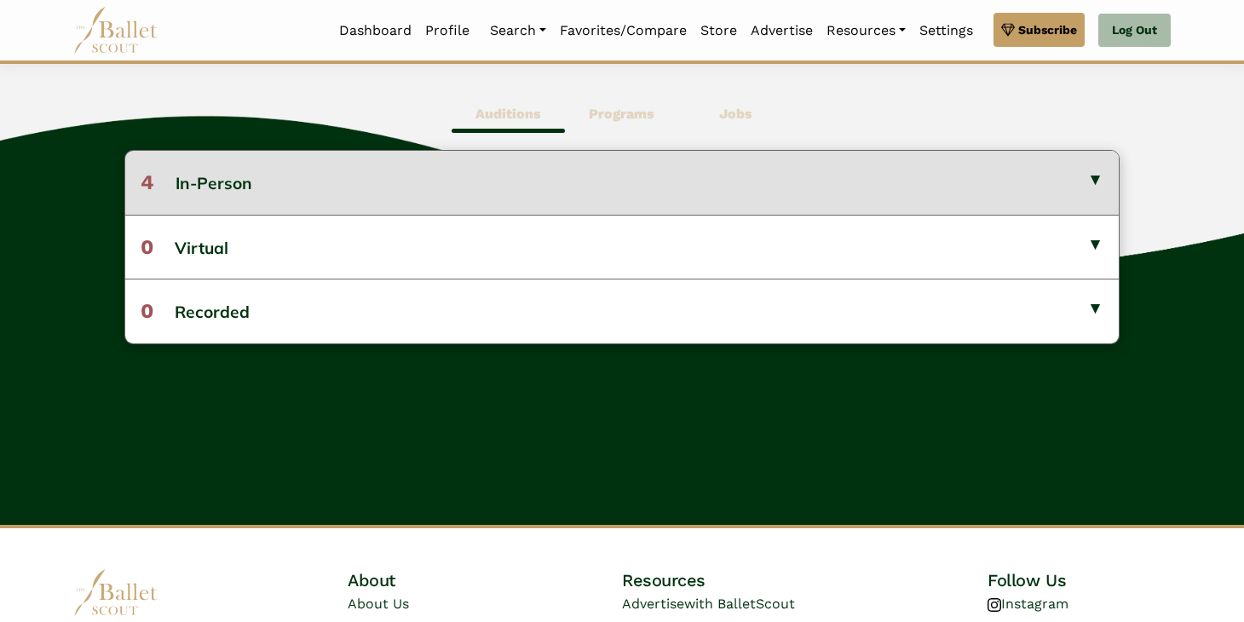
click at [536, 199] on button "4 In-Person" at bounding box center [622, 182] width 994 height 63
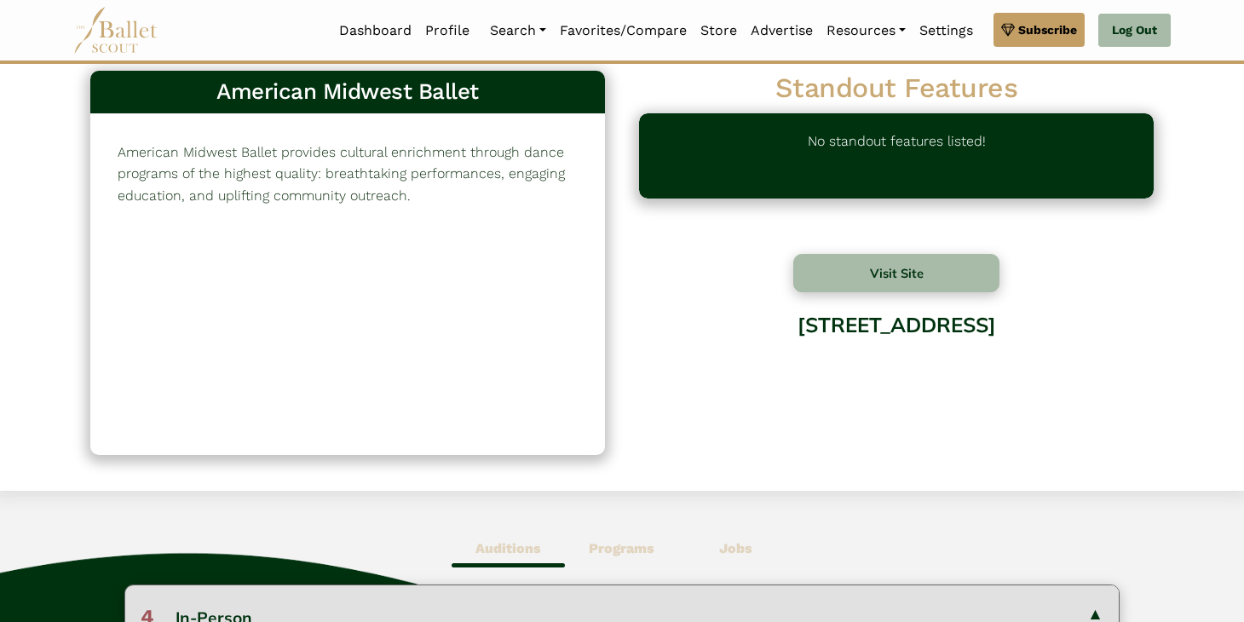
scroll to position [0, 0]
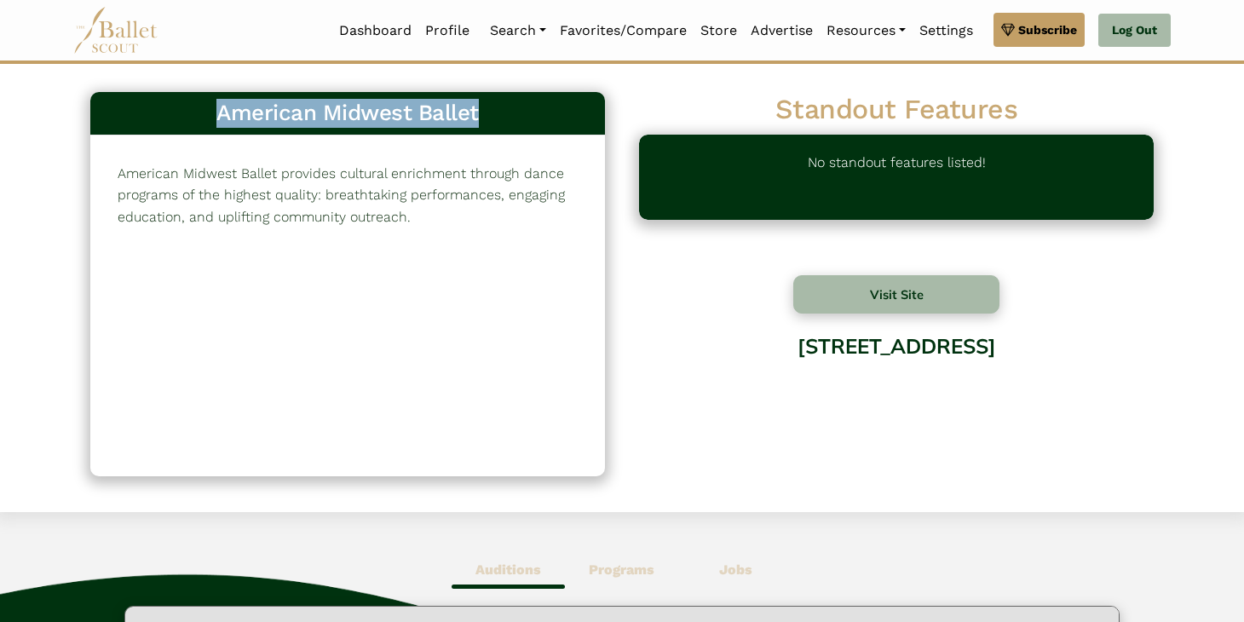
drag, startPoint x: 487, startPoint y: 130, endPoint x: 97, endPoint y: 118, distance: 390.5
click at [97, 118] on div "American Midwest Ballet" at bounding box center [347, 113] width 515 height 43
copy h3 "American Midwest Ballet"
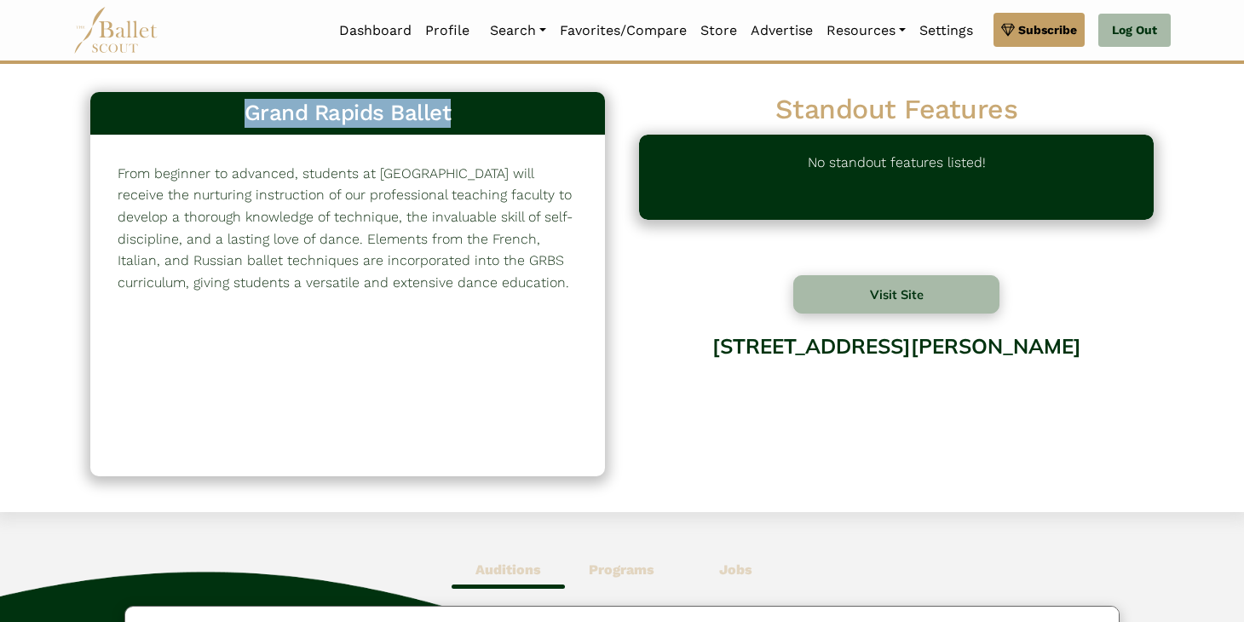
drag, startPoint x: 471, startPoint y: 113, endPoint x: 197, endPoint y: 110, distance: 274.4
click at [196, 110] on h3 "Grand Rapids Ballet" at bounding box center [347, 113] width 487 height 29
copy h3 "Grand Rapids Ballet"
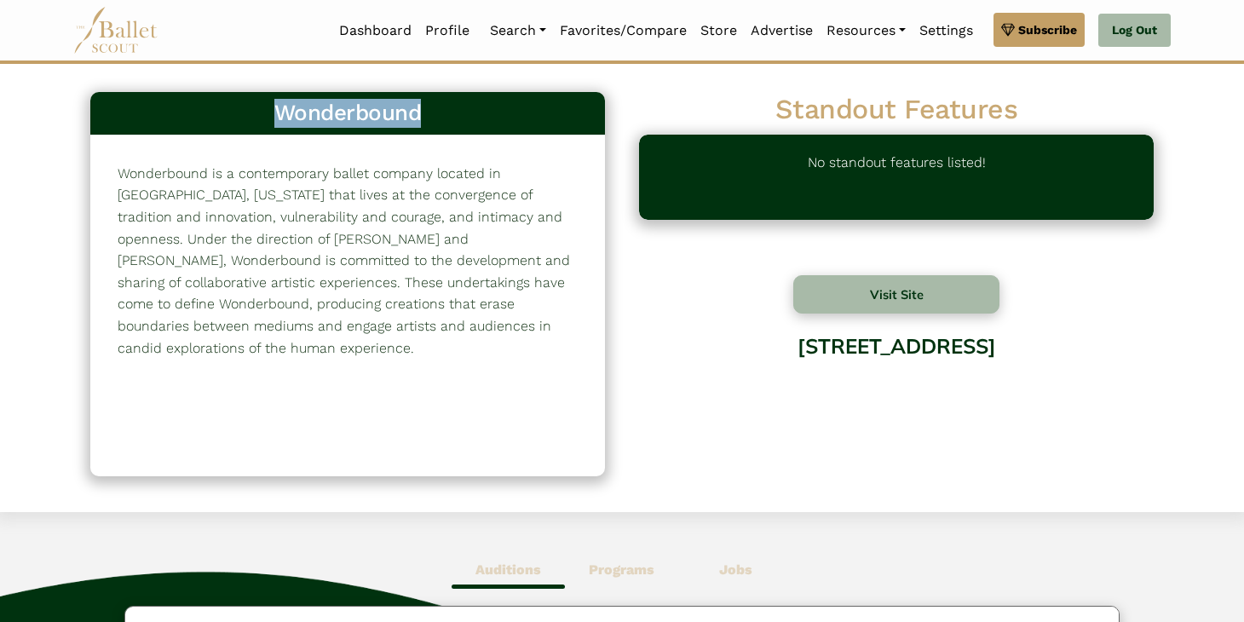
drag, startPoint x: 445, startPoint y: 116, endPoint x: 256, endPoint y: 114, distance: 189.2
click at [256, 113] on h3 "Wonderbound" at bounding box center [347, 113] width 487 height 29
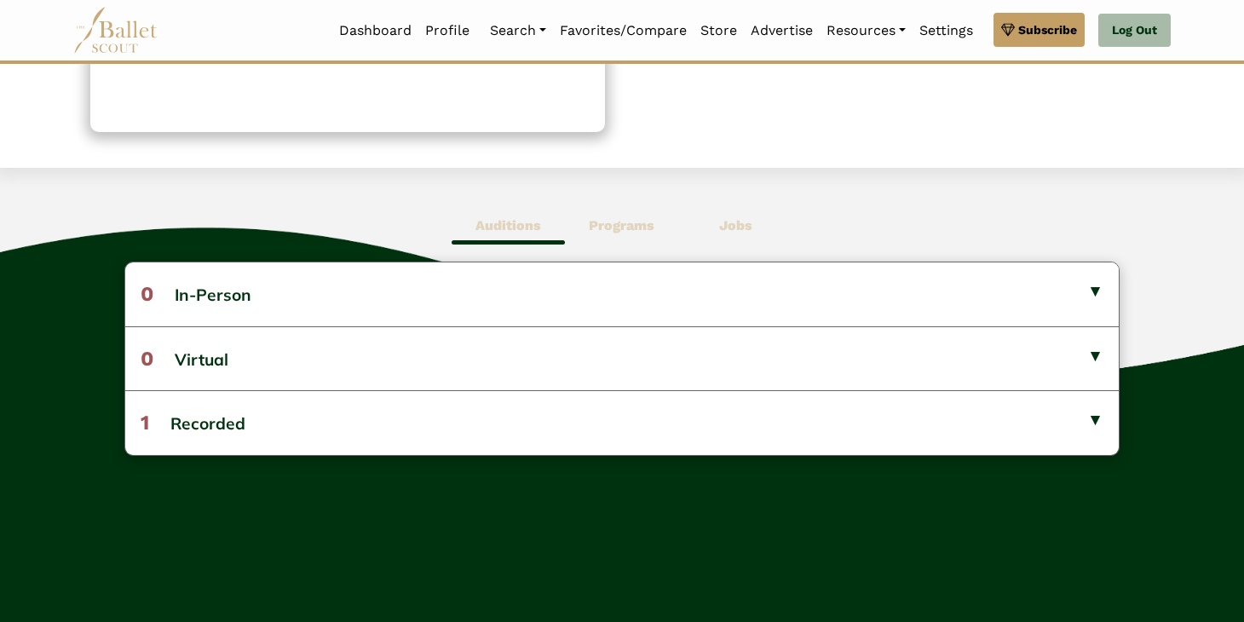
scroll to position [360, 0]
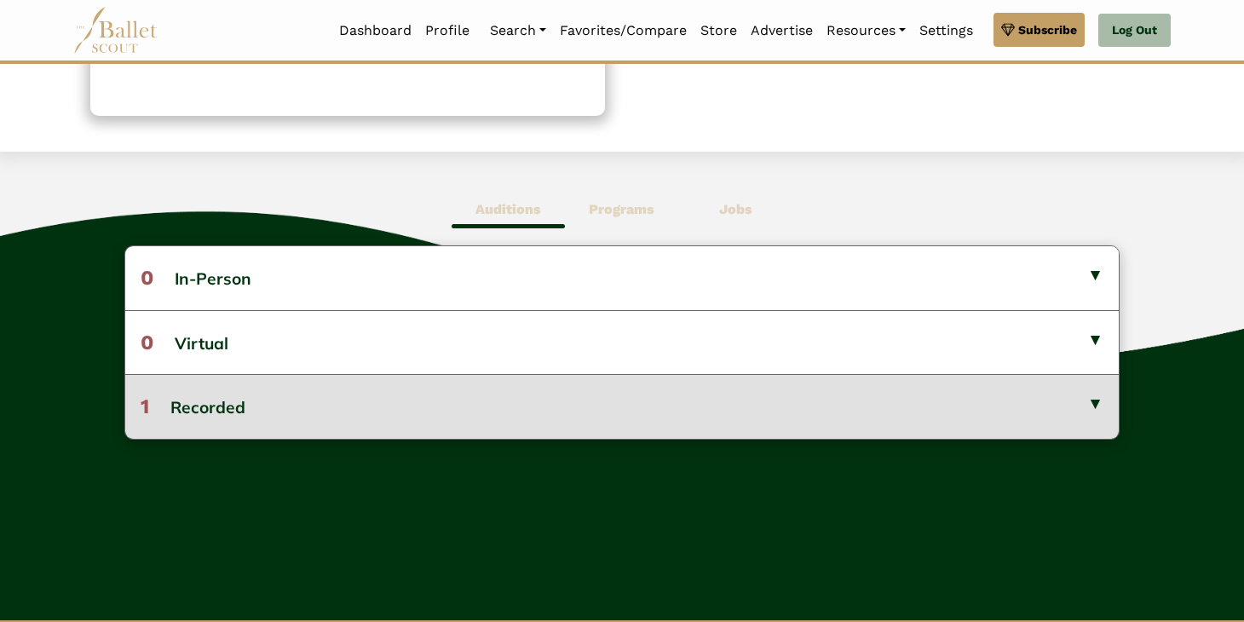
click at [313, 404] on button "1 Recorded" at bounding box center [622, 406] width 994 height 64
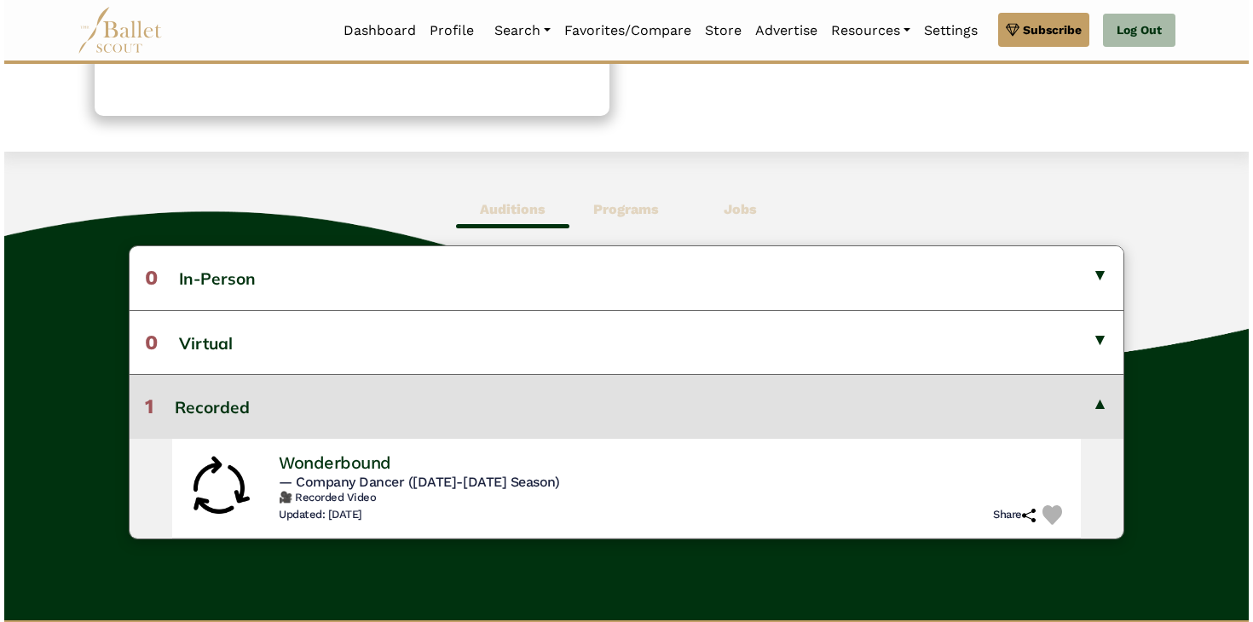
scroll to position [387, 0]
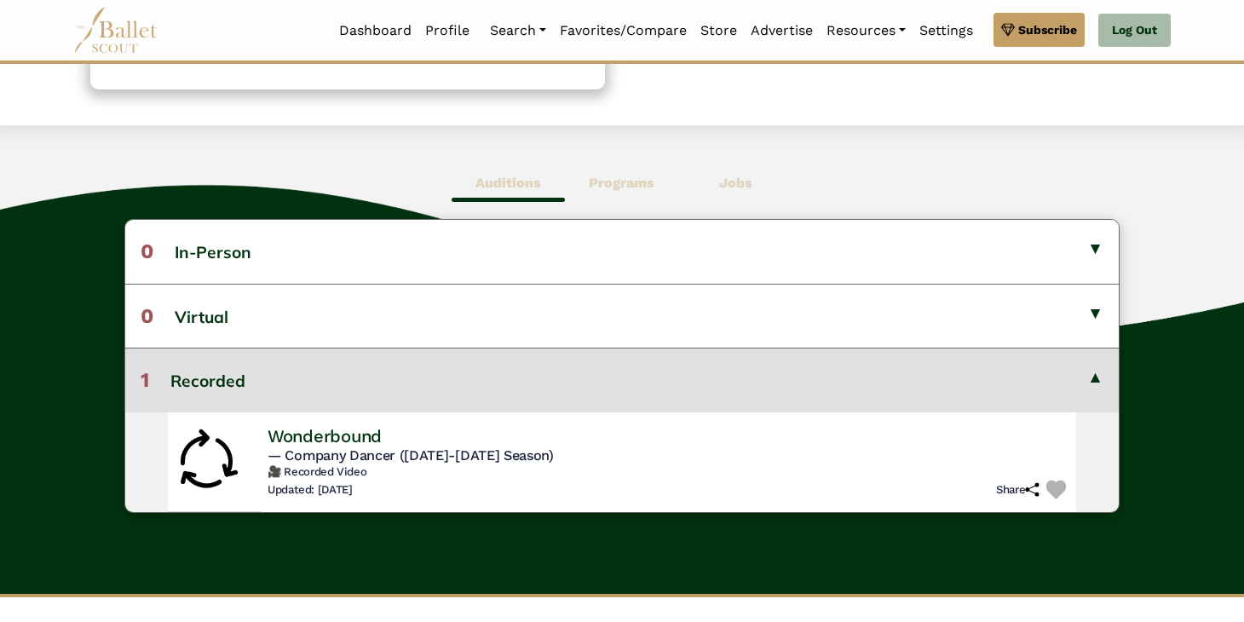
click at [362, 464] on h5 "— Company Dancer (2025-2026 Season)" at bounding box center [670, 456] width 805 height 18
click at [336, 434] on h4 "Wonderbound" at bounding box center [325, 435] width 114 height 23
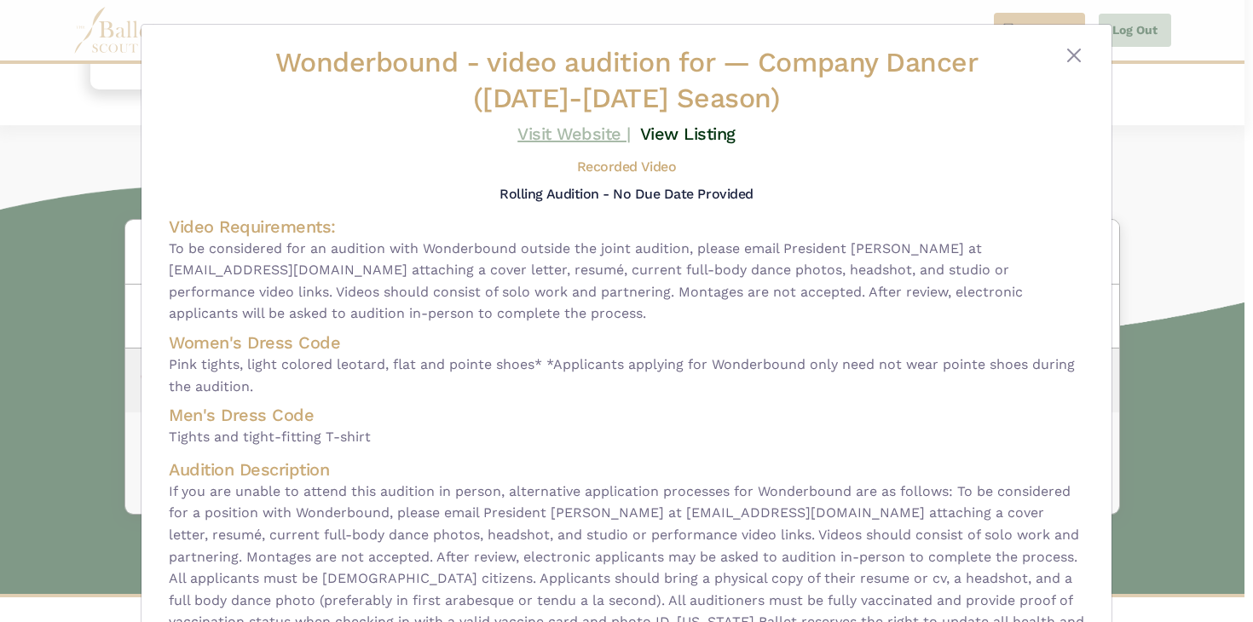
click at [580, 138] on link "Visit Website |" at bounding box center [573, 134] width 113 height 20
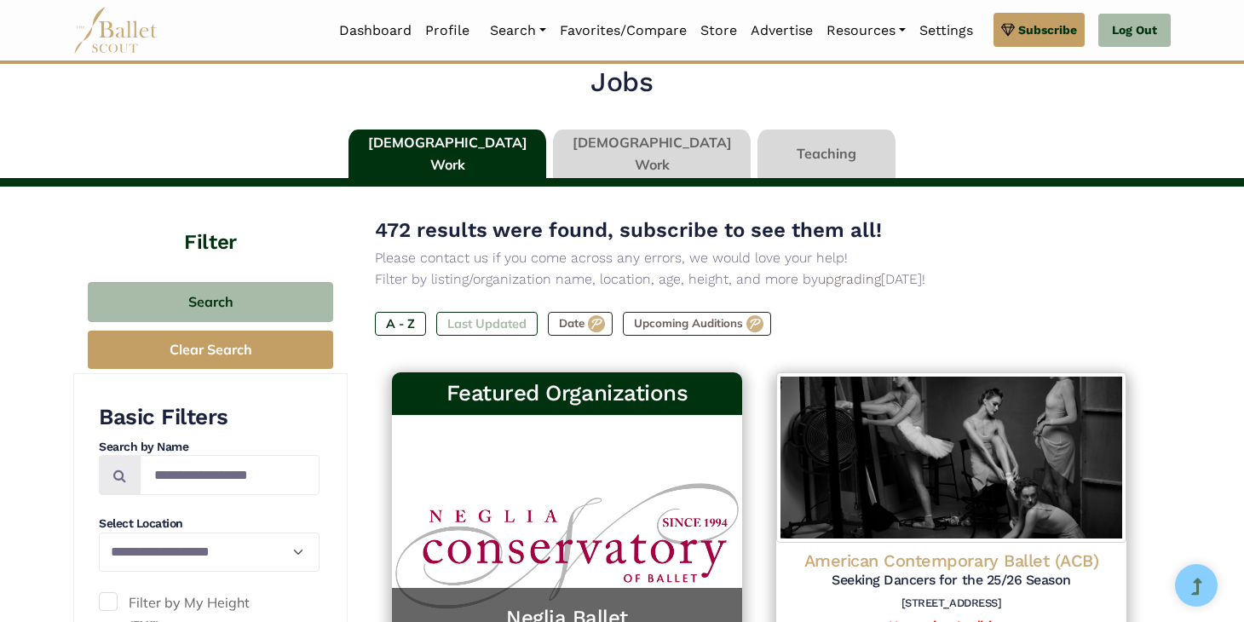
scroll to position [55, 0]
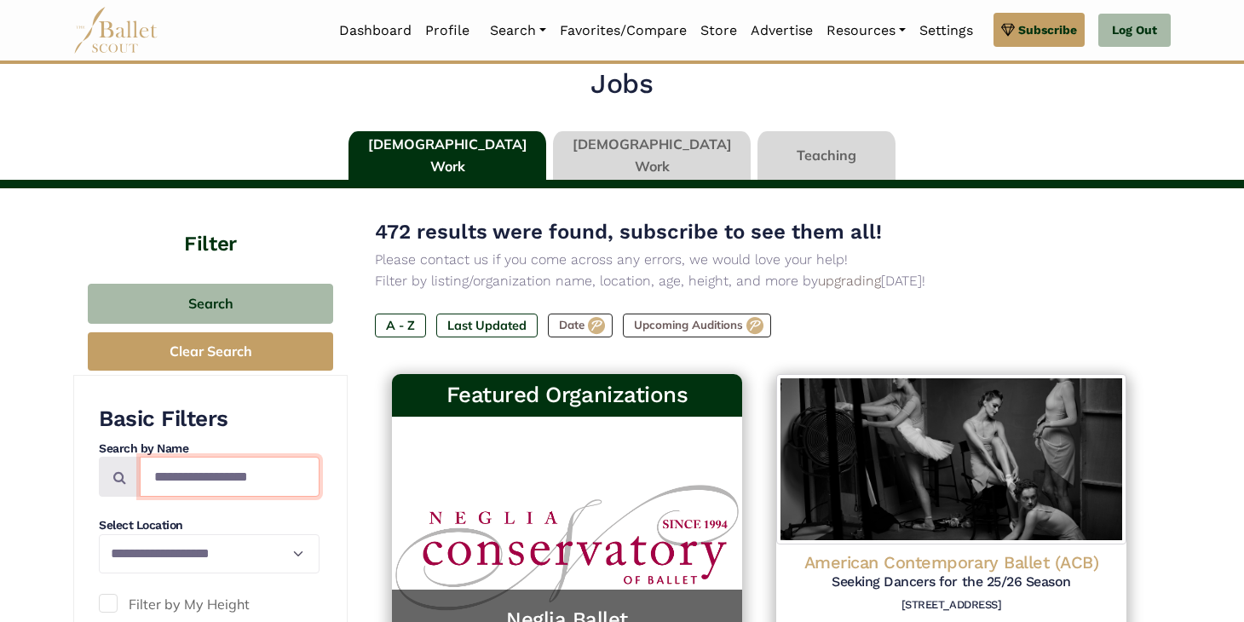
click at [222, 479] on input "Search by names..." at bounding box center [230, 477] width 180 height 40
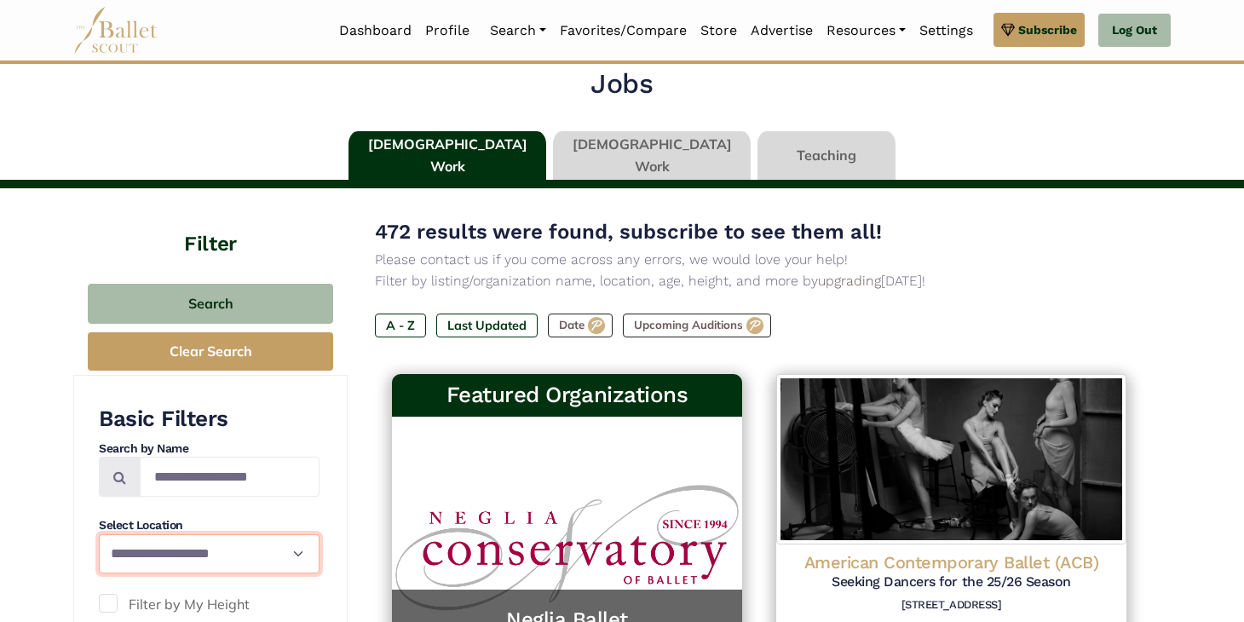
click at [216, 549] on select "**********" at bounding box center [209, 554] width 221 height 40
select select "**"
click at [99, 534] on select "**********" at bounding box center [209, 554] width 221 height 40
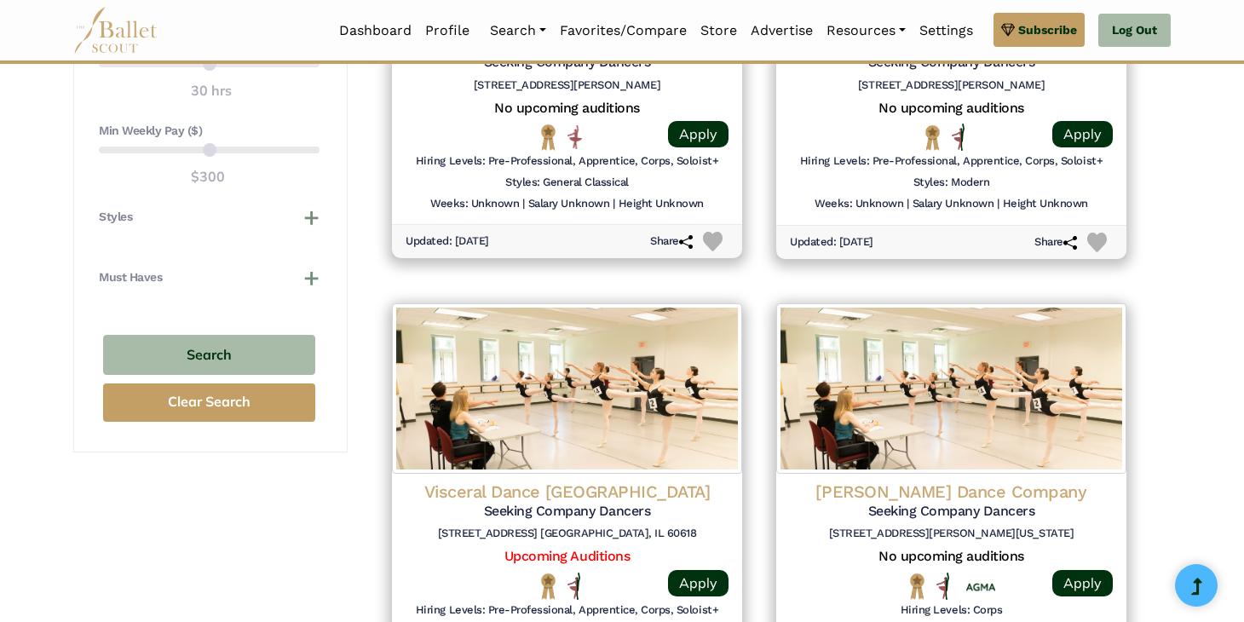
scroll to position [1476, 0]
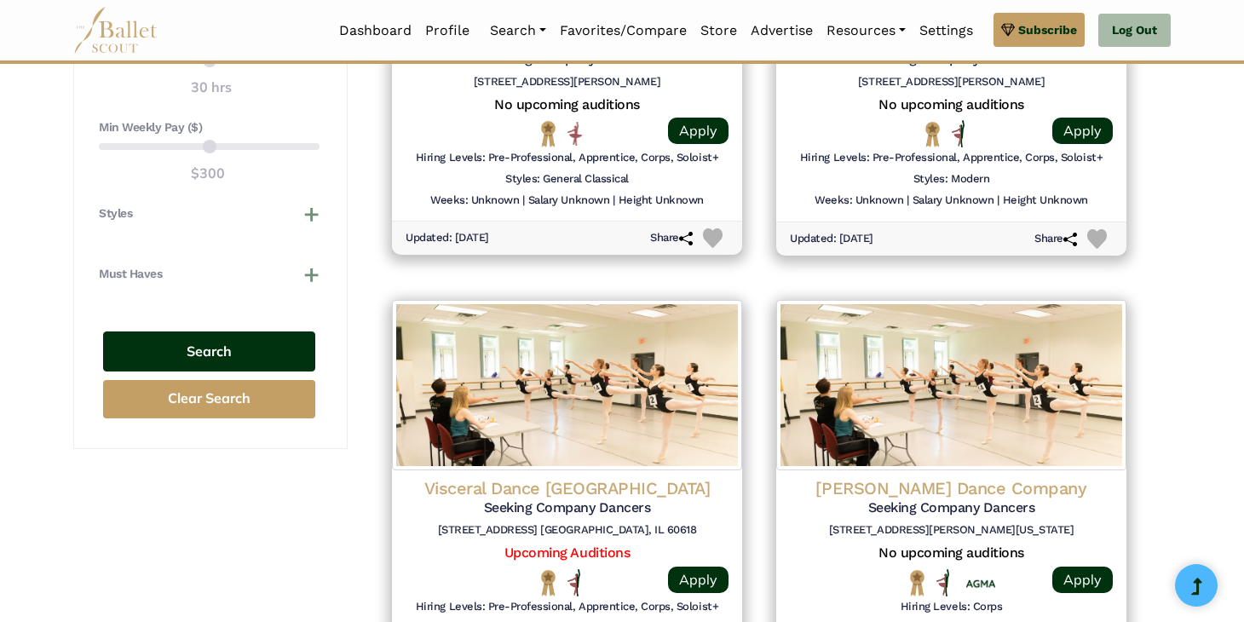
click at [251, 360] on button "Search" at bounding box center [209, 351] width 212 height 40
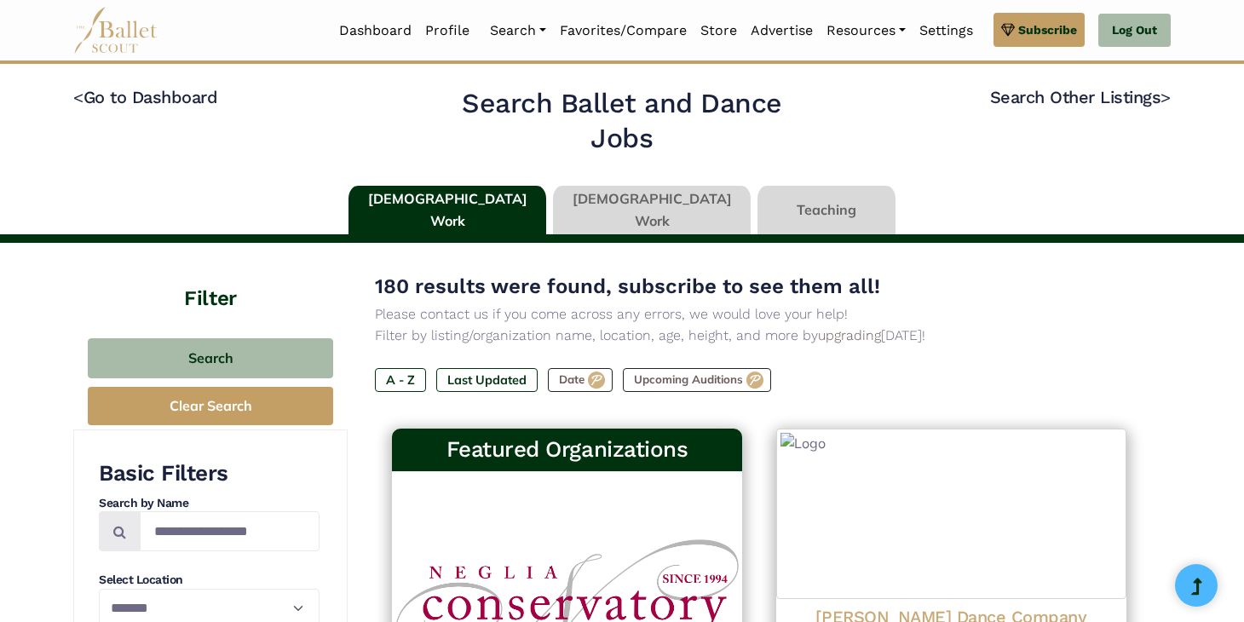
select select "**"
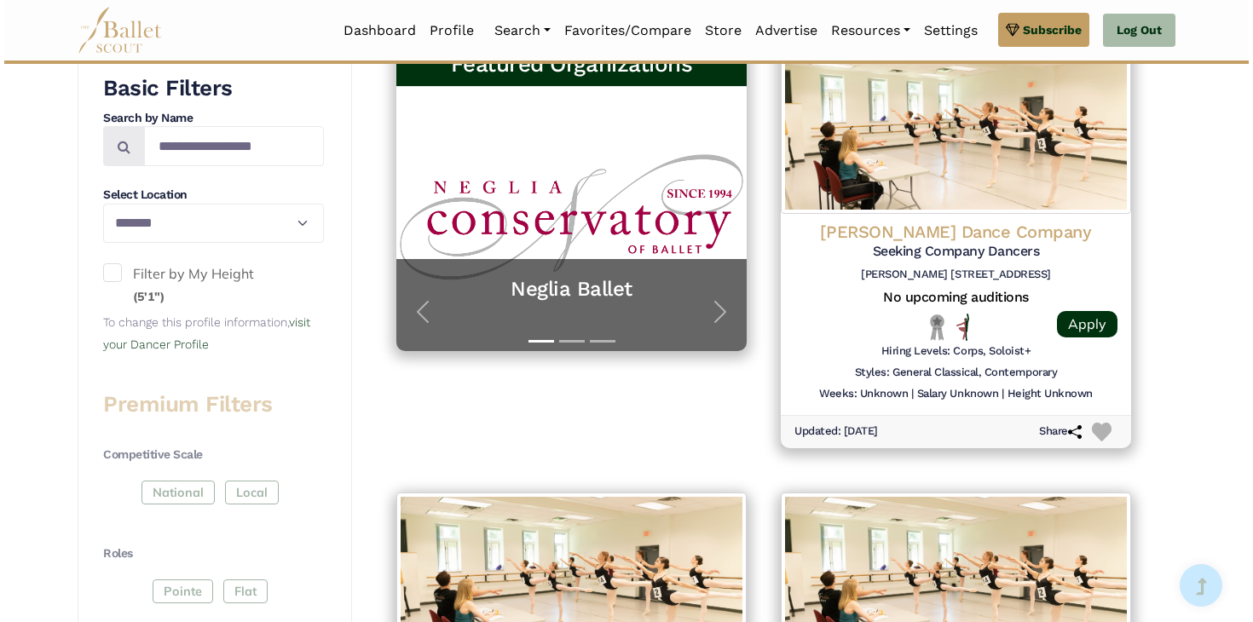
scroll to position [400, 0]
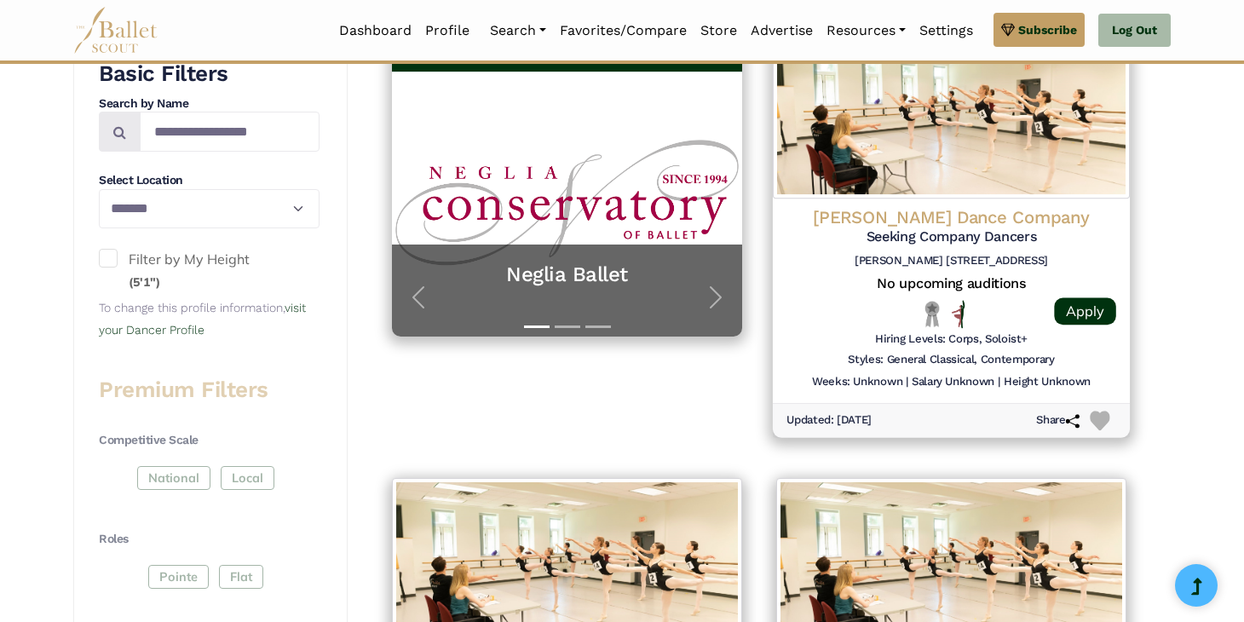
click at [1007, 210] on h4 "Rambert Dance Company" at bounding box center [952, 217] width 330 height 23
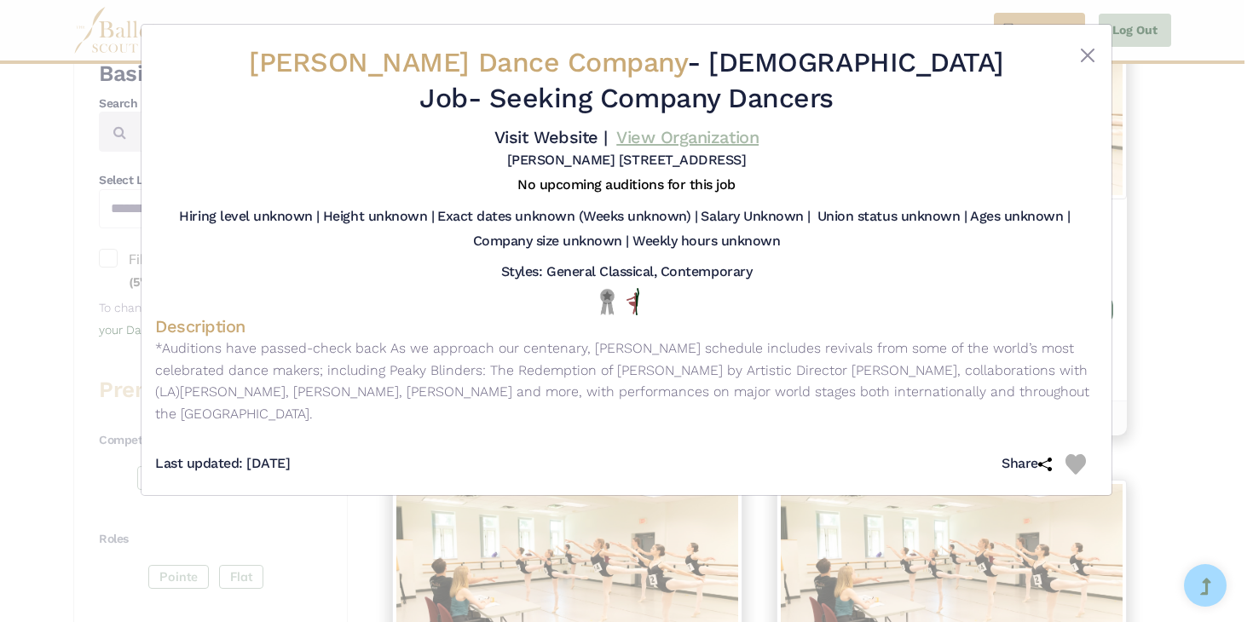
click at [718, 135] on link "View Organization" at bounding box center [687, 137] width 142 height 20
click at [1193, 307] on div "Rambert Dance Company - Full Time Job - Seeking Company Dancers Visit Website |…" at bounding box center [626, 311] width 1253 height 622
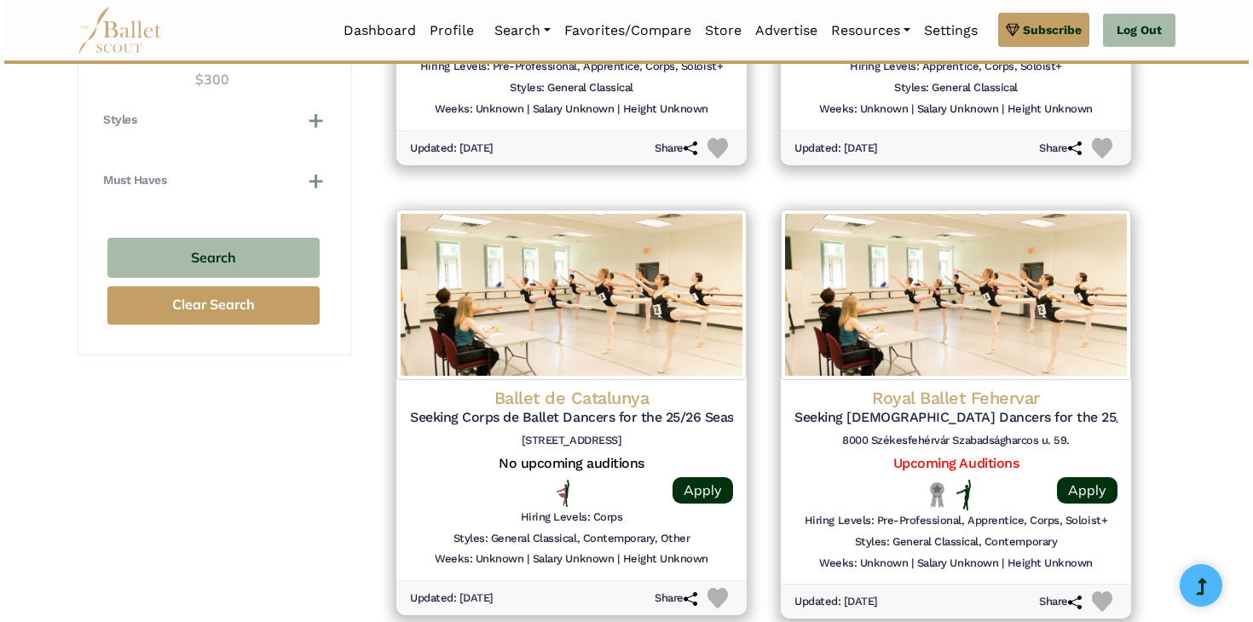
scroll to position [1609, 0]
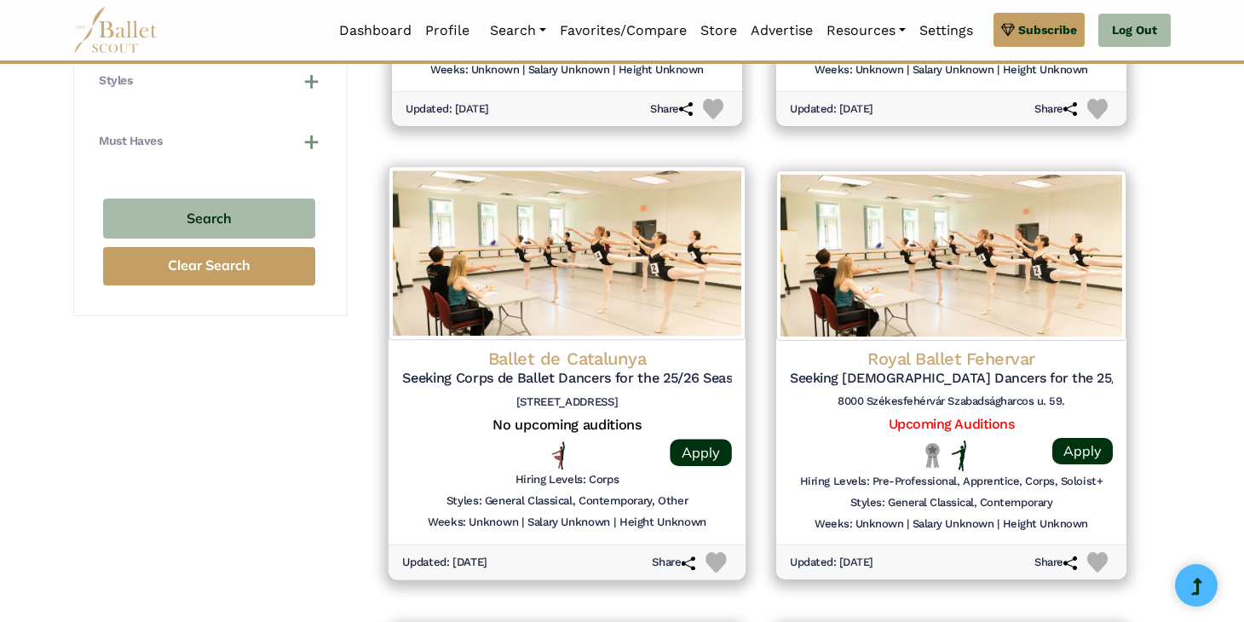
click at [599, 349] on h4 "Ballet de Catalunya" at bounding box center [567, 358] width 330 height 23
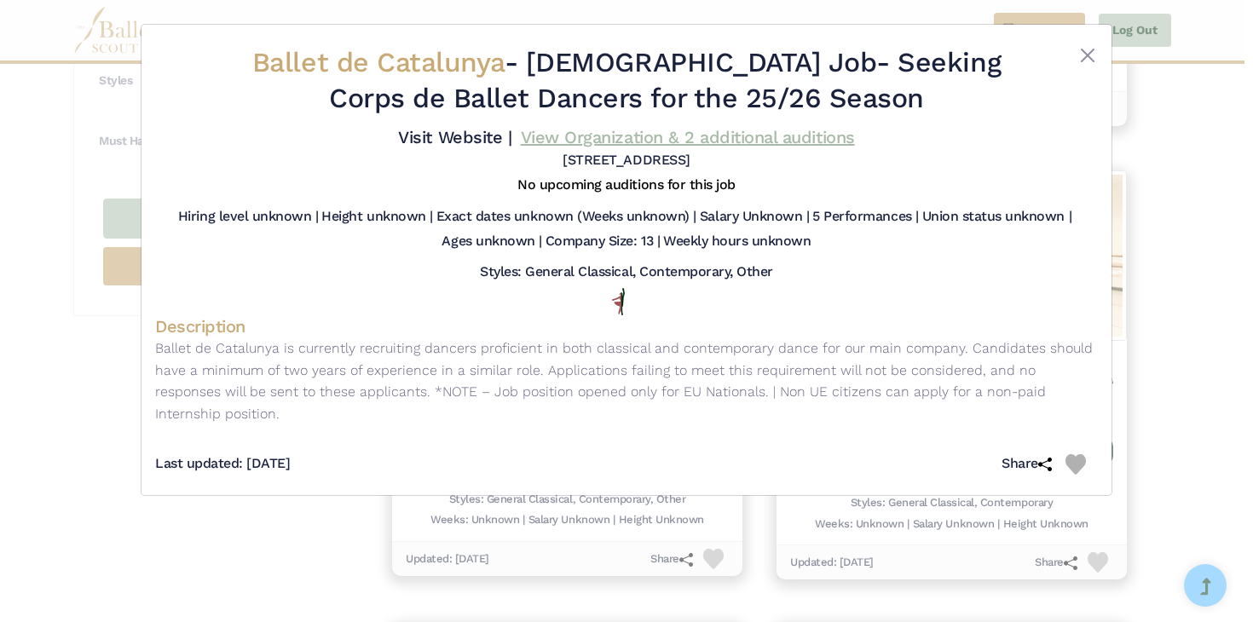
click at [683, 142] on link "View Organization & 2 additional auditions" at bounding box center [688, 137] width 334 height 20
click at [1135, 191] on div "Ballet de Catalunya - Full Time Job - Seeking Corps de Ballet Dancers for the 2…" at bounding box center [626, 311] width 1253 height 622
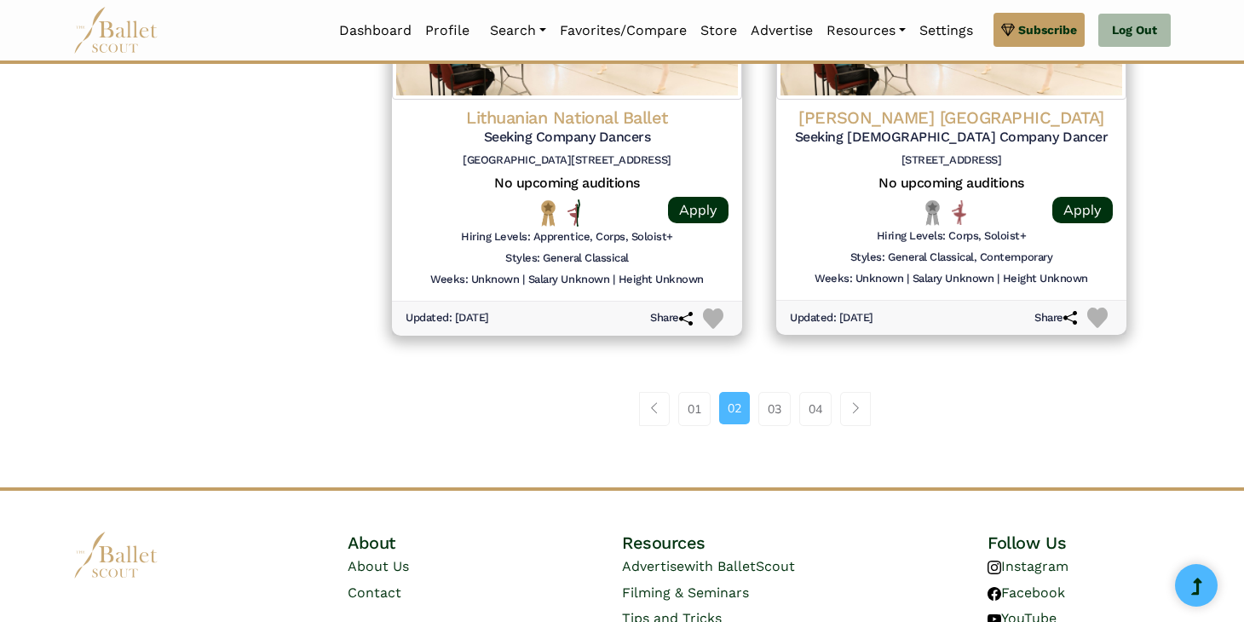
scroll to position [2296, 0]
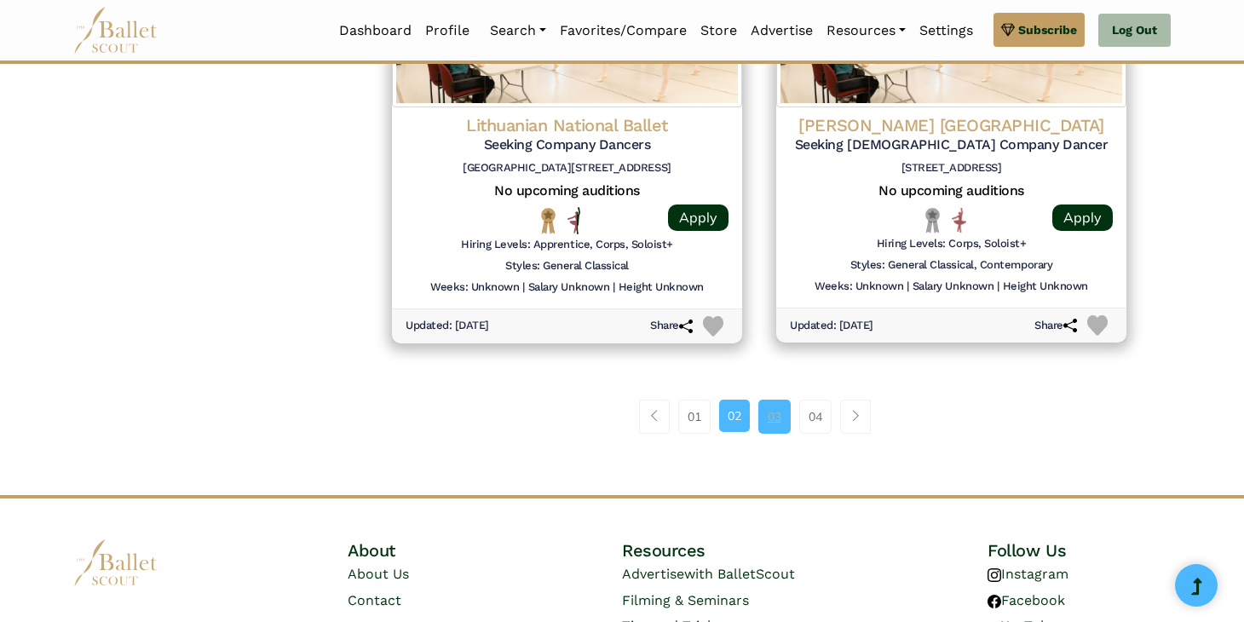
click at [762, 420] on link "03" at bounding box center [774, 417] width 32 height 34
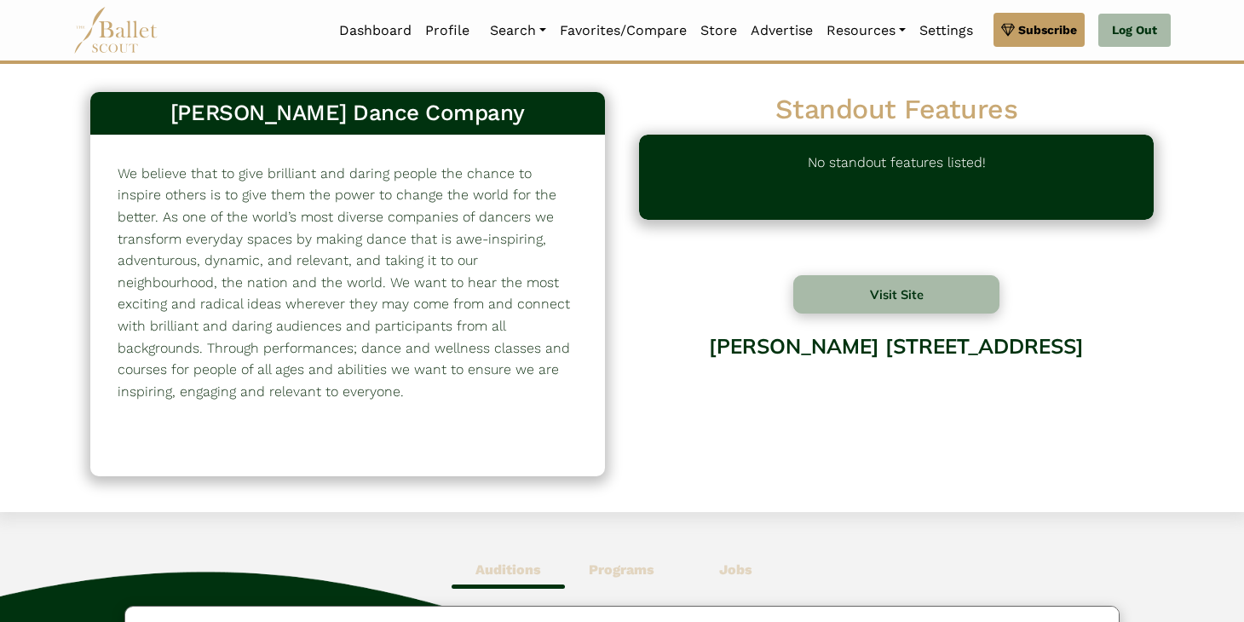
scroll to position [20, 0]
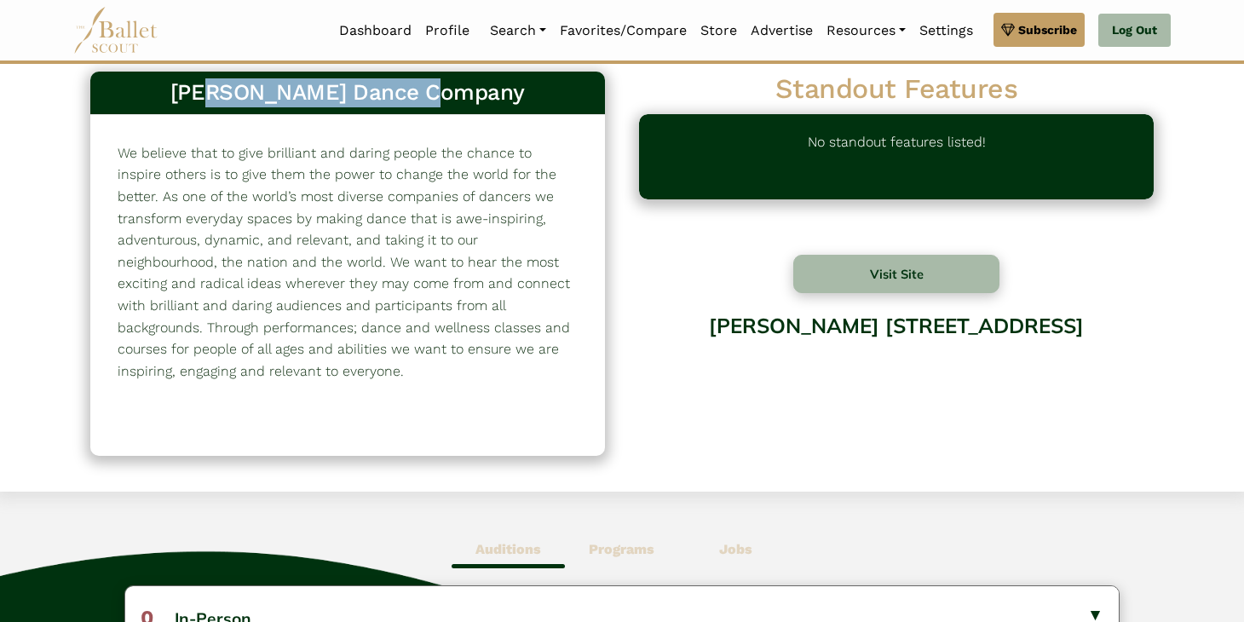
drag, startPoint x: 502, startPoint y: 89, endPoint x: 251, endPoint y: 87, distance: 251.4
click at [251, 87] on h3 "[PERSON_NAME] Dance Company" at bounding box center [347, 92] width 487 height 29
click at [417, 141] on div "We believe that to give brilliant and daring people the chance to inspire other…" at bounding box center [347, 285] width 515 height 341
drag, startPoint x: 488, startPoint y: 87, endPoint x: 172, endPoint y: 86, distance: 316.1
click at [172, 86] on h3 "[PERSON_NAME] Dance Company" at bounding box center [347, 92] width 487 height 29
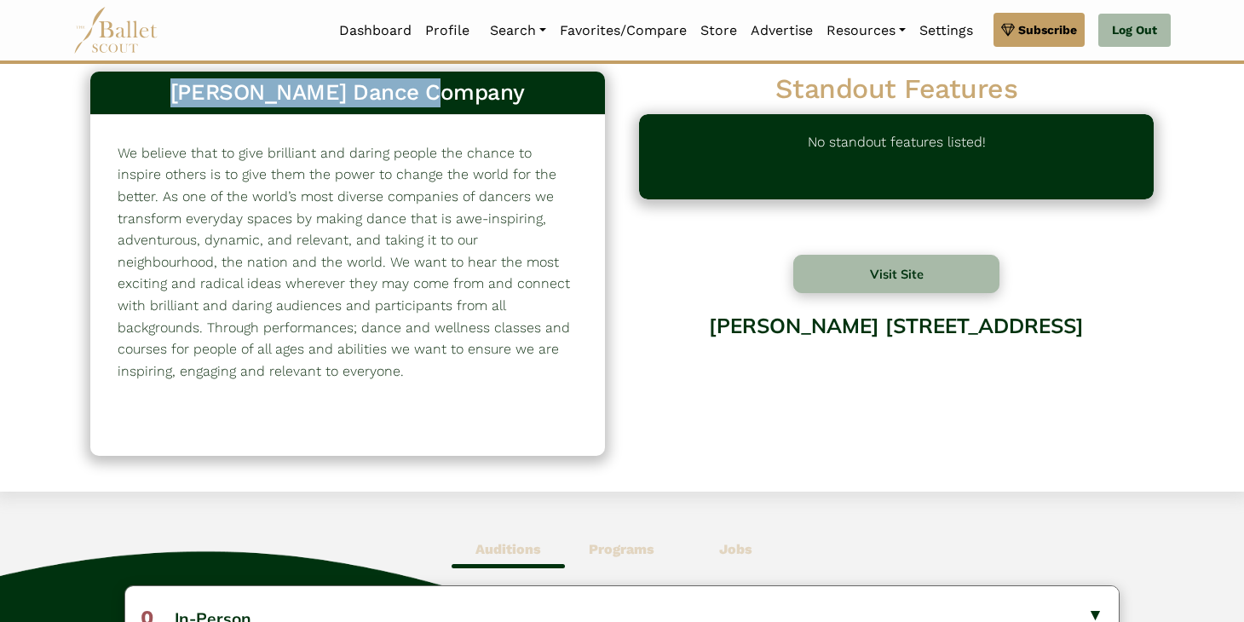
copy h3 "[PERSON_NAME] Dance Company"
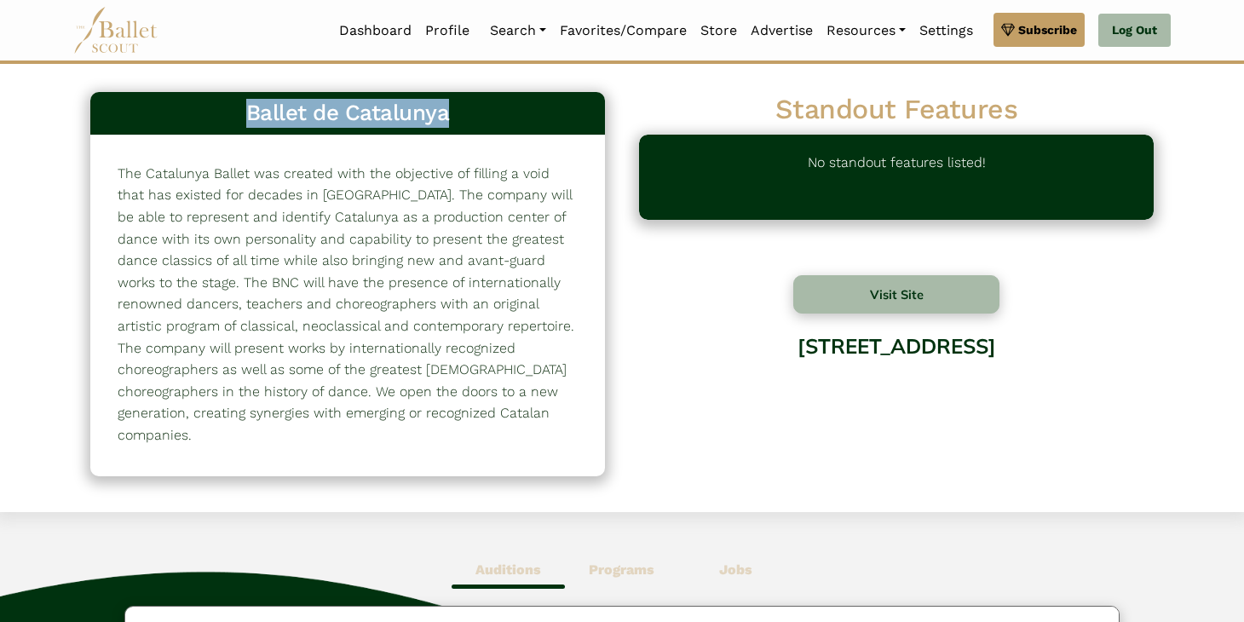
drag, startPoint x: 481, startPoint y: 108, endPoint x: 201, endPoint y: 107, distance: 280.4
click at [201, 107] on h3 "Ballet de Catalunya" at bounding box center [347, 113] width 487 height 29
copy h3 "Ballet de Catalunya"
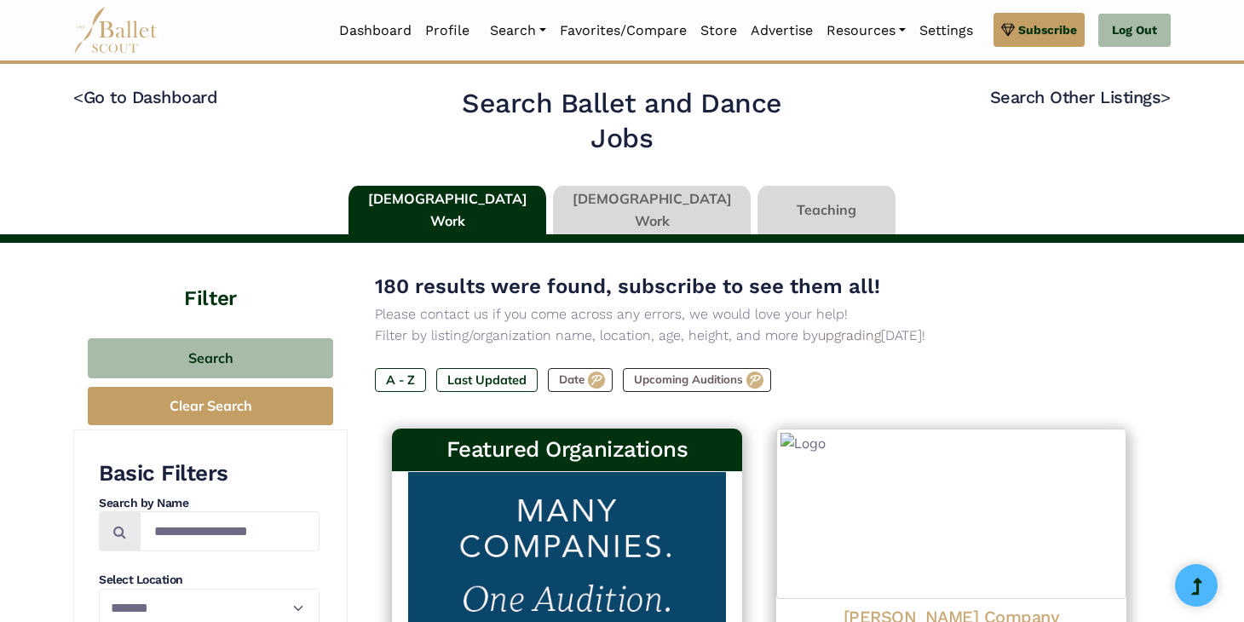
select select "**"
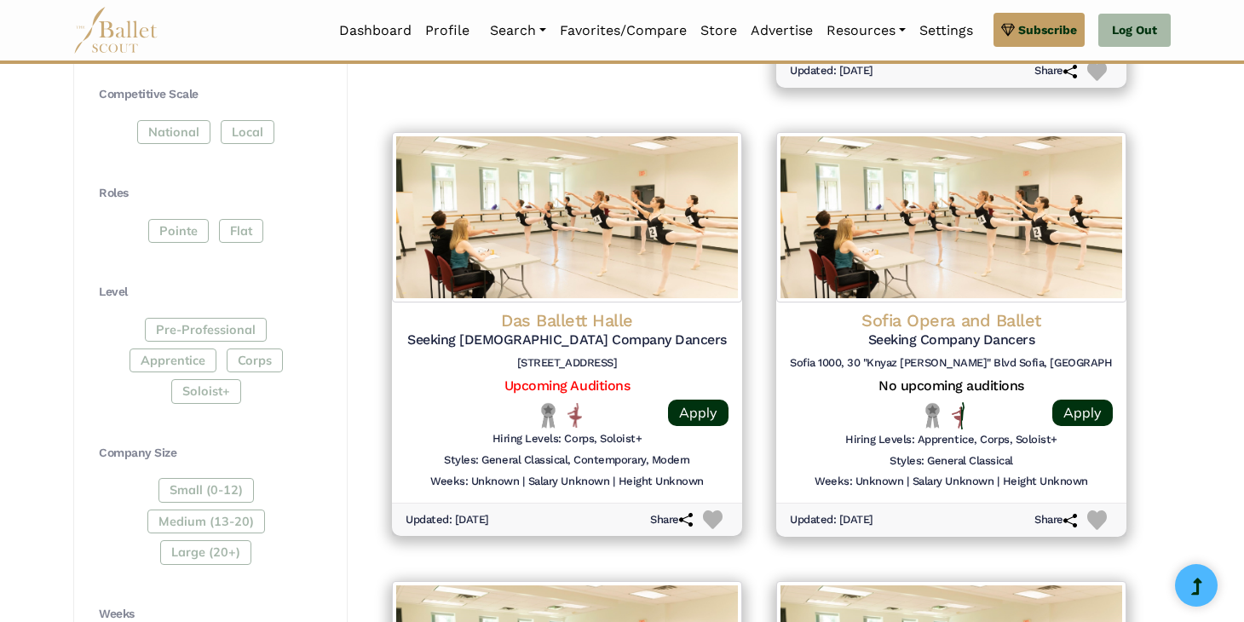
scroll to position [800, 0]
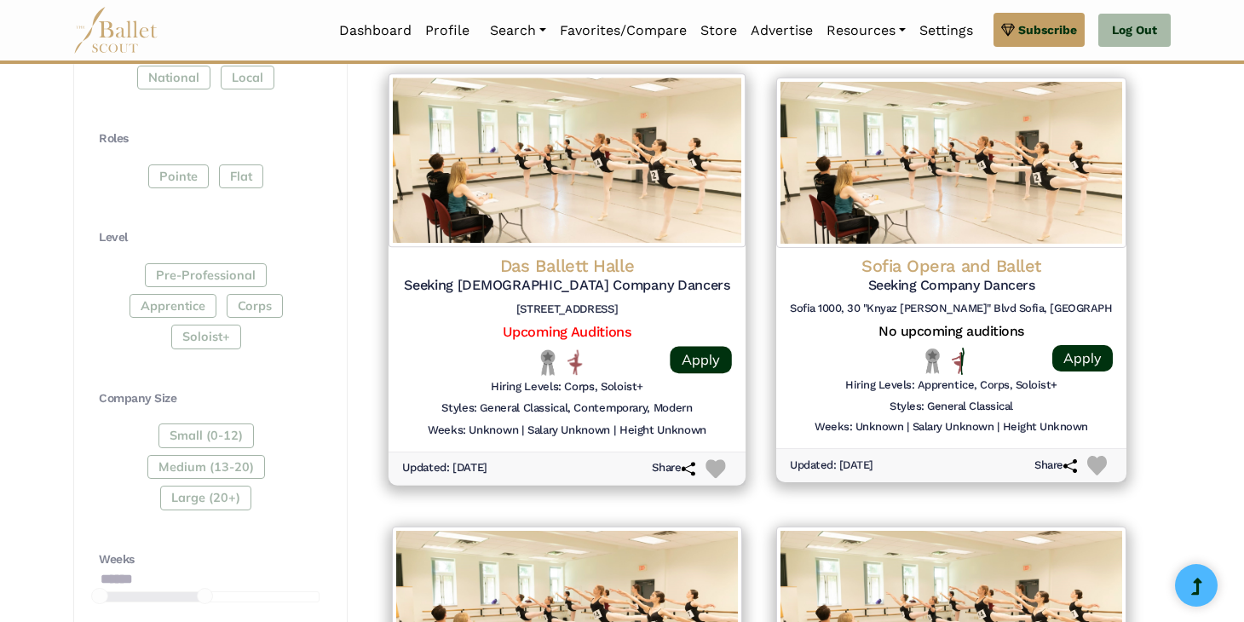
click at [620, 269] on h4 "Das Ballett Halle" at bounding box center [567, 266] width 330 height 23
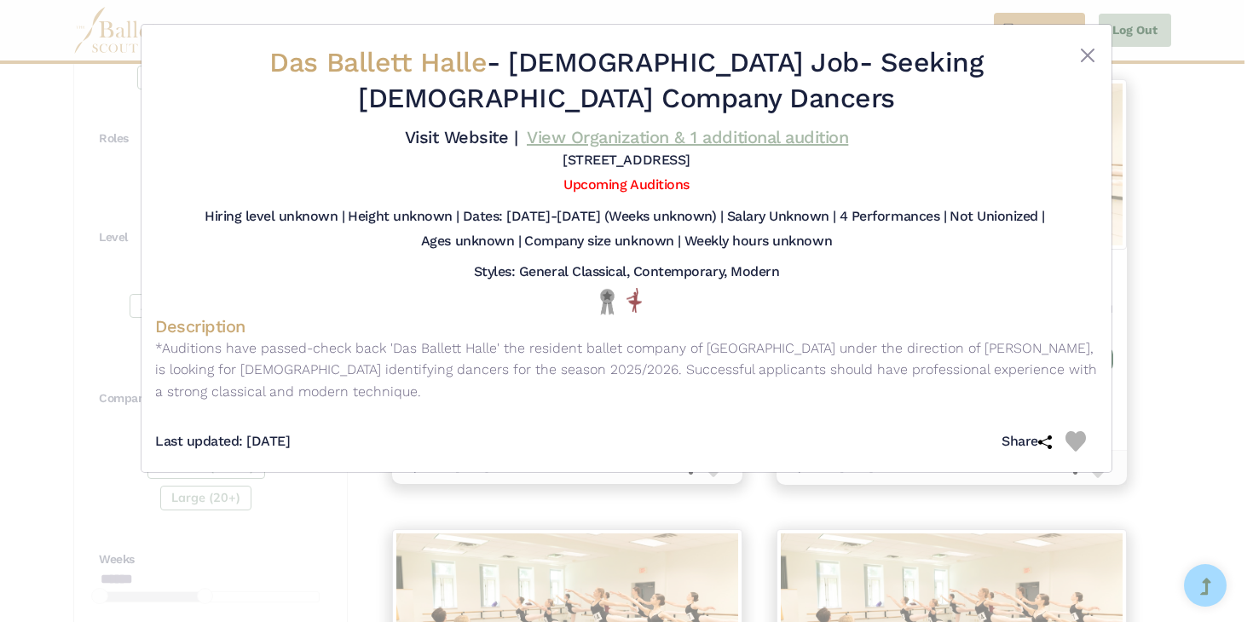
click at [719, 145] on link "View Organization & 1 additional audition" at bounding box center [687, 137] width 321 height 20
click at [1222, 273] on div "Das Ballett Halle - Full Time Job - Seeking Female Company Dancers Visit Websit…" at bounding box center [626, 311] width 1253 height 622
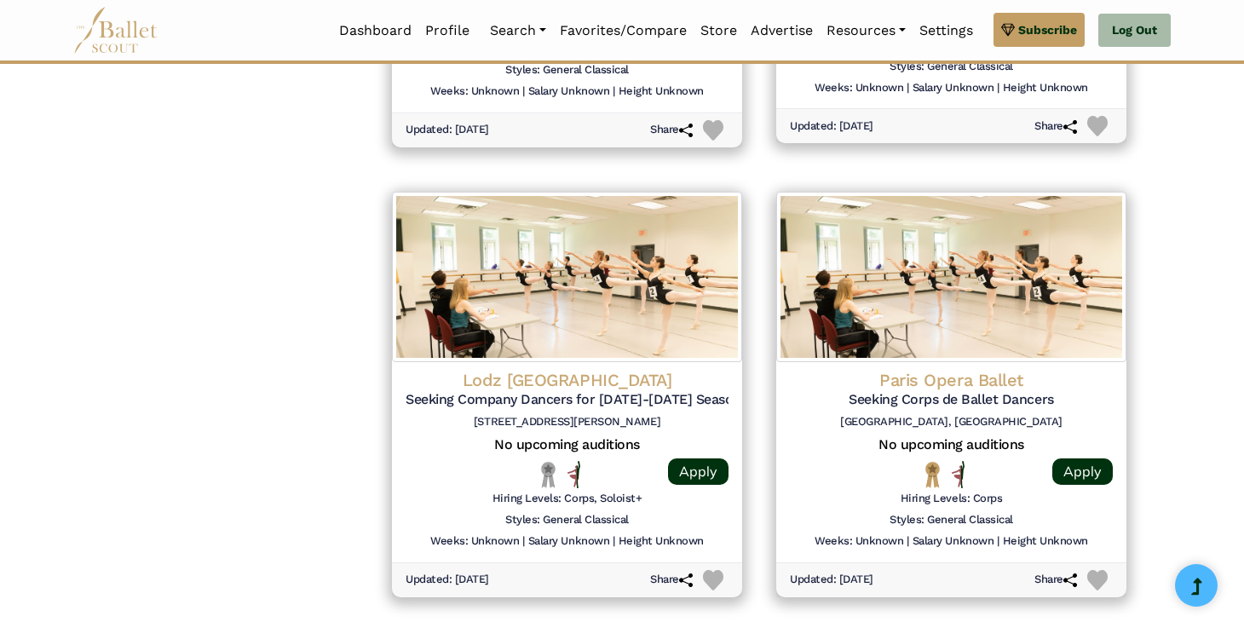
scroll to position [2074, 0]
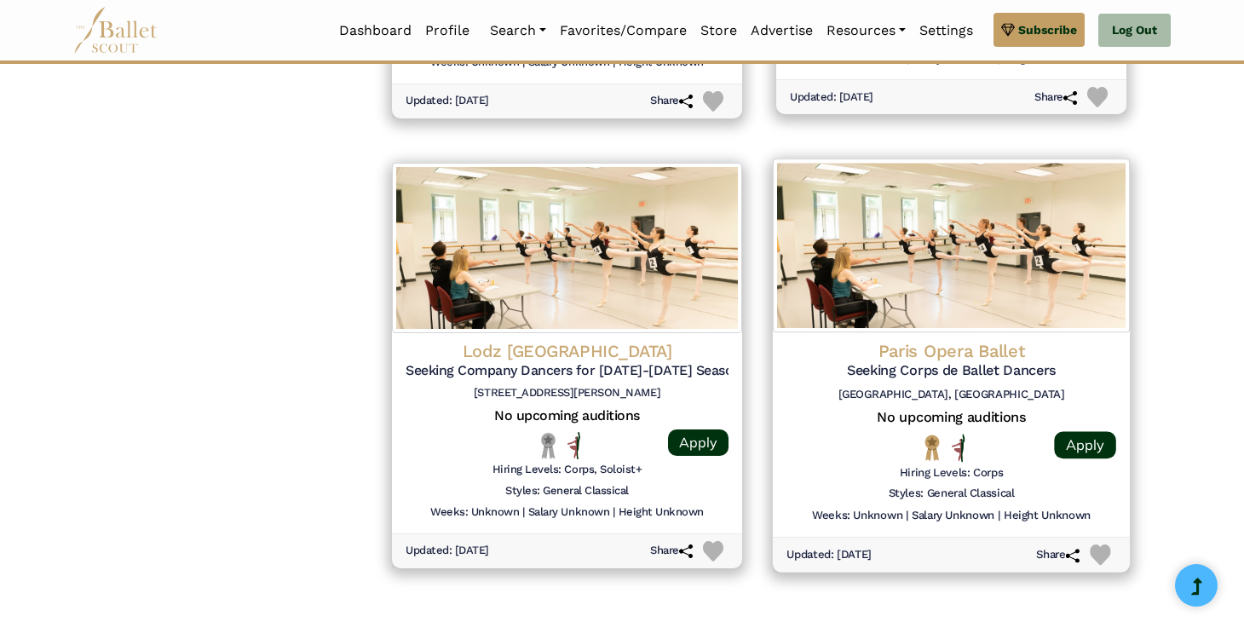
click at [970, 356] on h4 "Paris Opera Ballet" at bounding box center [952, 350] width 330 height 23
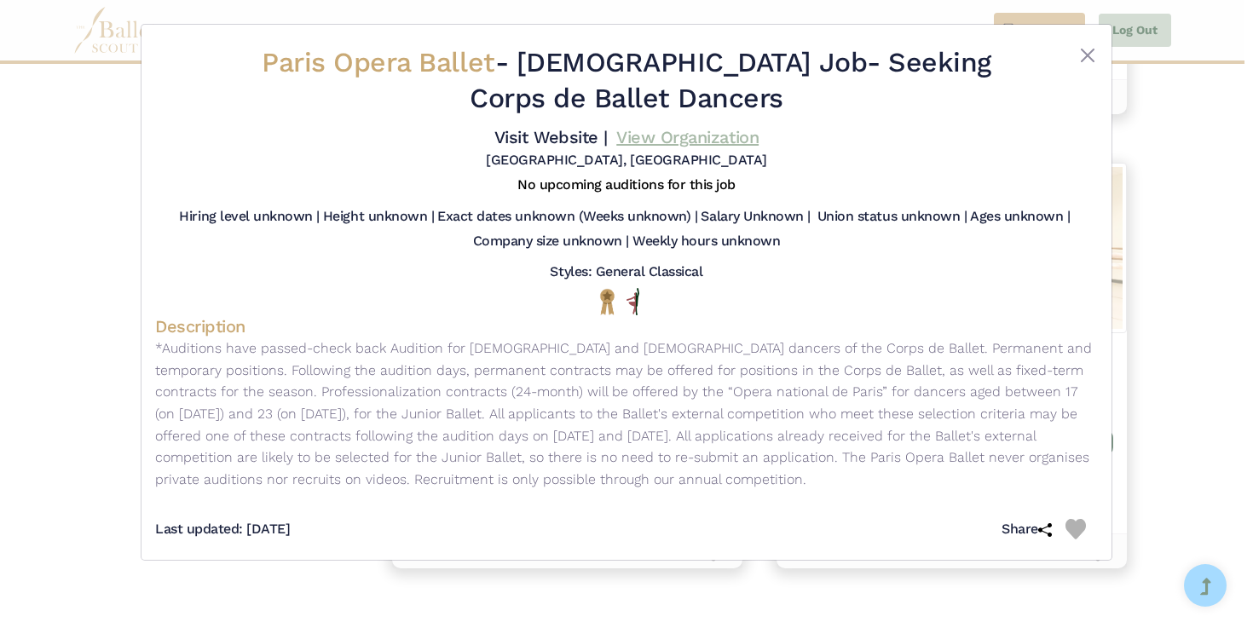
click at [719, 145] on link "View Organization" at bounding box center [687, 137] width 142 height 20
click at [1223, 183] on div "Paris Opera Ballet - Full Time Job - Seeking Corps de Ballet Dancers Visit Webs…" at bounding box center [626, 311] width 1253 height 622
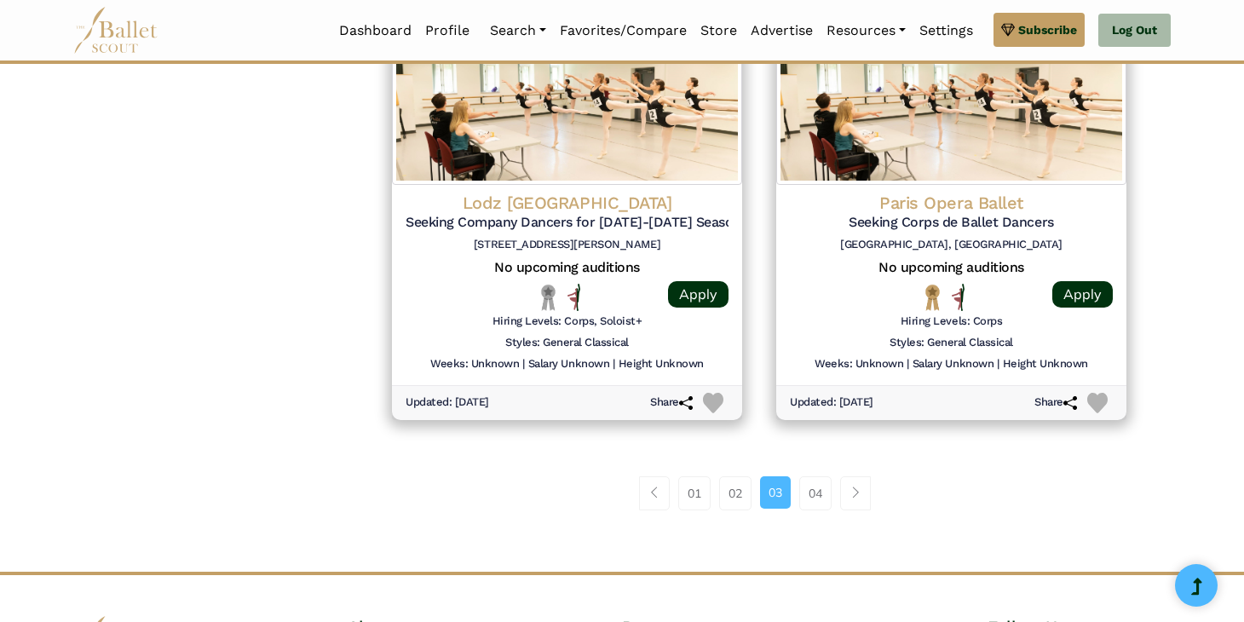
scroll to position [2259, 0]
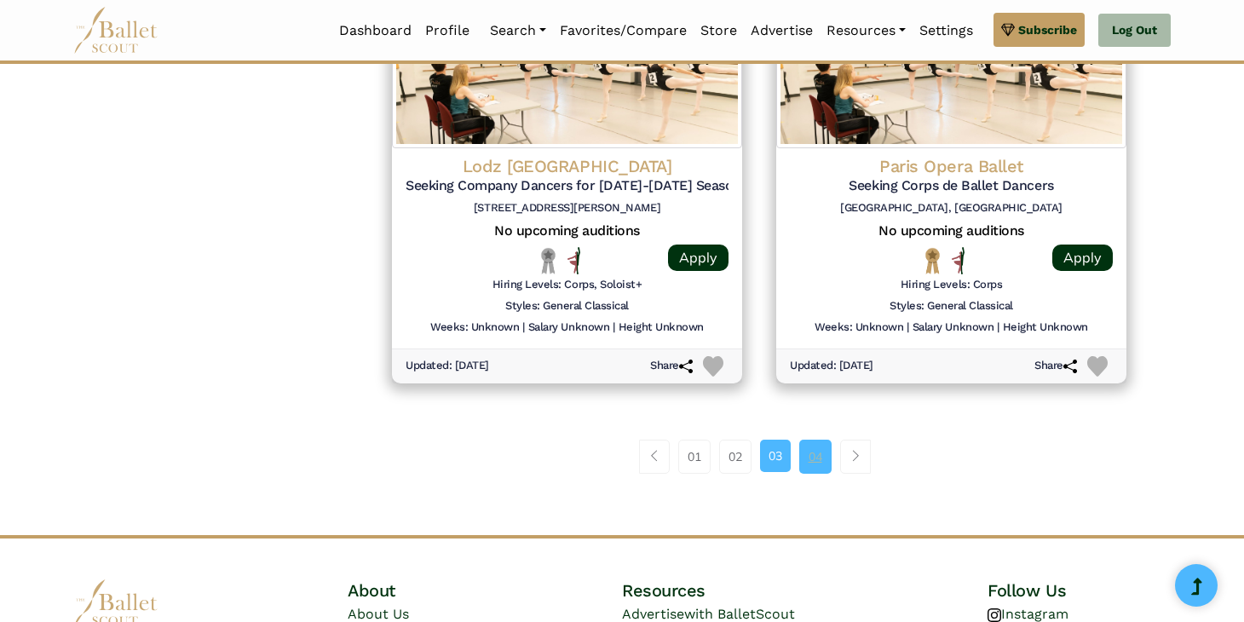
click at [816, 454] on link "04" at bounding box center [815, 457] width 32 height 34
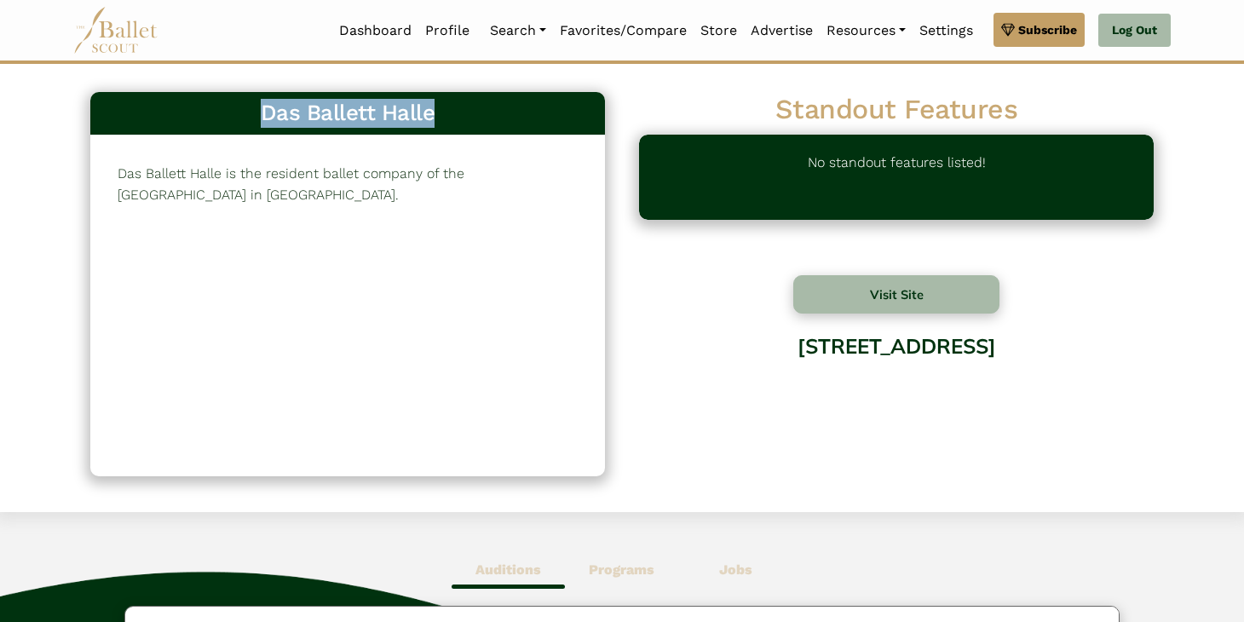
drag, startPoint x: 448, startPoint y: 117, endPoint x: 263, endPoint y: 101, distance: 185.6
click at [263, 101] on h3 "Das Ballett Halle" at bounding box center [347, 113] width 487 height 29
copy h3 "Das Ballett Halle"
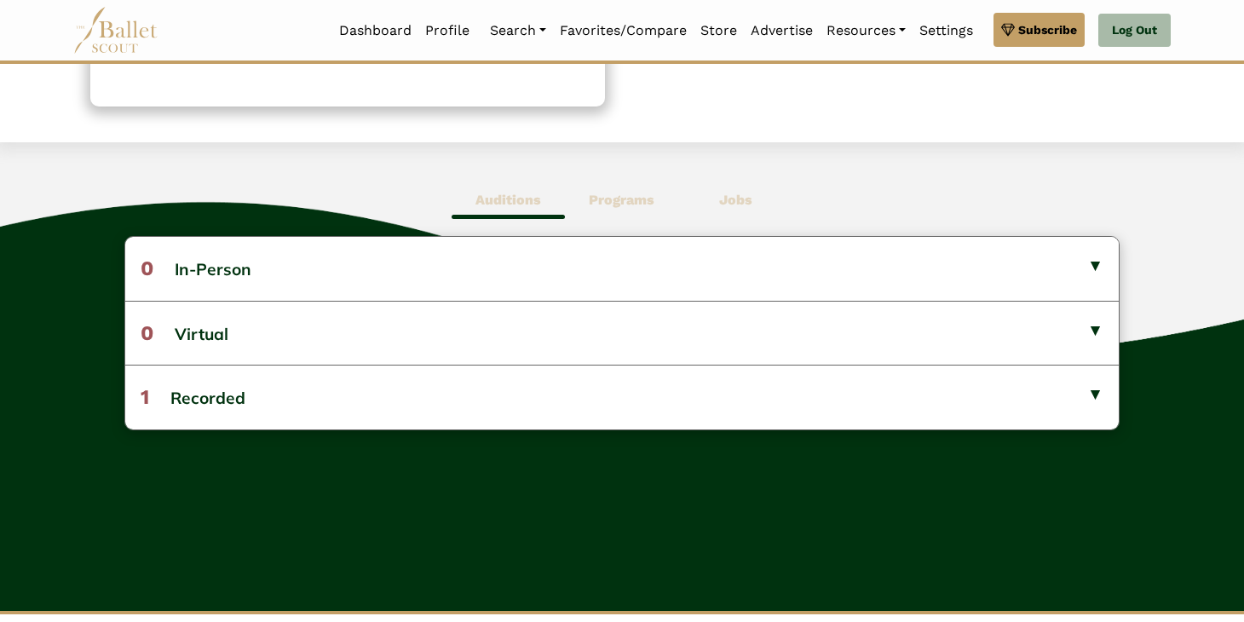
scroll to position [376, 0]
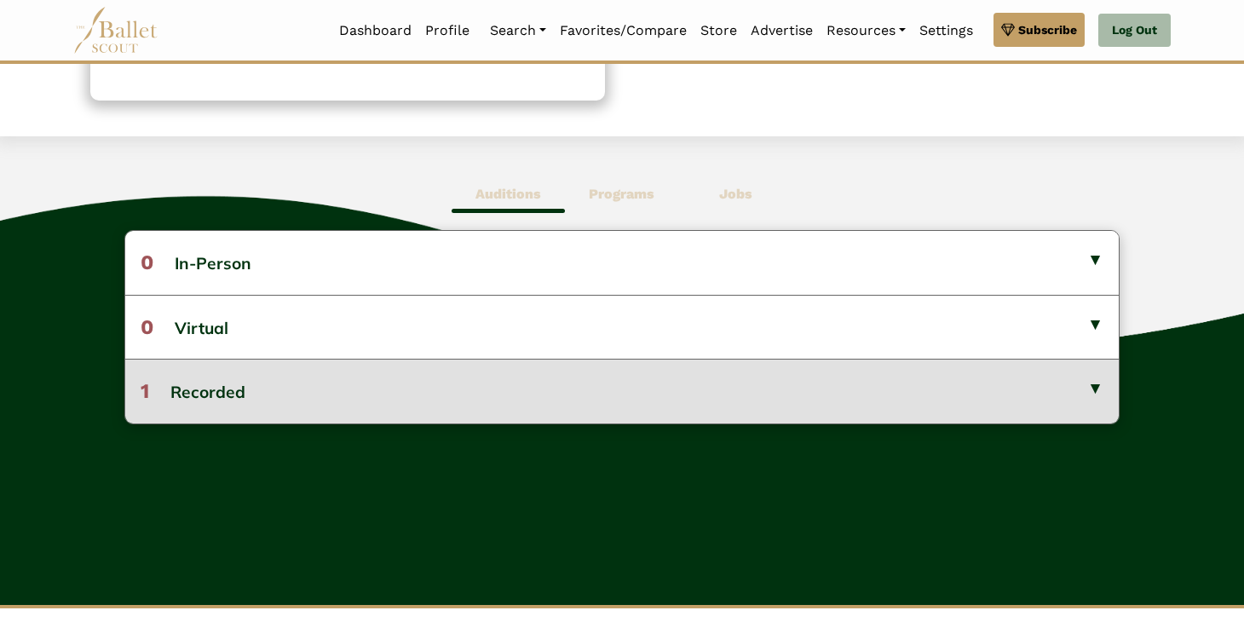
click at [286, 388] on button "1 Recorded" at bounding box center [622, 391] width 994 height 64
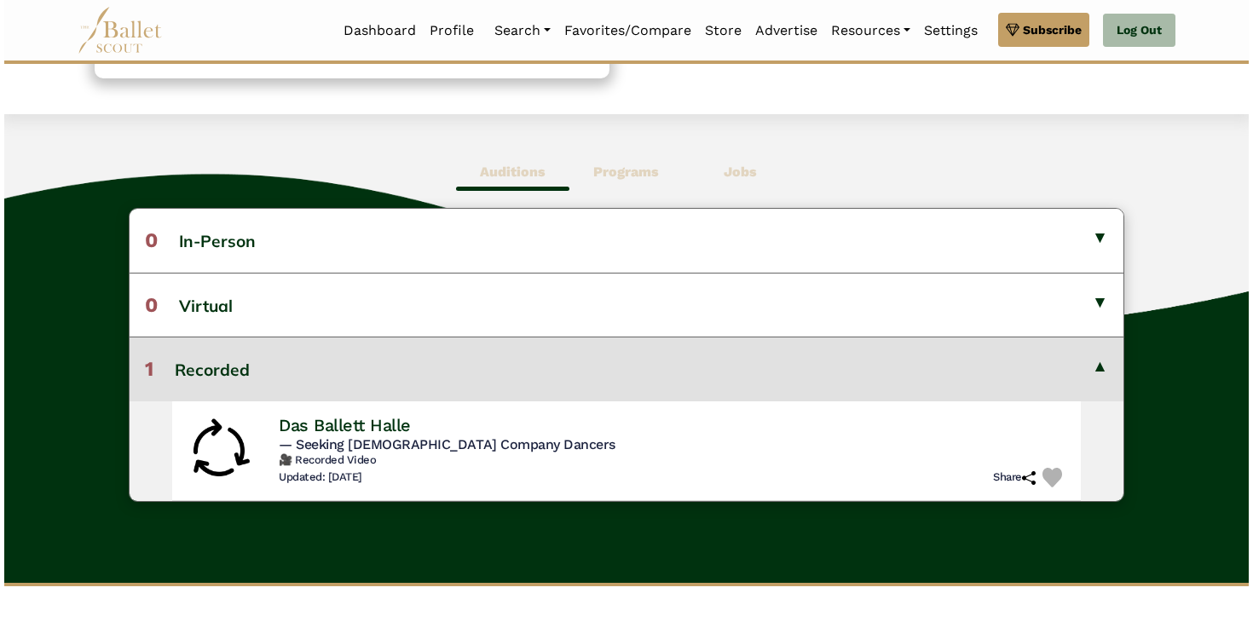
scroll to position [403, 0]
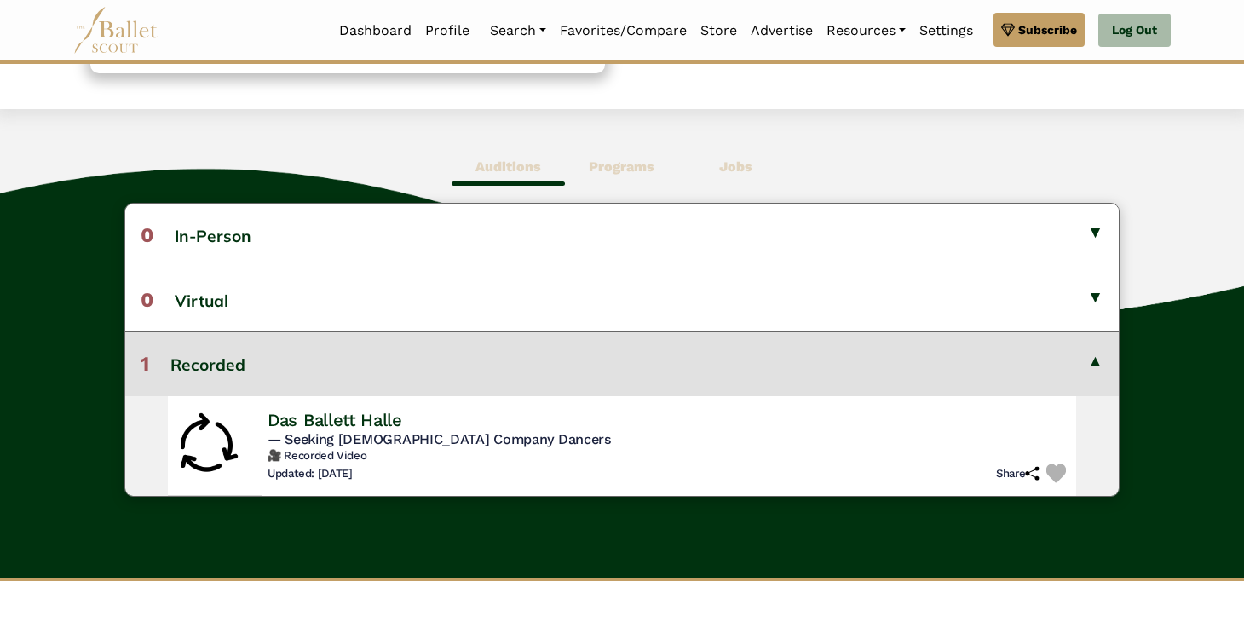
click at [373, 435] on span "— Seeking [DEMOGRAPHIC_DATA] Company Dancers" at bounding box center [439, 438] width 343 height 16
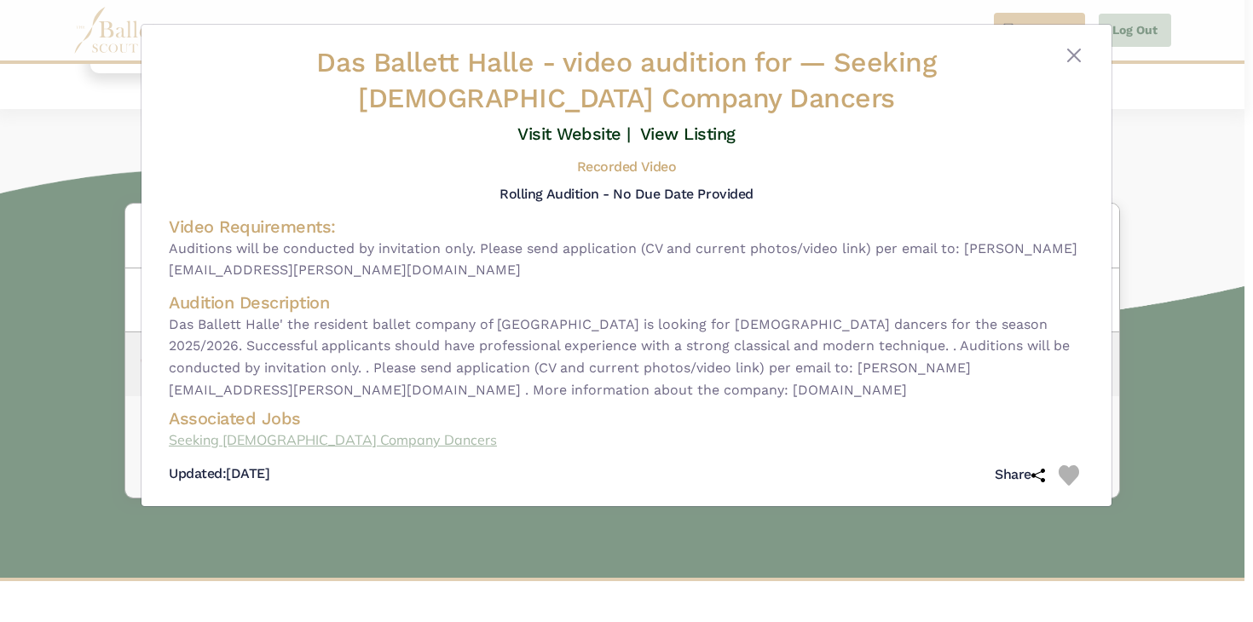
click at [366, 439] on link "Seeking [DEMOGRAPHIC_DATA] Company Dancers" at bounding box center [626, 440] width 915 height 22
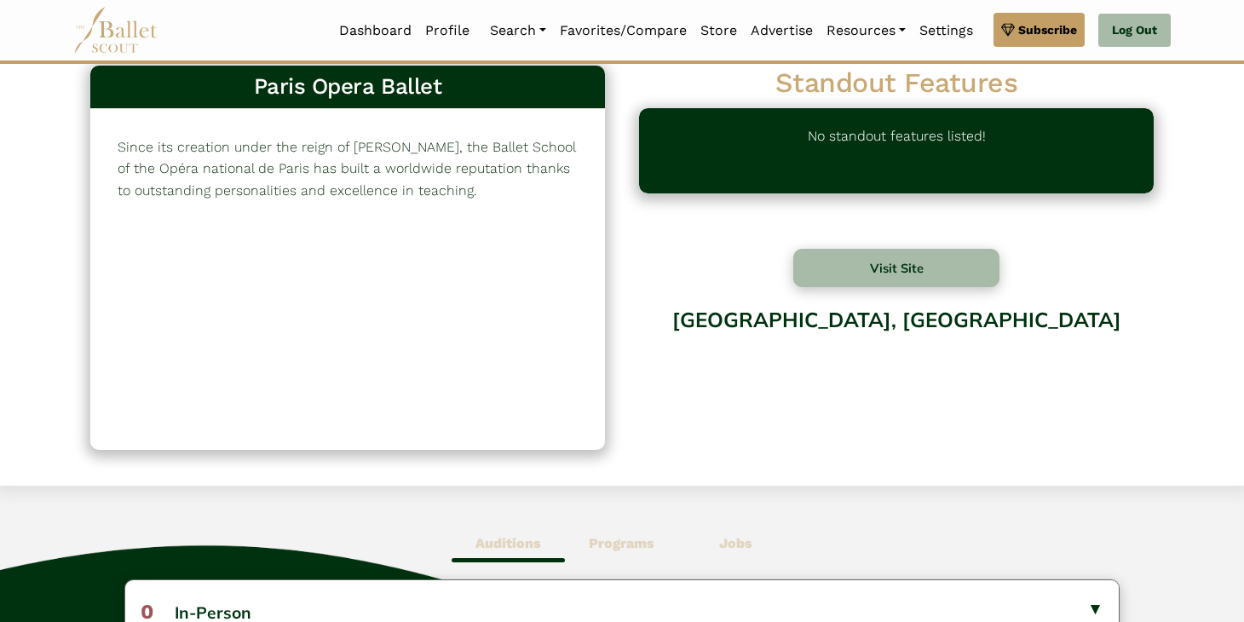
scroll to position [36, 0]
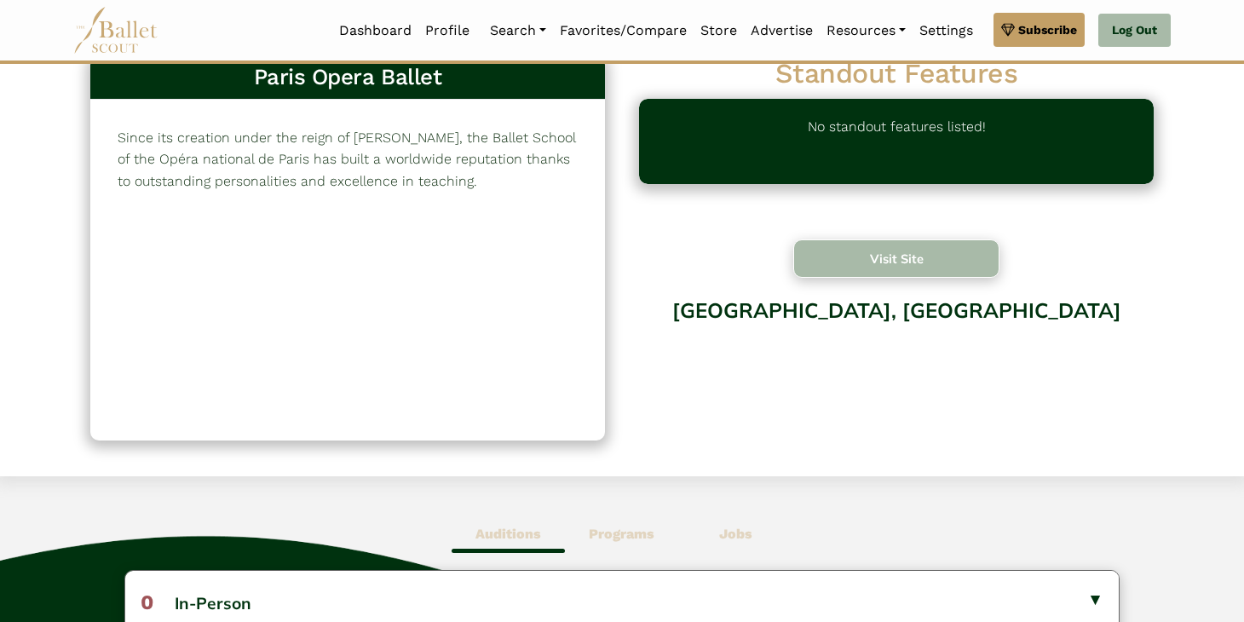
click at [947, 249] on button "Visit Site" at bounding box center [896, 258] width 206 height 38
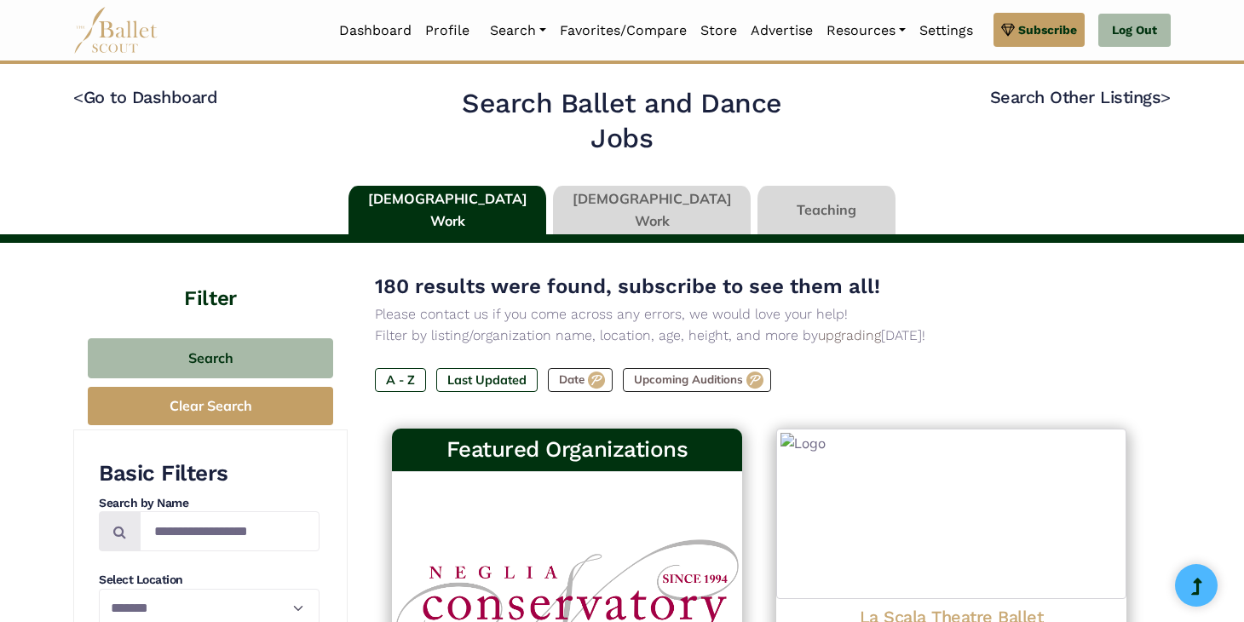
select select "**"
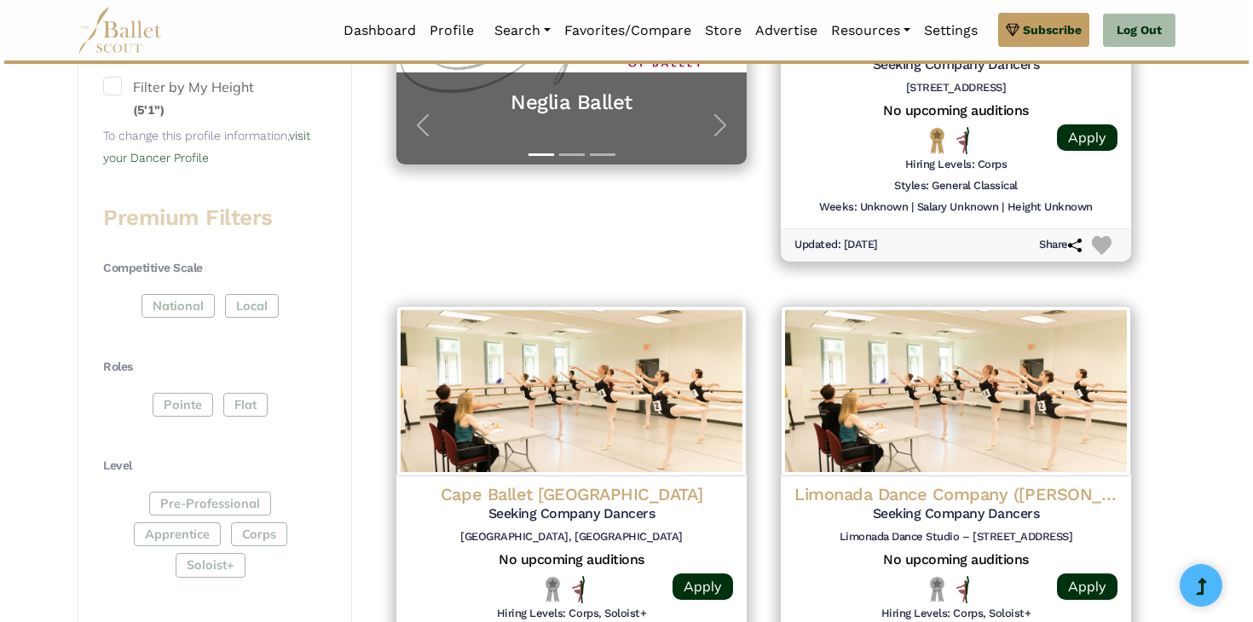
scroll to position [709, 0]
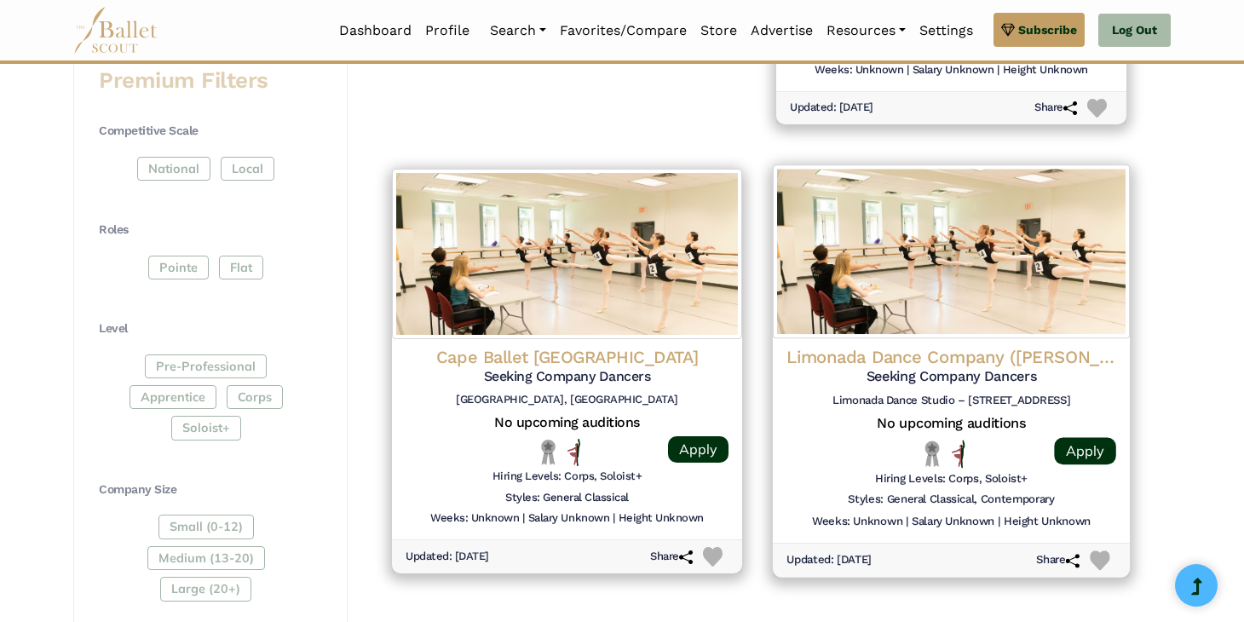
click at [900, 357] on h4 "Limonada Dance Company ([PERSON_NAME])" at bounding box center [952, 357] width 330 height 23
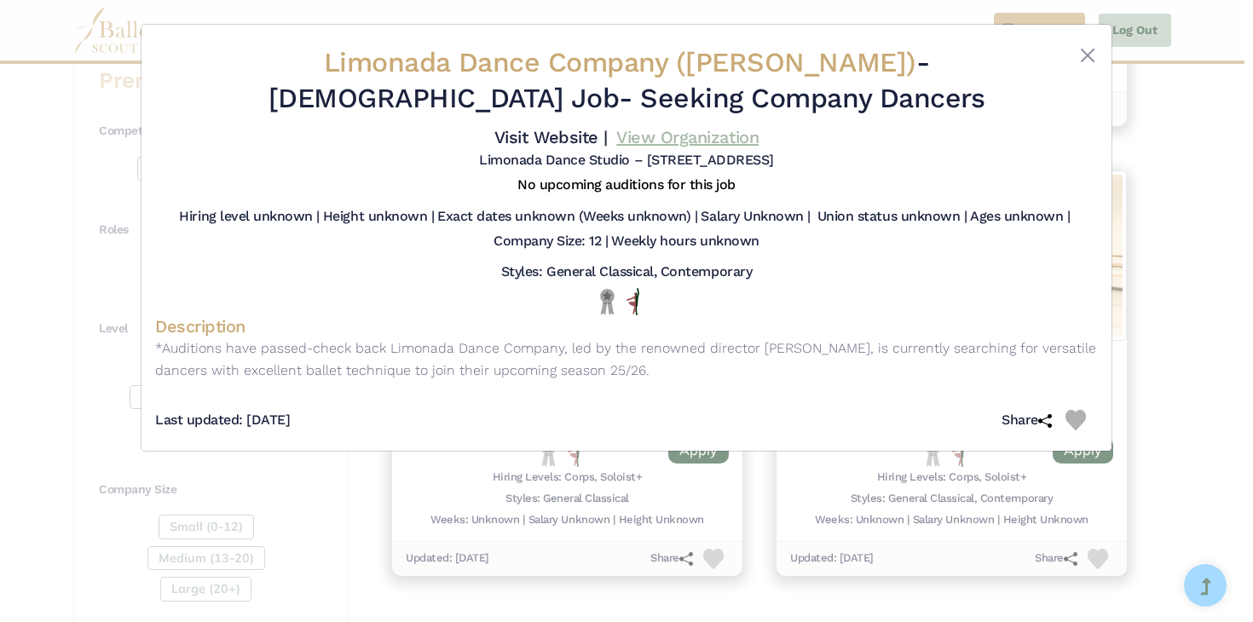
click at [729, 135] on link "View Organization" at bounding box center [687, 137] width 142 height 20
click at [1108, 128] on div "Limonada Dance Company (Enrique Gasa Valga) - Full Time Job - Seeking Company D…" at bounding box center [626, 238] width 970 height 426
click at [1163, 151] on div "Limonada Dance Company (Enrique Gasa Valga) - Full Time Job - Seeking Company D…" at bounding box center [626, 311] width 1253 height 622
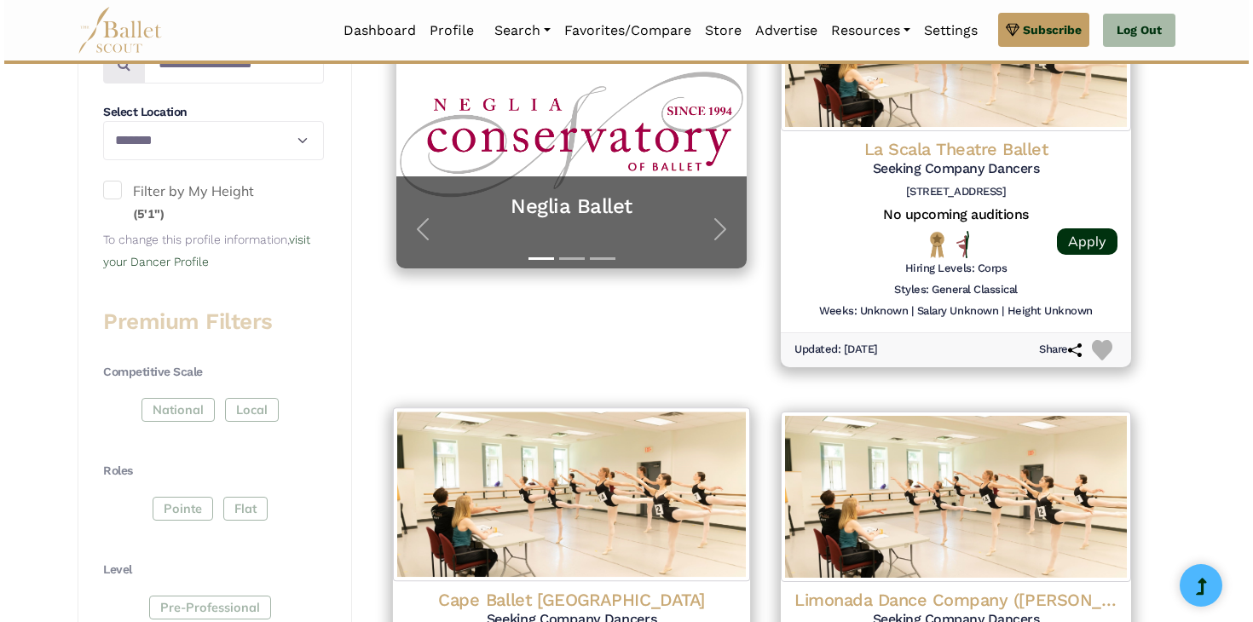
scroll to position [444, 0]
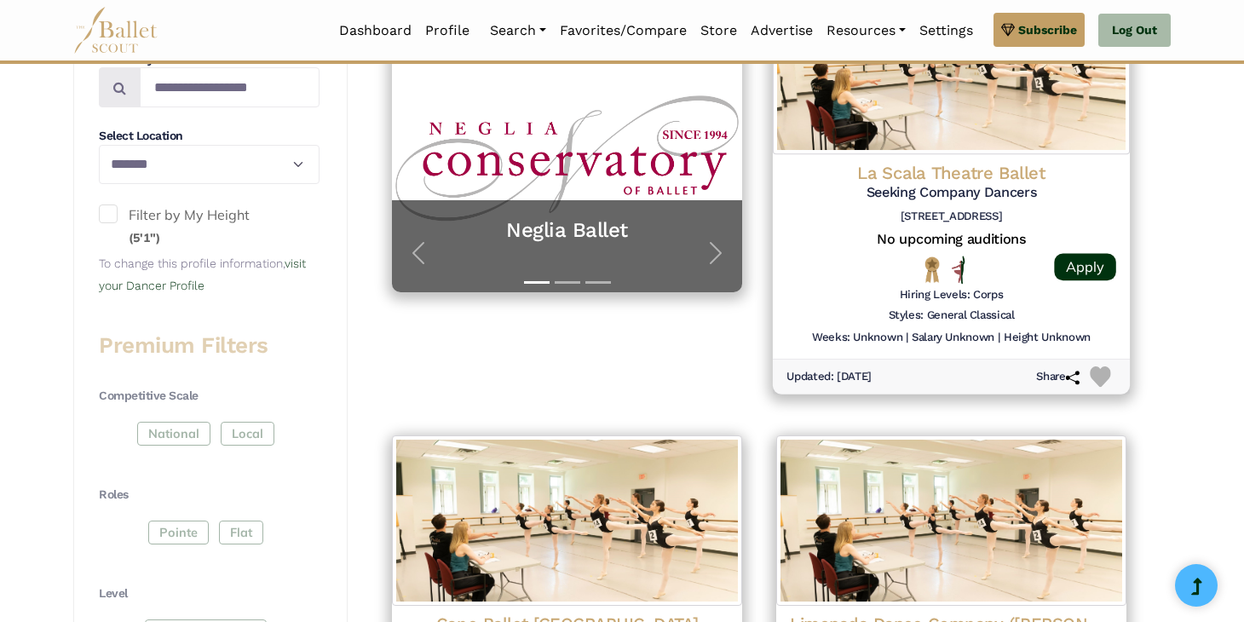
click at [987, 182] on h4 "La Scala Theatre Ballet" at bounding box center [952, 173] width 330 height 23
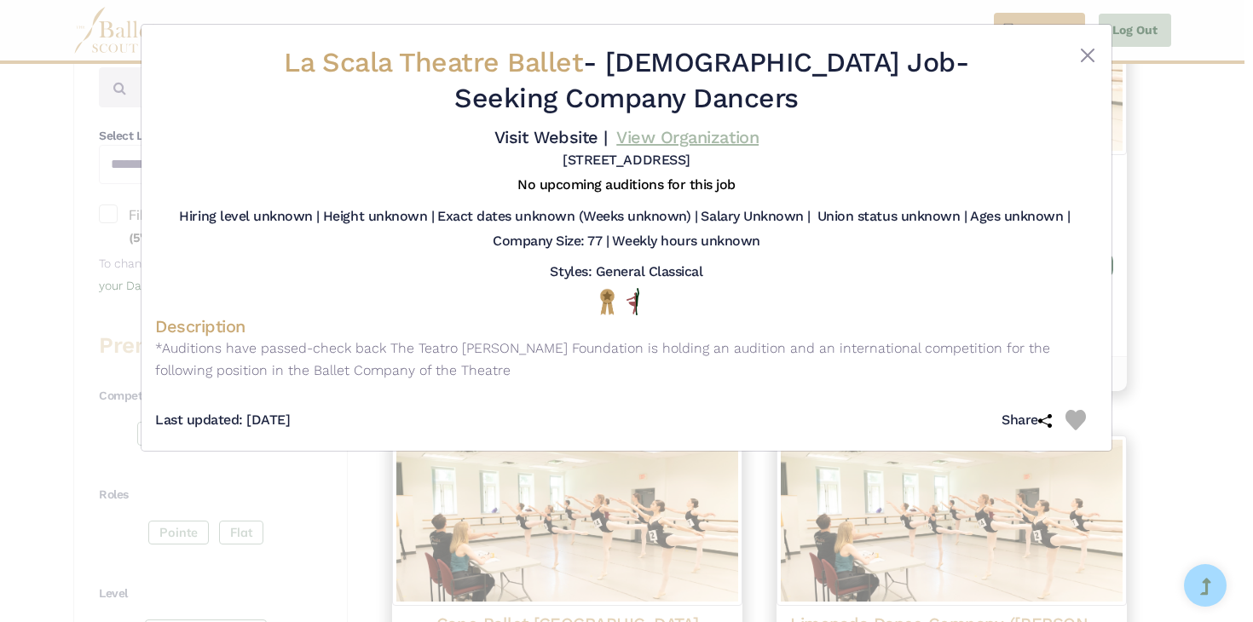
click at [687, 141] on link "View Organization" at bounding box center [687, 137] width 142 height 20
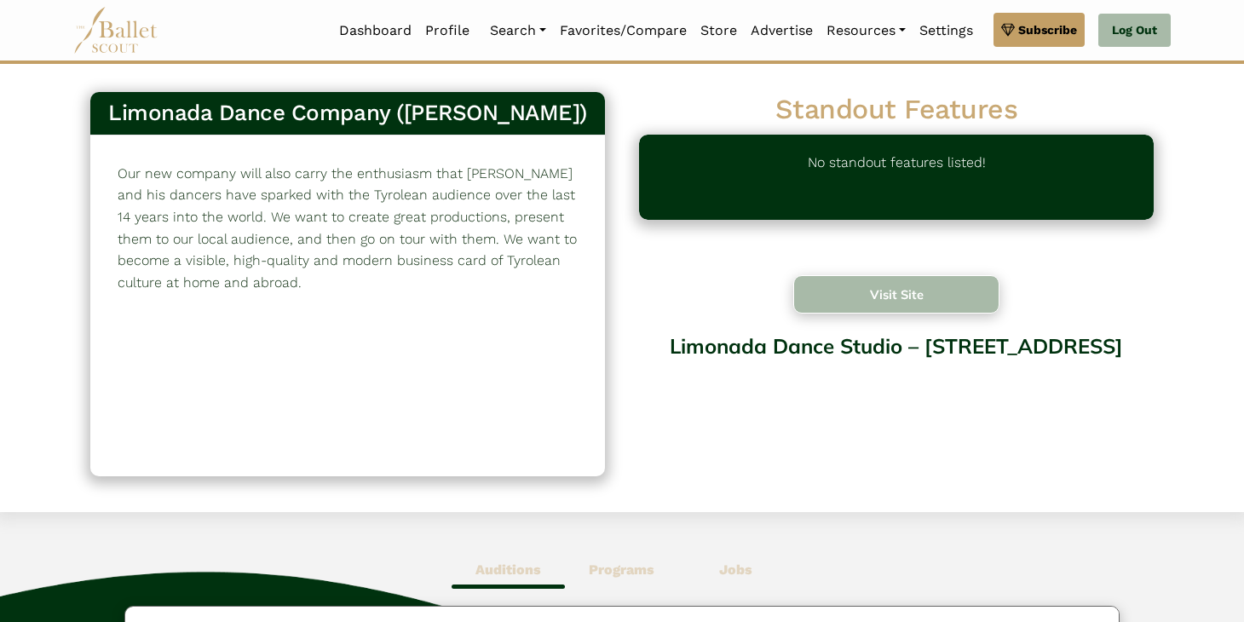
click at [863, 305] on button "Visit Site" at bounding box center [896, 294] width 206 height 38
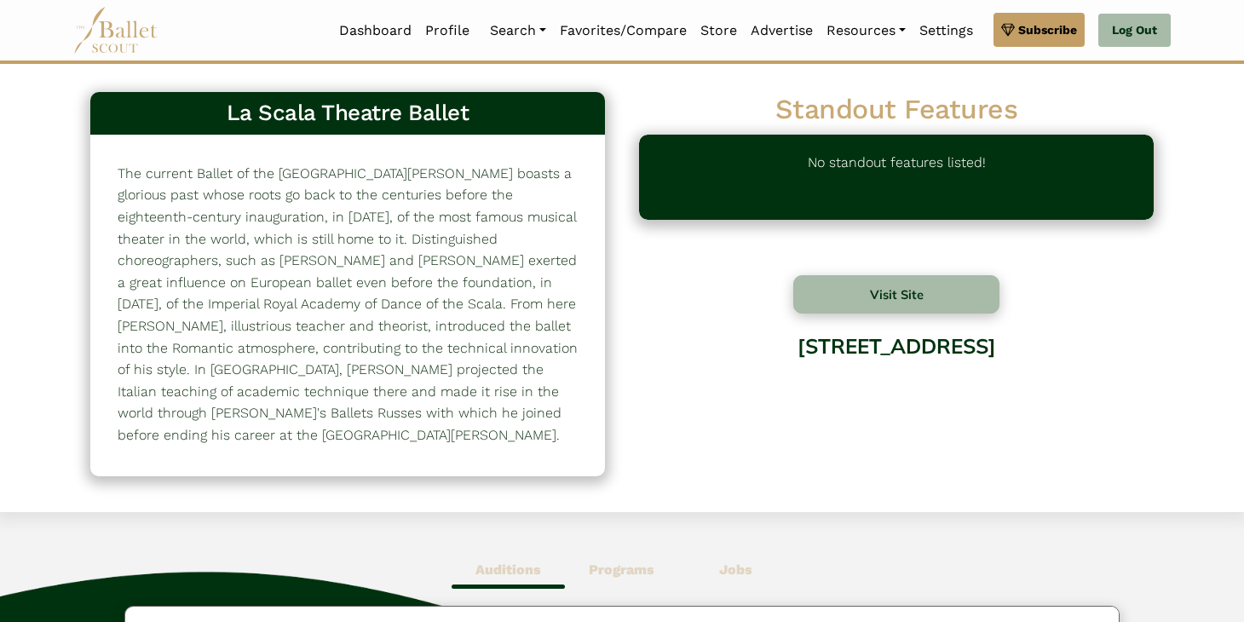
click at [864, 314] on div "Visit Site [STREET_ADDRESS]" at bounding box center [896, 366] width 515 height 183
click at [837, 296] on button "Visit Site" at bounding box center [896, 294] width 206 height 38
